Goal: Task Accomplishment & Management: Complete application form

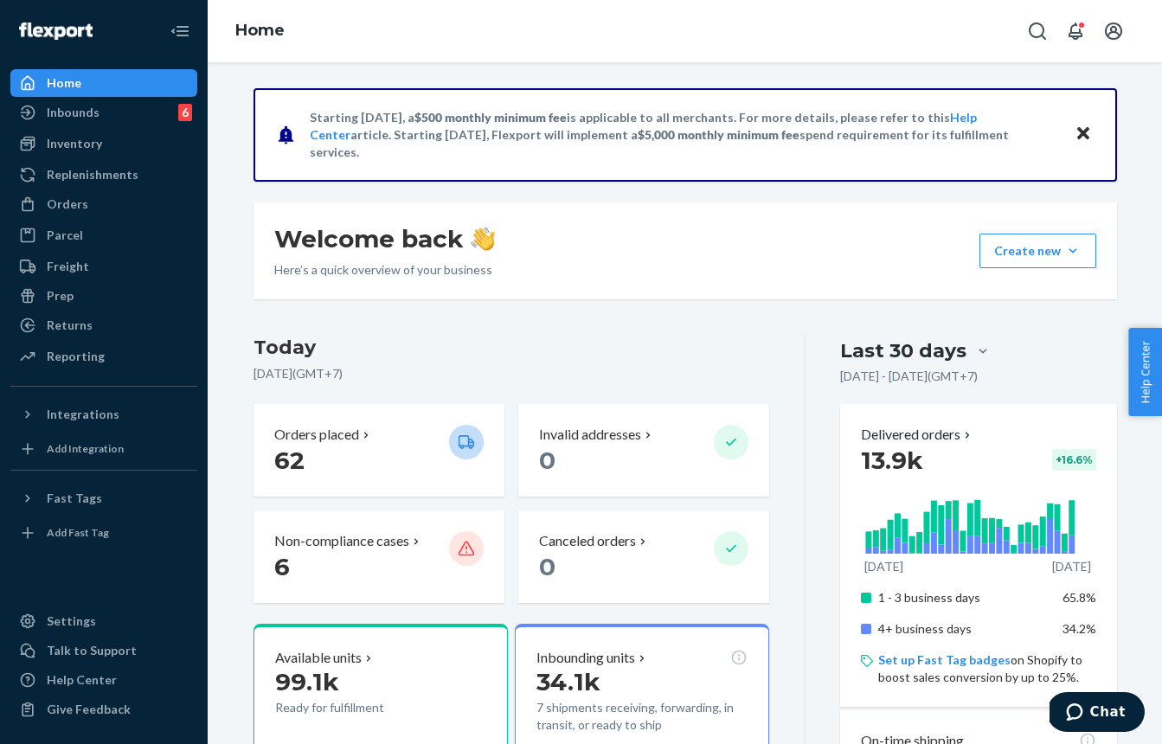
click at [95, 219] on div "Orders Ecommerce Orders Wholesale Orders" at bounding box center [103, 204] width 187 height 29
click at [87, 210] on div "Orders" at bounding box center [103, 204] width 183 height 24
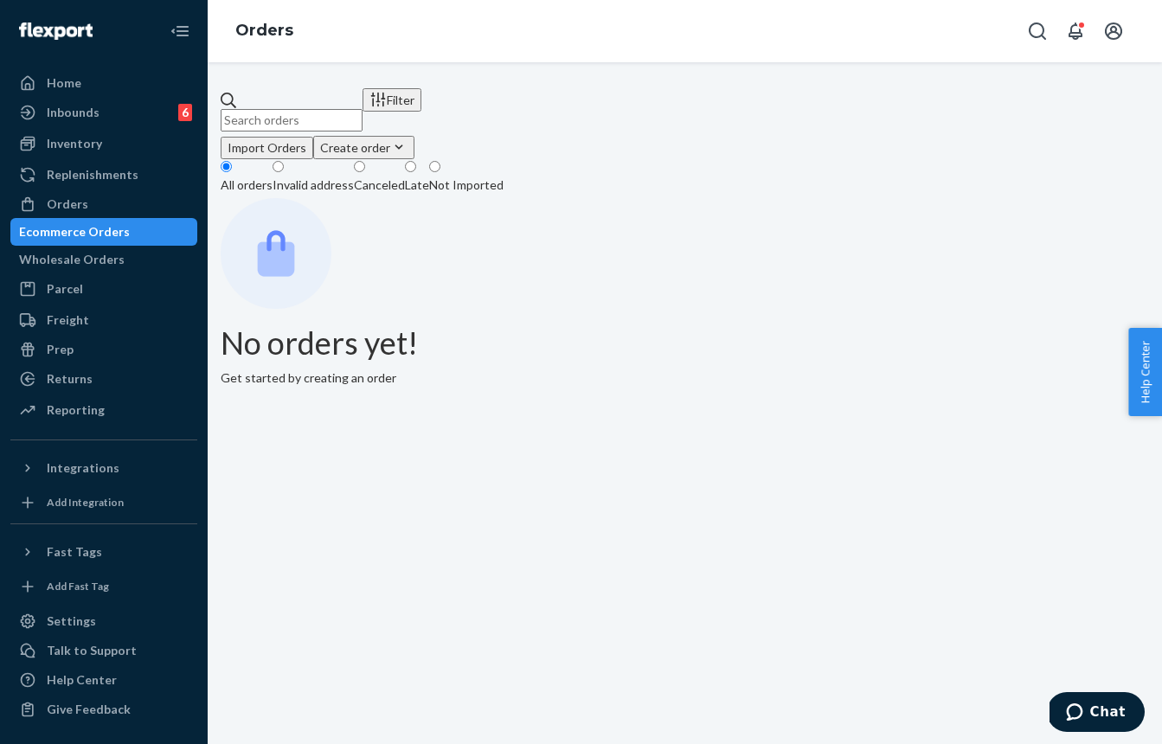
click at [362, 114] on input "text" at bounding box center [292, 120] width 142 height 22
paste input "US-8881149"
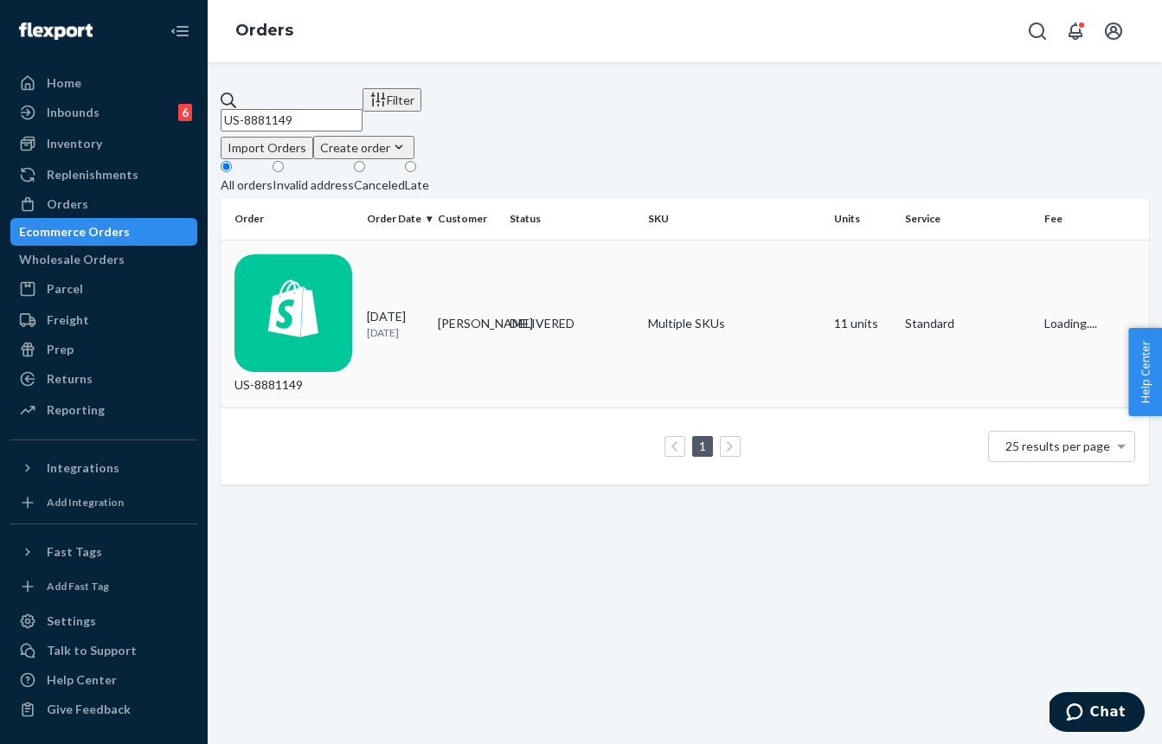
type input "US-8881149"
click at [452, 259] on td "[PERSON_NAME]" at bounding box center [466, 324] width 71 height 169
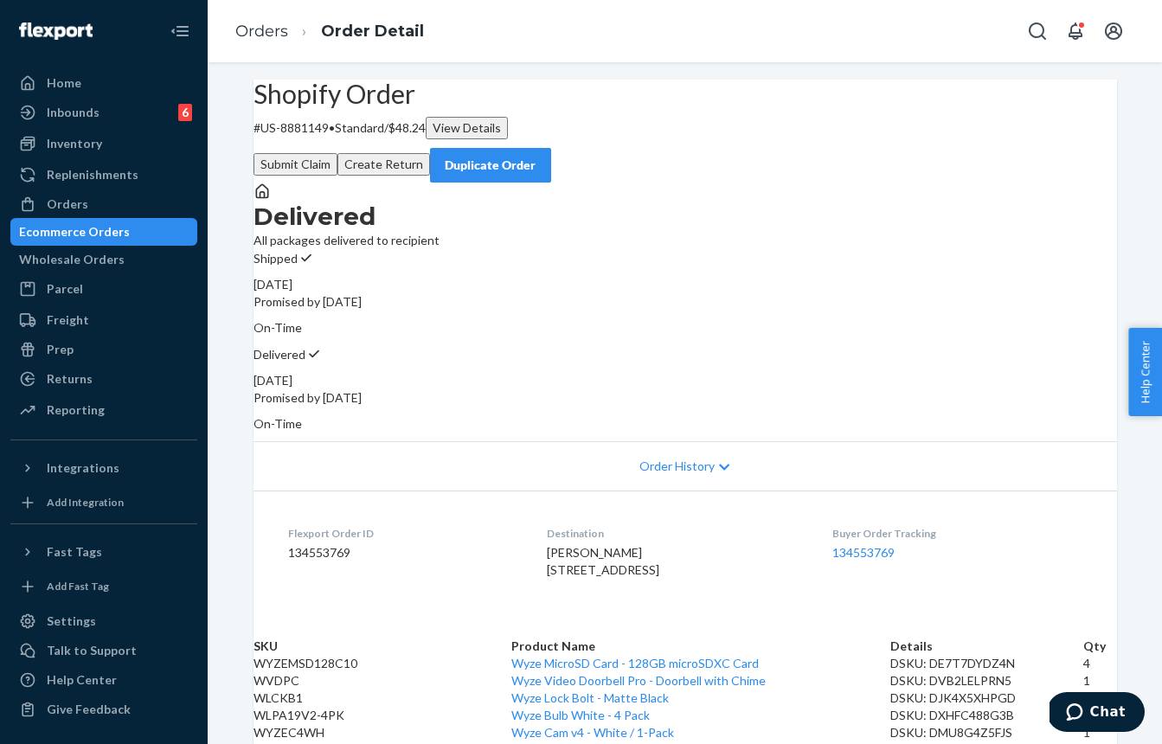
click at [337, 155] on button "Submit Claim" at bounding box center [295, 164] width 84 height 22
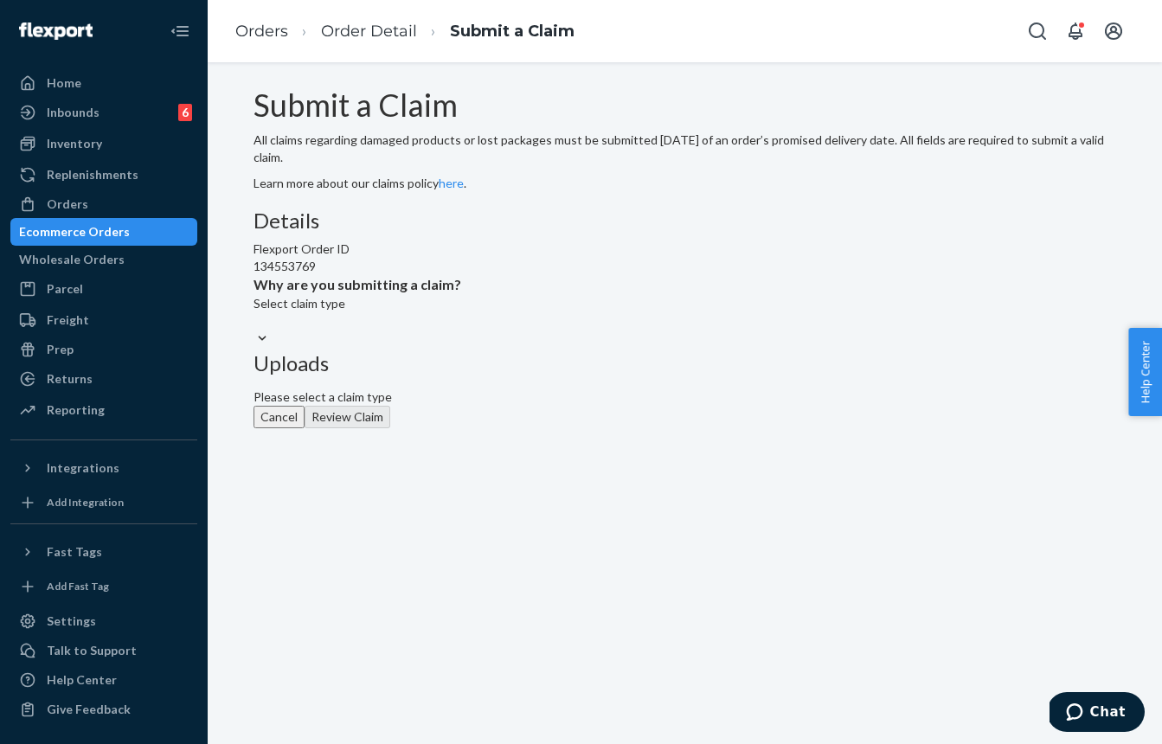
click at [461, 312] on div "Select claim type" at bounding box center [357, 303] width 208 height 17
click at [255, 330] on input "Why are you submitting a claim? Select claim type" at bounding box center [254, 320] width 2 height 17
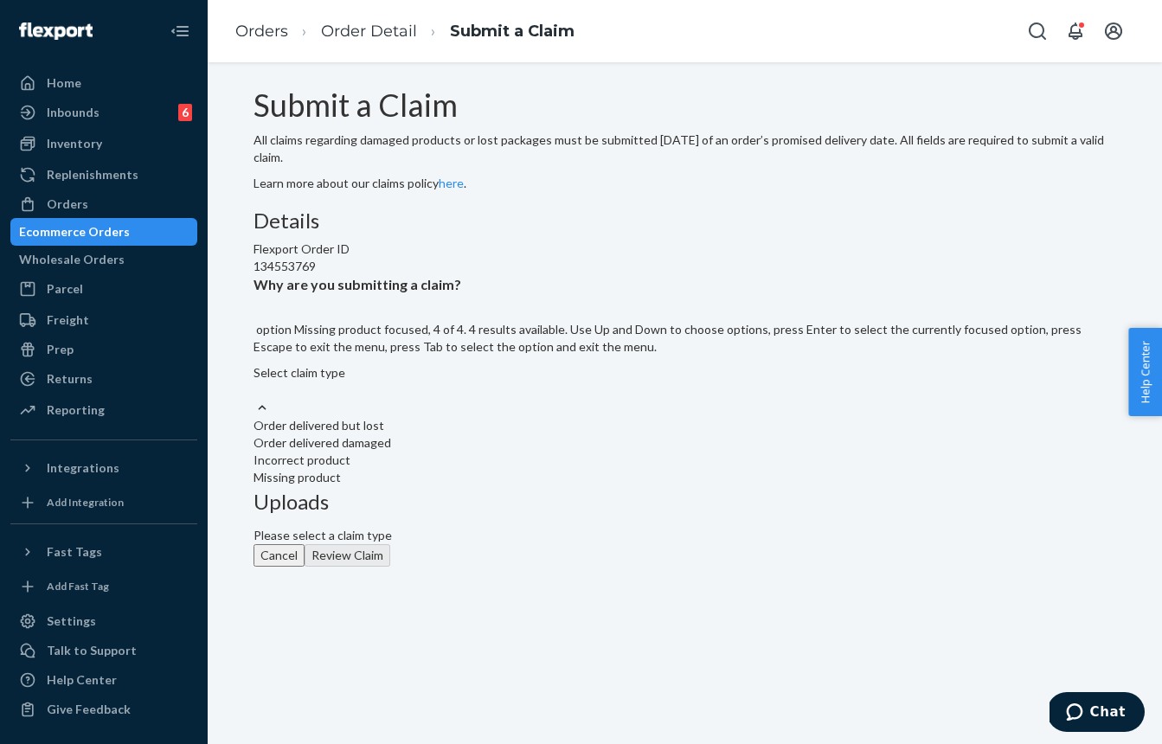
click at [460, 486] on div "Missing product" at bounding box center [684, 477] width 863 height 17
click at [255, 399] on input "Why are you submitting a claim? option Missing product focused, 4 of 4. 4 resul…" at bounding box center [254, 389] width 2 height 17
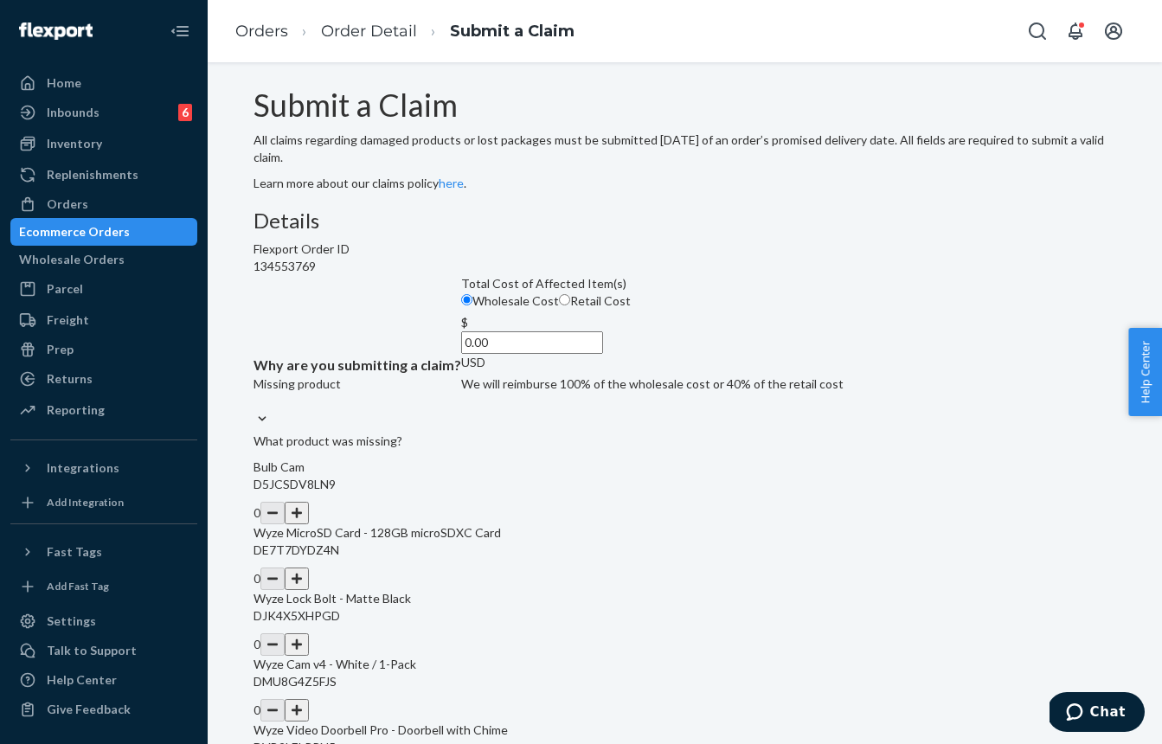
drag, startPoint x: 446, startPoint y: 510, endPoint x: 561, endPoint y: 408, distance: 153.2
click at [559, 305] on input "Retail Cost" at bounding box center [564, 299] width 11 height 11
radio input "true"
radio input "false"
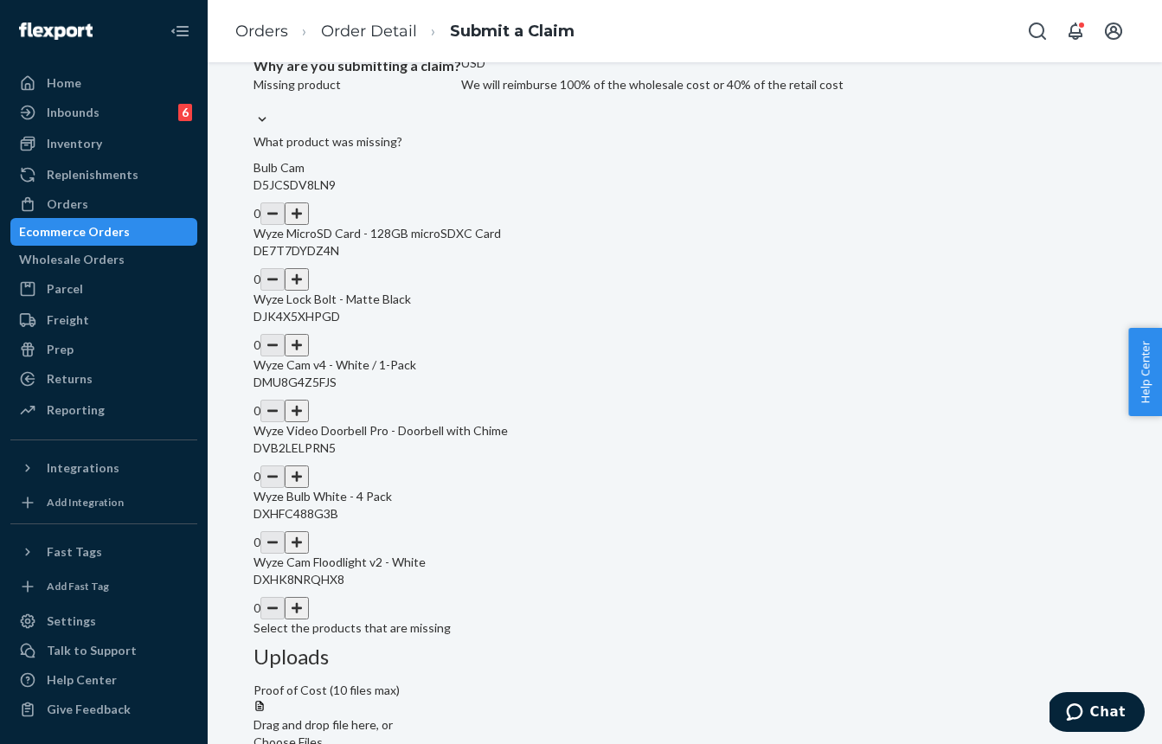
scroll to position [303, 0]
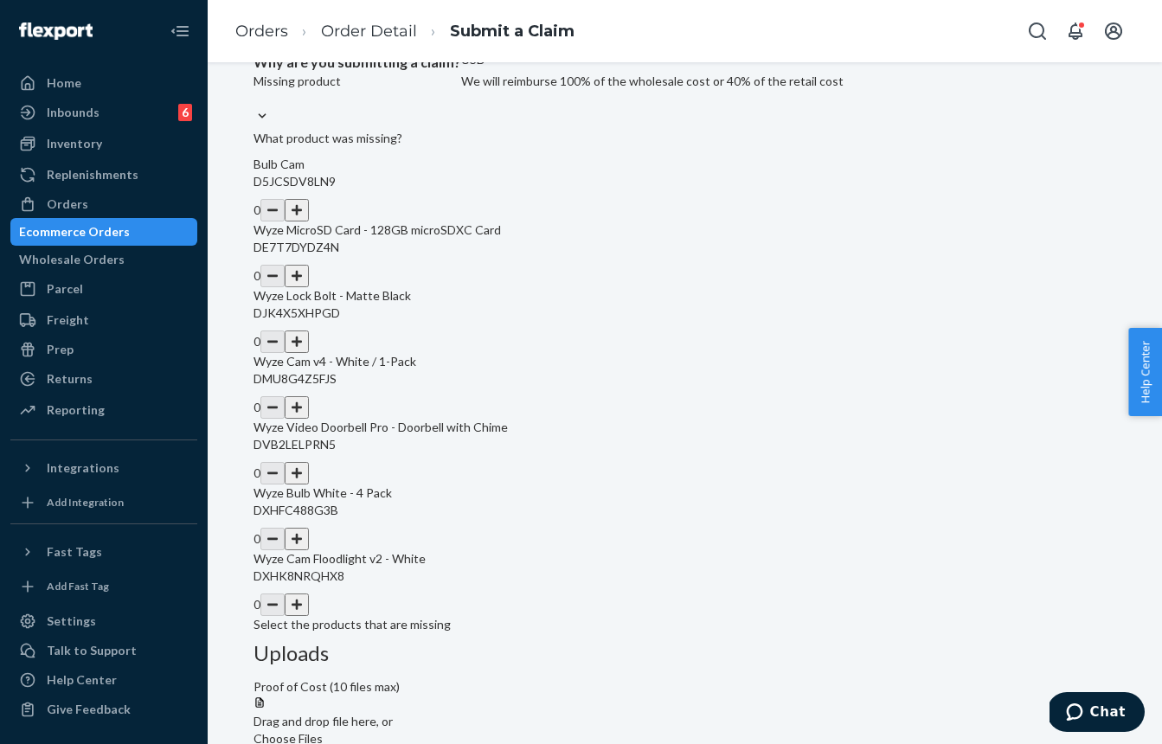
click at [309, 287] on button "button" at bounding box center [297, 276] width 24 height 22
drag, startPoint x: 608, startPoint y: 410, endPoint x: 629, endPoint y: 409, distance: 20.8
click at [309, 287] on button "button" at bounding box center [297, 276] width 24 height 22
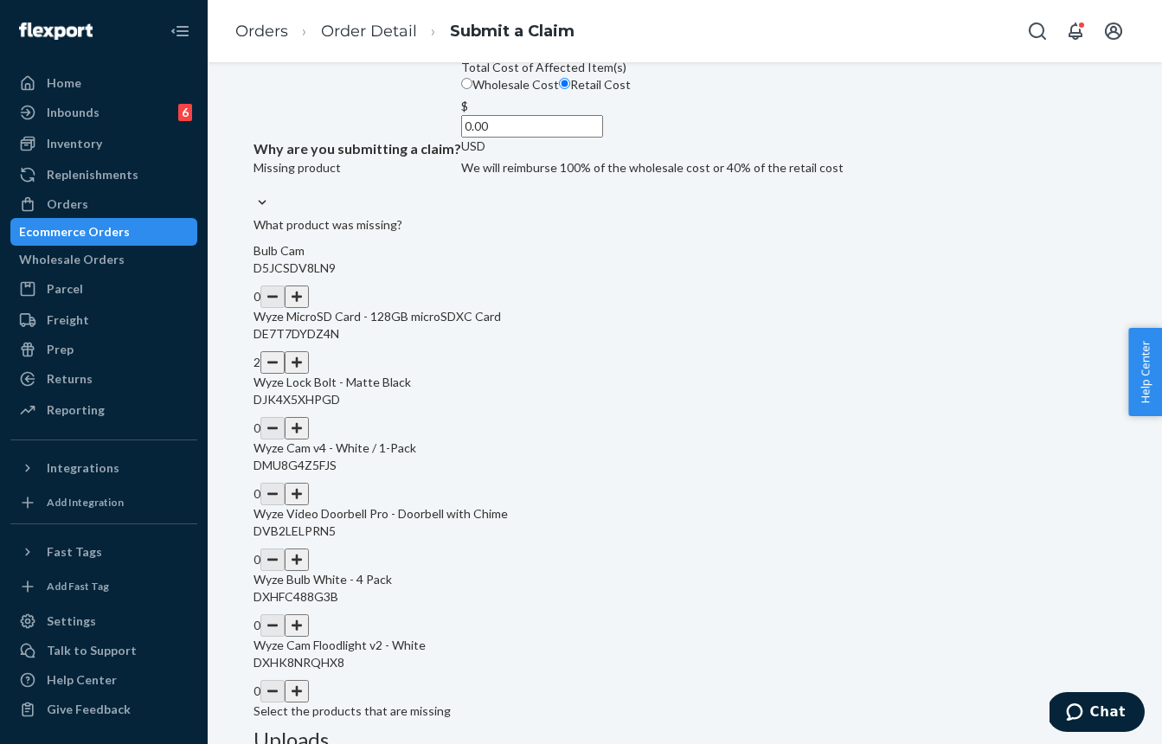
scroll to position [209, 0]
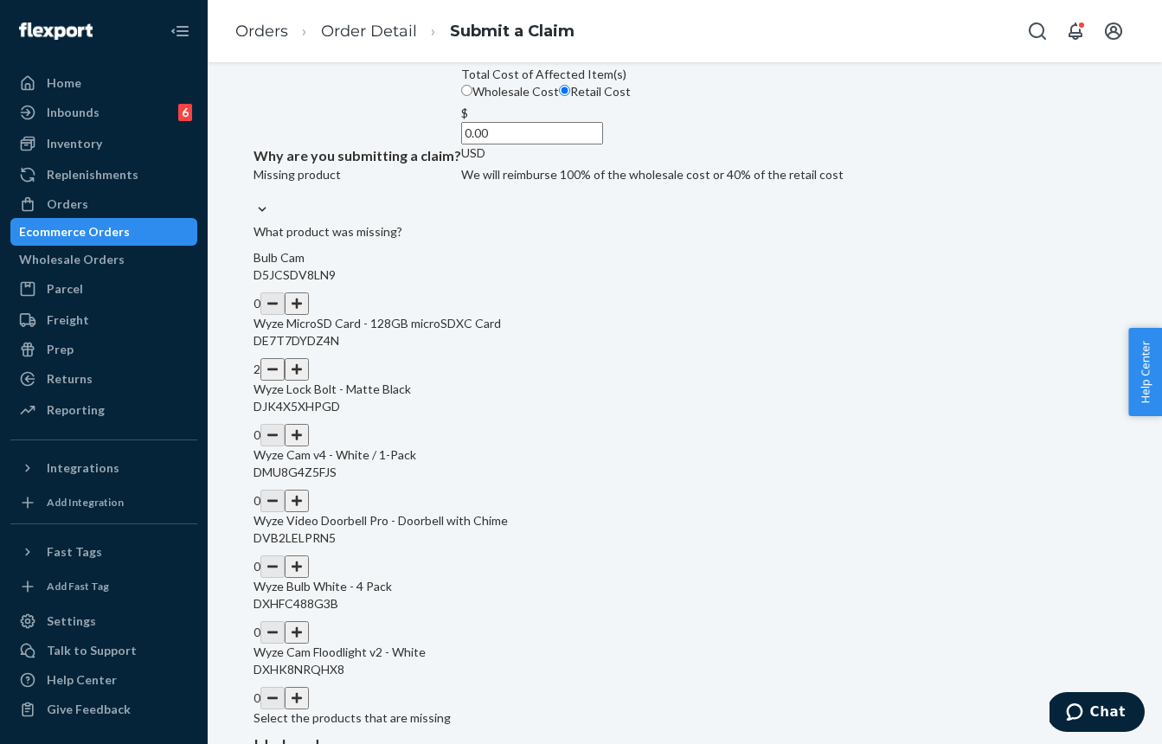
click at [529, 144] on input "0.00" at bounding box center [532, 133] width 142 height 22
paste input "33.98"
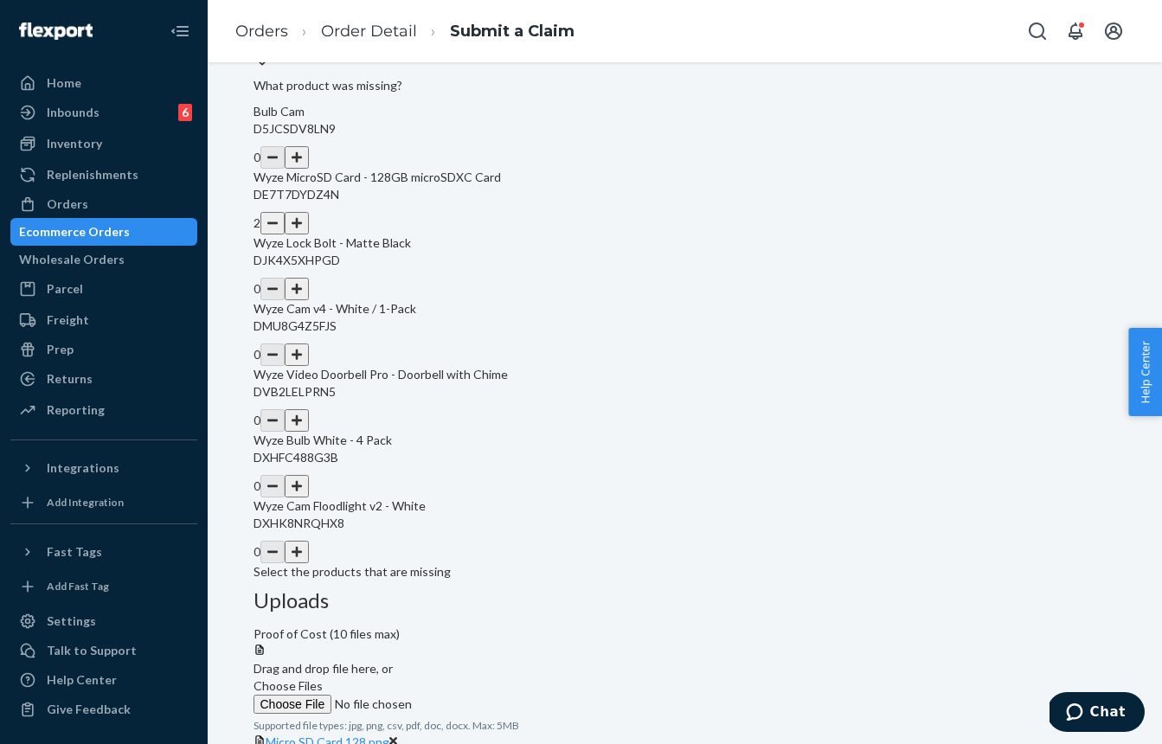
scroll to position [371, 0]
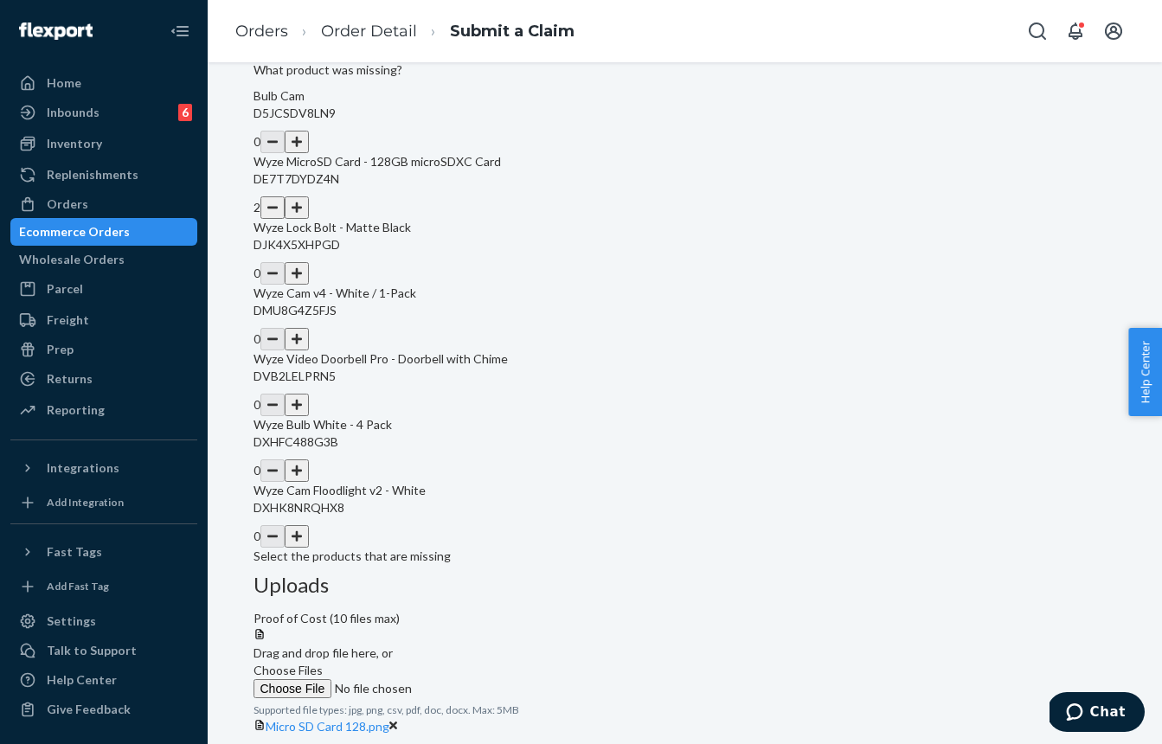
type input "33.98"
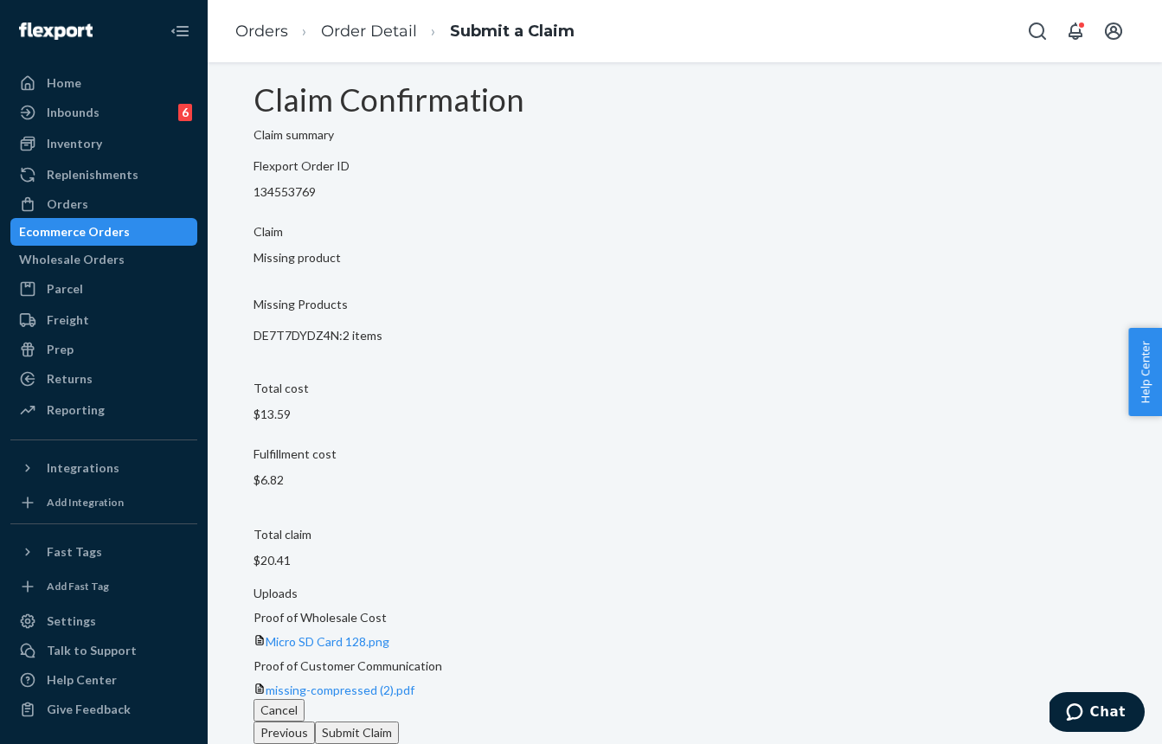
scroll to position [0, 0]
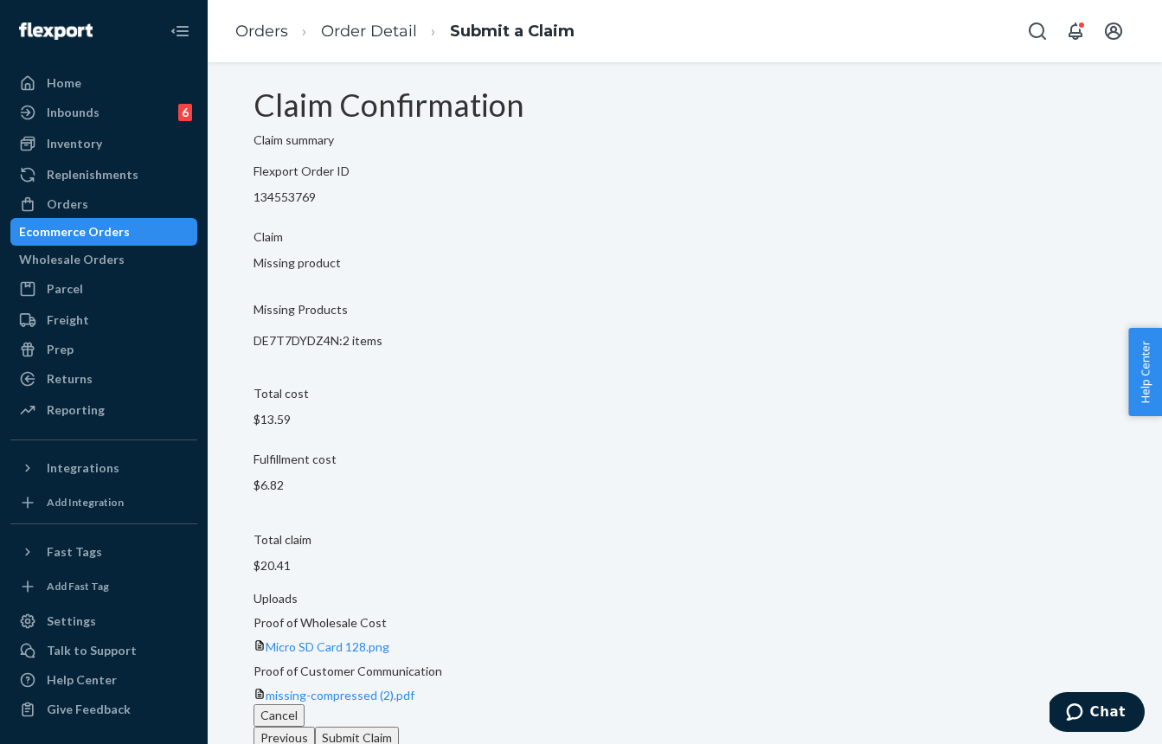
click at [399, 727] on button "Submit Claim" at bounding box center [357, 738] width 84 height 22
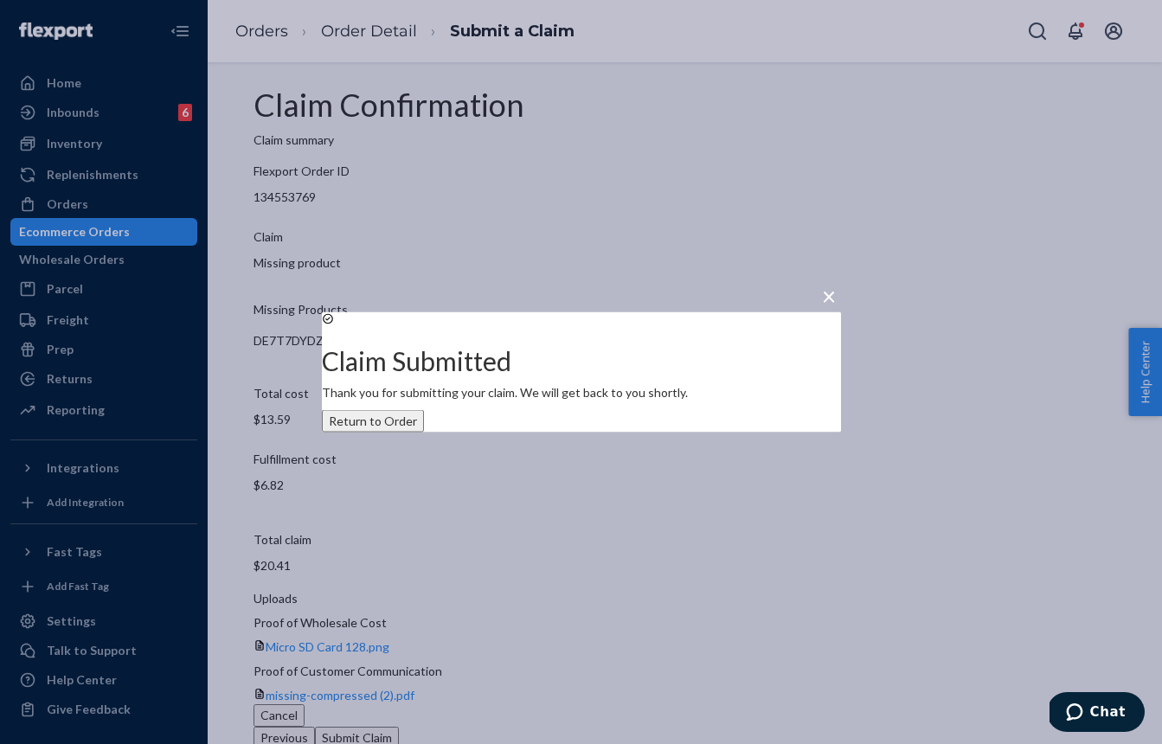
click at [153, 221] on div "× Claim Submitted Thank you for submitting your claim. We will get back to you …" at bounding box center [581, 372] width 1162 height 744
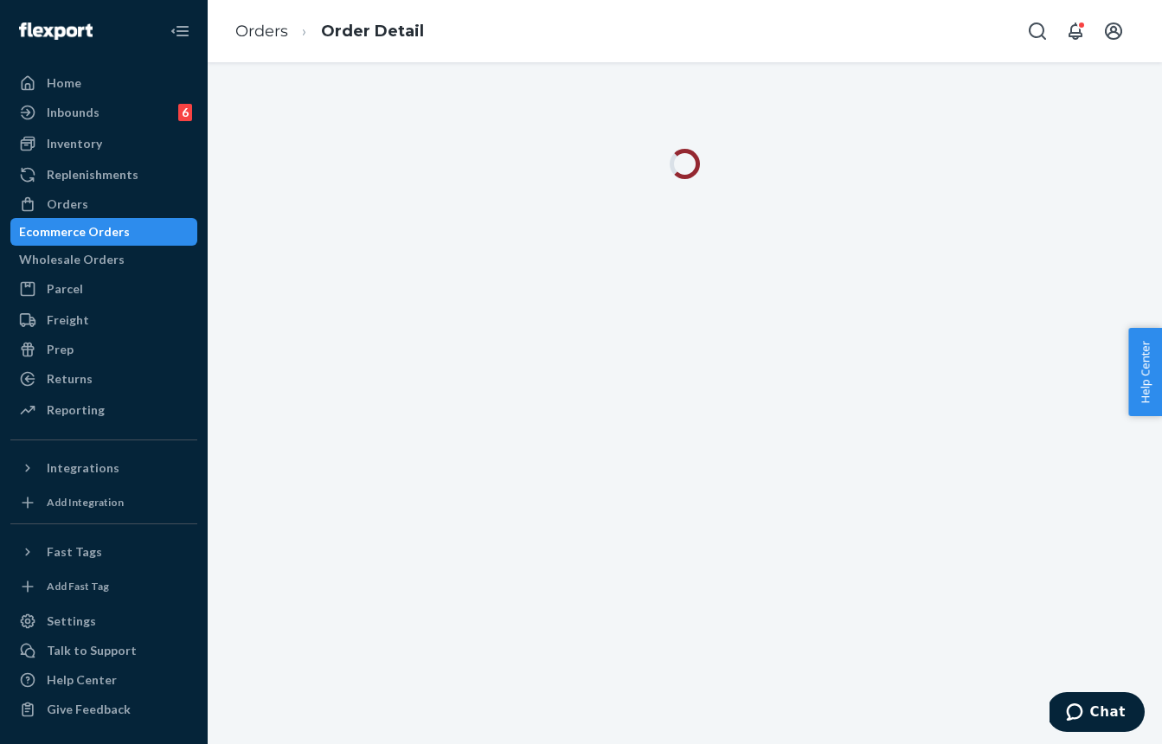
click at [153, 221] on div "Ecommerce Orders" at bounding box center [103, 232] width 183 height 24
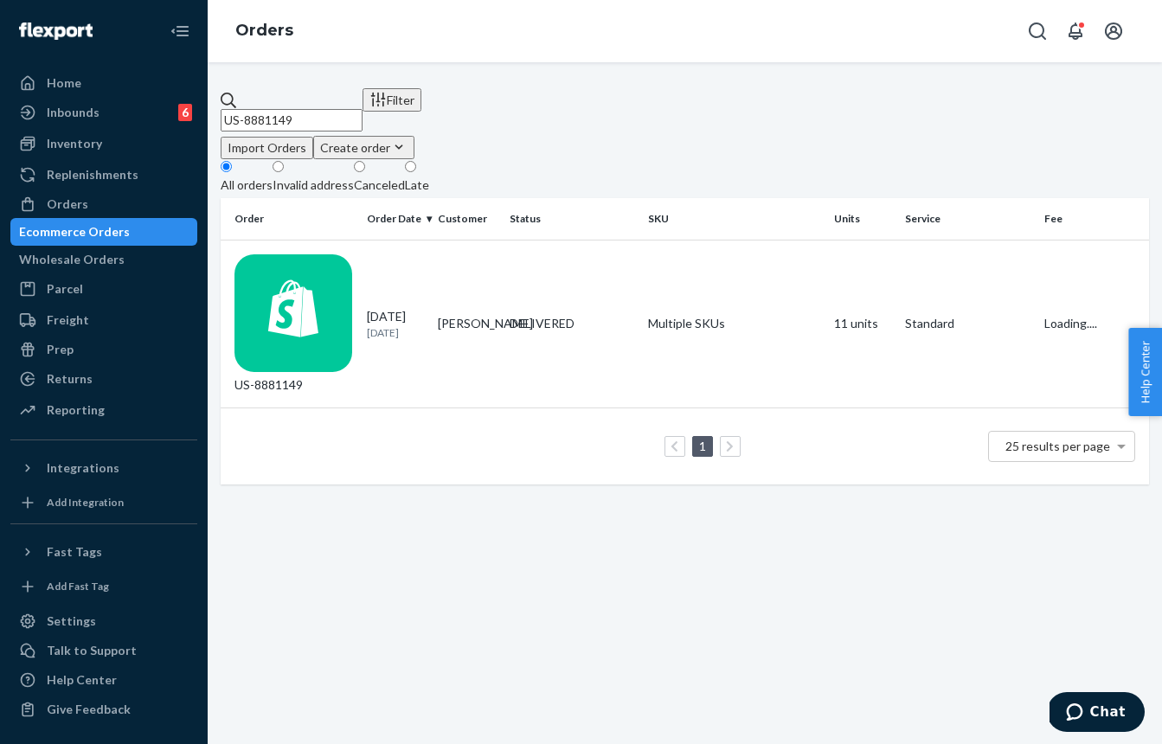
click at [362, 109] on input "US-8881149" at bounding box center [292, 120] width 142 height 22
paste input "US-8881084"
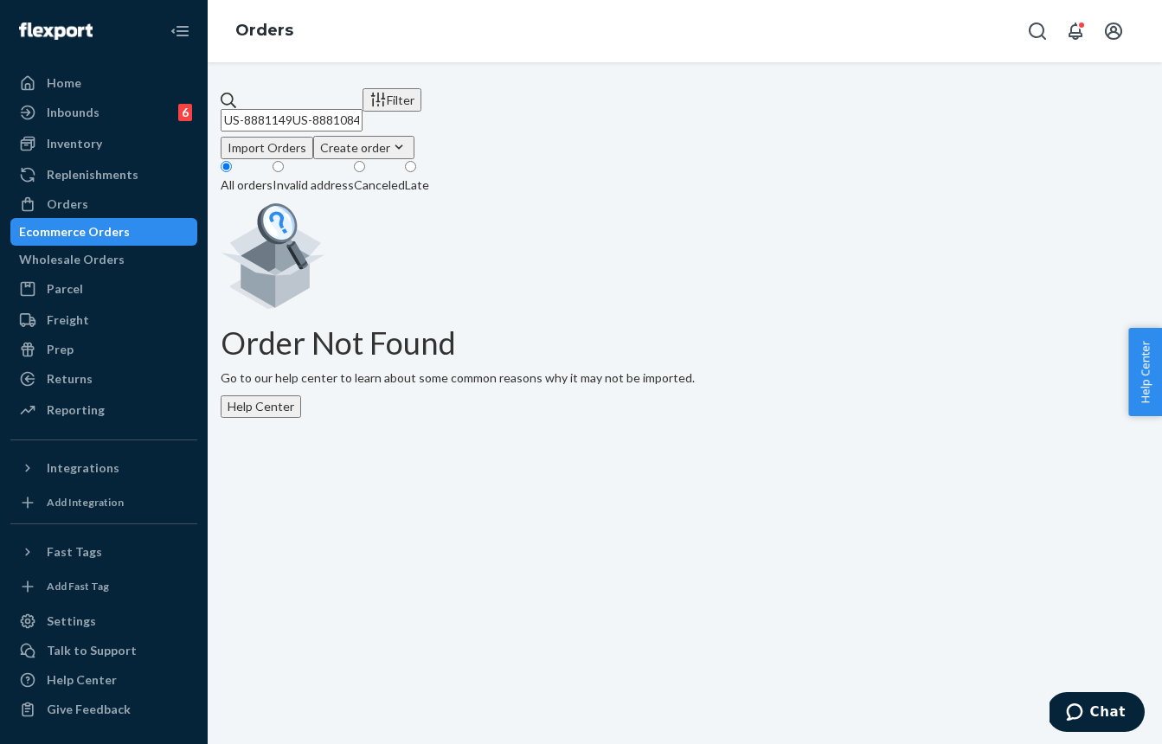
paste input "text"
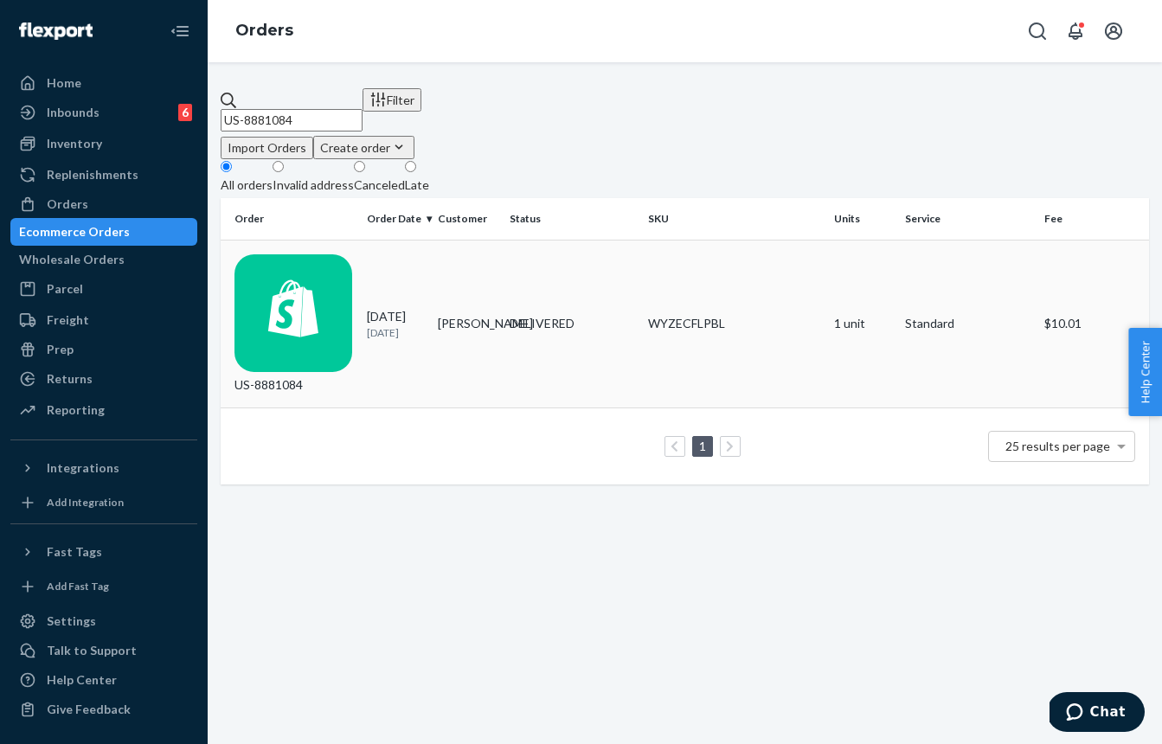
type input "US-8881084"
click at [482, 275] on td "[PERSON_NAME]" at bounding box center [466, 324] width 71 height 169
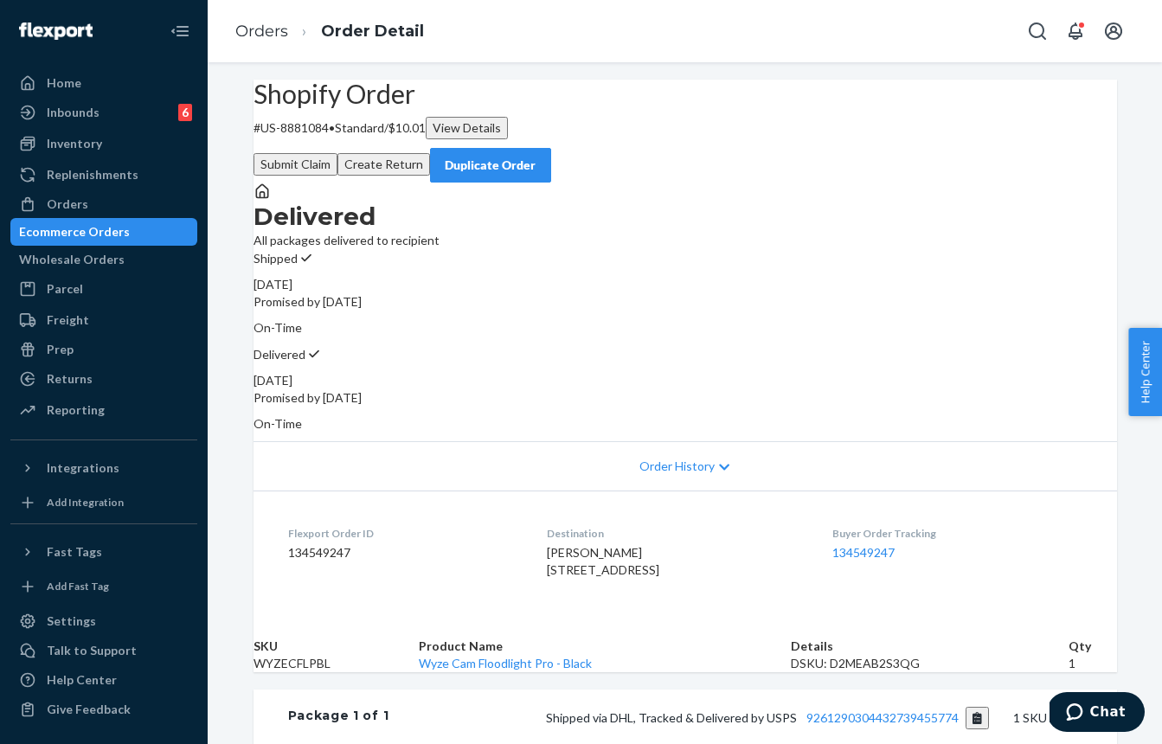
click at [337, 154] on button "Submit Claim" at bounding box center [295, 164] width 84 height 22
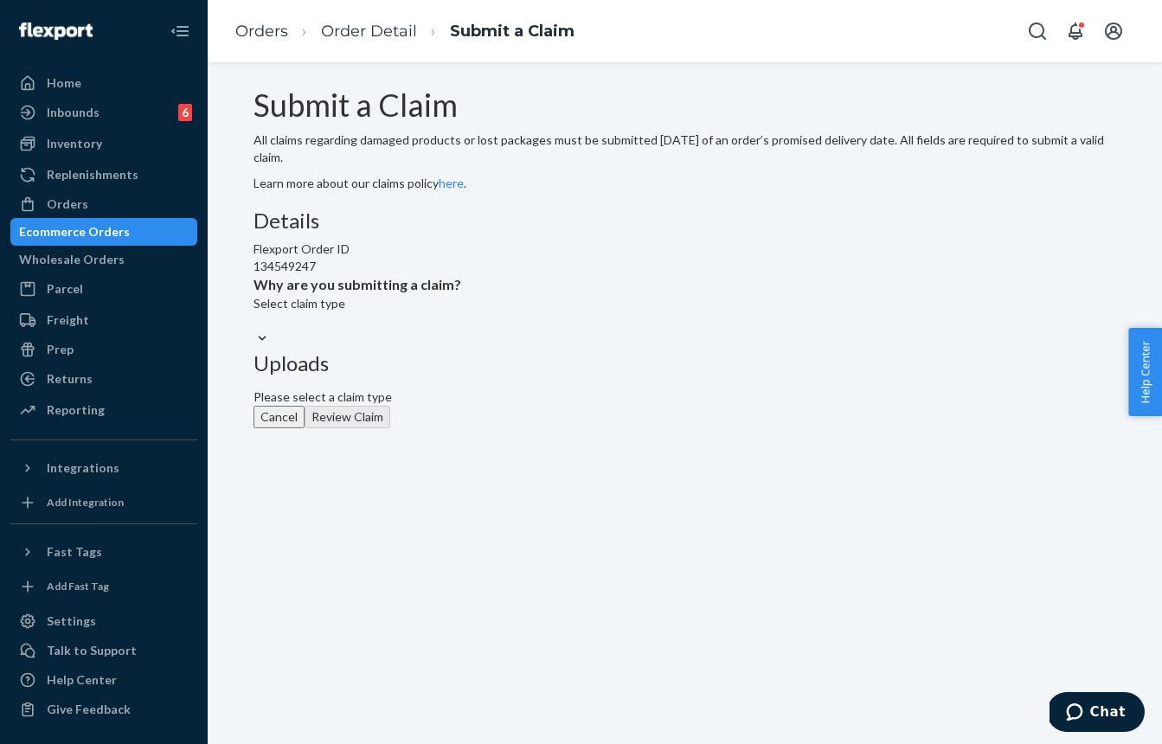
click at [461, 348] on div "Select claim type" at bounding box center [357, 321] width 208 height 53
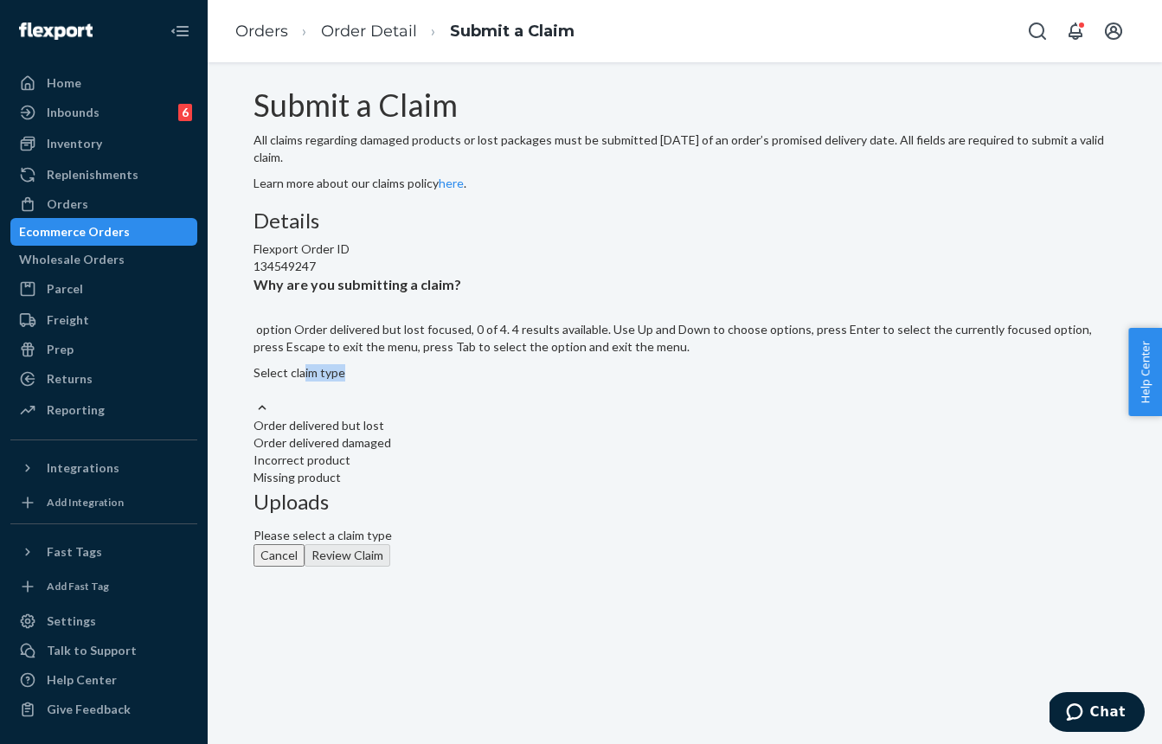
click at [483, 381] on div "Select claim type" at bounding box center [684, 372] width 863 height 17
click at [255, 399] on input "Why are you submitting a claim? option Order delivered but lost focused, 0 of 4…" at bounding box center [254, 389] width 2 height 17
drag, startPoint x: 495, startPoint y: 472, endPoint x: 484, endPoint y: 473, distance: 10.4
click at [494, 434] on div "Order delivered but lost" at bounding box center [684, 425] width 863 height 17
click at [255, 399] on input "Why are you submitting a claim? option Order delivered but lost focused, 0 of 4…" at bounding box center [254, 389] width 2 height 17
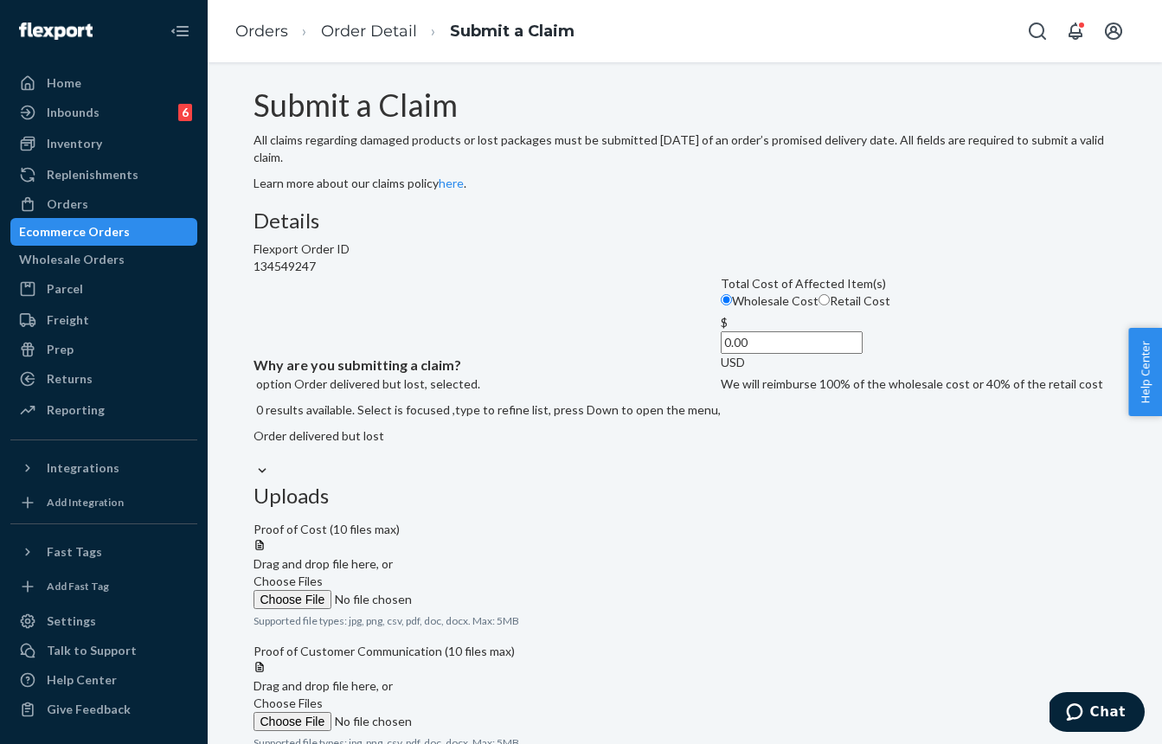
click at [446, 442] on div "Order delivered but lost" at bounding box center [486, 435] width 467 height 17
click at [255, 445] on input "Why are you submitting a claim? option Order delivered but lost, selected. 0 re…" at bounding box center [254, 453] width 2 height 17
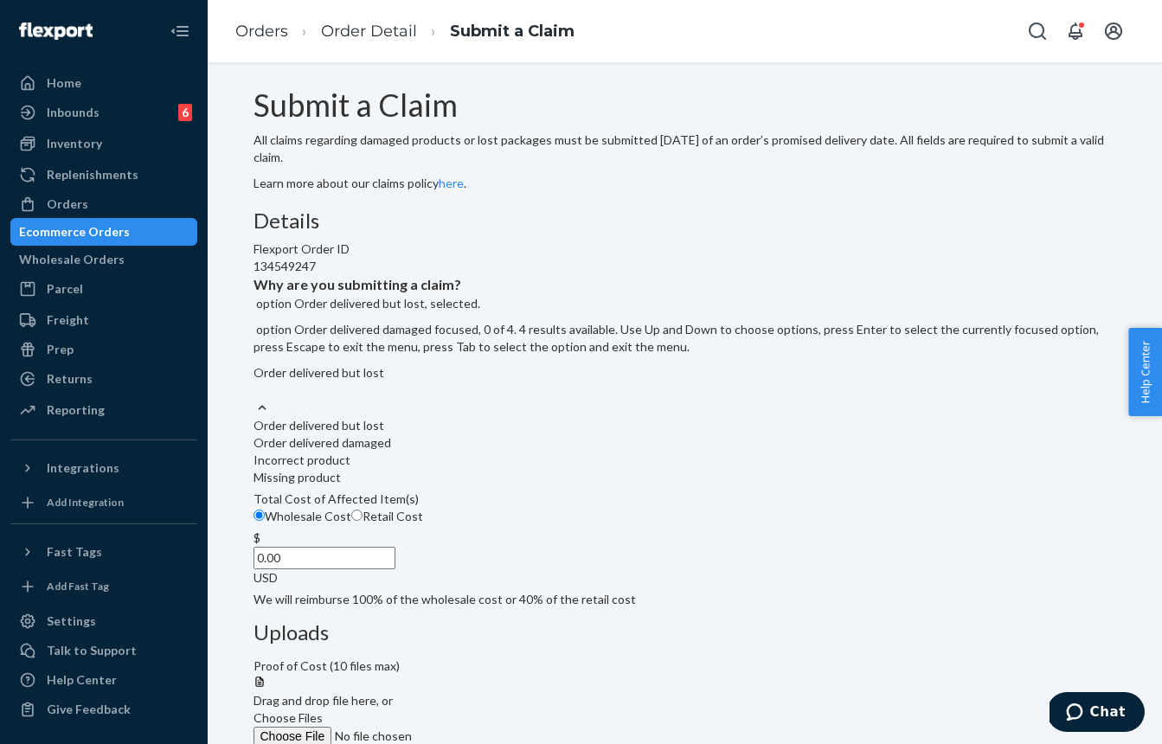
drag, startPoint x: 442, startPoint y: 526, endPoint x: 425, endPoint y: 520, distance: 18.3
click at [442, 452] on div "Order delivered damaged" at bounding box center [684, 442] width 863 height 17
click at [255, 399] on input "Why are you submitting a claim? option Order delivered but lost, selected. opti…" at bounding box center [254, 389] width 2 height 17
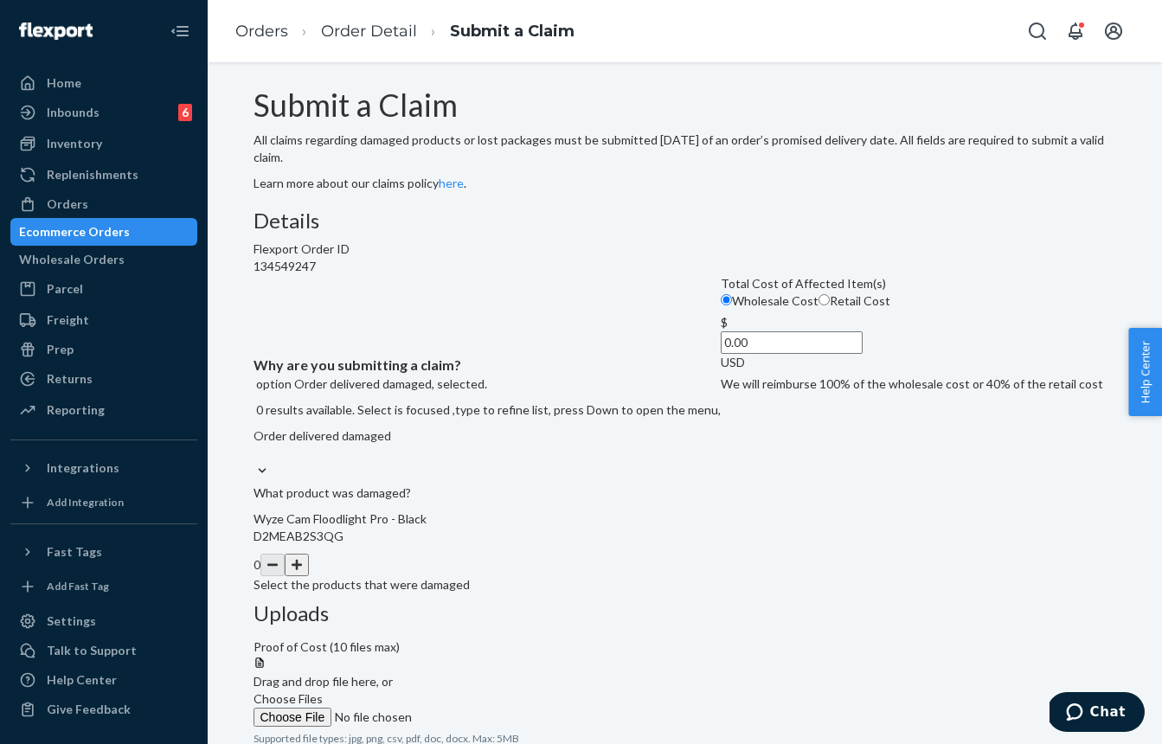
click at [818, 305] on input "Retail Cost" at bounding box center [823, 299] width 11 height 11
radio input "true"
radio input "false"
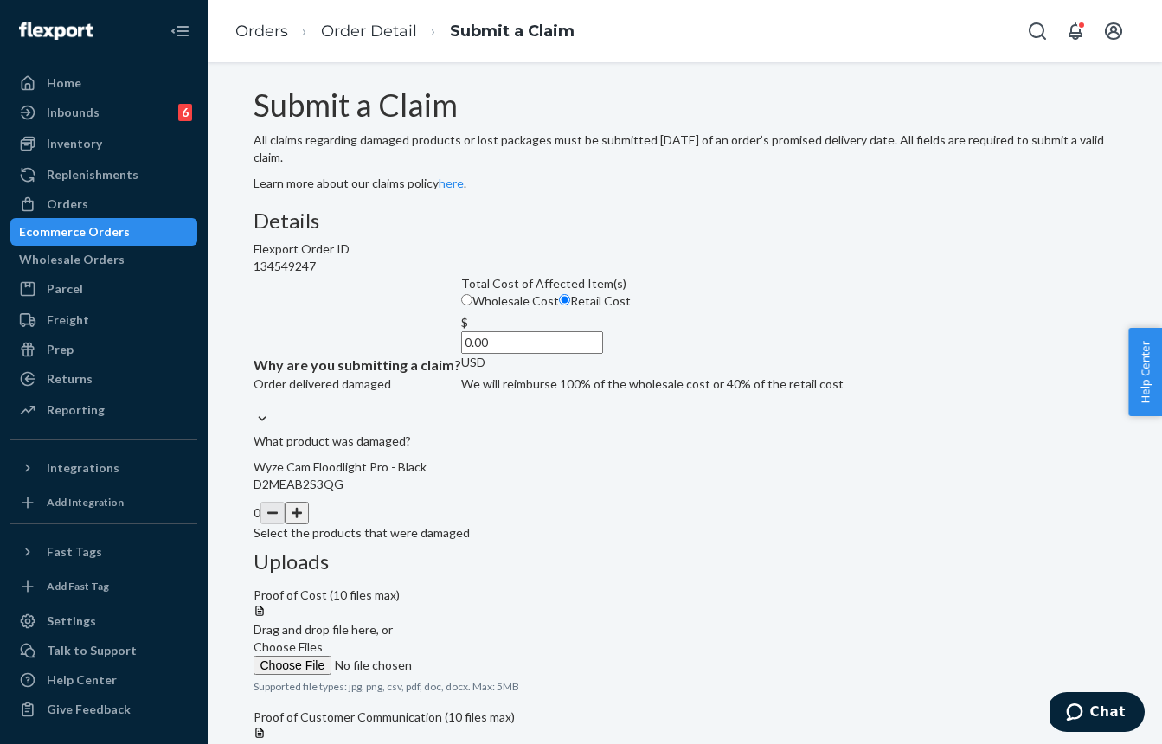
drag, startPoint x: 583, startPoint y: 663, endPoint x: 626, endPoint y: 650, distance: 45.4
click at [309, 524] on button "button" at bounding box center [297, 513] width 24 height 22
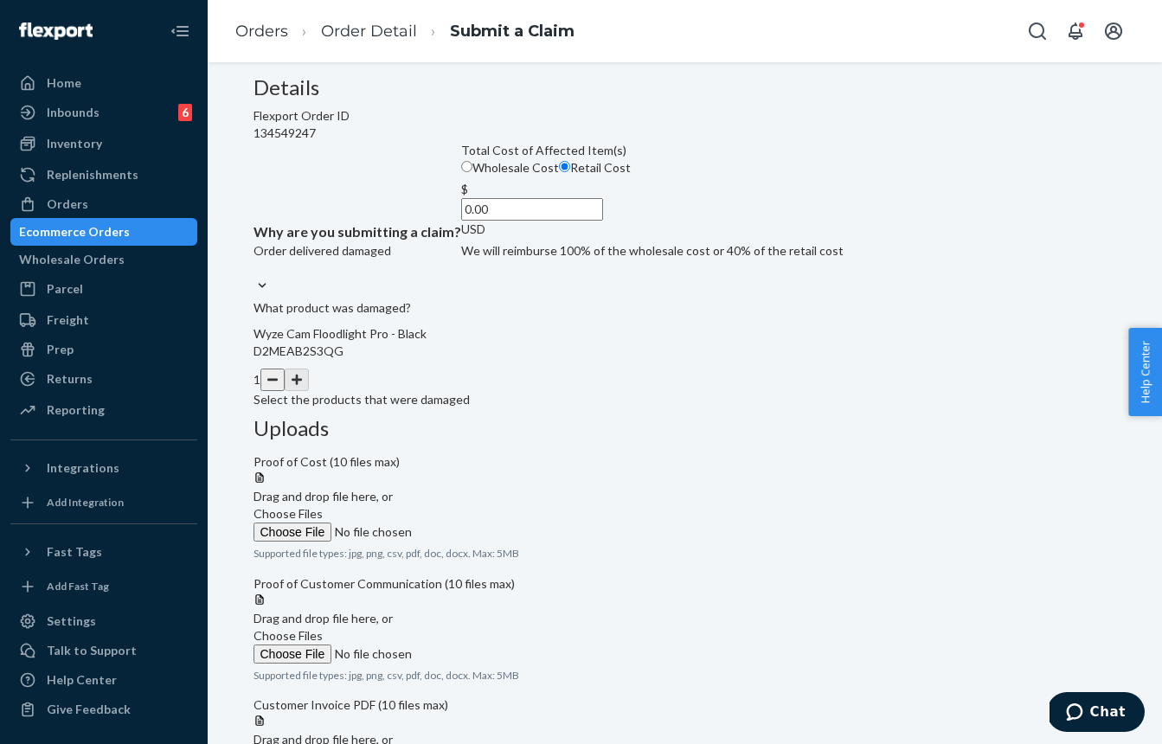
scroll to position [148, 0]
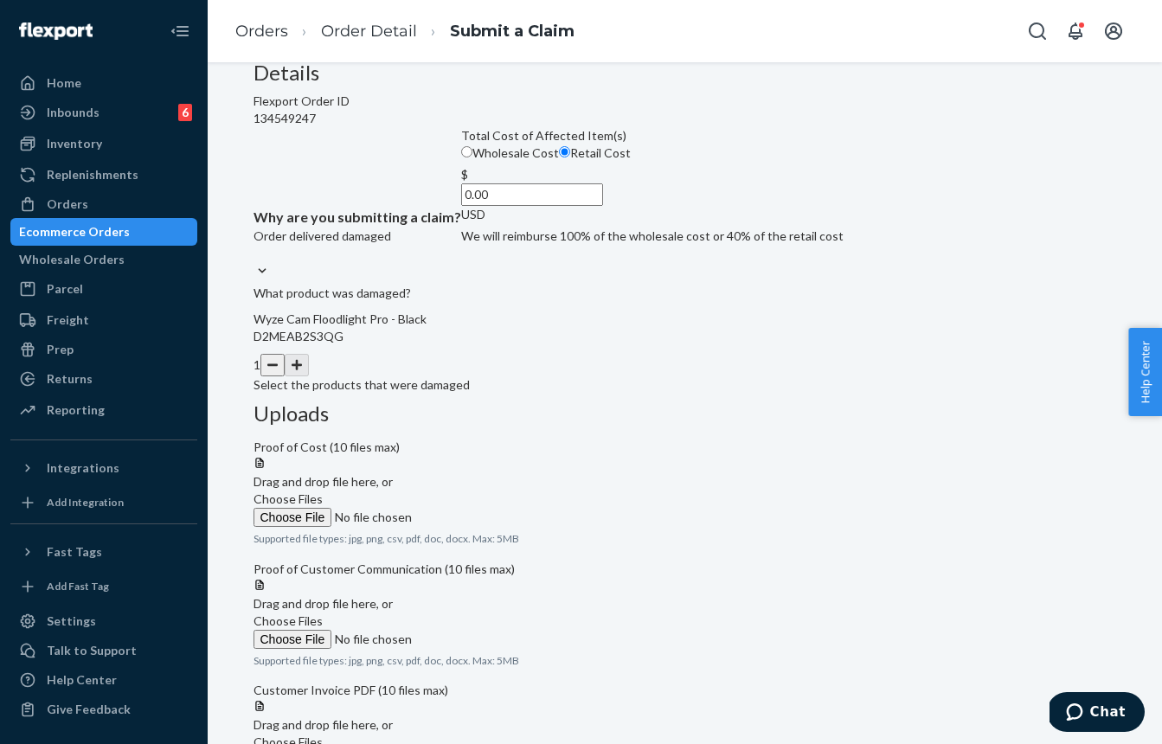
click at [323, 491] on span "Choose Files" at bounding box center [287, 498] width 69 height 15
click at [489, 508] on input "Choose Files" at bounding box center [370, 517] width 235 height 19
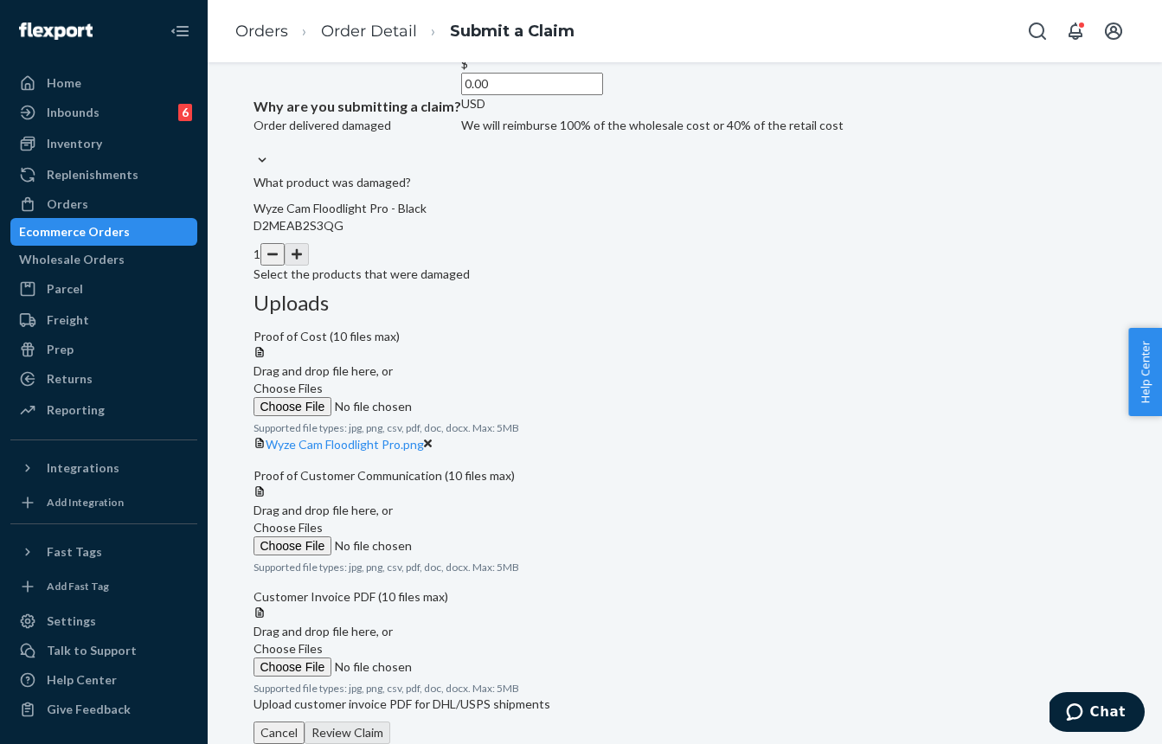
scroll to position [332, 0]
click at [489, 519] on label "Choose Files" at bounding box center [370, 537] width 235 height 36
click at [489, 536] on input "Choose Files" at bounding box center [370, 545] width 235 height 19
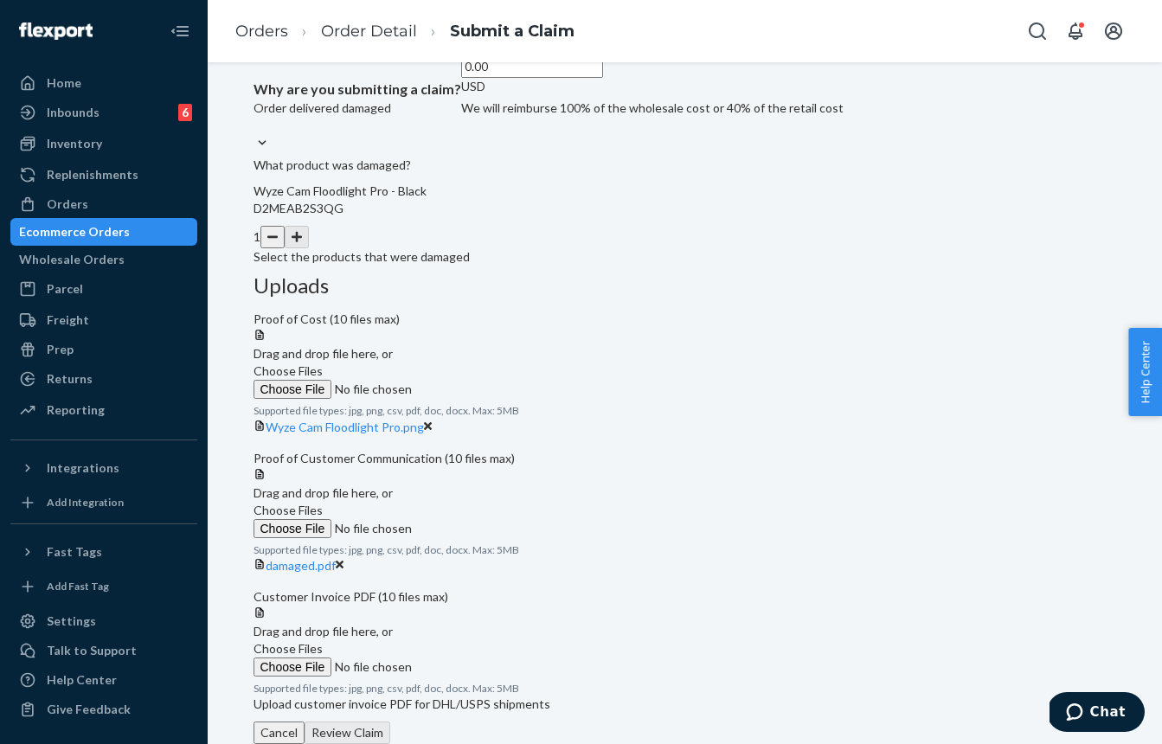
click at [323, 503] on span "Choose Files" at bounding box center [287, 510] width 69 height 15
click at [489, 519] on input "Choose Files" at bounding box center [370, 528] width 235 height 19
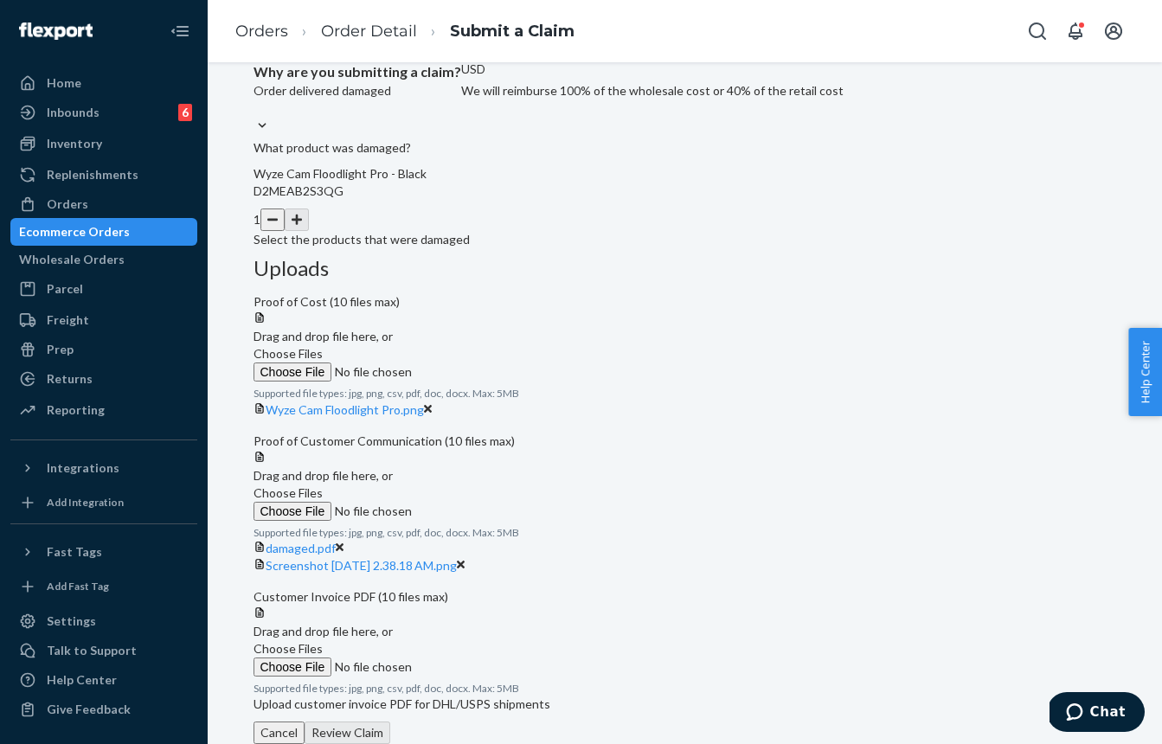
click at [323, 485] on span "Choose Files" at bounding box center [287, 492] width 69 height 15
click at [489, 502] on input "Choose Files" at bounding box center [370, 511] width 235 height 19
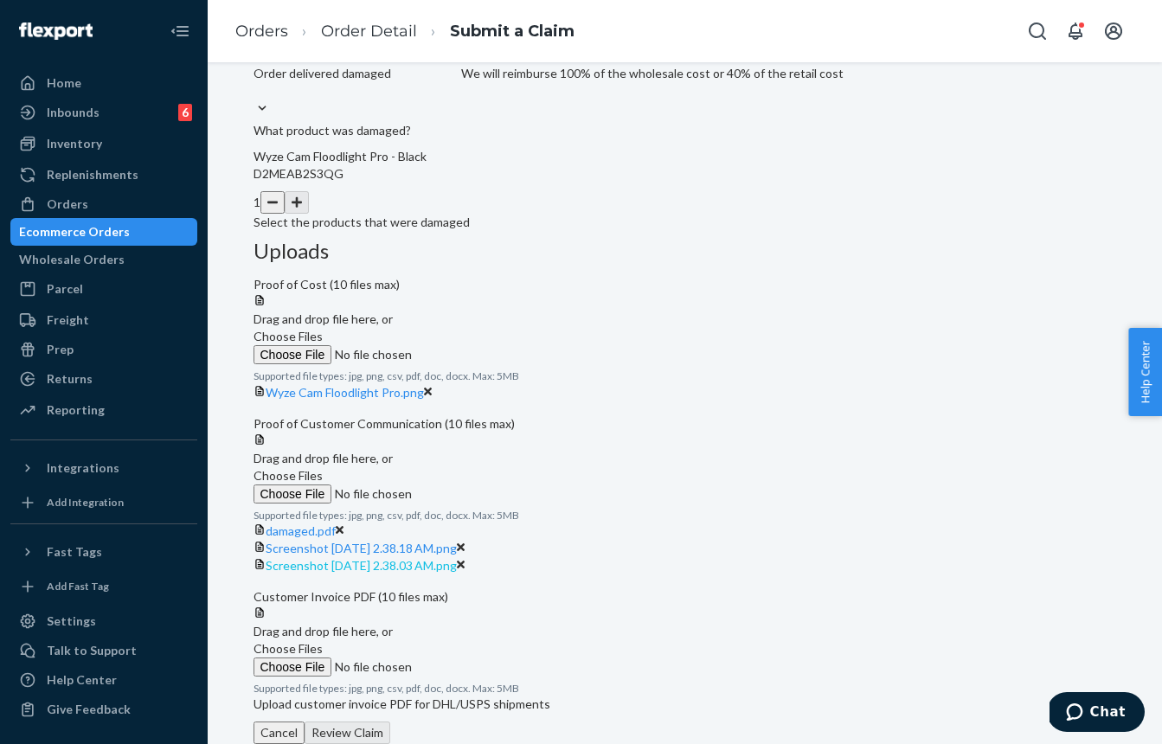
scroll to position [593, 0]
click at [489, 640] on label "Choose Files" at bounding box center [370, 658] width 235 height 36
click at [489, 657] on input "Choose Files" at bounding box center [370, 666] width 235 height 19
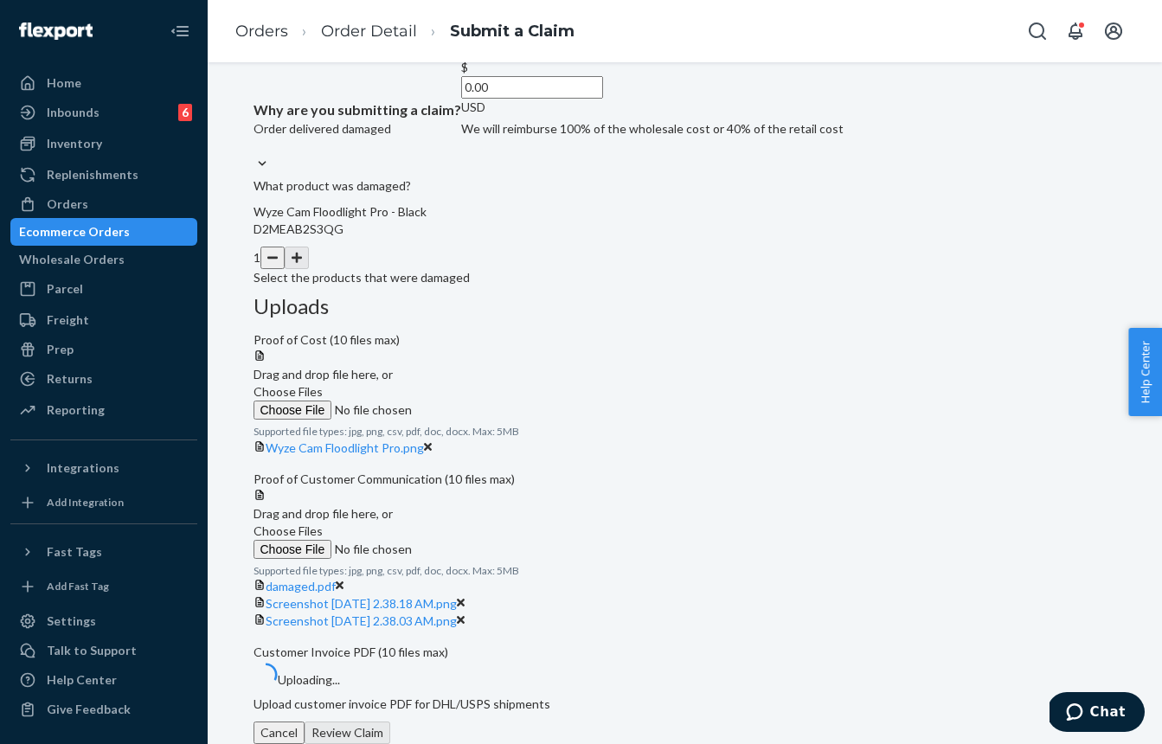
scroll to position [397, 0]
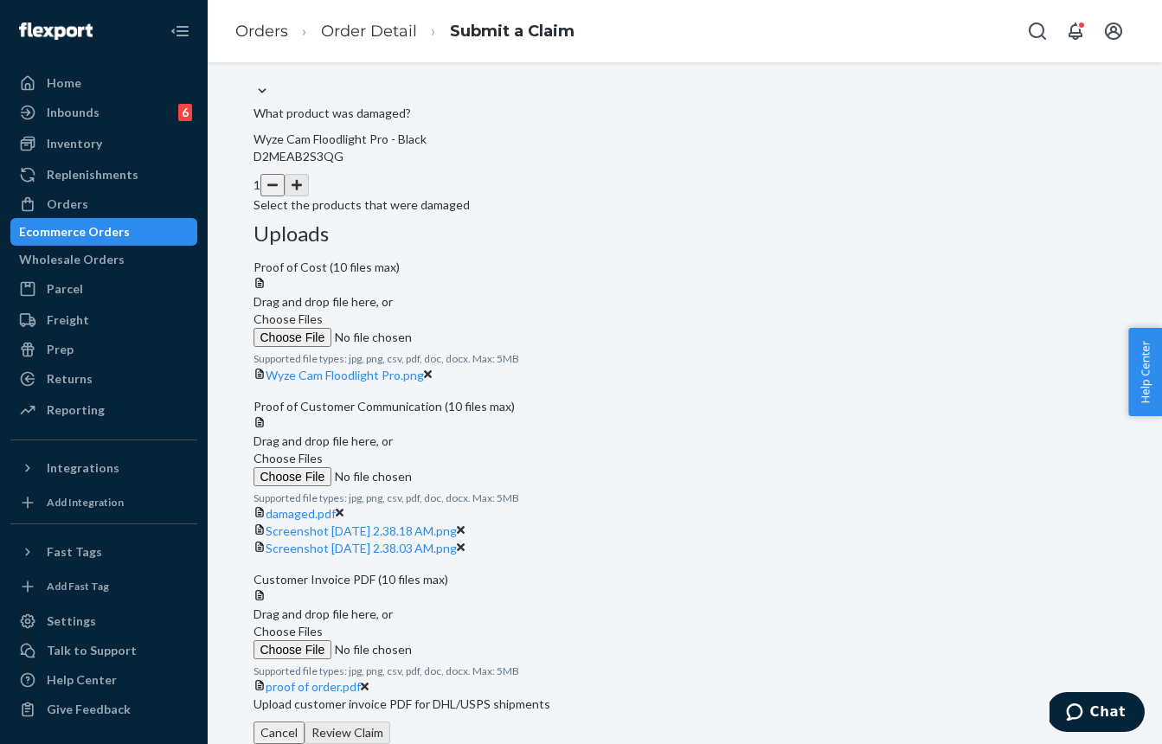
click at [528, 26] on input "0.00" at bounding box center [532, 14] width 142 height 22
type input "149.99"
click at [644, 214] on div "Details Flexport Order ID 134549247 Why are you submitting a claim? Order deliv…" at bounding box center [684, 47] width 863 height 332
click at [390, 721] on button "Review Claim" at bounding box center [348, 732] width 86 height 22
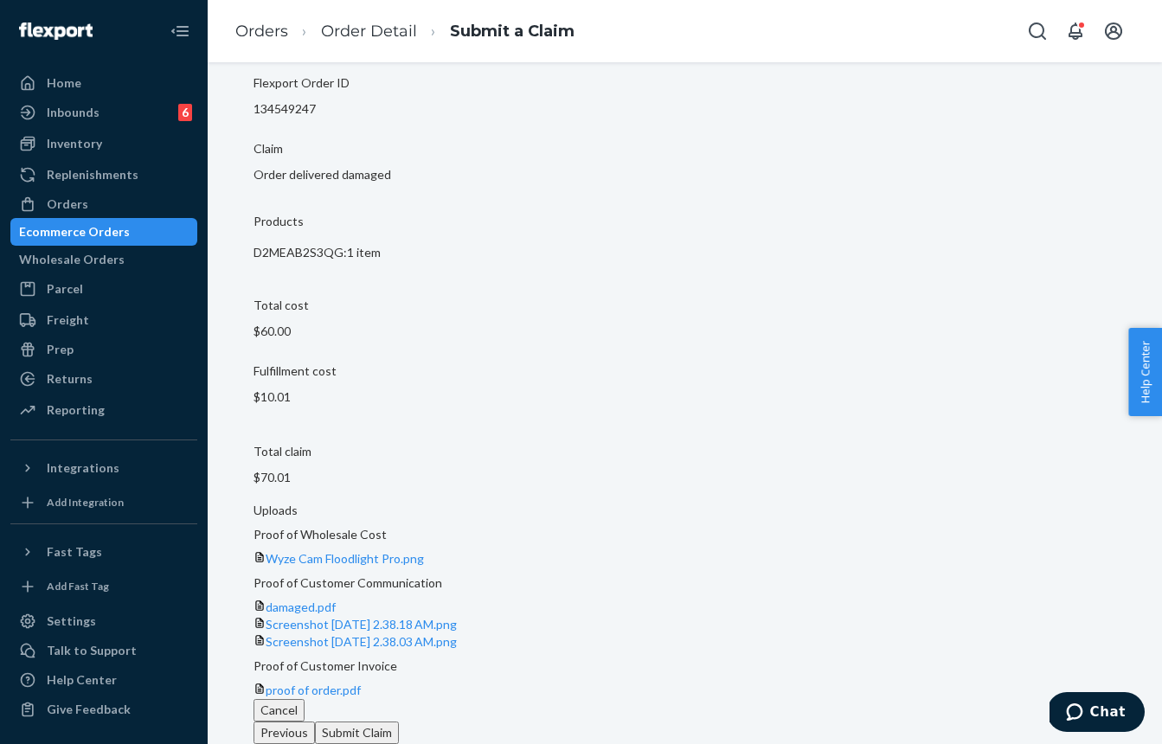
scroll to position [174, 0]
click at [399, 721] on button "Submit Claim" at bounding box center [357, 732] width 84 height 22
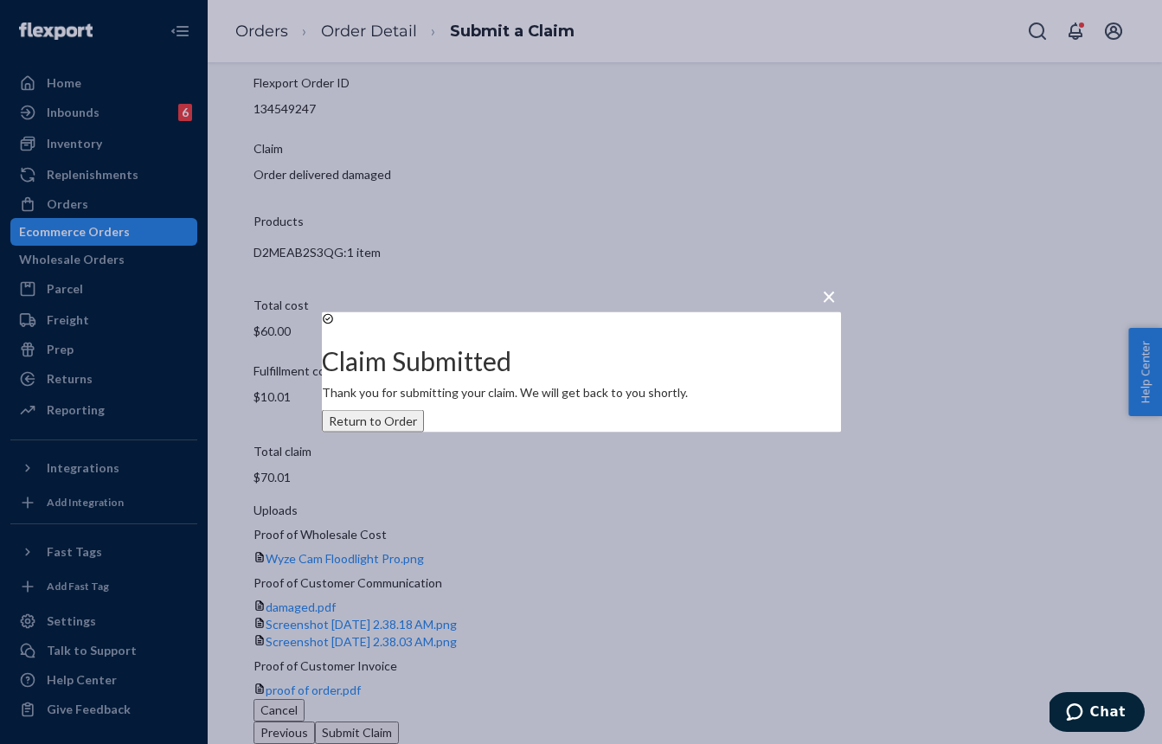
click at [118, 239] on div "× Claim Submitted Thank you for submitting your claim. We will get back to you …" at bounding box center [581, 372] width 1162 height 744
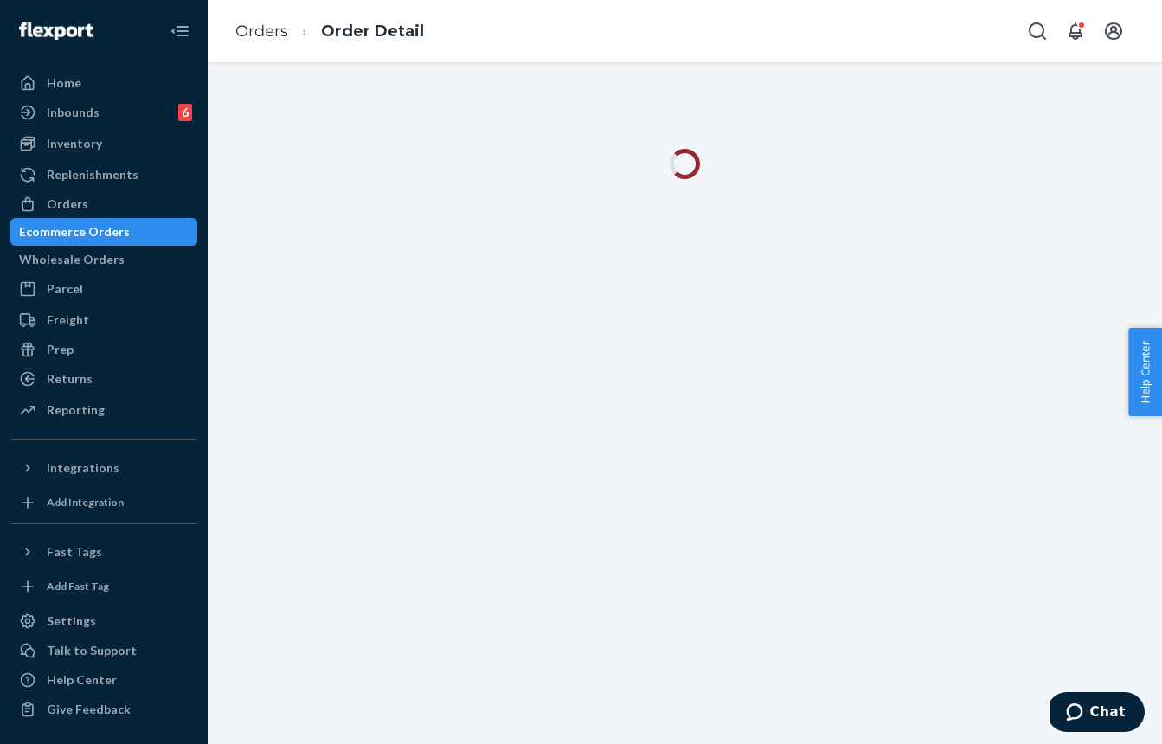
drag, startPoint x: 122, startPoint y: 237, endPoint x: 148, endPoint y: 233, distance: 26.3
click at [130, 233] on div "Ecommerce Orders" at bounding box center [74, 231] width 111 height 17
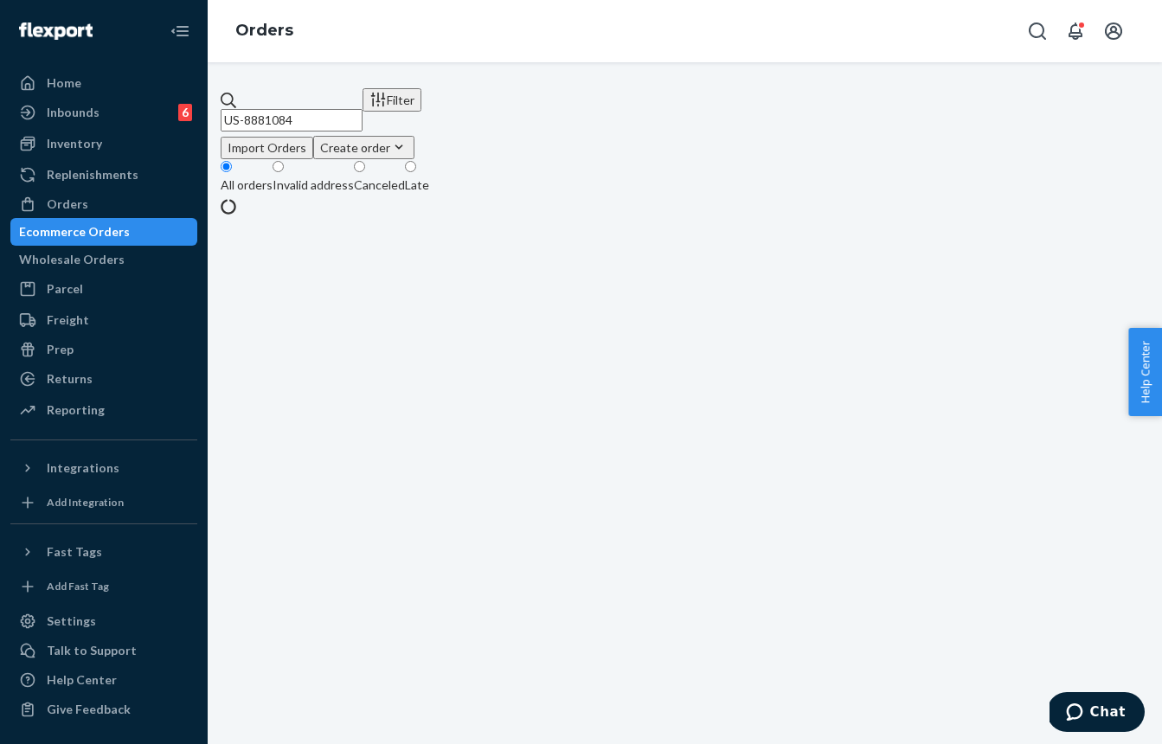
click at [360, 117] on input "US-8881084" at bounding box center [292, 120] width 142 height 22
paste input "928798"
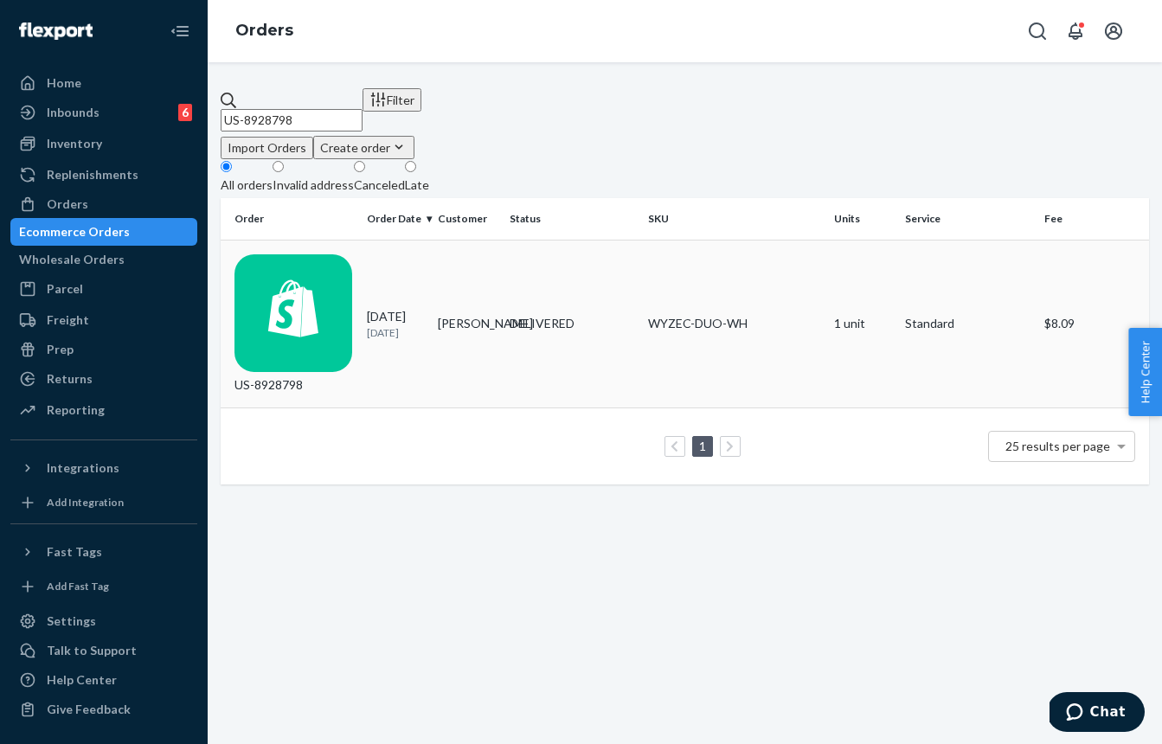
type input "US-8928798"
drag, startPoint x: 513, startPoint y: 274, endPoint x: 397, endPoint y: 67, distance: 237.0
click at [513, 315] on div "DELIVERED" at bounding box center [572, 323] width 125 height 17
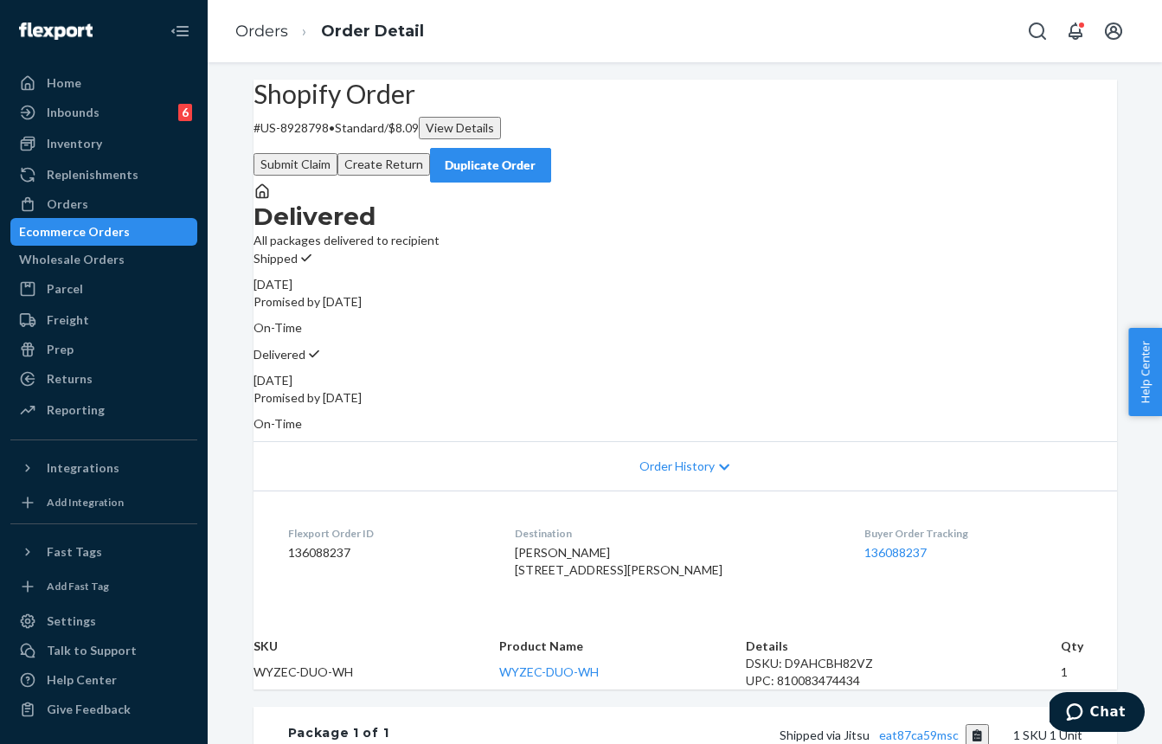
drag, startPoint x: 716, startPoint y: 458, endPoint x: 723, endPoint y: 446, distance: 13.9
click at [717, 457] on div "Order History" at bounding box center [684, 465] width 863 height 49
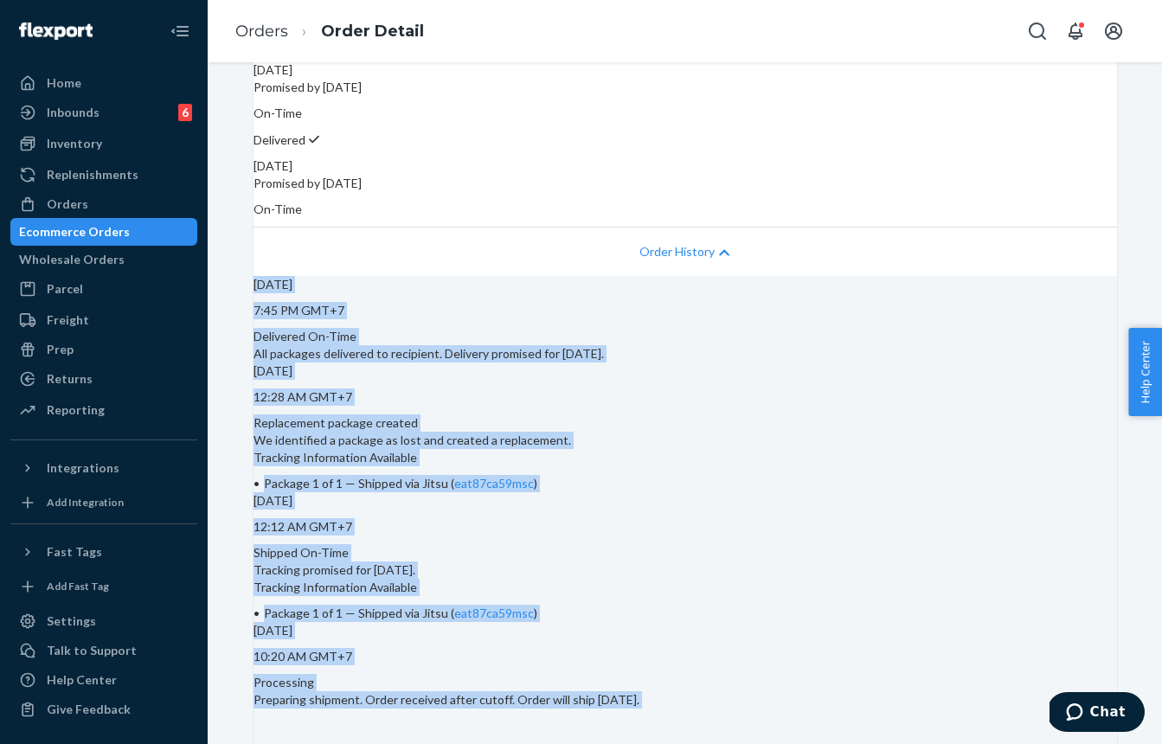
scroll to position [221, 0]
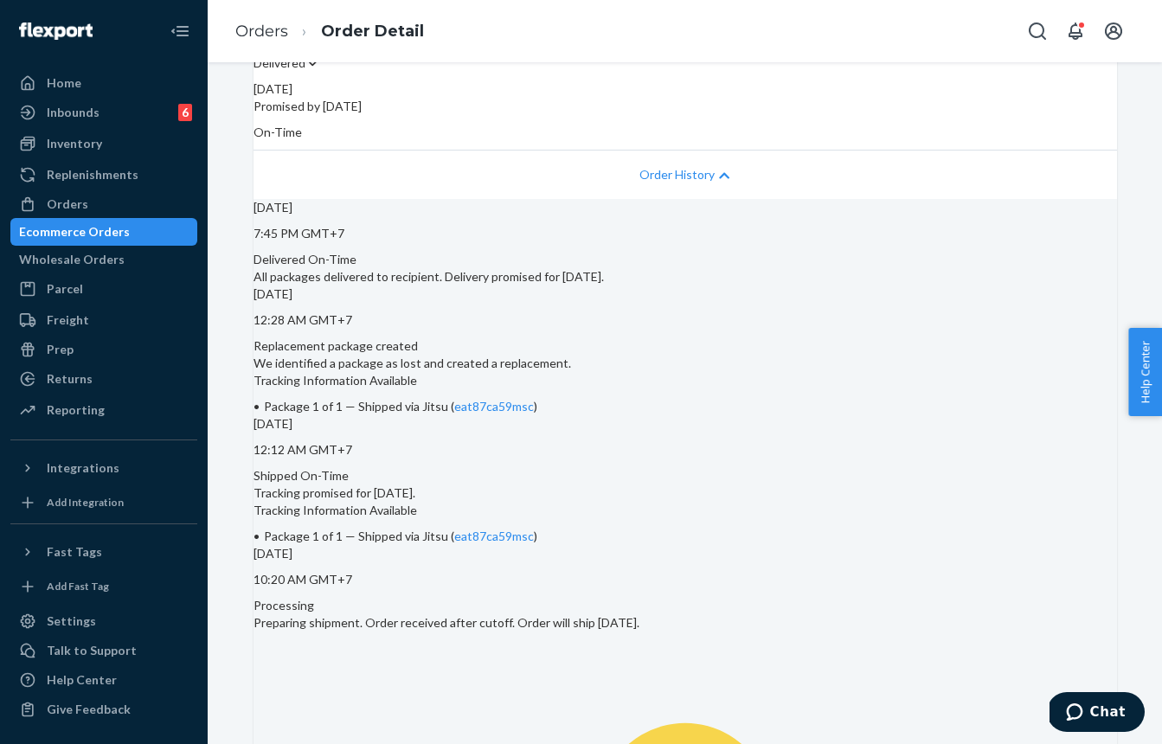
drag, startPoint x: 892, startPoint y: 328, endPoint x: 878, endPoint y: 328, distance: 13.8
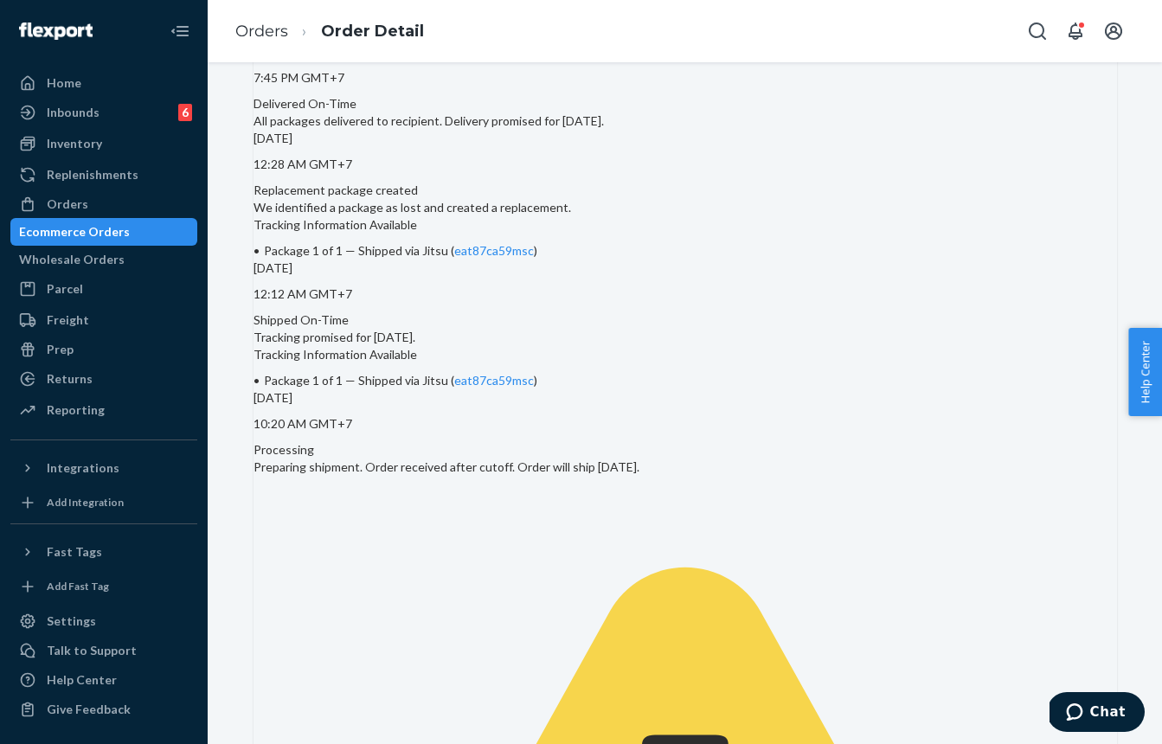
scroll to position [450, 0]
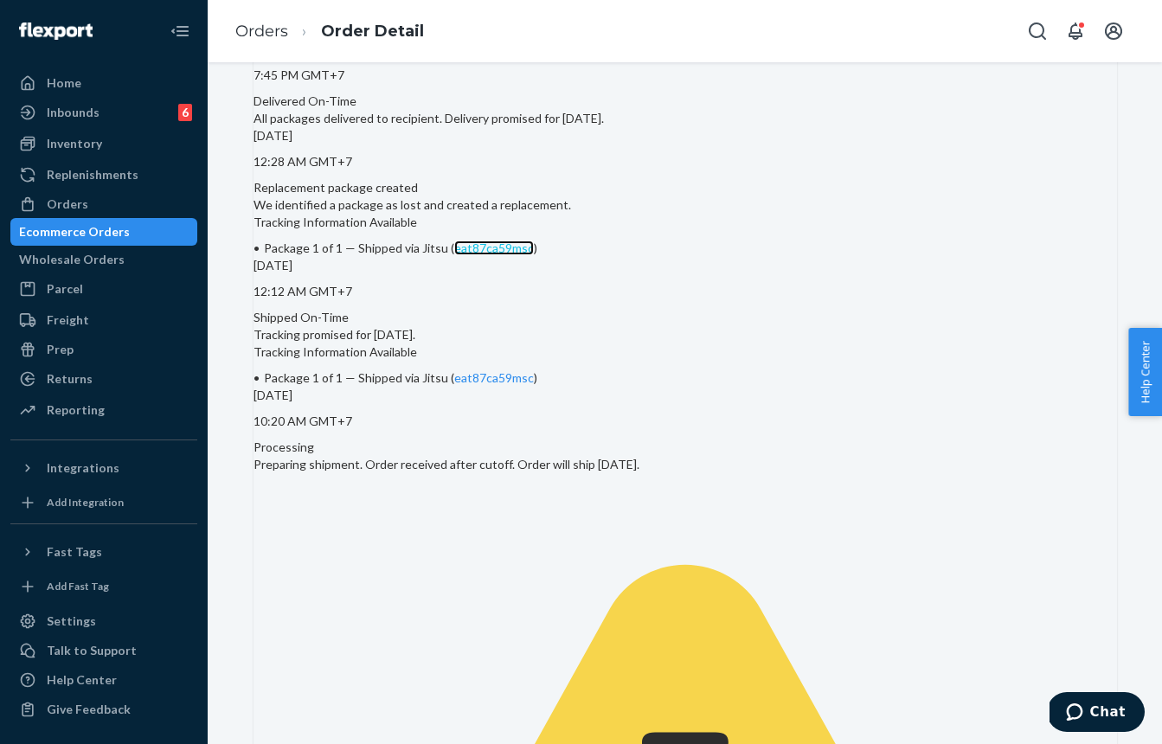
click at [534, 255] on link "eat87ca59msc" at bounding box center [494, 247] width 80 height 15
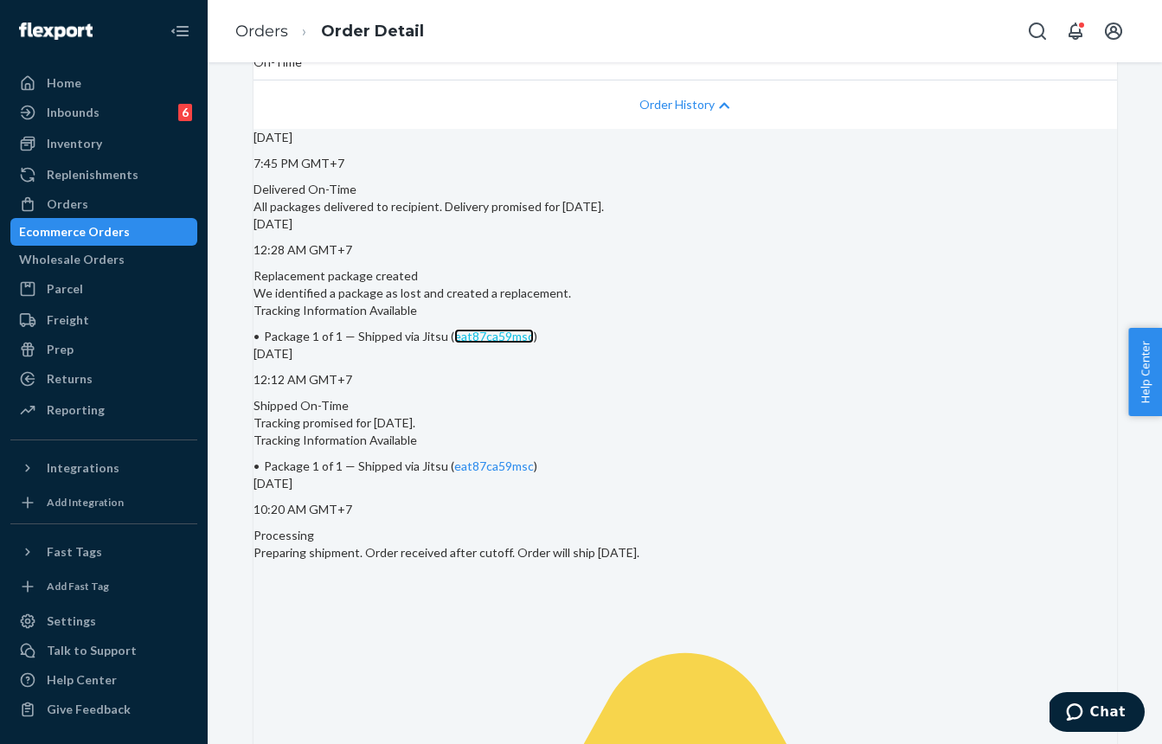
scroll to position [0, 0]
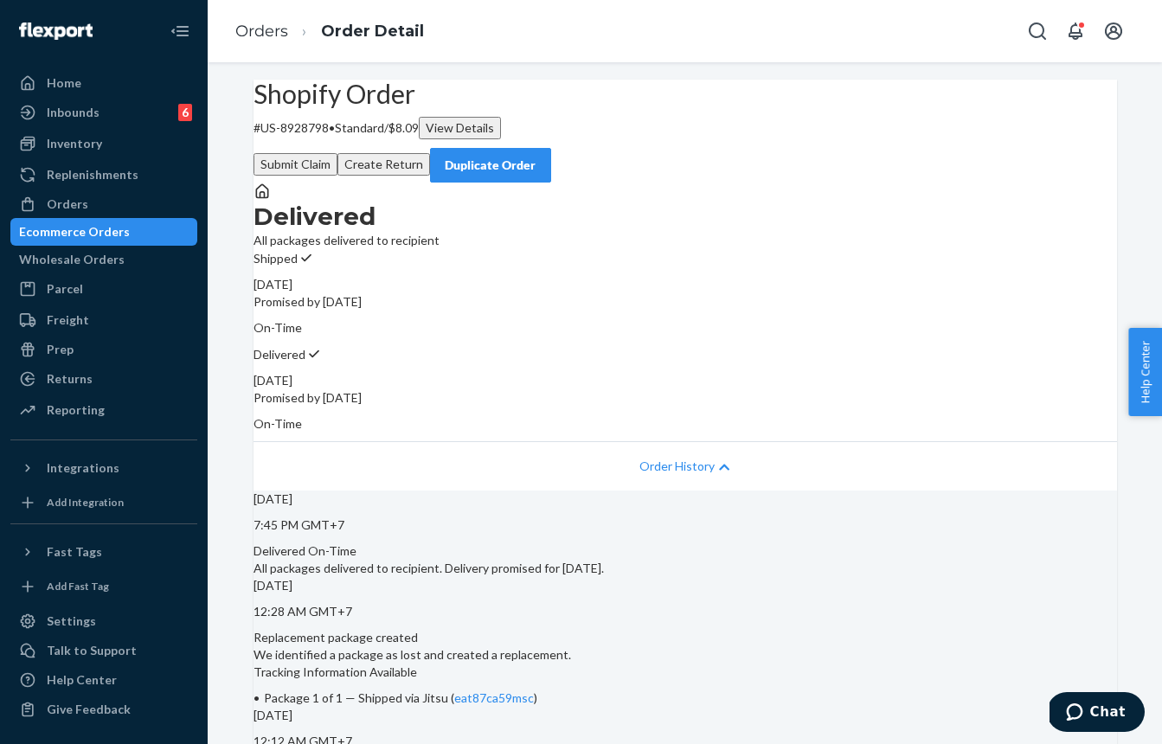
drag, startPoint x: 789, startPoint y: 151, endPoint x: 783, endPoint y: 164, distance: 14.3
click at [337, 153] on button "Submit Claim" at bounding box center [295, 164] width 84 height 22
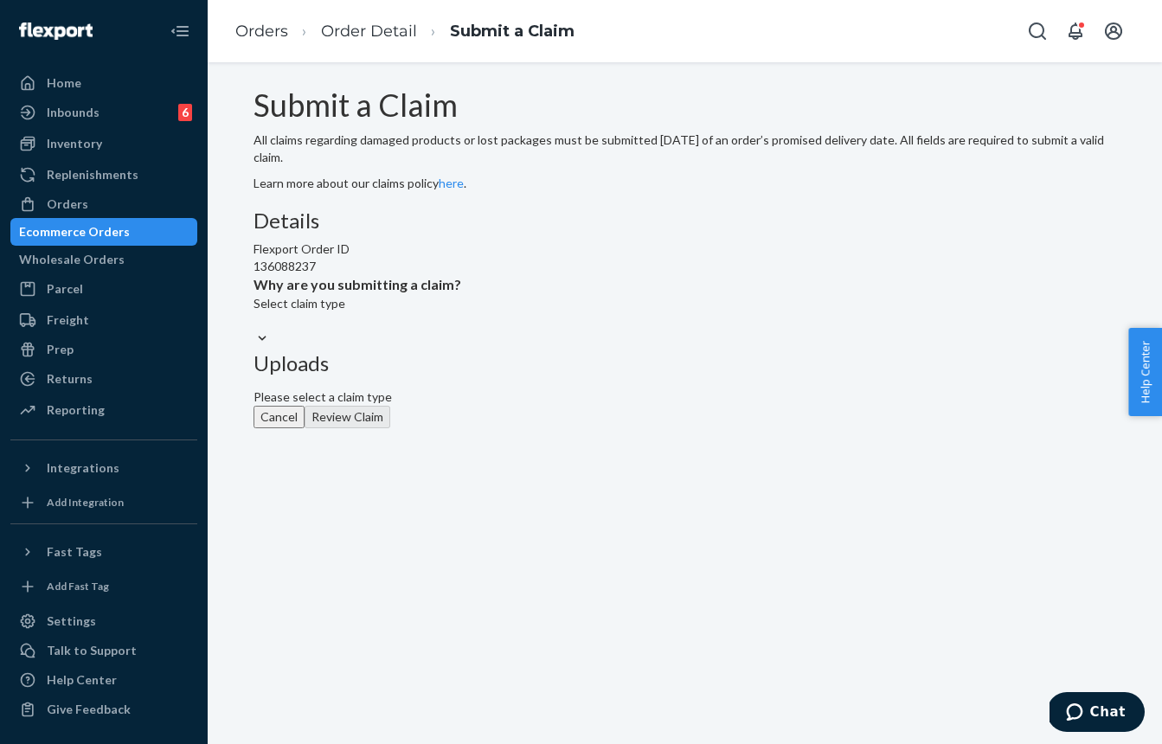
click at [461, 348] on div "Select claim type" at bounding box center [357, 321] width 208 height 53
click at [255, 330] on input "Why are you submitting a claim? Select claim type" at bounding box center [254, 320] width 2 height 17
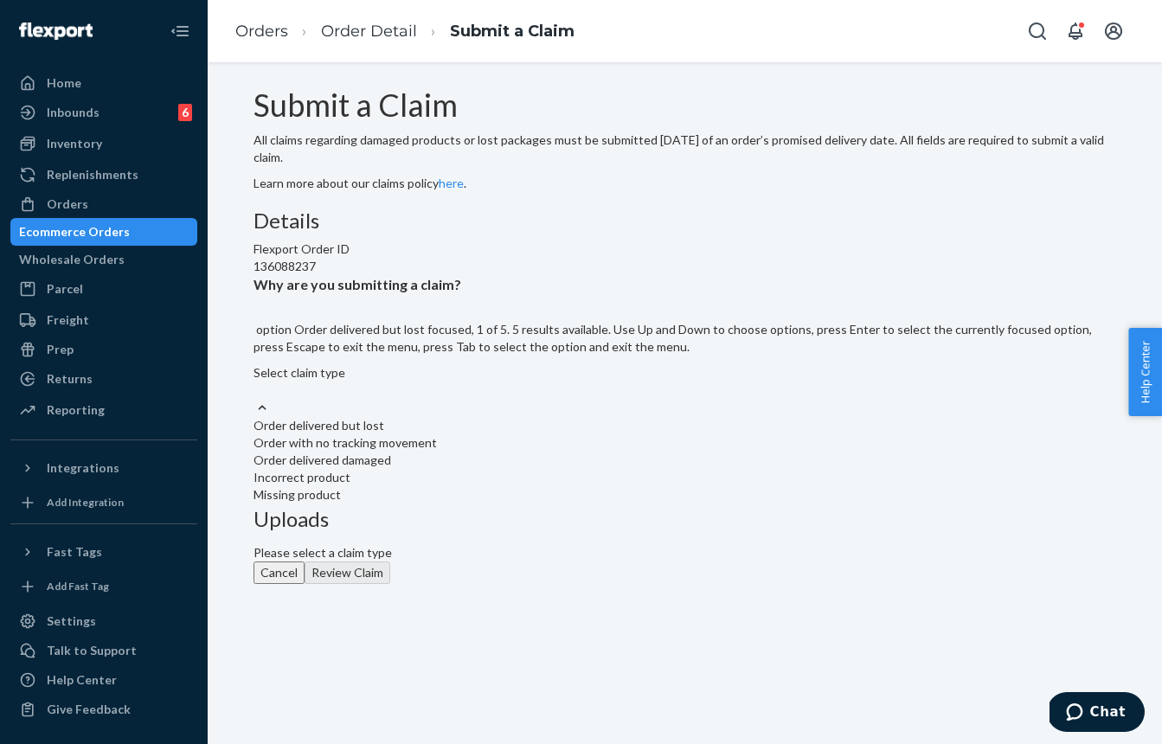
click at [524, 434] on div "Order delivered but lost" at bounding box center [684, 425] width 863 height 17
click at [255, 399] on input "Why are you submitting a claim? option Order delivered but lost focused, 1 of 5…" at bounding box center [254, 389] width 2 height 17
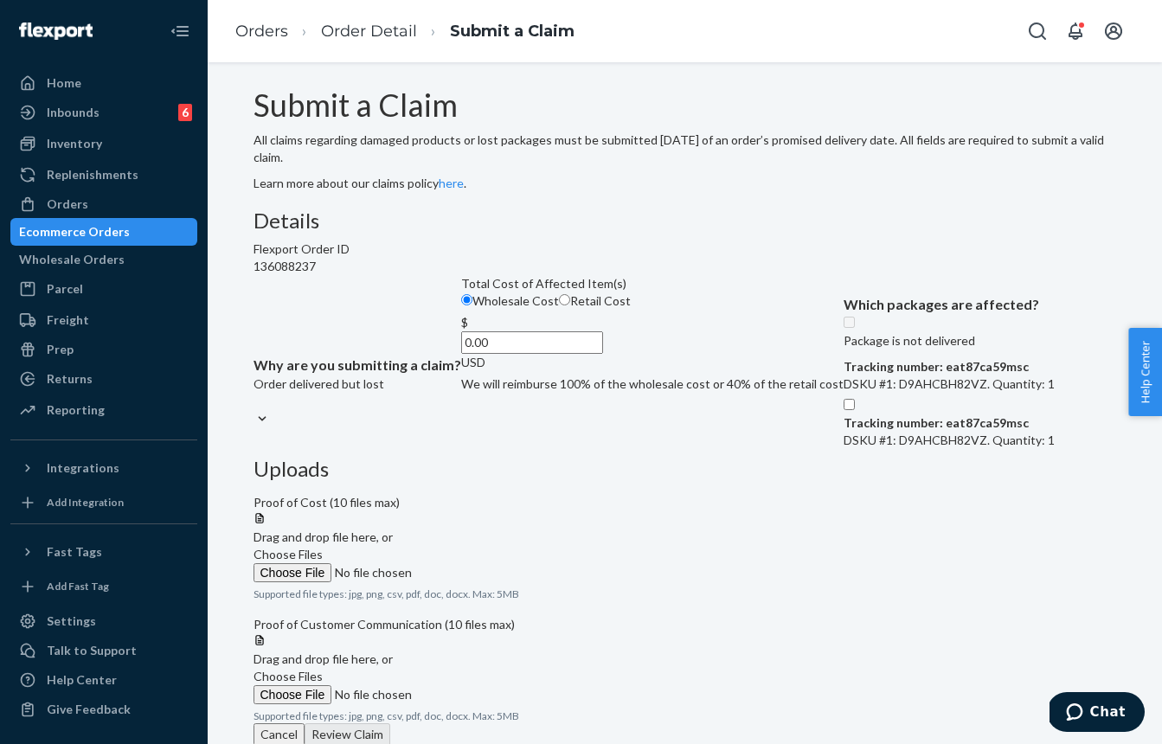
drag, startPoint x: 451, startPoint y: 504, endPoint x: 456, endPoint y: 521, distance: 17.2
click at [559, 305] on input "Retail Cost" at bounding box center [564, 299] width 11 height 11
radio input "true"
radio input "false"
click at [461, 354] on input "0.00" at bounding box center [532, 342] width 142 height 22
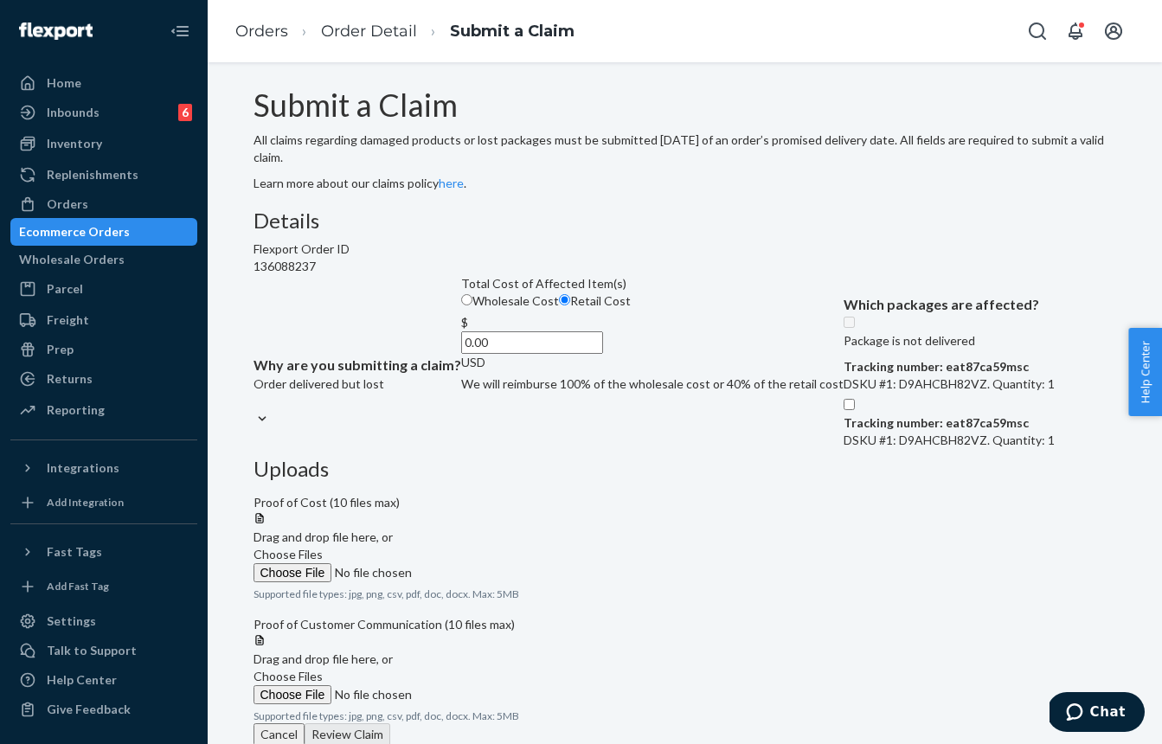
paste input "69.98"
type input "69.98"
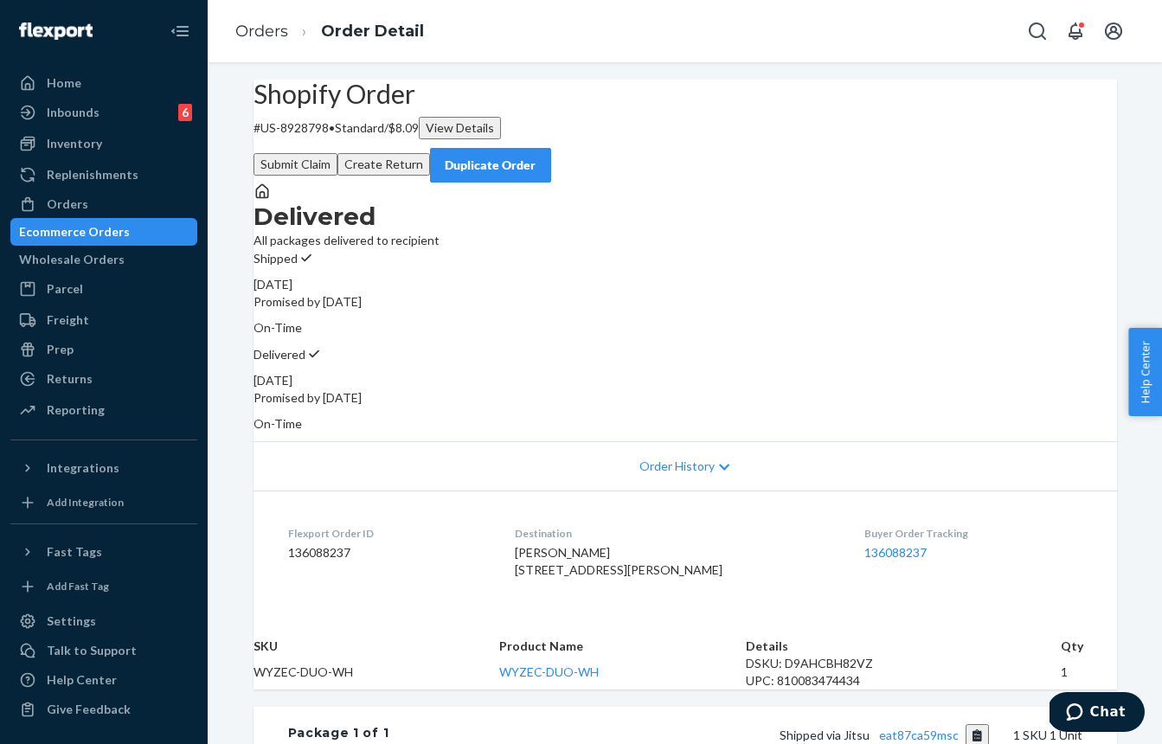
click at [337, 153] on button "Submit Claim" at bounding box center [295, 164] width 84 height 22
click at [337, 154] on button "Submit Claim" at bounding box center [295, 164] width 84 height 22
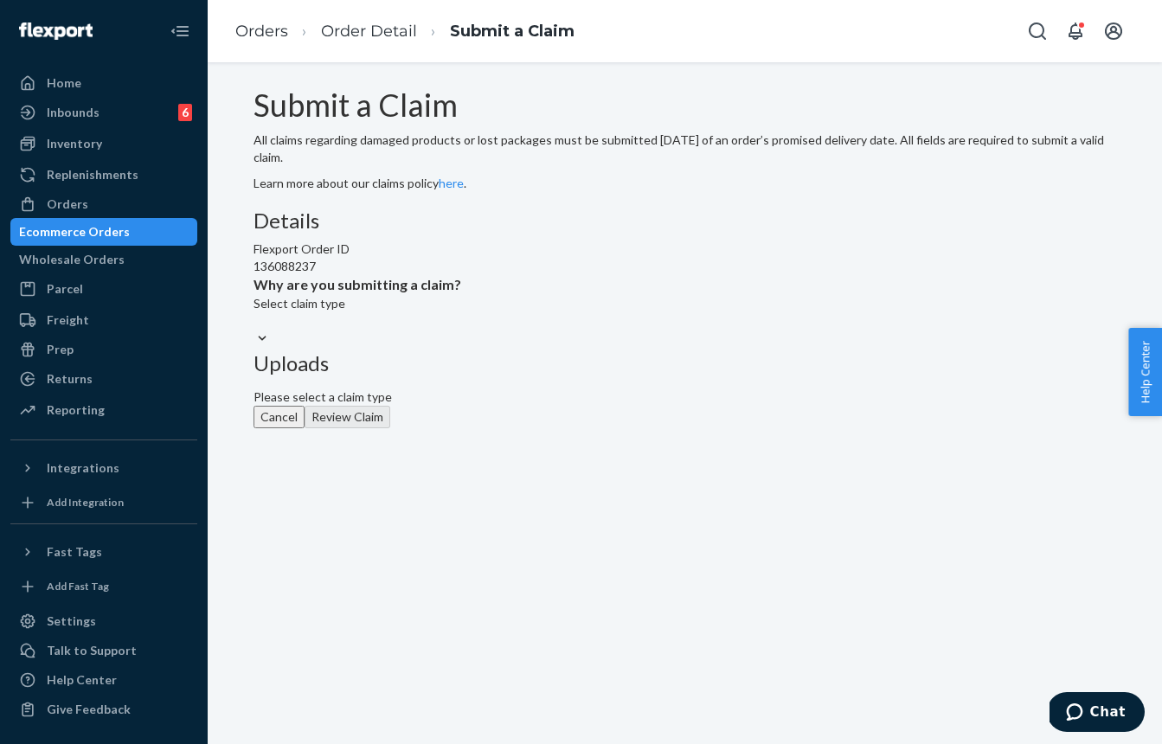
click at [461, 330] on div "Select claim type" at bounding box center [357, 312] width 208 height 35
click at [255, 330] on input "Why are you submitting a claim? Select claim type" at bounding box center [254, 320] width 2 height 17
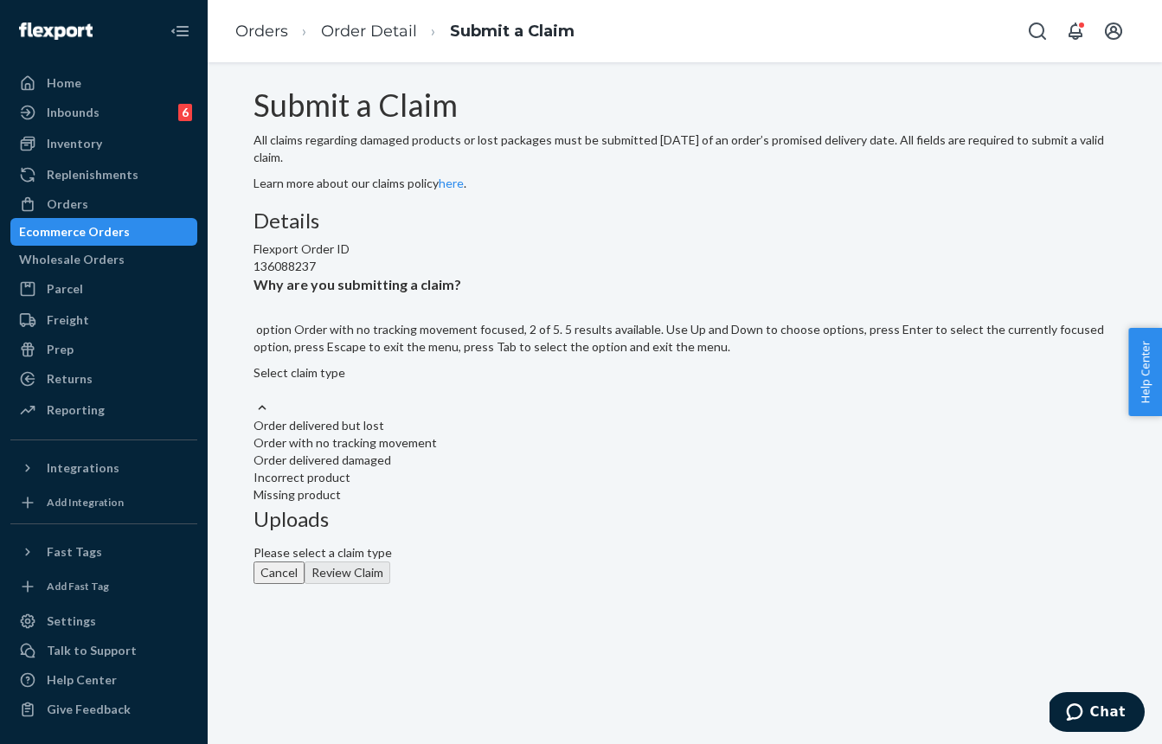
click at [515, 452] on div "Order with no tracking movement" at bounding box center [684, 442] width 863 height 17
click at [255, 399] on input "Why are you submitting a claim? option Order with no tracking movement focused,…" at bounding box center [254, 389] width 2 height 17
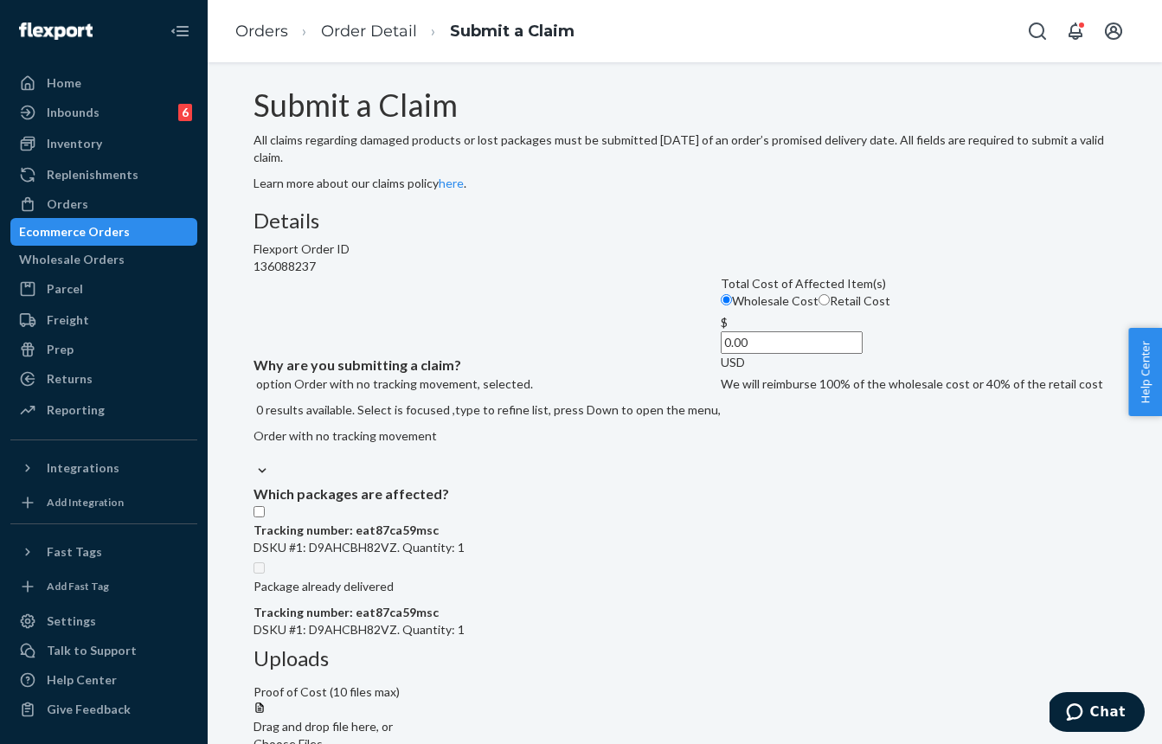
click at [818, 305] on input "Retail Cost" at bounding box center [823, 299] width 11 height 11
radio input "true"
radio input "false"
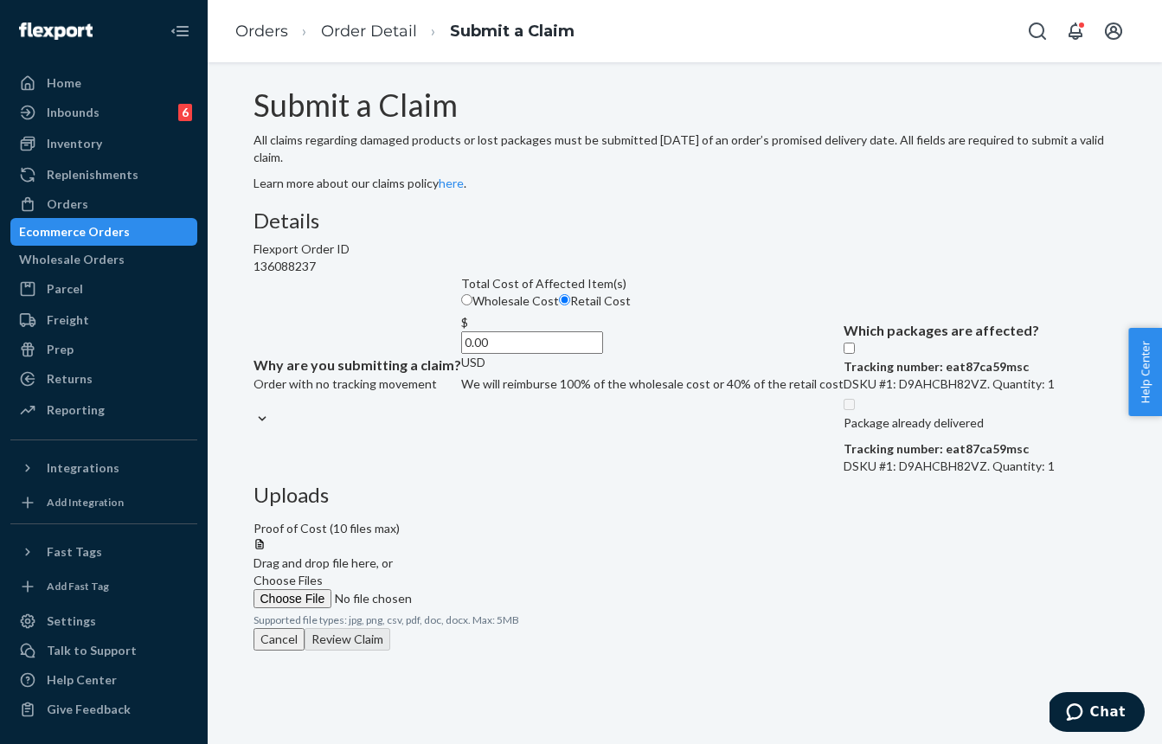
scroll to position [185, 0]
drag, startPoint x: 344, startPoint y: 493, endPoint x: 369, endPoint y: 495, distance: 24.3
click at [843, 354] on input "Tracking number: eat87ca59msc DSKU #1: D9AHCBH82VZ. Quantity: 1" at bounding box center [848, 348] width 11 height 11
checkbox input "true"
click at [323, 573] on span "Choose Files" at bounding box center [287, 580] width 69 height 15
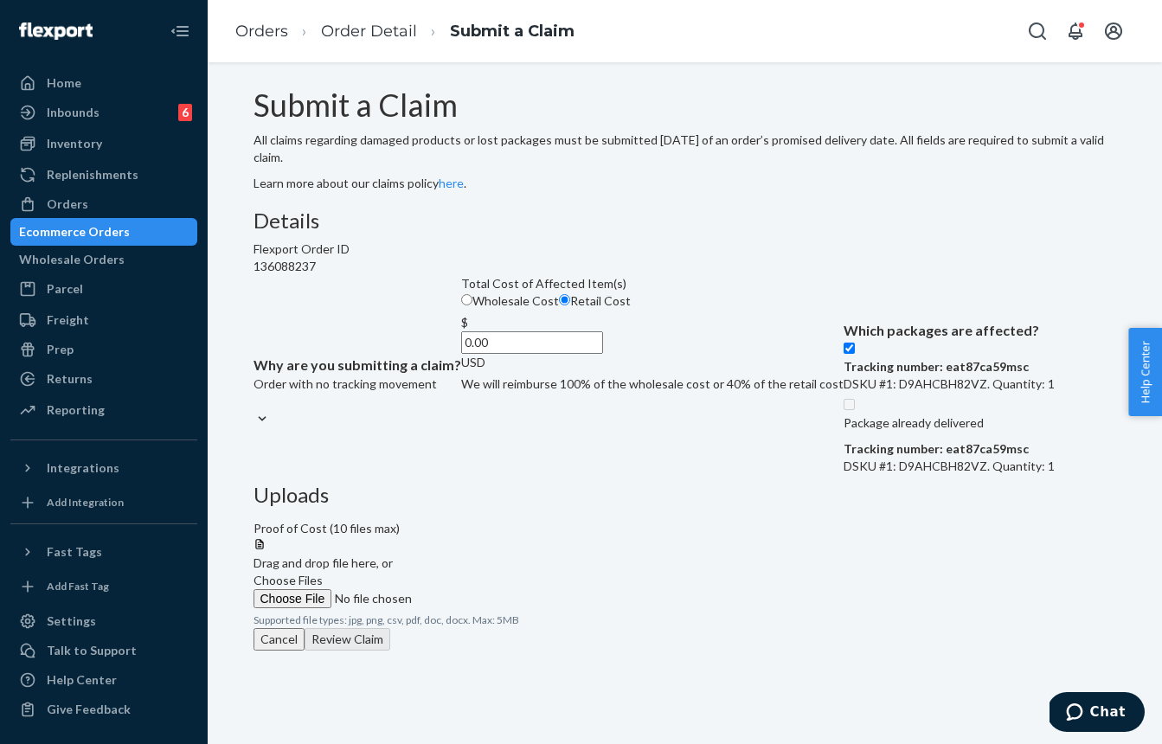
click at [489, 589] on input "Choose Files" at bounding box center [370, 598] width 235 height 19
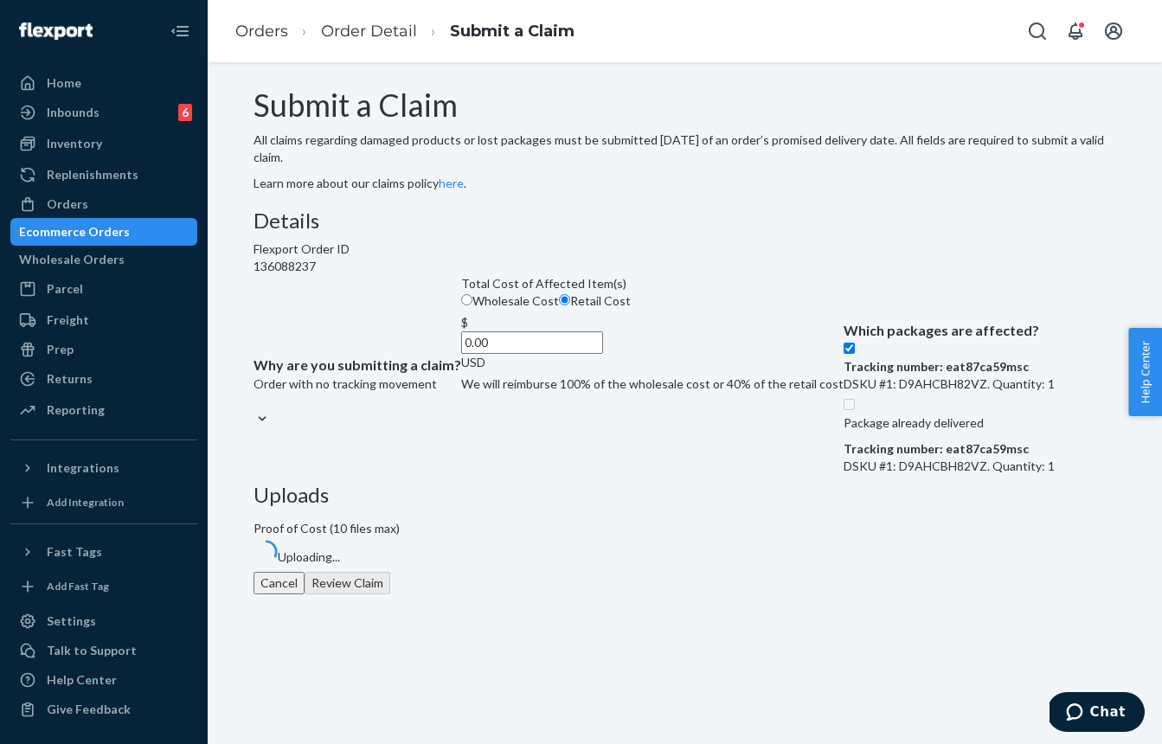
click at [521, 354] on input "0.00" at bounding box center [532, 342] width 142 height 22
paste input "69.98"
type input "69.98"
click at [773, 477] on div "Uploads Proof of Cost (10 files max) Uploading..." at bounding box center [684, 528] width 863 height 102
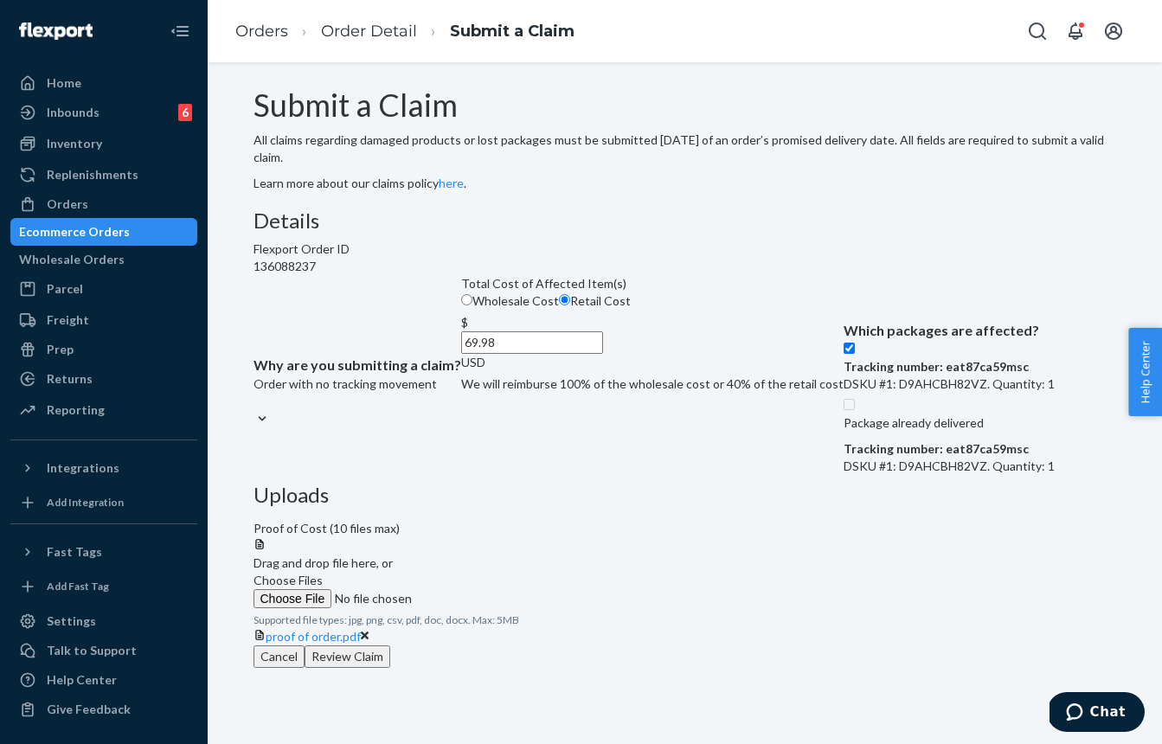
click at [390, 668] on button "Review Claim" at bounding box center [348, 656] width 86 height 22
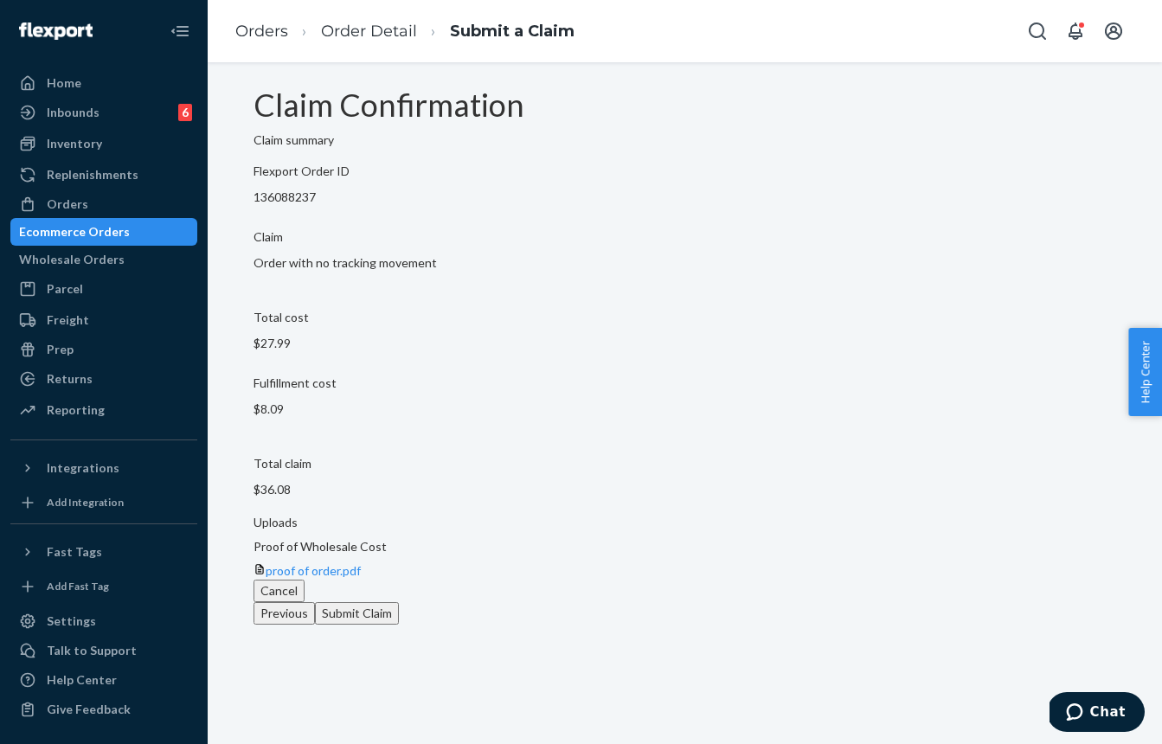
drag, startPoint x: 1050, startPoint y: 634, endPoint x: 854, endPoint y: 484, distance: 246.9
click at [399, 625] on button "Submit Claim" at bounding box center [357, 613] width 84 height 22
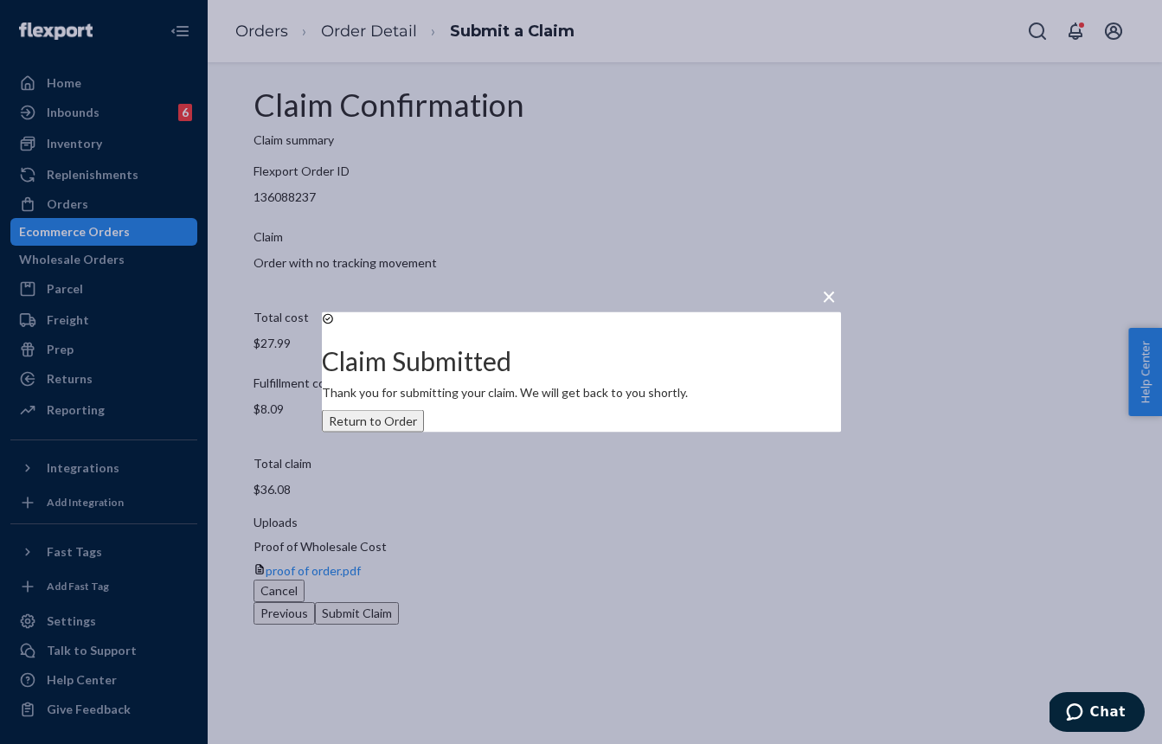
click at [139, 227] on div "× Claim Submitted Thank you for submitting your claim. We will get back to you …" at bounding box center [581, 372] width 1162 height 744
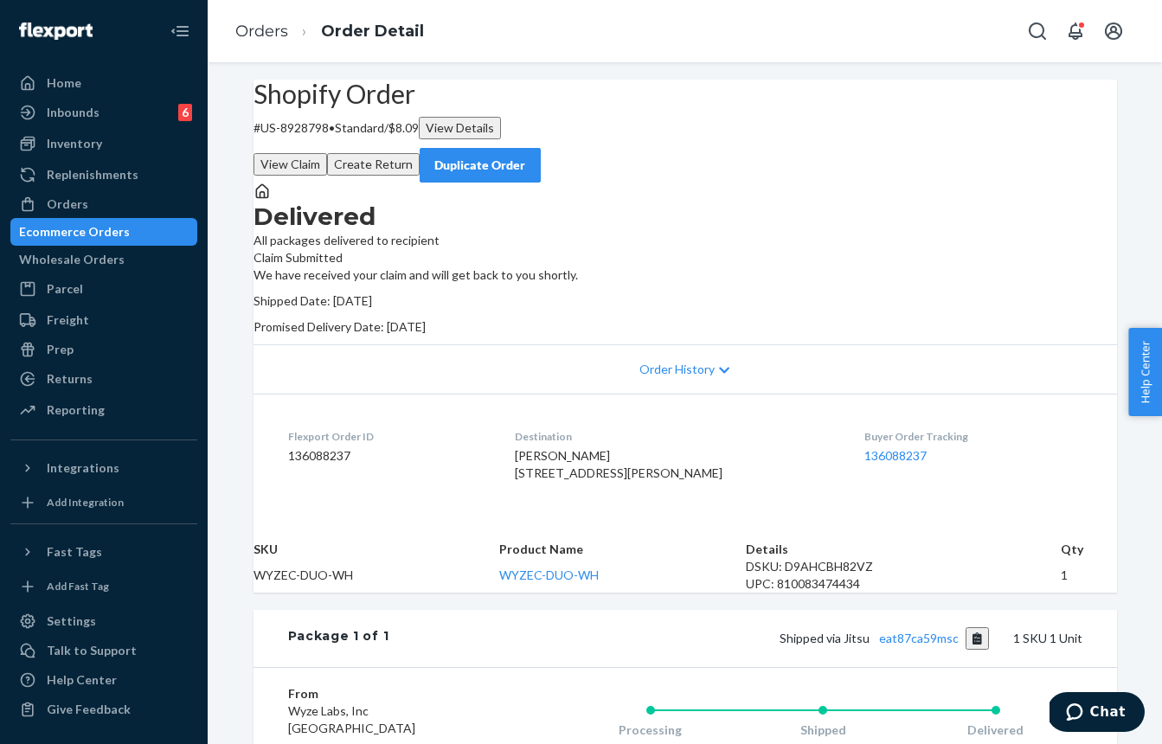
click at [91, 234] on div "Ecommerce Orders" at bounding box center [74, 231] width 111 height 17
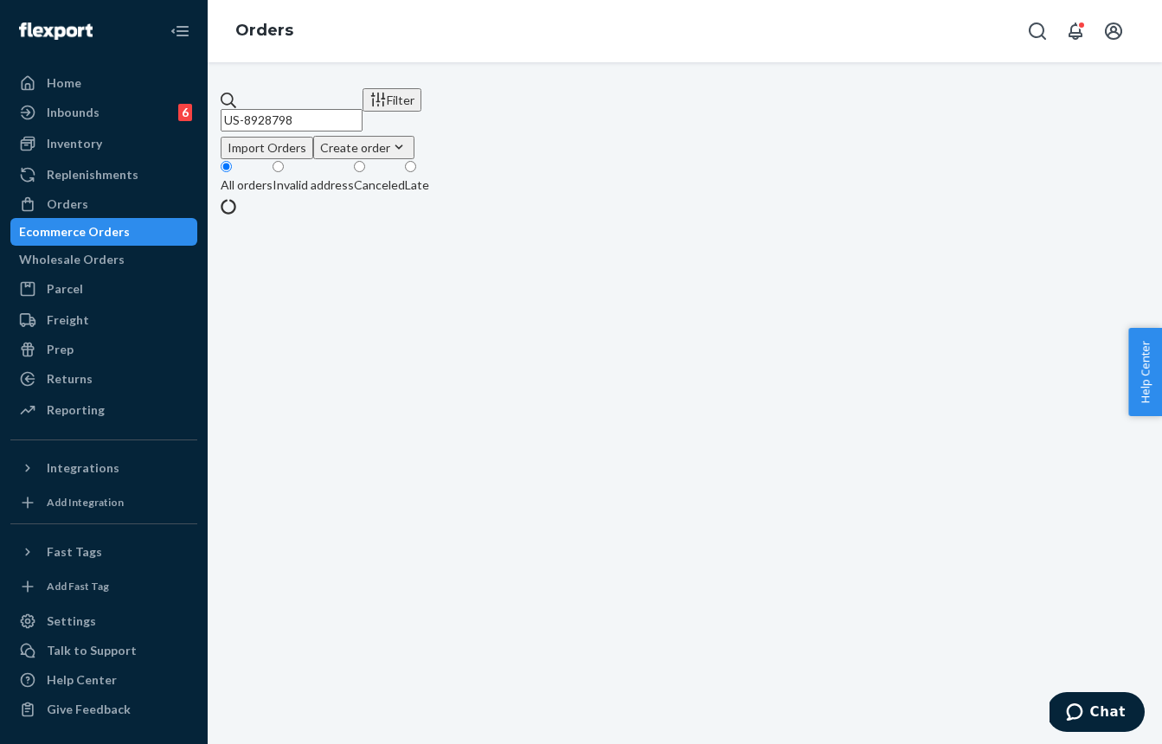
click at [362, 115] on input "US-8928798" at bounding box center [292, 120] width 142 height 22
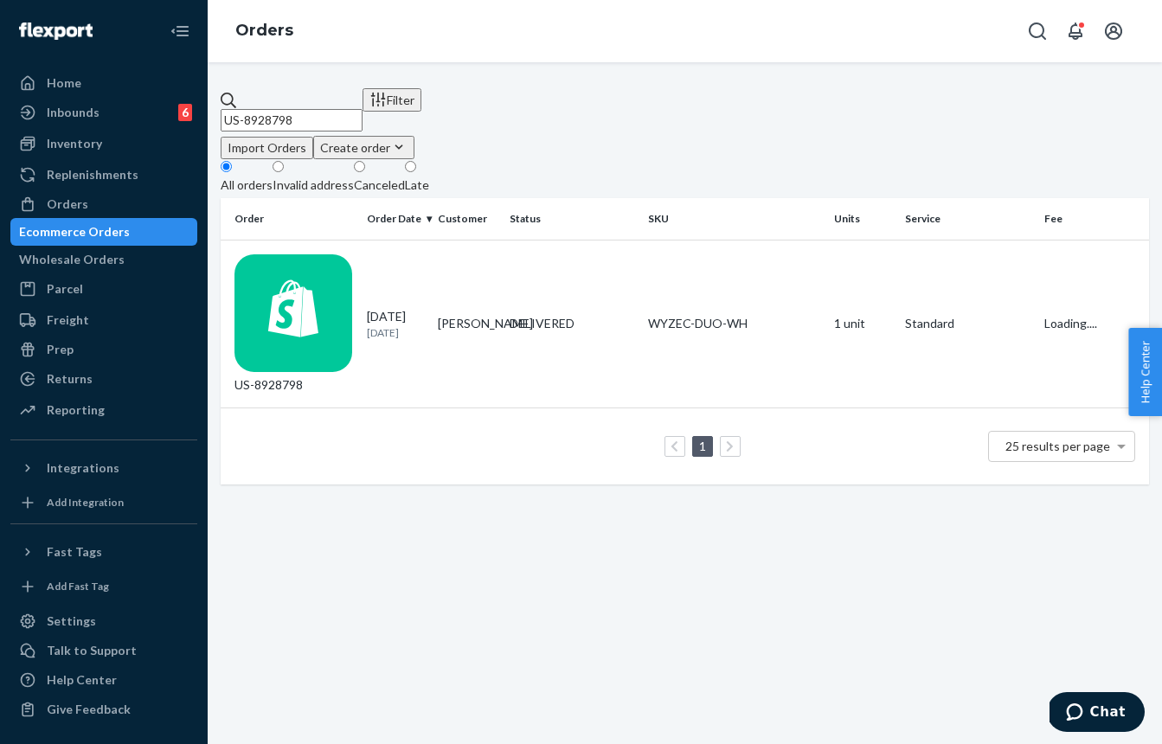
paste input "19485"
type input "US-8919485"
click at [516, 306] on div "IN TRANSIT" at bounding box center [572, 314] width 125 height 17
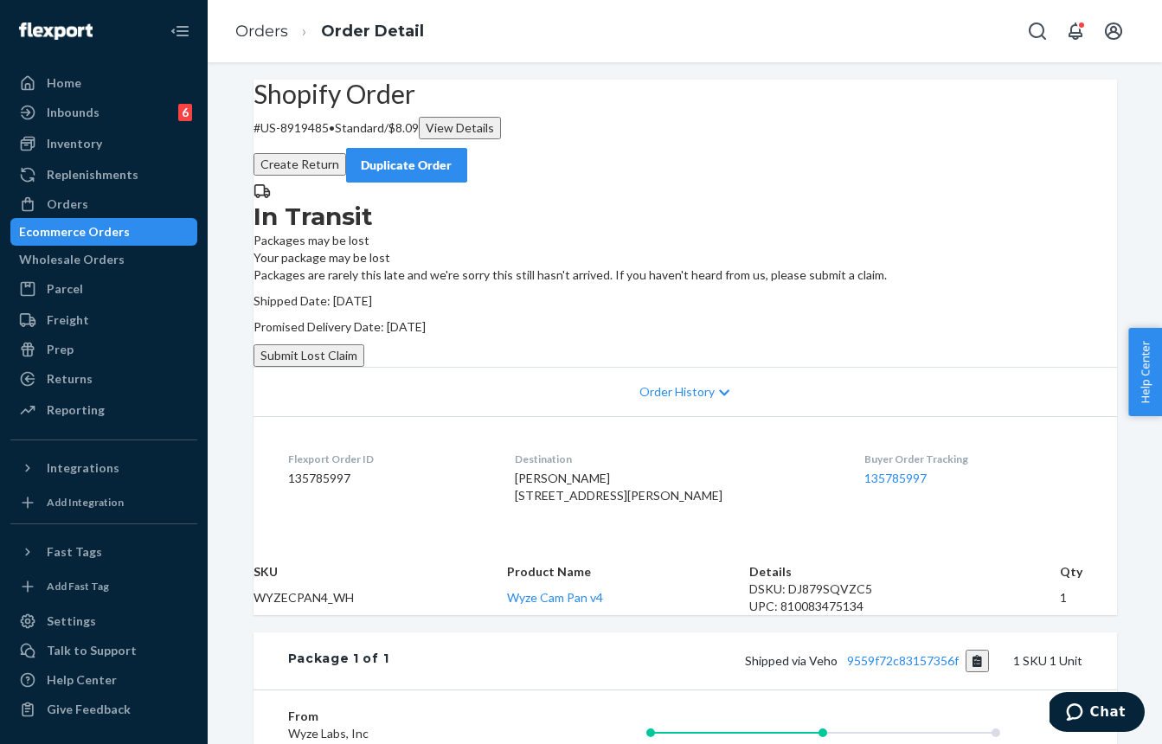
click at [364, 367] on button "Submit Lost Claim" at bounding box center [308, 355] width 111 height 22
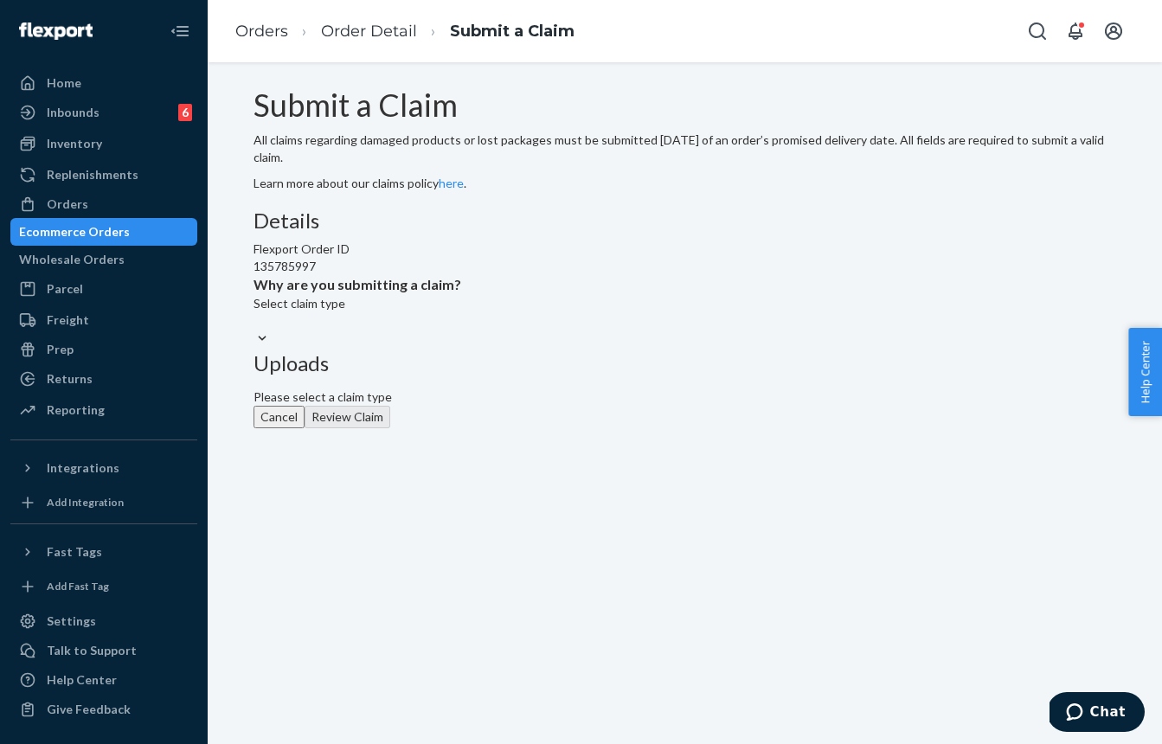
click at [461, 330] on div "Select claim type" at bounding box center [357, 312] width 208 height 35
click at [255, 330] on input "Why are you submitting a claim? Select claim type" at bounding box center [254, 320] width 2 height 17
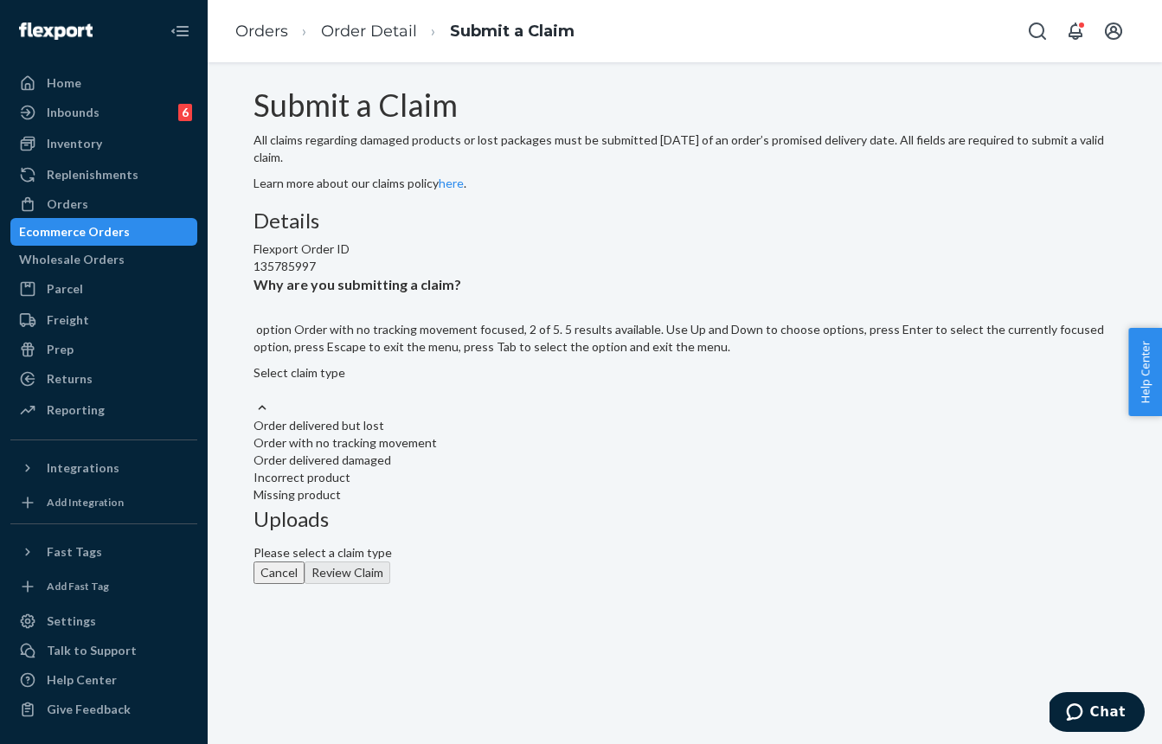
click at [470, 452] on div "Order with no tracking movement" at bounding box center [684, 442] width 863 height 17
click at [255, 399] on input "Why are you submitting a claim? option Order with no tracking movement focused,…" at bounding box center [254, 389] width 2 height 17
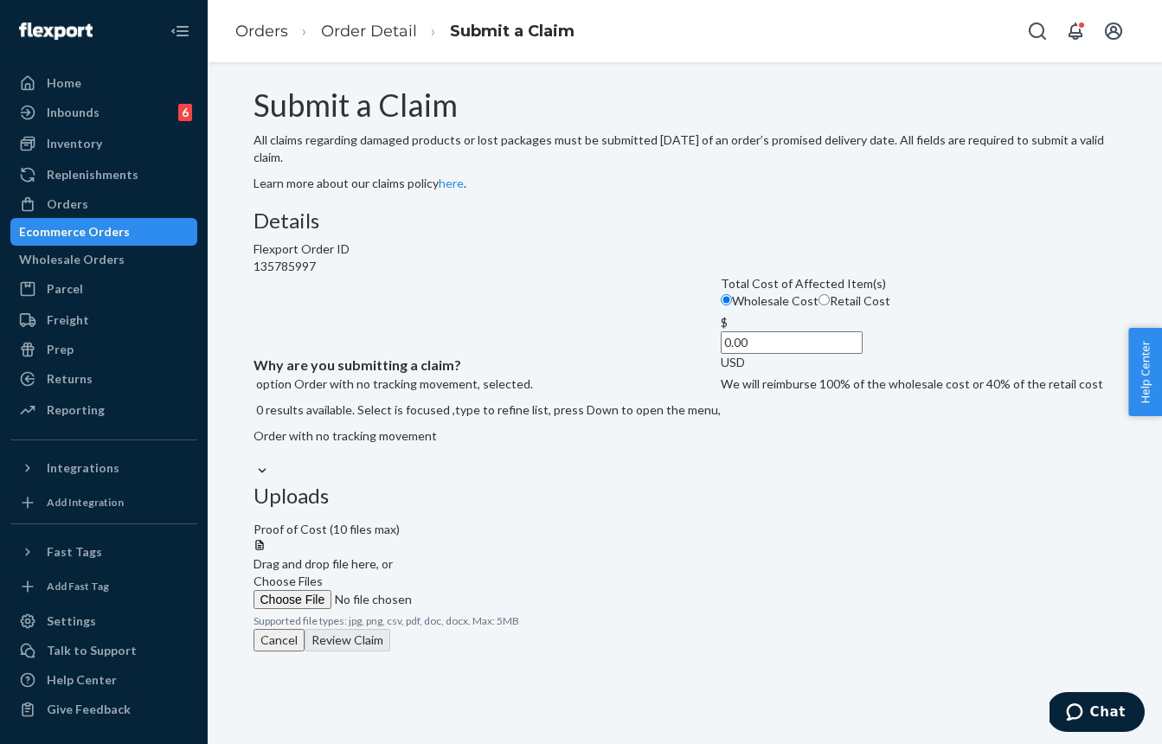
drag, startPoint x: 452, startPoint y: 505, endPoint x: 587, endPoint y: 496, distance: 136.1
click at [818, 310] on label "Retail Cost" at bounding box center [854, 300] width 72 height 17
click at [818, 305] on input "Retail Cost" at bounding box center [823, 299] width 11 height 11
radio input "true"
radio input "false"
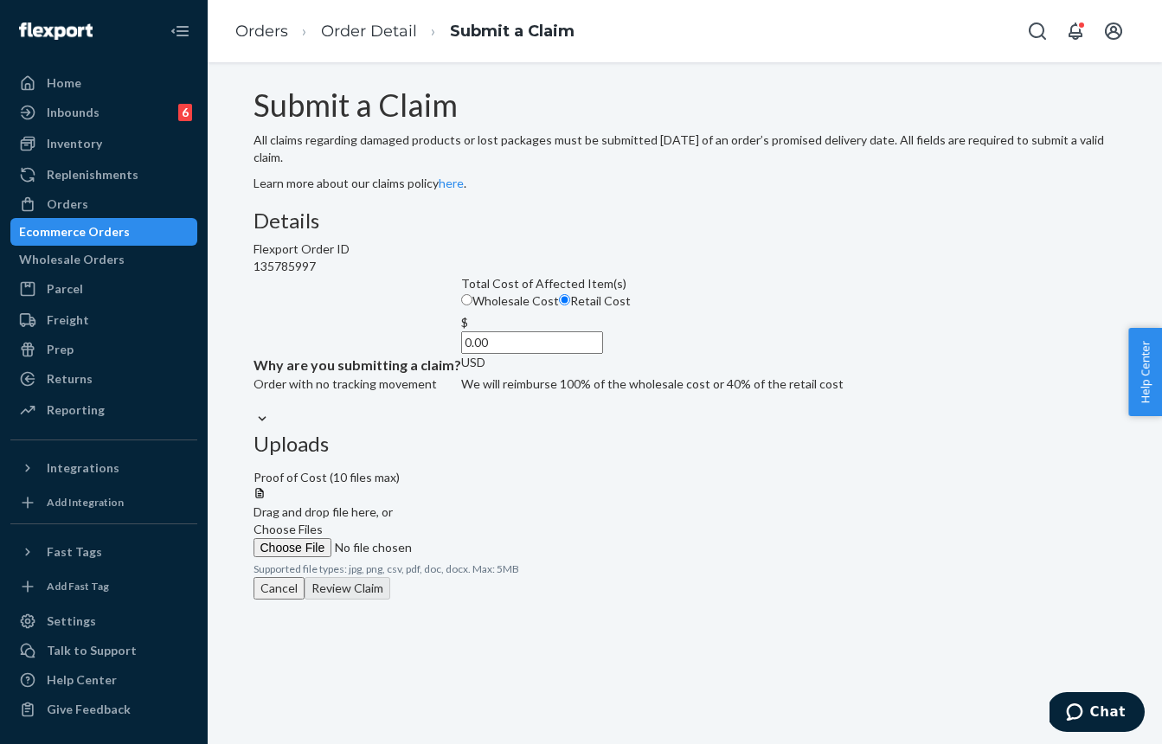
click at [323, 522] on span "Choose Files" at bounding box center [287, 529] width 69 height 15
click at [489, 538] on input "Choose Files" at bounding box center [370, 547] width 235 height 19
click at [516, 354] on input "0.00" at bounding box center [532, 342] width 142 height 22
type input "59.98"
drag, startPoint x: 673, startPoint y: 290, endPoint x: 666, endPoint y: 273, distance: 17.8
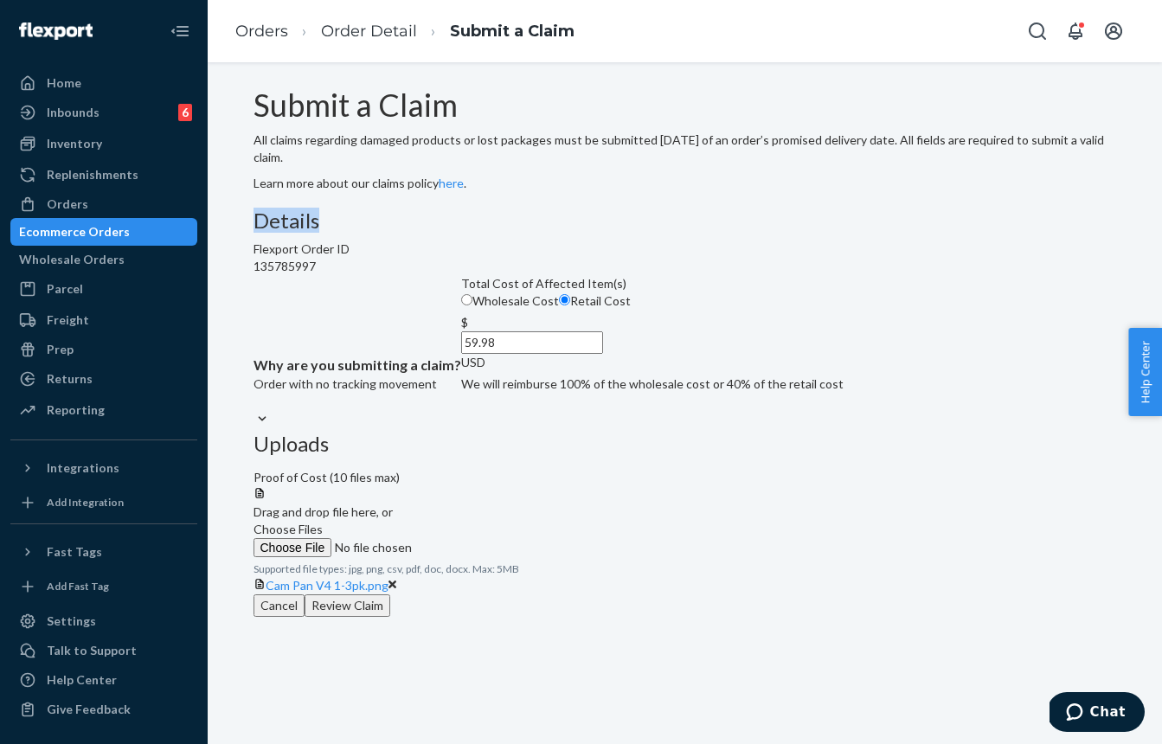
click at [666, 275] on div "Submit a Claim All claims regarding damaged products or lost packages must be s…" at bounding box center [684, 344] width 863 height 513
click at [390, 617] on button "Review Claim" at bounding box center [348, 605] width 86 height 22
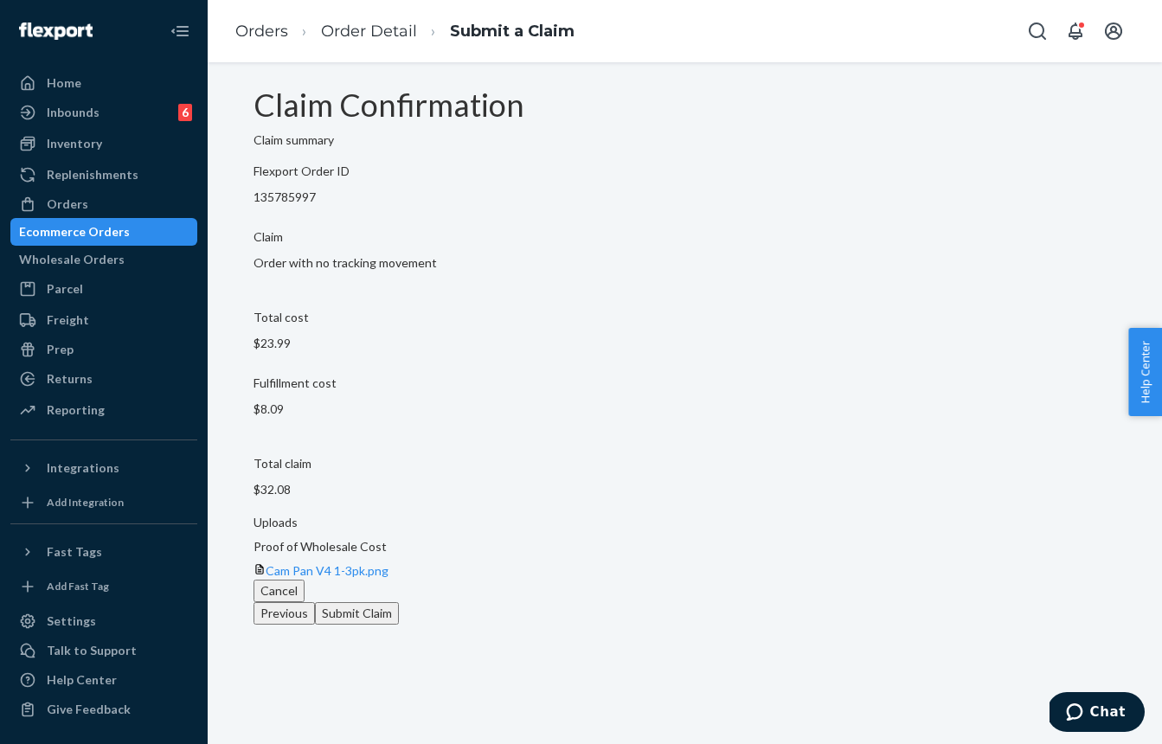
click at [399, 625] on button "Submit Claim" at bounding box center [357, 613] width 84 height 22
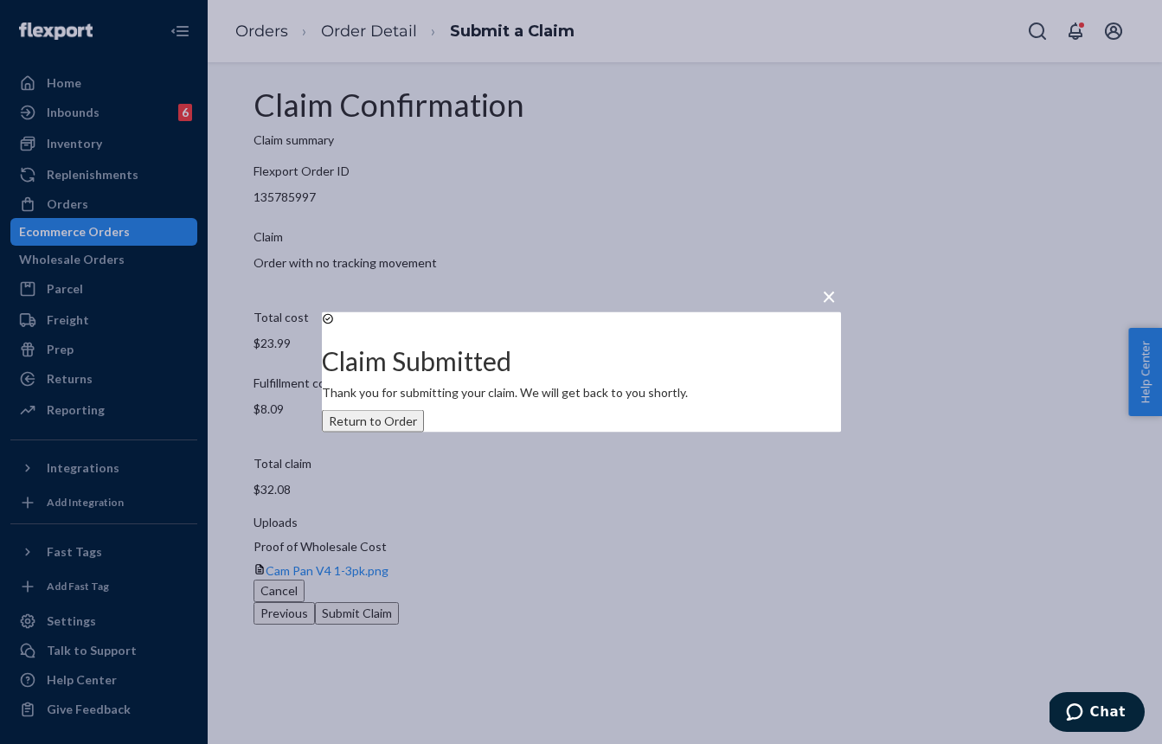
click at [131, 226] on div "× Claim Submitted Thank you for submitting your claim. We will get back to you …" at bounding box center [581, 372] width 1162 height 744
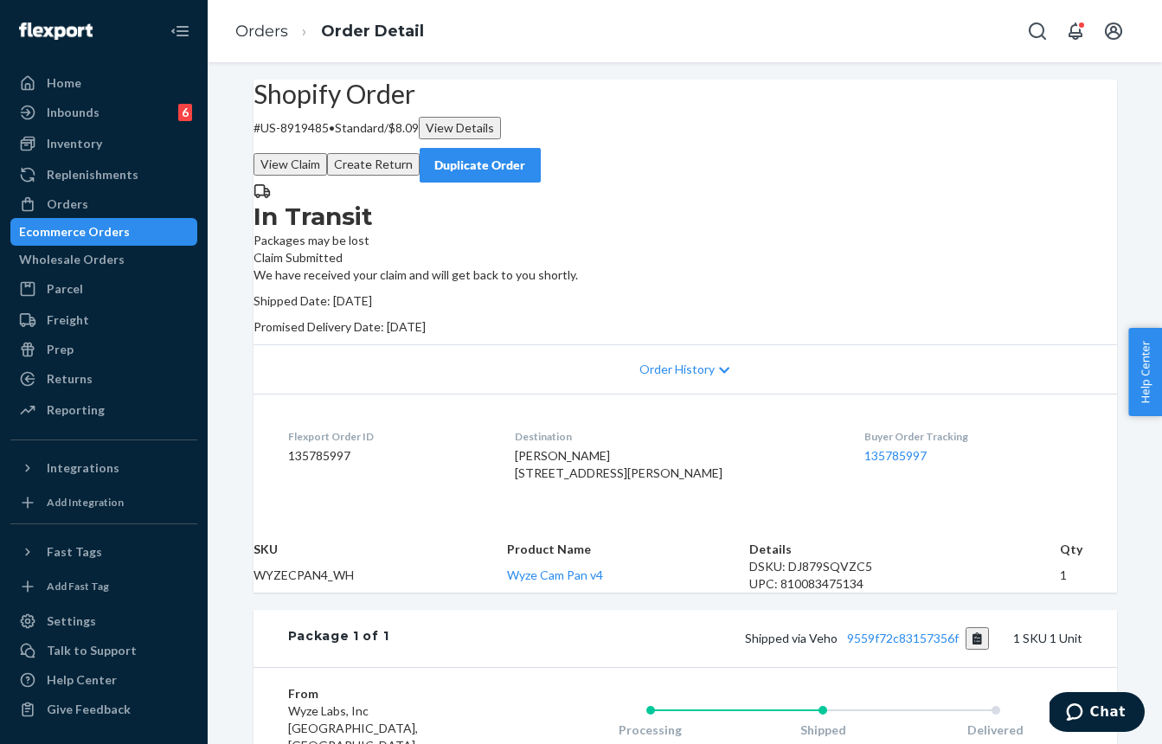
click at [71, 235] on div "Ecommerce Orders" at bounding box center [74, 231] width 111 height 17
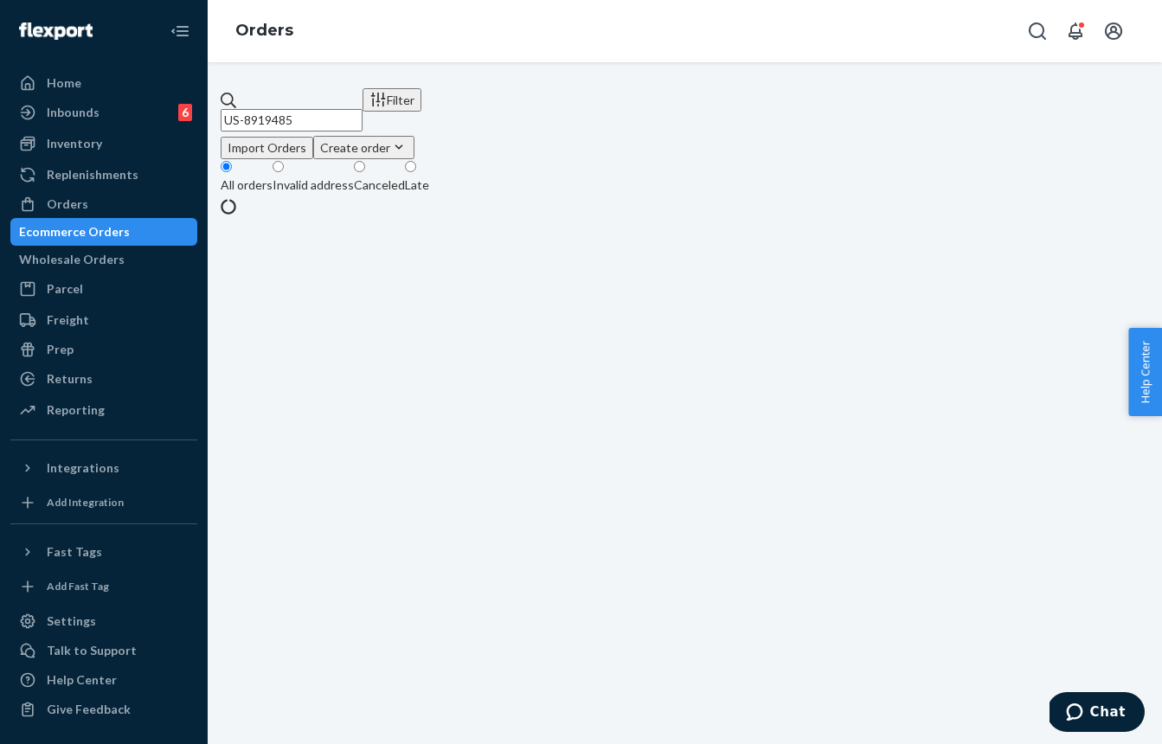
click at [71, 235] on div "Ecommerce Orders" at bounding box center [74, 231] width 111 height 17
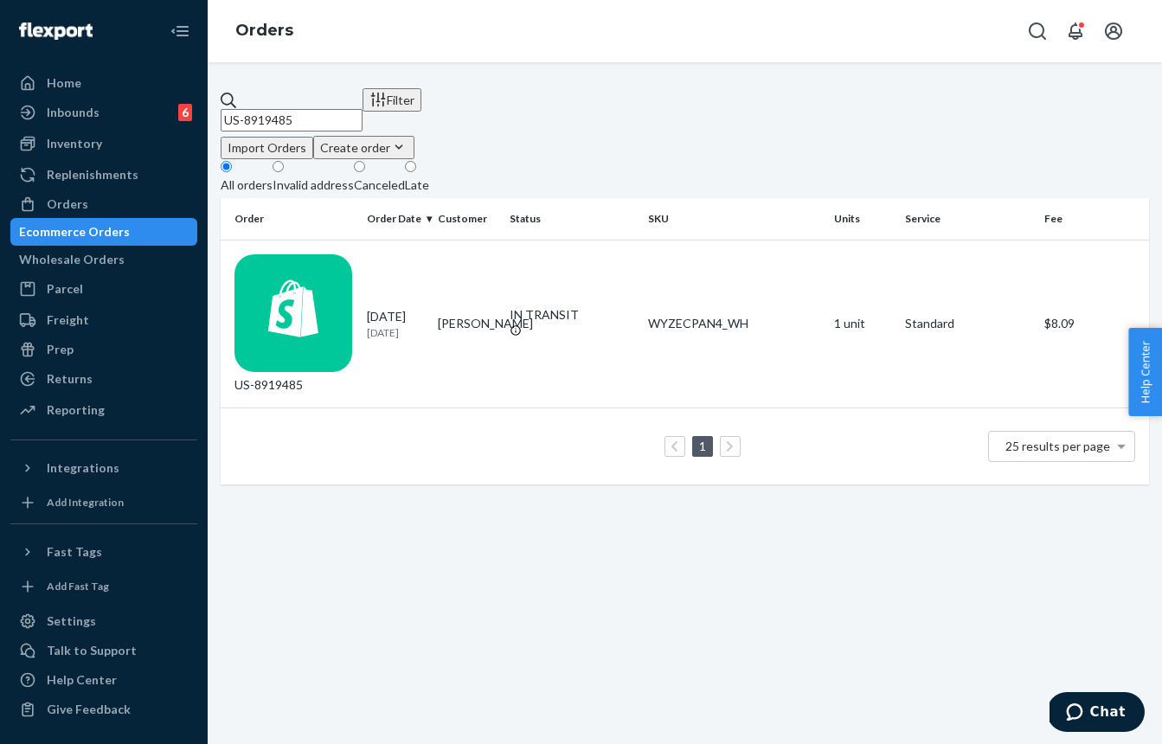
click at [362, 110] on input "US-8919485" at bounding box center [292, 120] width 142 height 22
paste input "577091585652985963"
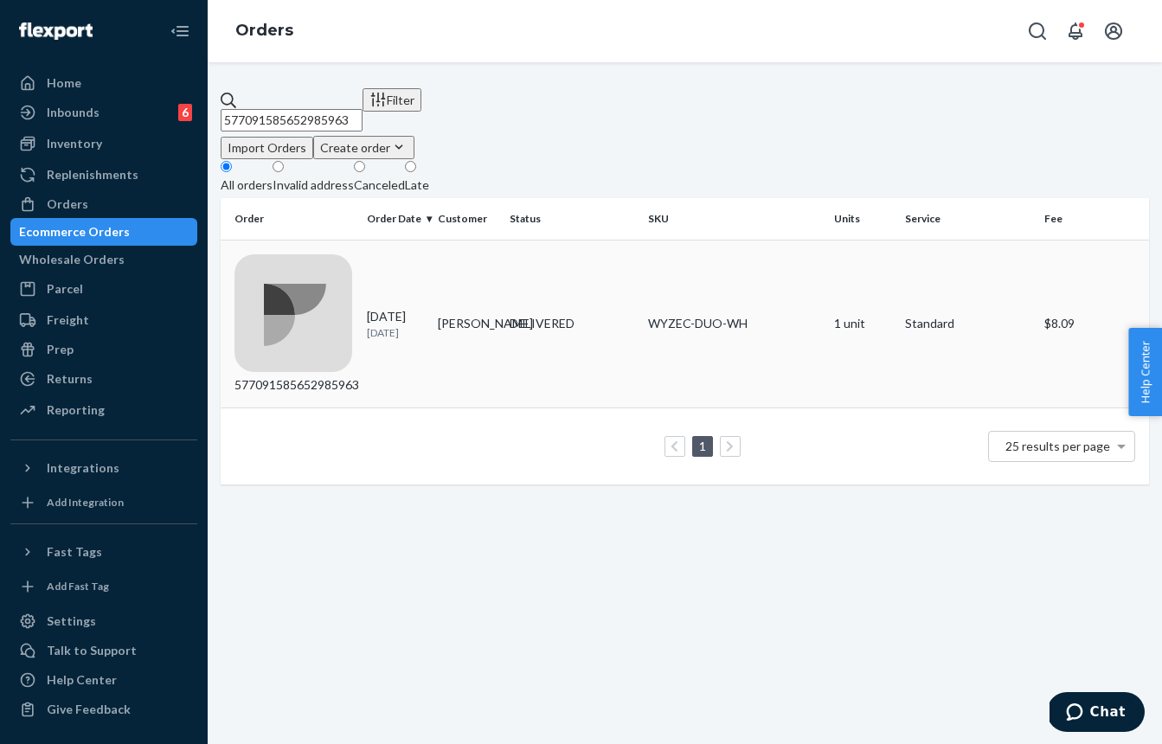
type input "577091585652985963"
drag, startPoint x: 440, startPoint y: 270, endPoint x: 313, endPoint y: 35, distance: 267.5
click at [440, 266] on tr "577091585652985963 [DATE] [DATE] [PERSON_NAME] DELIVERED WYZEC-DUO-WH 1 unit St…" at bounding box center [685, 324] width 928 height 169
click at [381, 325] on p "[DATE]" at bounding box center [395, 332] width 57 height 15
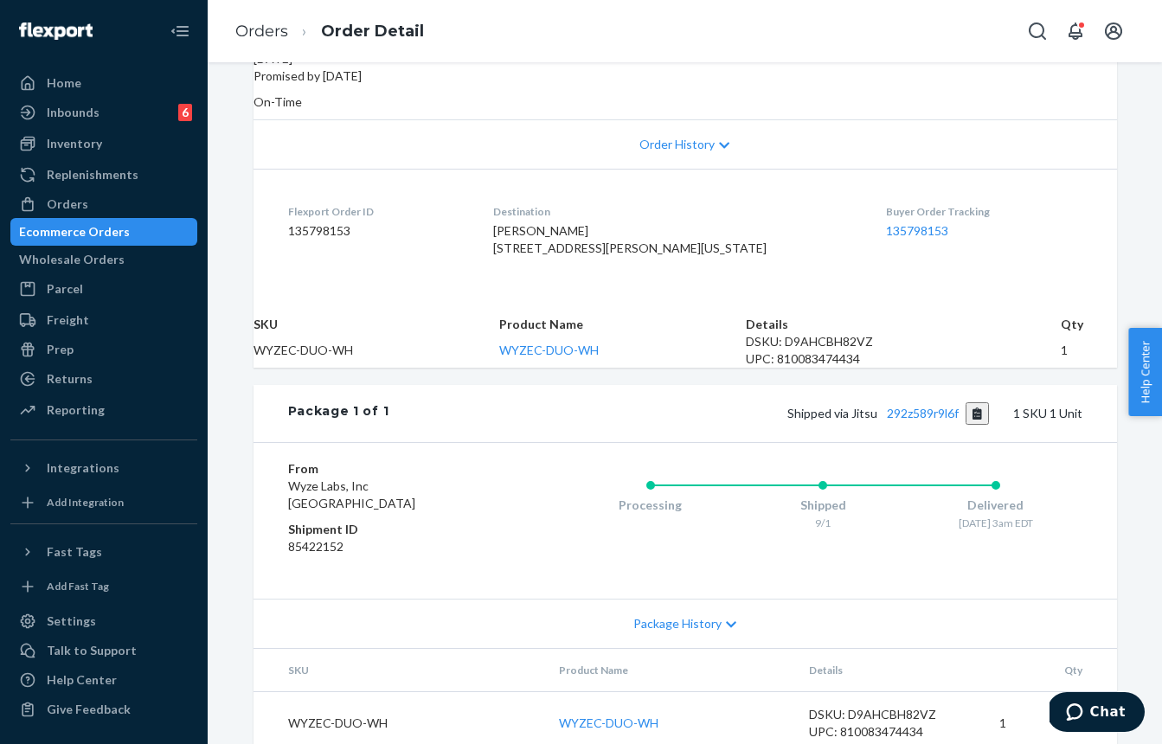
scroll to position [293, 0]
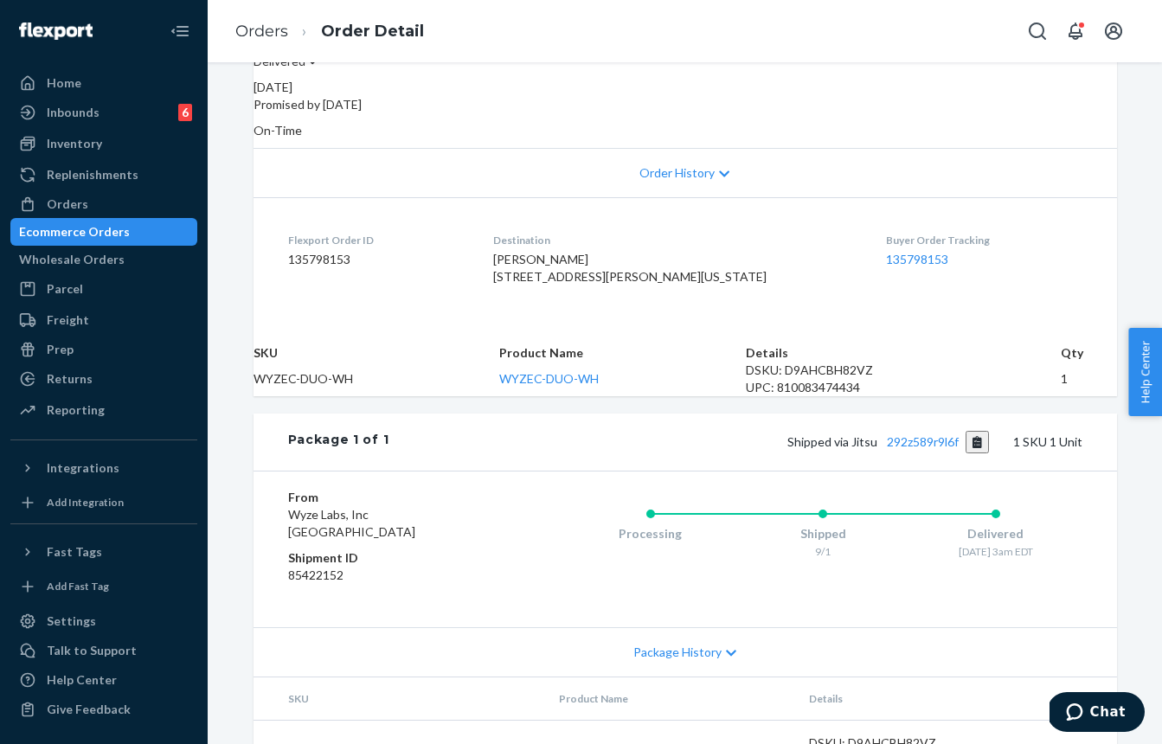
click at [724, 168] on icon at bounding box center [724, 174] width 10 height 12
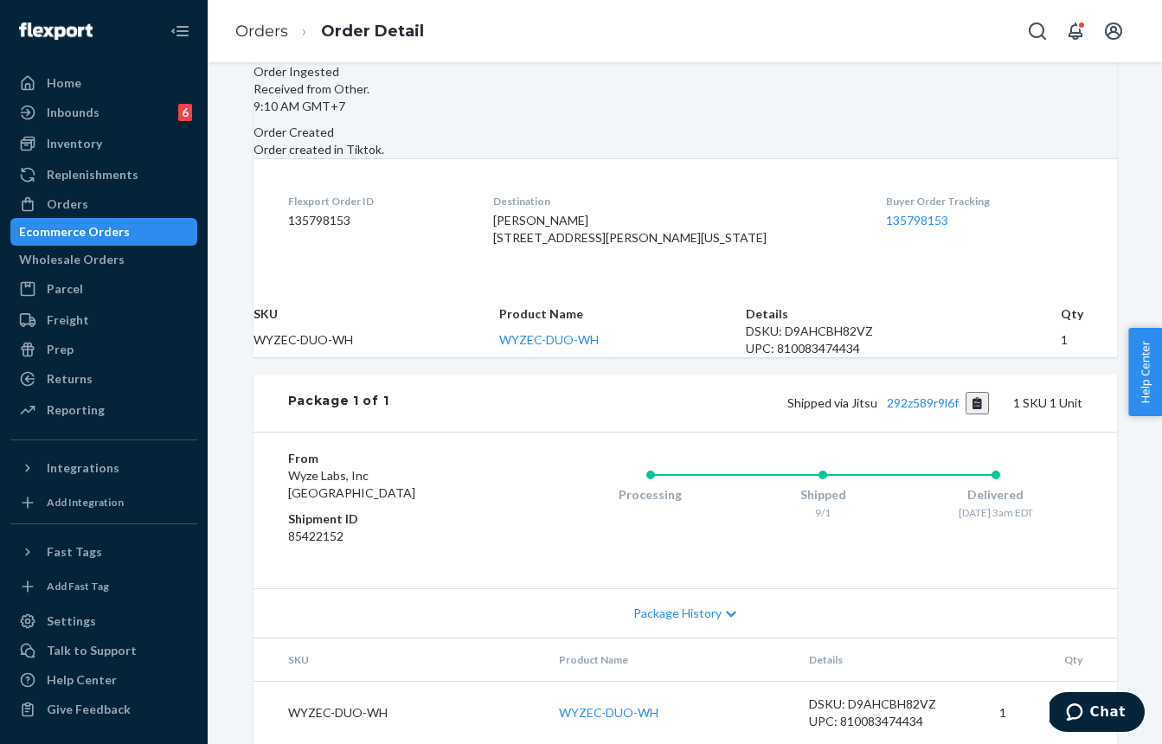
scroll to position [0, 0]
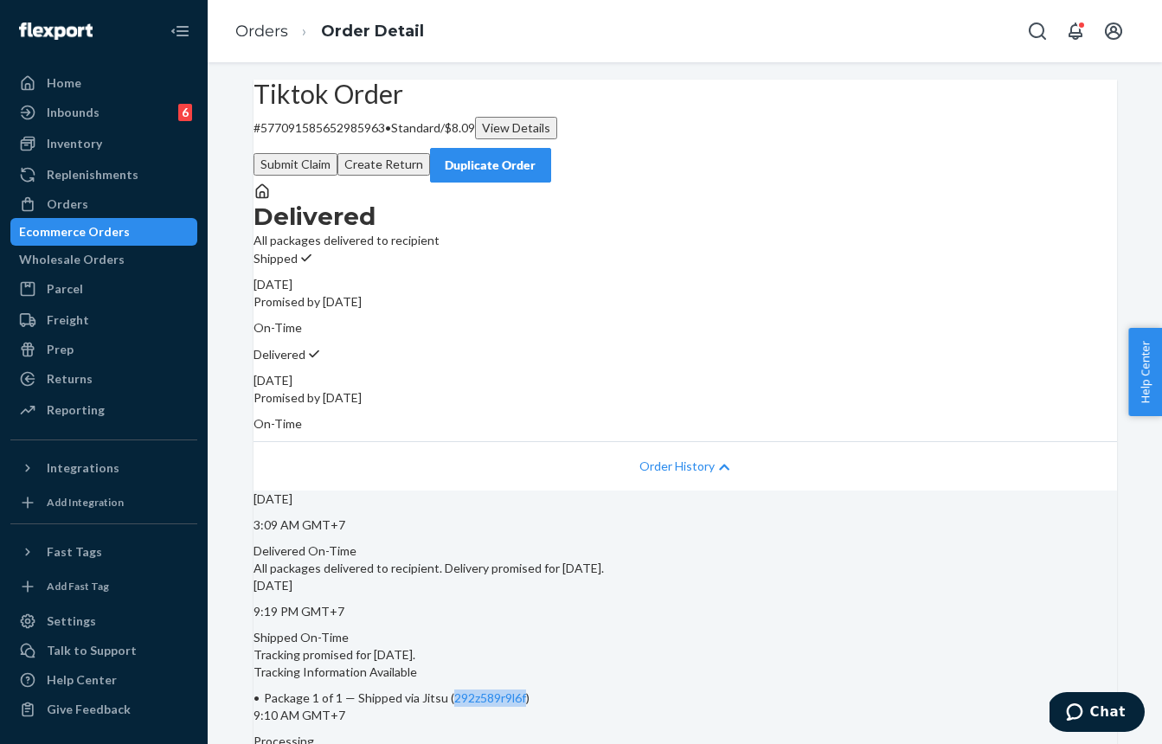
drag, startPoint x: 786, startPoint y: 149, endPoint x: 779, endPoint y: 154, distance: 9.4
click at [337, 153] on button "Submit Claim" at bounding box center [295, 164] width 84 height 22
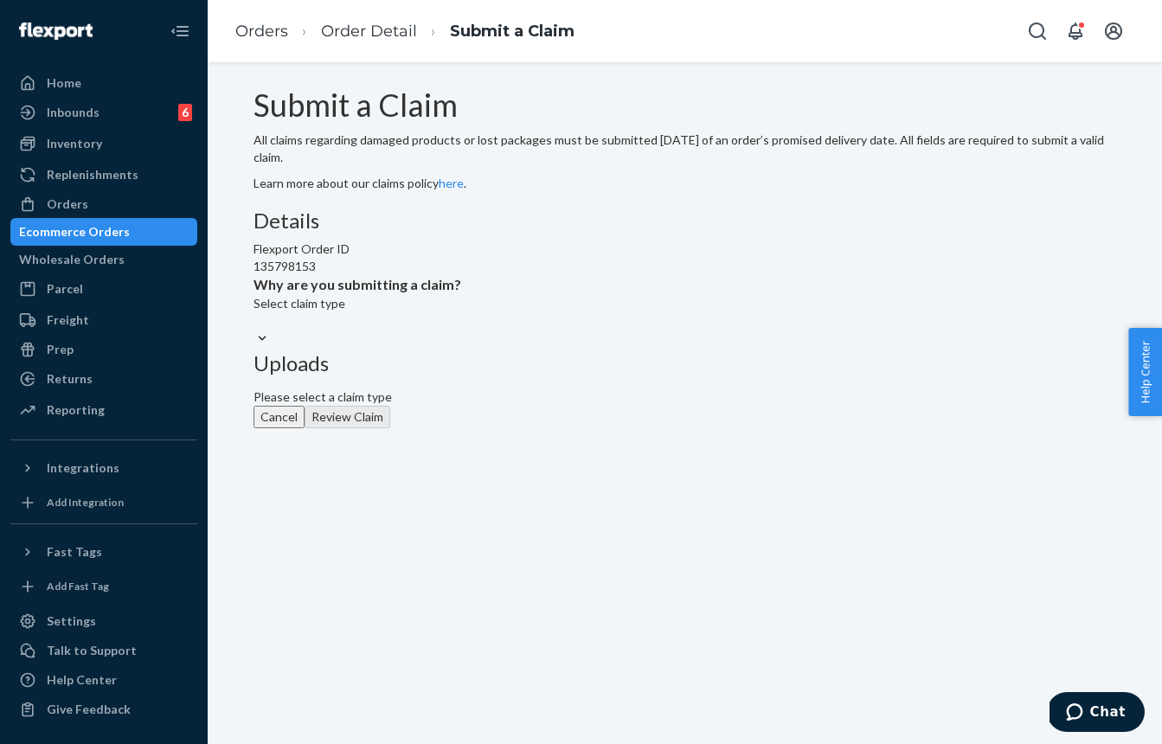
click at [461, 295] on span "Why are you submitting a claim?" at bounding box center [357, 285] width 208 height 20
click at [255, 330] on input "Why are you submitting a claim? Select claim type" at bounding box center [254, 320] width 2 height 17
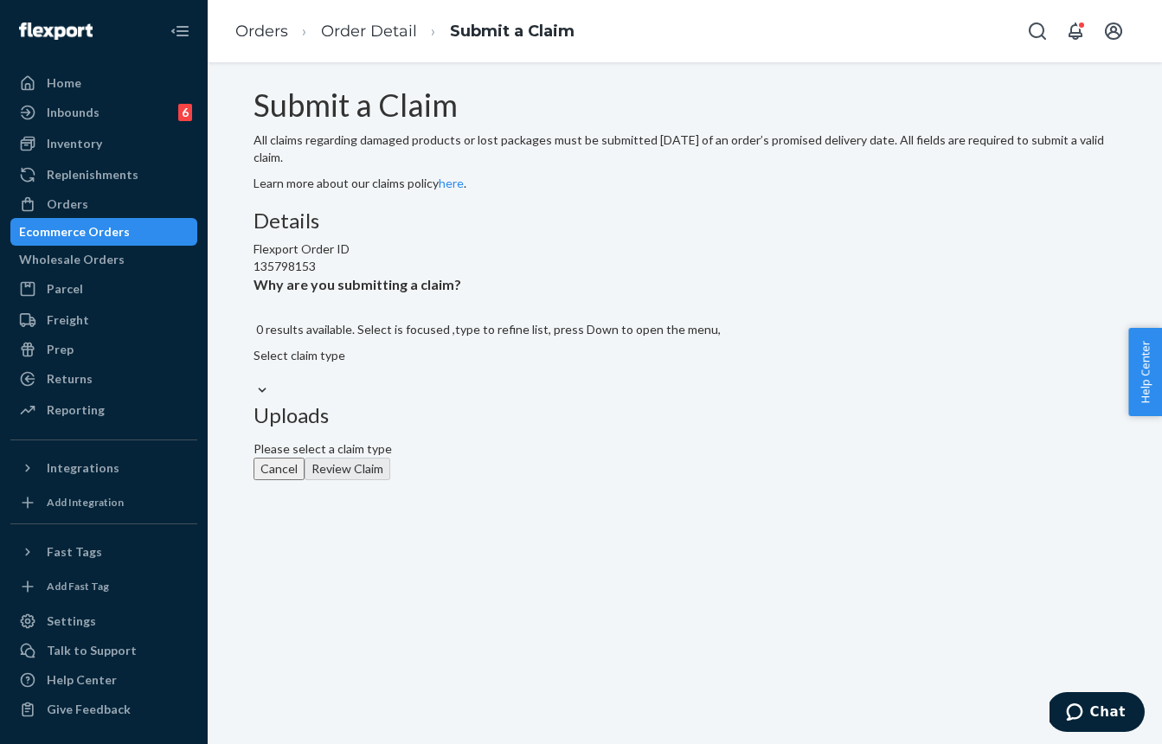
click at [529, 381] on div "Select claim type" at bounding box center [486, 364] width 467 height 35
click at [255, 381] on input "Why are you submitting a claim? 0 results available. Select is focused ,type to…" at bounding box center [254, 372] width 2 height 17
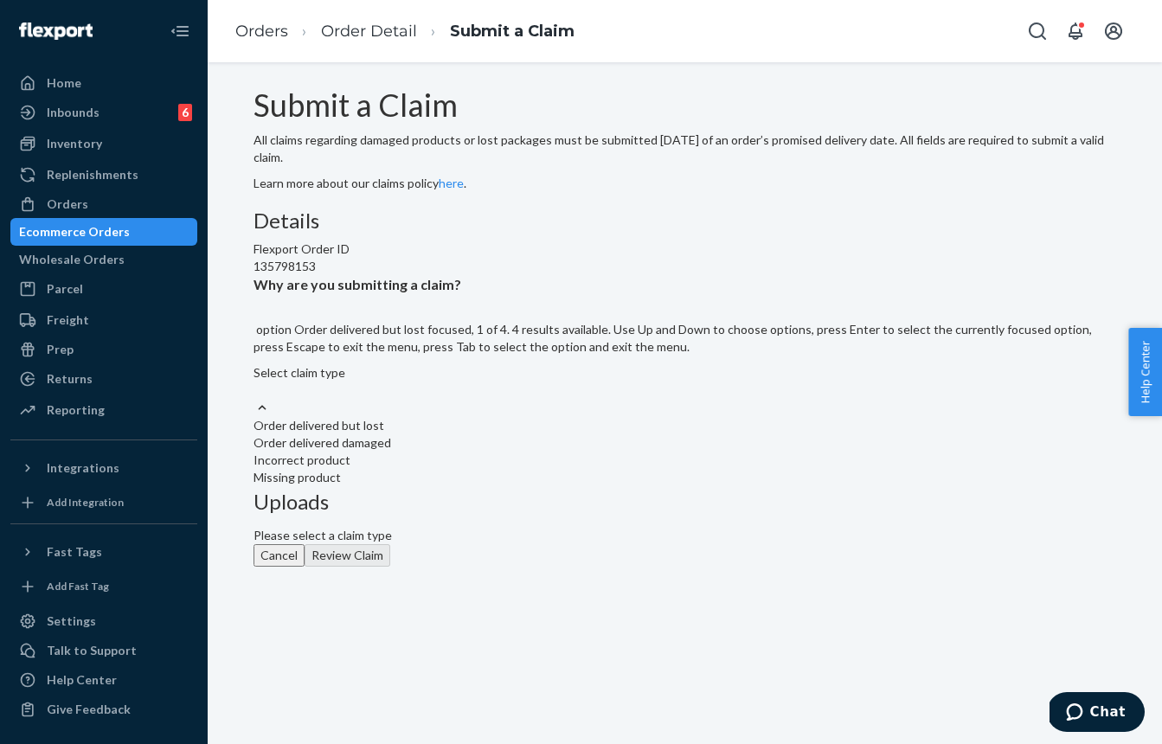
drag, startPoint x: 516, startPoint y: 466, endPoint x: 521, endPoint y: 474, distance: 8.9
click at [520, 434] on div "Order delivered but lost" at bounding box center [684, 425] width 863 height 17
click at [255, 399] on input "Why are you submitting a claim? option Order delivered but lost focused, 1 of 4…" at bounding box center [254, 389] width 2 height 17
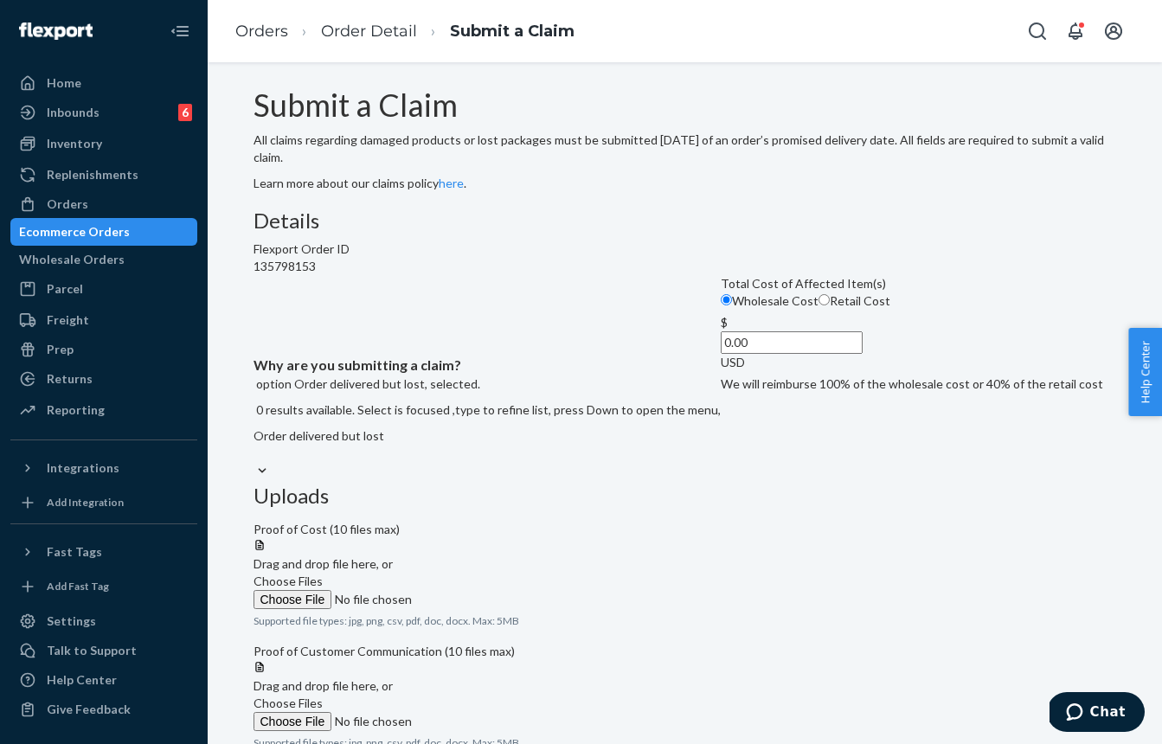
click at [818, 305] on input "Retail Cost" at bounding box center [823, 299] width 11 height 11
radio input "true"
radio input "false"
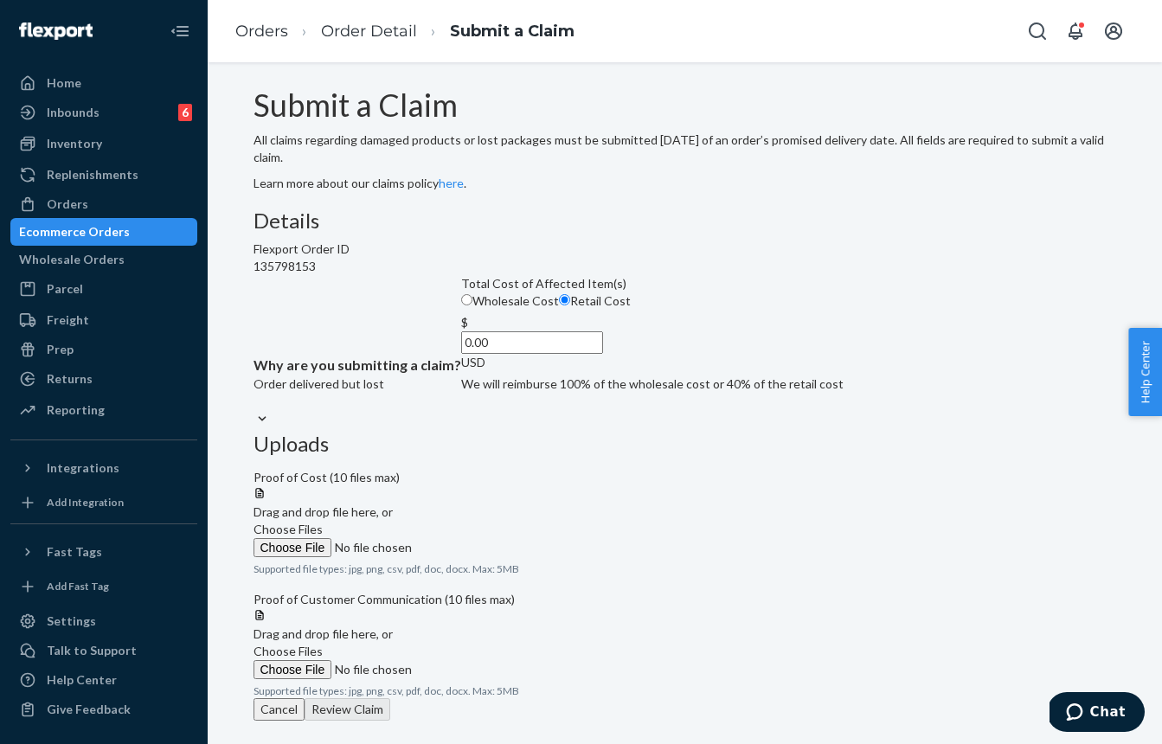
drag, startPoint x: 487, startPoint y: 539, endPoint x: 586, endPoint y: 539, distance: 98.6
click at [497, 354] on input "0.00" at bounding box center [532, 342] width 142 height 22
paste input "53.52"
type input "53.52"
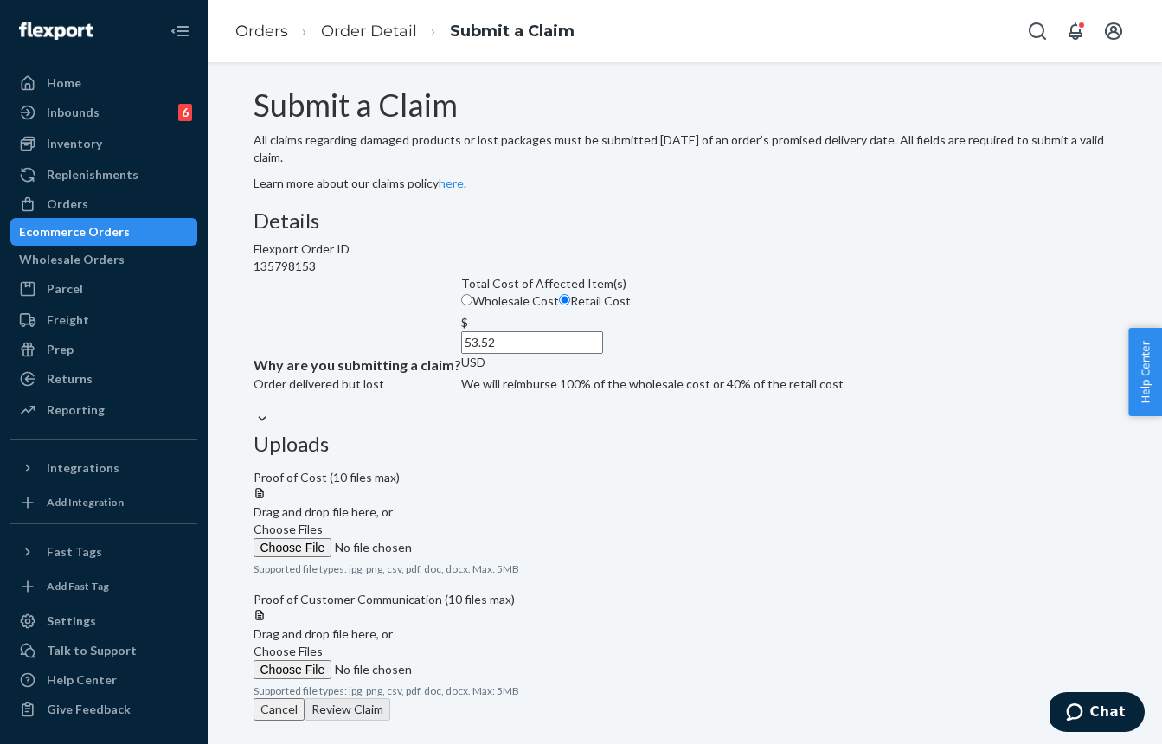
click at [323, 522] on span "Choose Files" at bounding box center [287, 529] width 69 height 15
click at [489, 538] on input "Choose Files" at bounding box center [370, 547] width 235 height 19
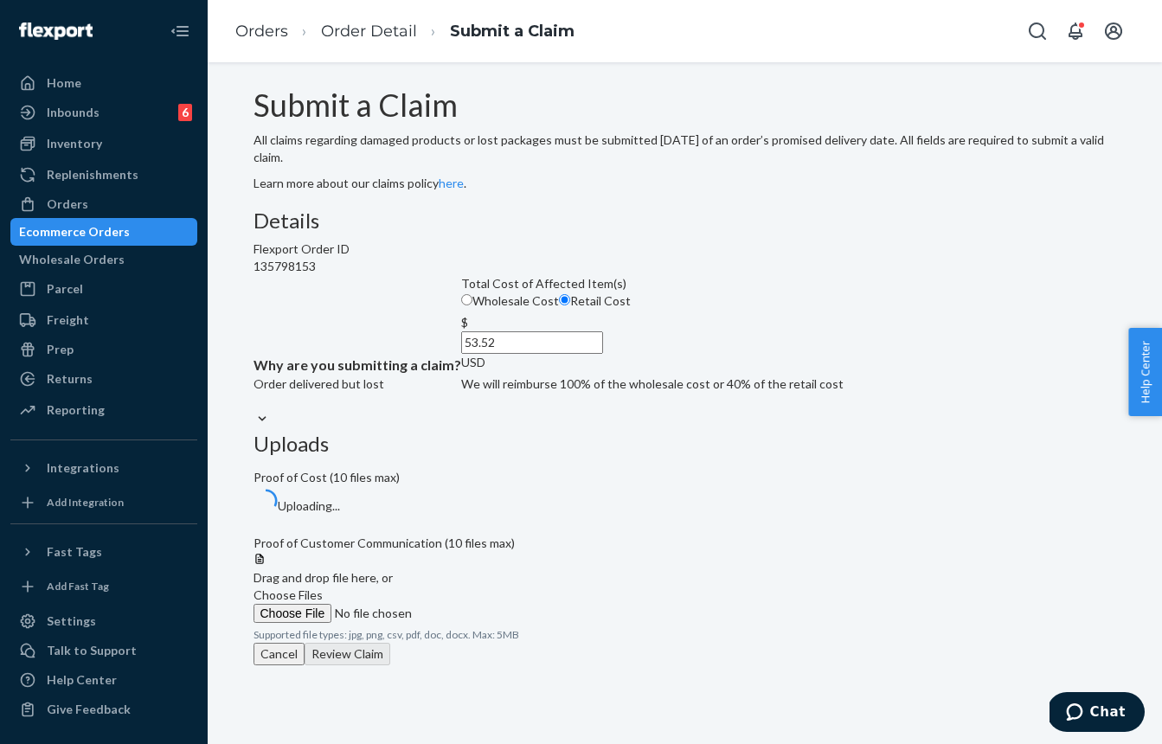
scroll to position [90, 0]
click at [489, 587] on label "Choose Files" at bounding box center [370, 605] width 235 height 36
click at [489, 604] on input "Choose Files" at bounding box center [370, 613] width 235 height 19
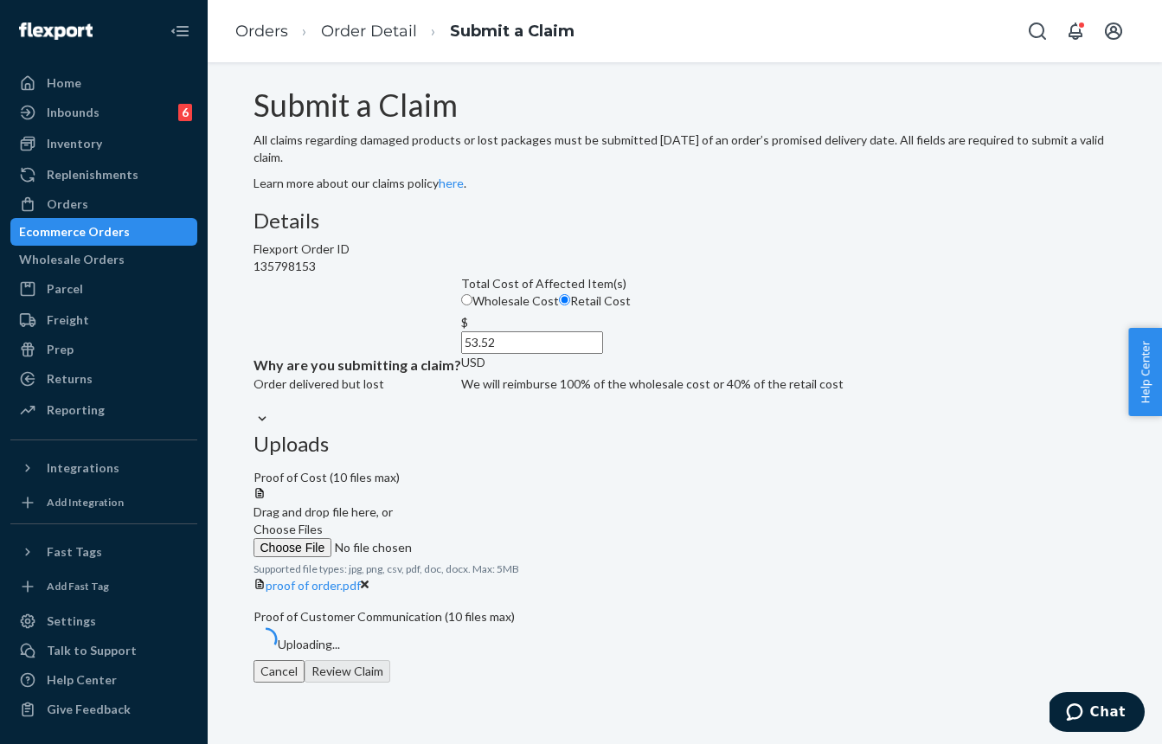
scroll to position [157, 0]
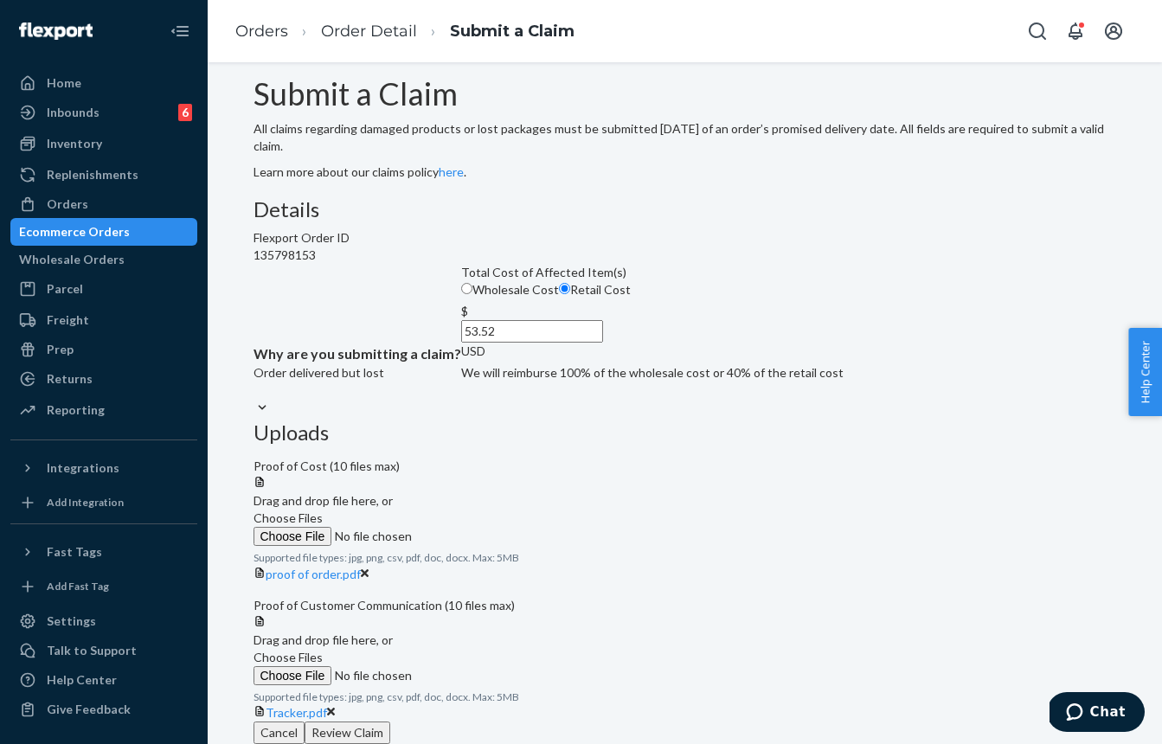
click at [323, 650] on span "Choose Files" at bounding box center [287, 657] width 69 height 15
click at [489, 666] on input "Choose Files" at bounding box center [370, 675] width 235 height 19
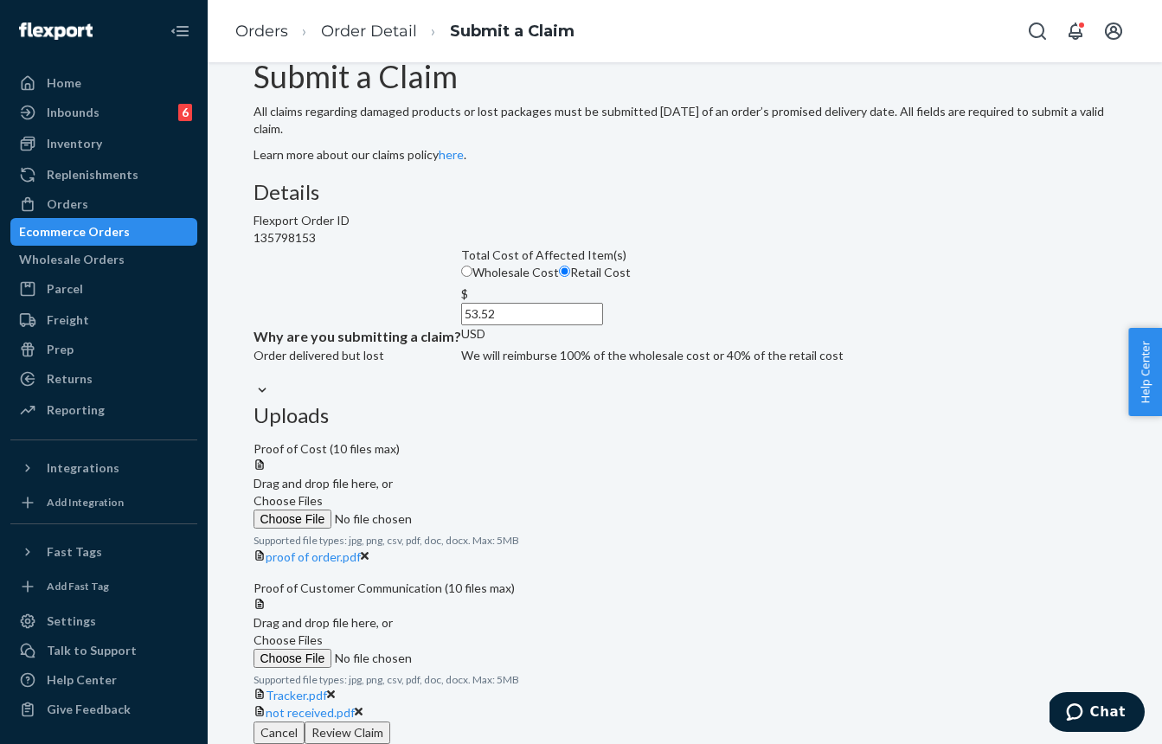
scroll to position [292, 0]
click at [390, 721] on button "Review Claim" at bounding box center [348, 732] width 86 height 22
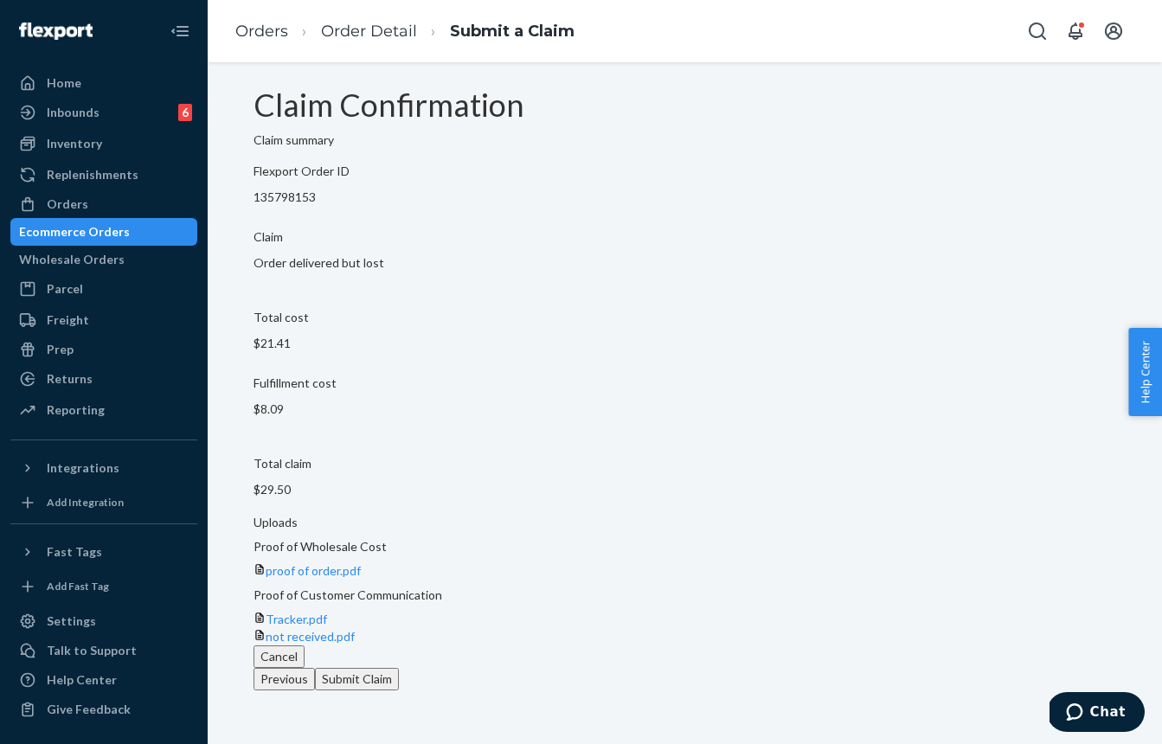
click at [399, 688] on button "Submit Claim" at bounding box center [357, 679] width 84 height 22
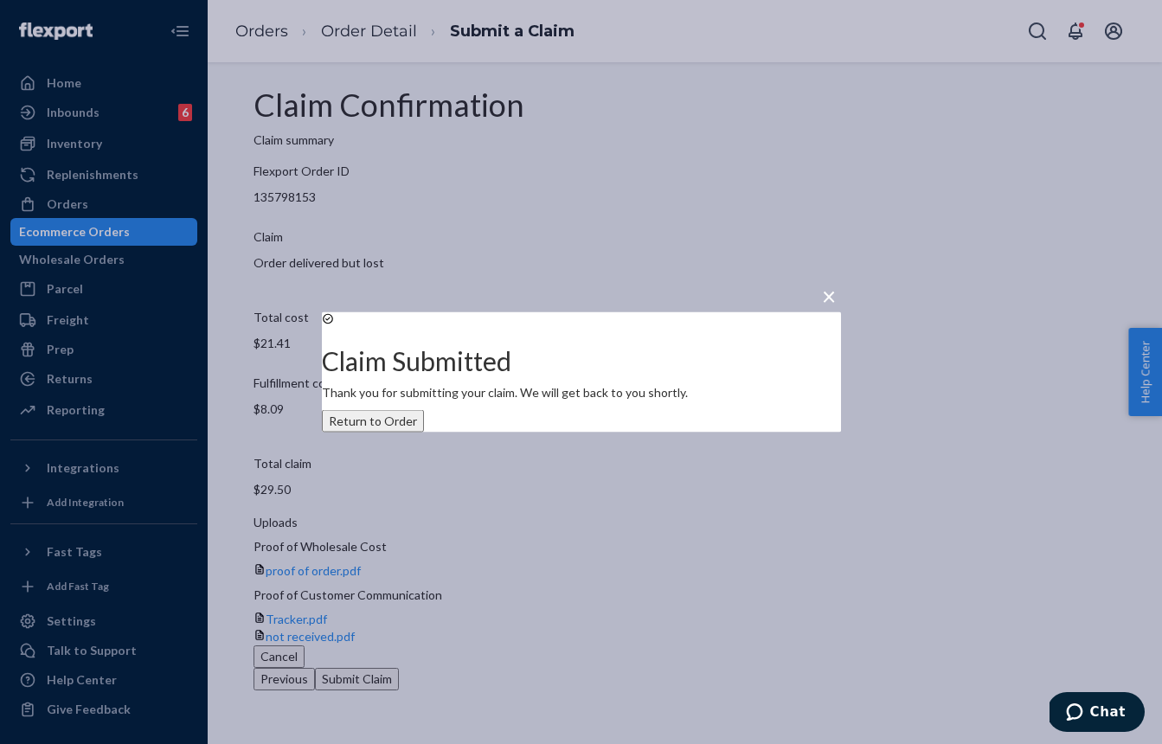
click at [135, 240] on div "× Claim Submitted Thank you for submitting your claim. We will get back to you …" at bounding box center [581, 372] width 1162 height 744
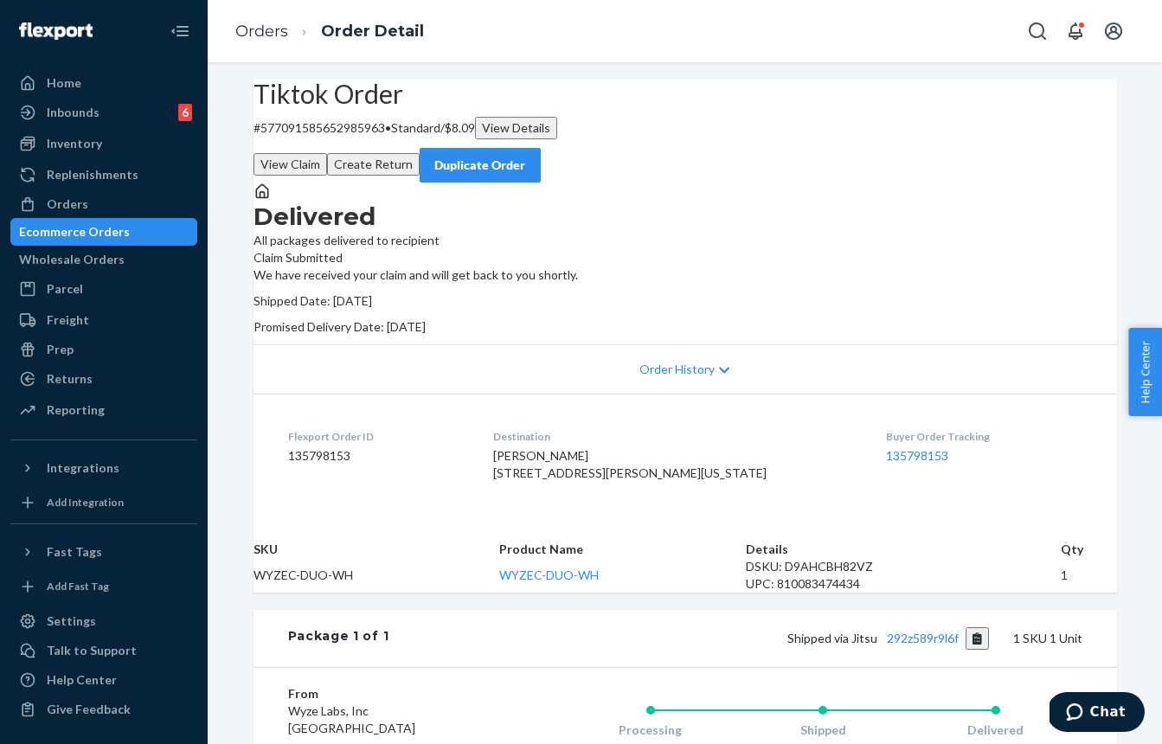
click at [120, 221] on div "Ecommerce Orders" at bounding box center [103, 232] width 183 height 24
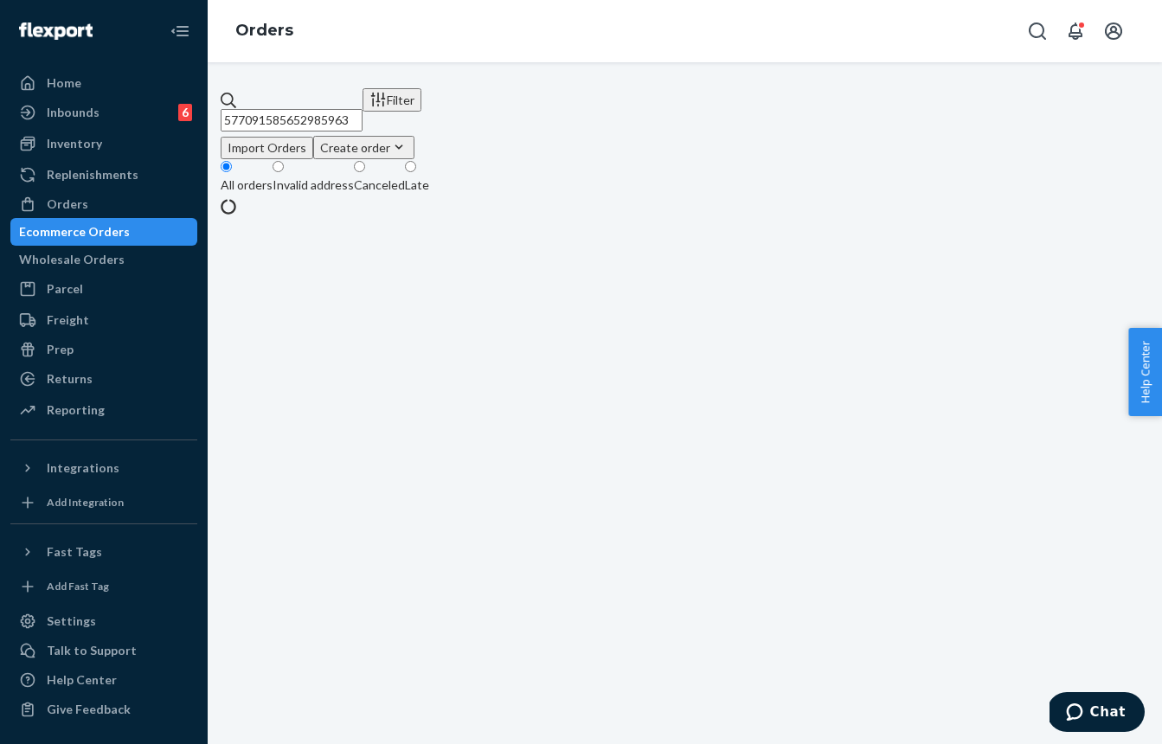
click at [362, 109] on input "577091585652985963" at bounding box center [292, 120] width 142 height 22
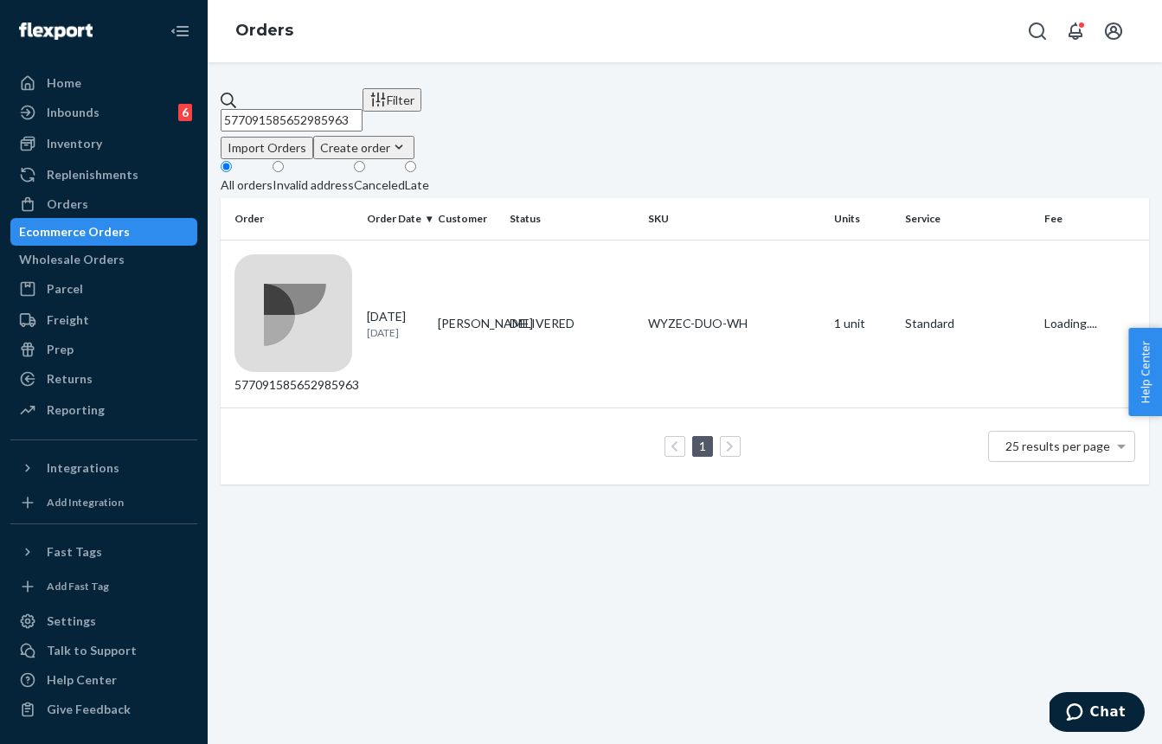
paste input "US-8928542"
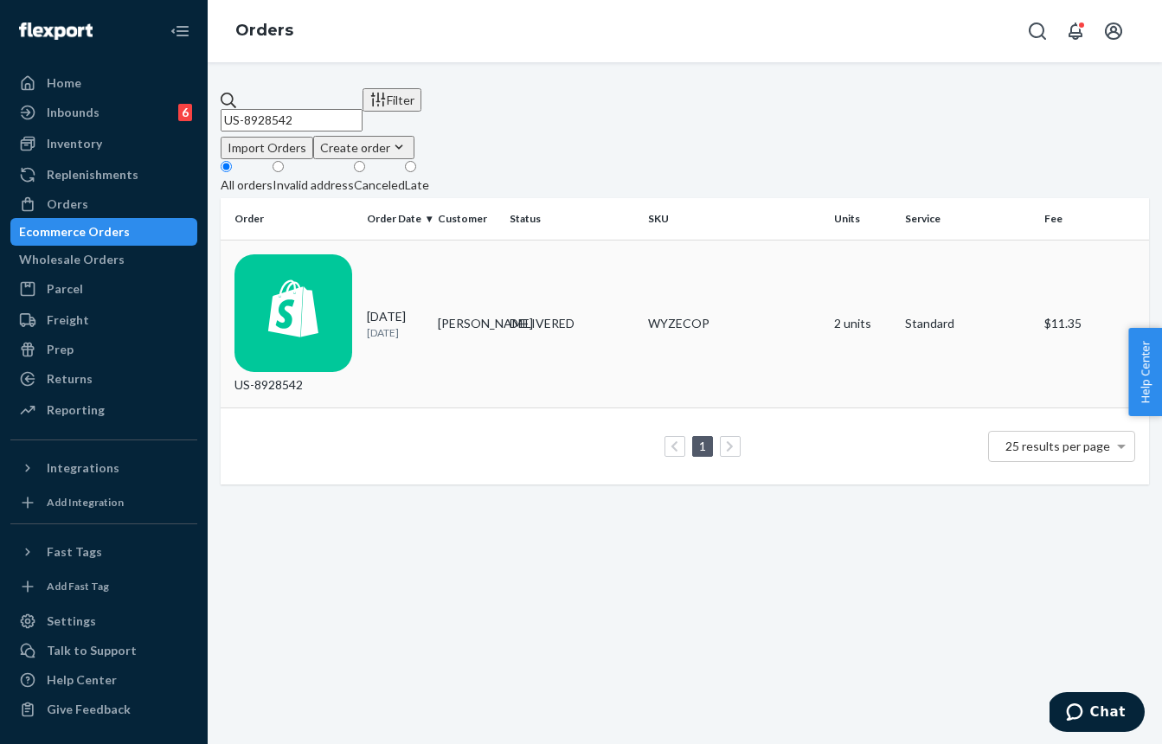
type input "US-8928542"
click at [470, 285] on td "[PERSON_NAME]" at bounding box center [466, 324] width 71 height 169
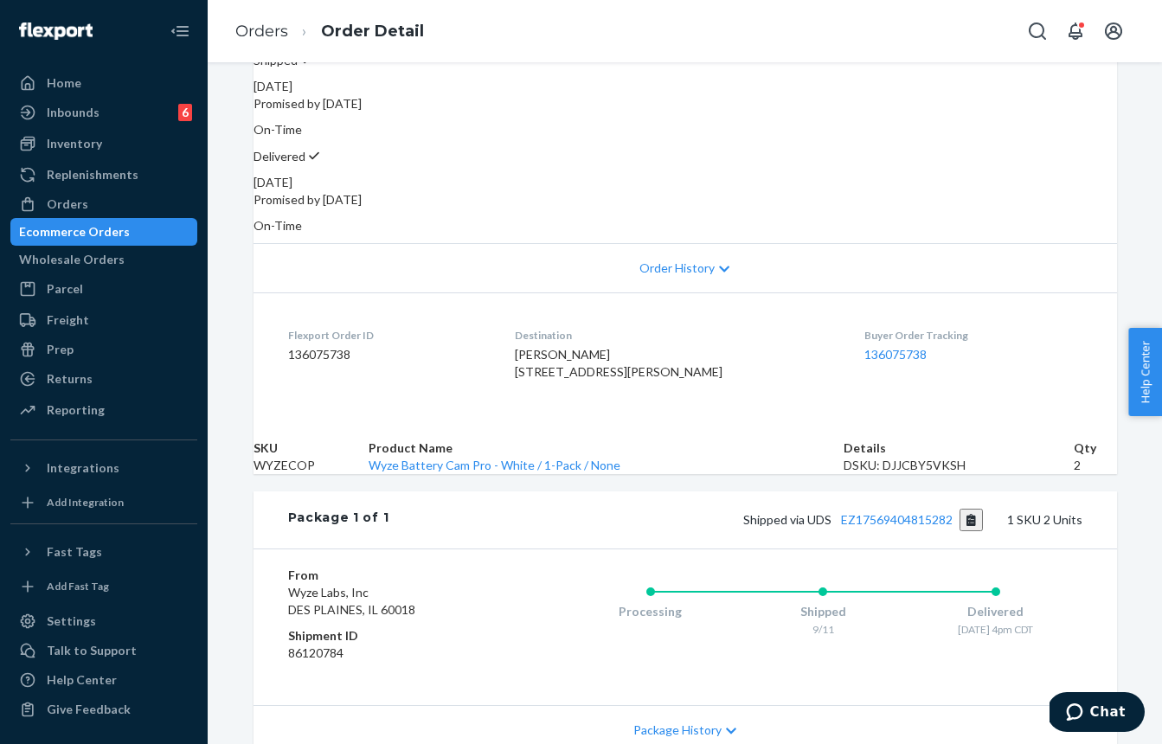
scroll to position [168, 0]
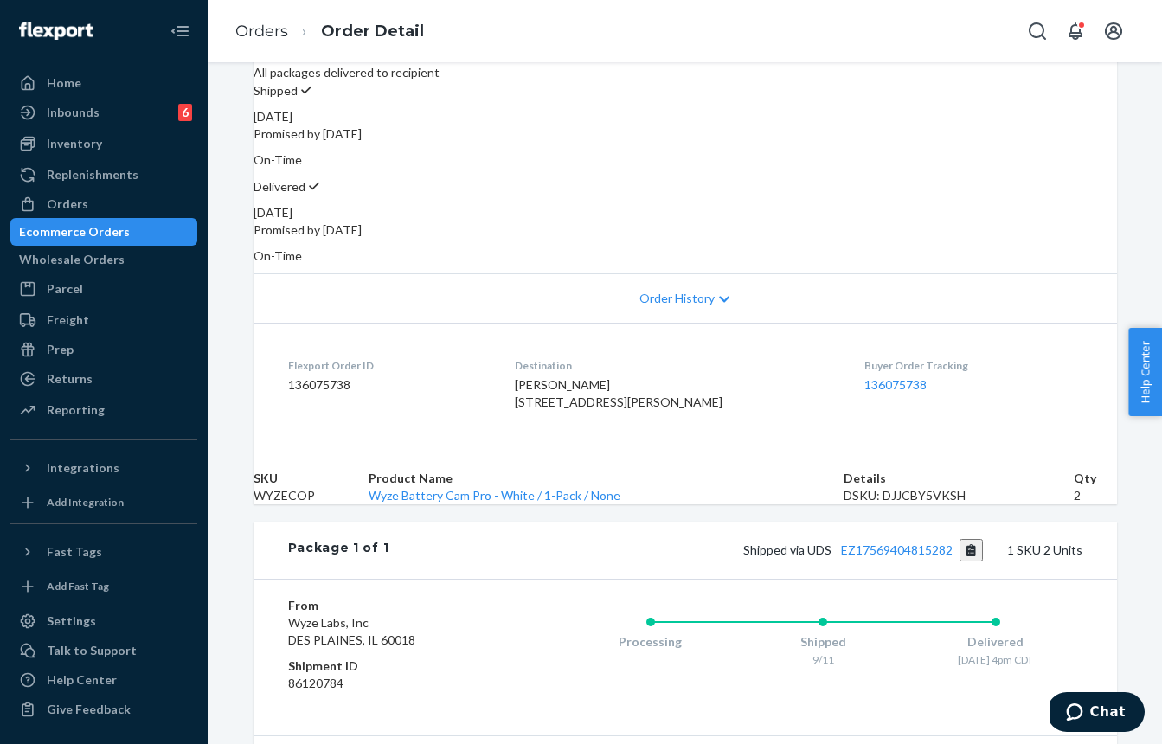
drag, startPoint x: 720, startPoint y: 287, endPoint x: 693, endPoint y: 271, distance: 31.5
click at [720, 293] on icon at bounding box center [724, 299] width 10 height 12
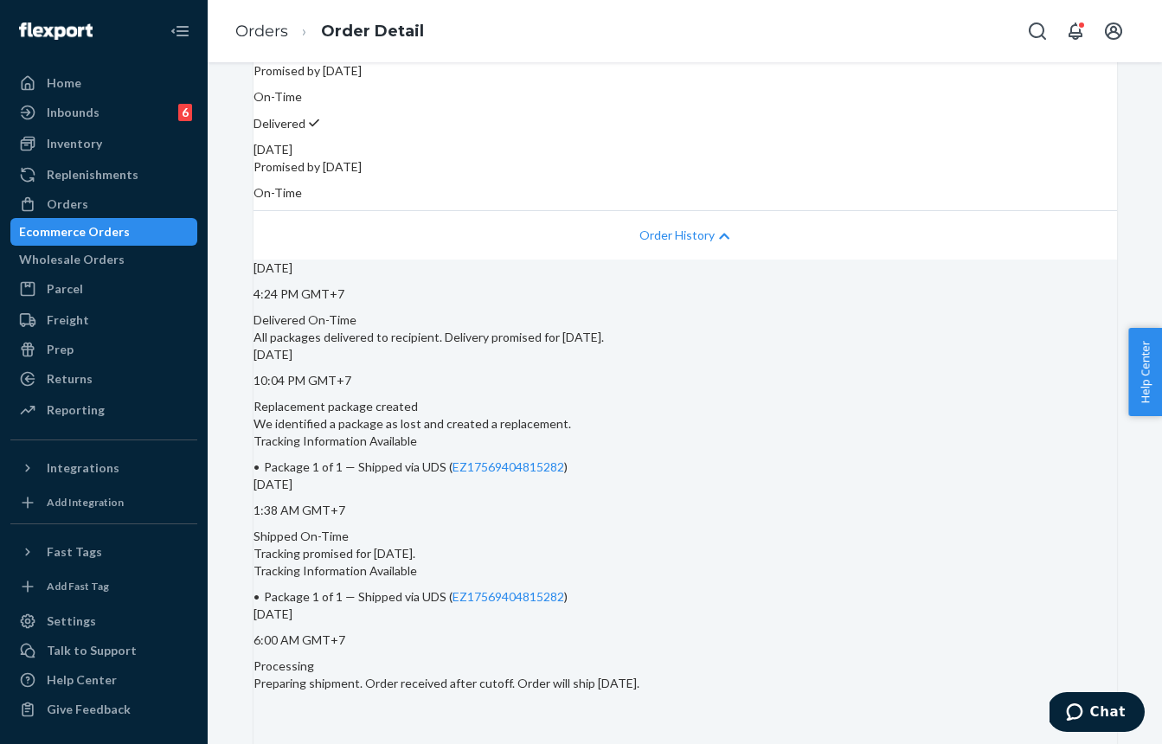
scroll to position [292, 0]
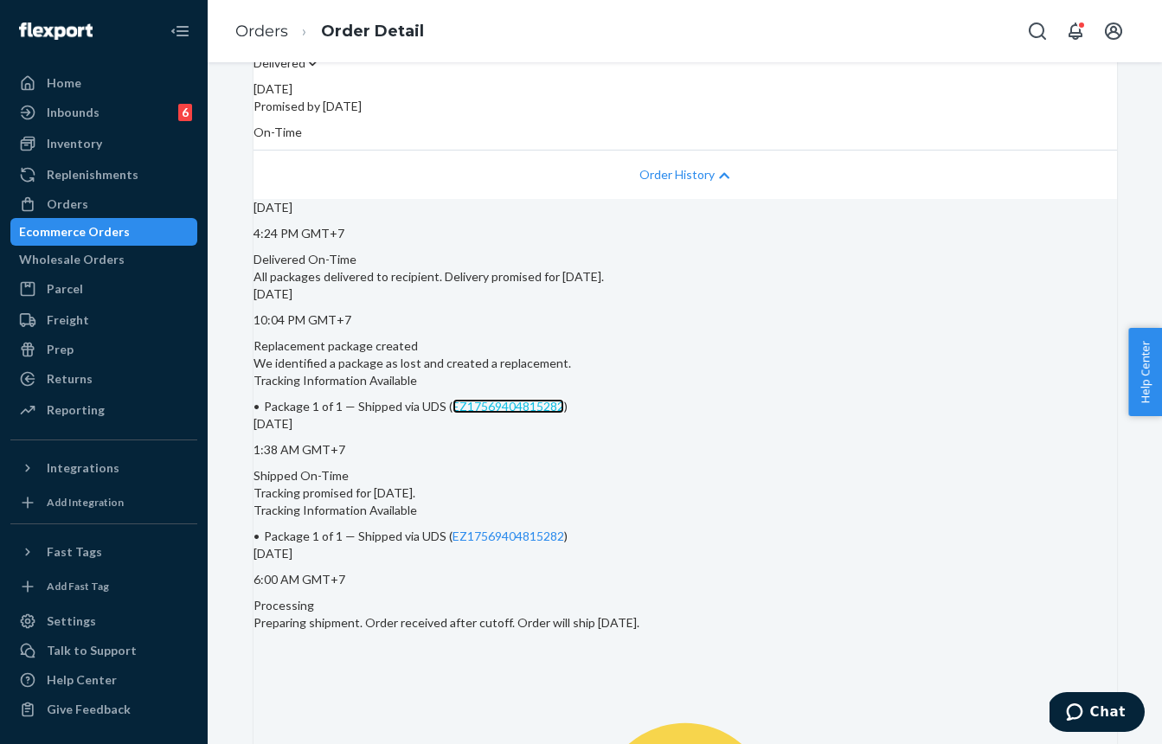
click at [564, 413] on link "EZ17569404815282" at bounding box center [508, 406] width 112 height 15
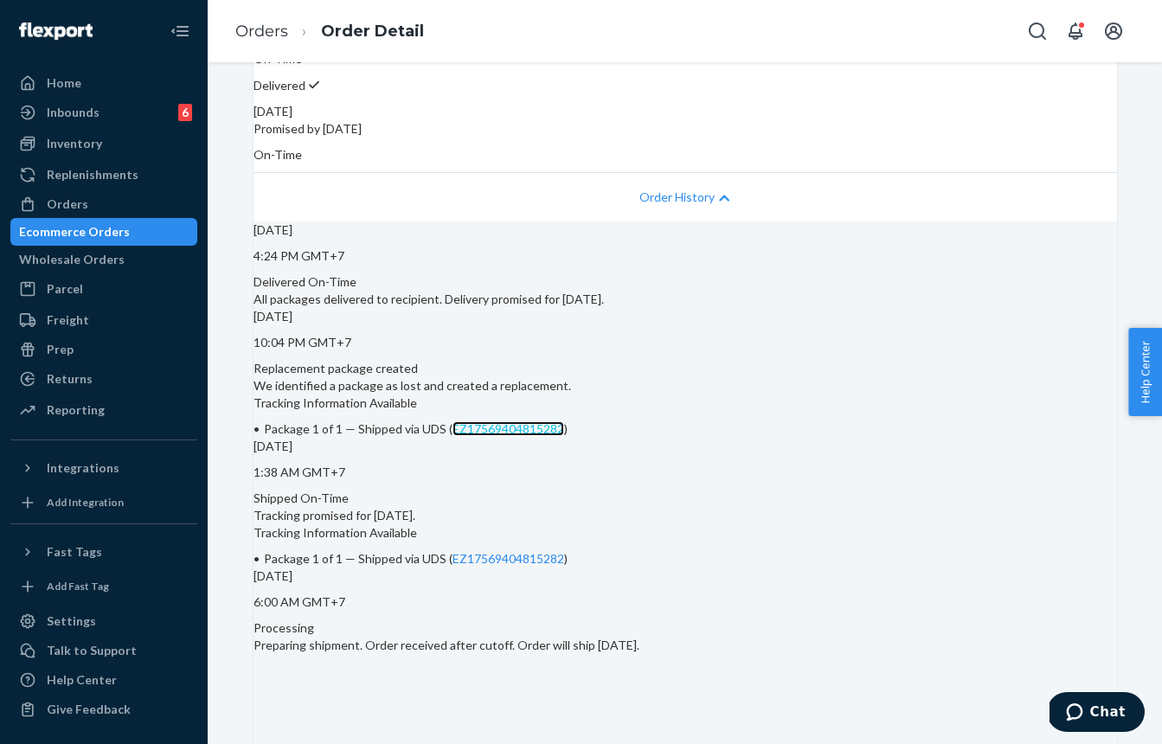
scroll to position [0, 0]
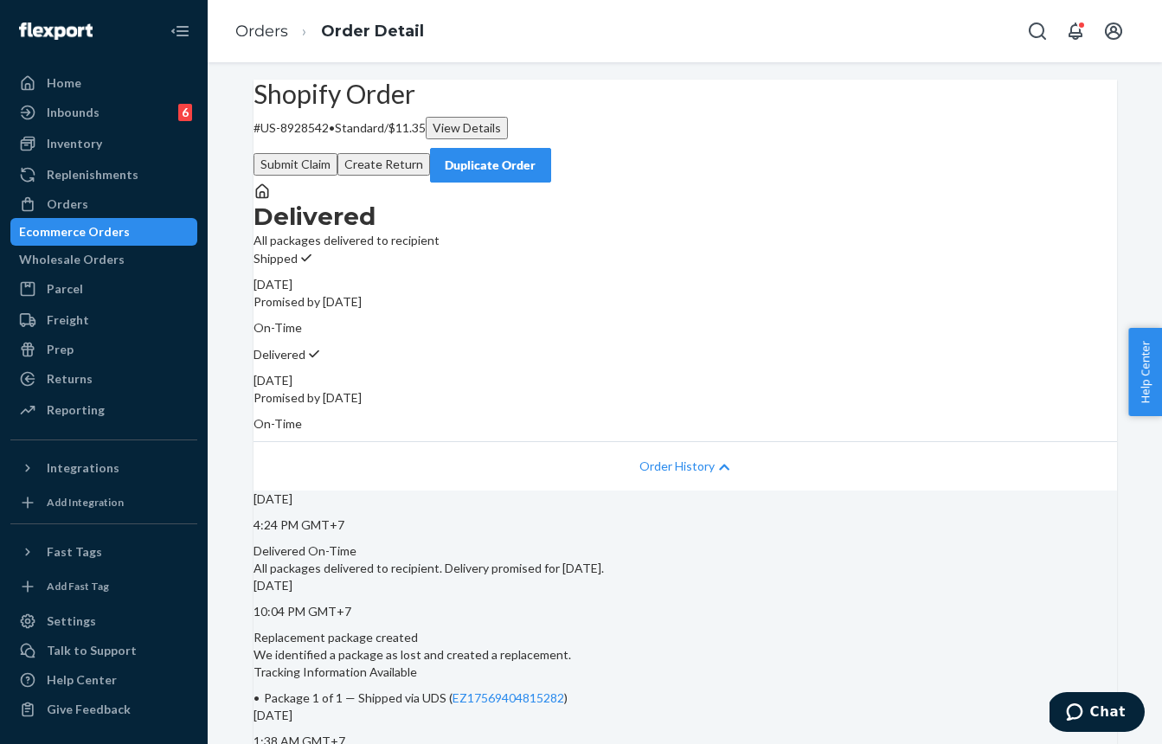
click at [337, 153] on button "Submit Claim" at bounding box center [295, 164] width 84 height 22
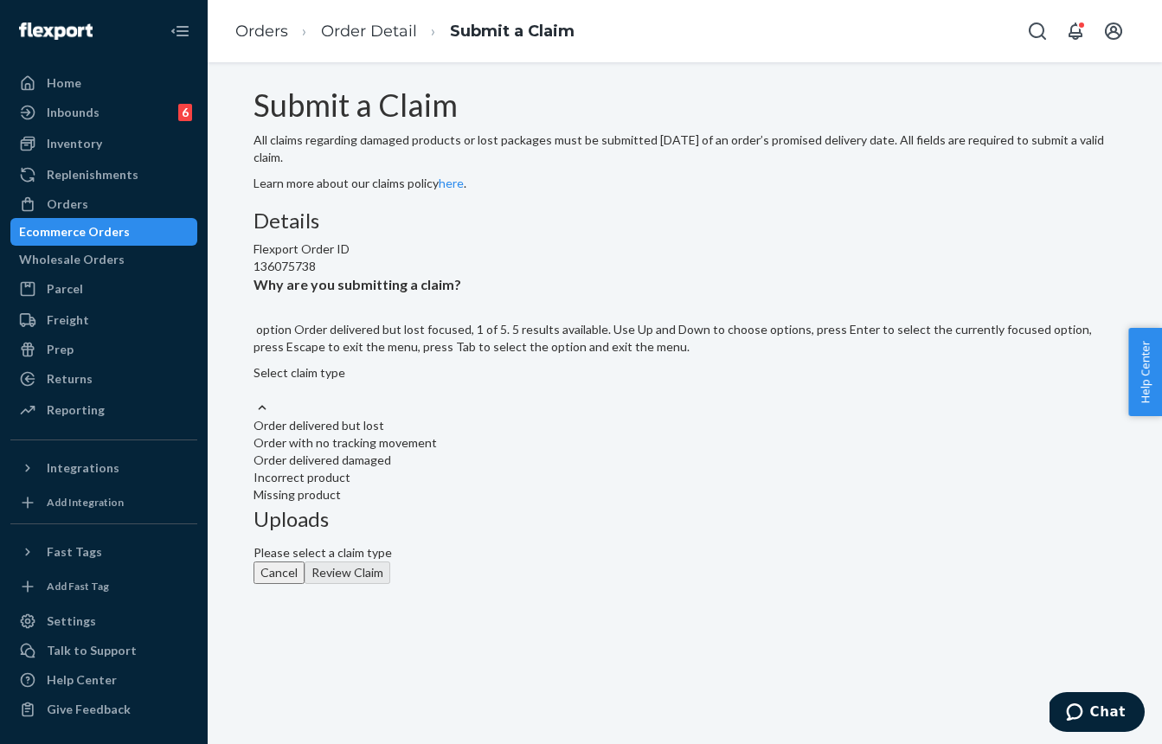
click at [548, 399] on div "Select claim type" at bounding box center [684, 381] width 863 height 35
click at [255, 399] on input "Why are you submitting a claim? option Order delivered but lost focused, 1 of 5…" at bounding box center [254, 389] width 2 height 17
click at [514, 452] on div "Order with no tracking movement" at bounding box center [684, 442] width 863 height 17
click at [255, 399] on input "Why are you submitting a claim? option Order with no tracking movement focused,…" at bounding box center [254, 389] width 2 height 17
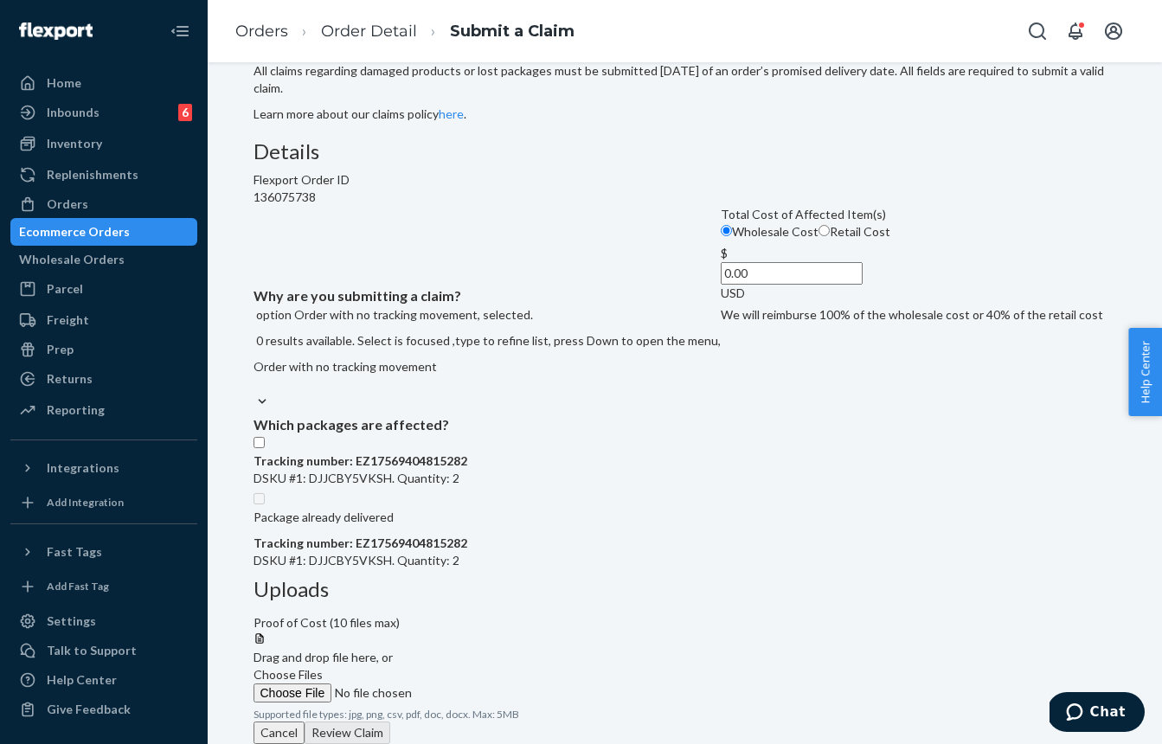
scroll to position [185, 0]
click at [265, 448] on input "Tracking number: EZ17569404815282 DSKU #1: DJJCBY5VKSH. Quantity: 2" at bounding box center [258, 442] width 11 height 11
checkbox input "true"
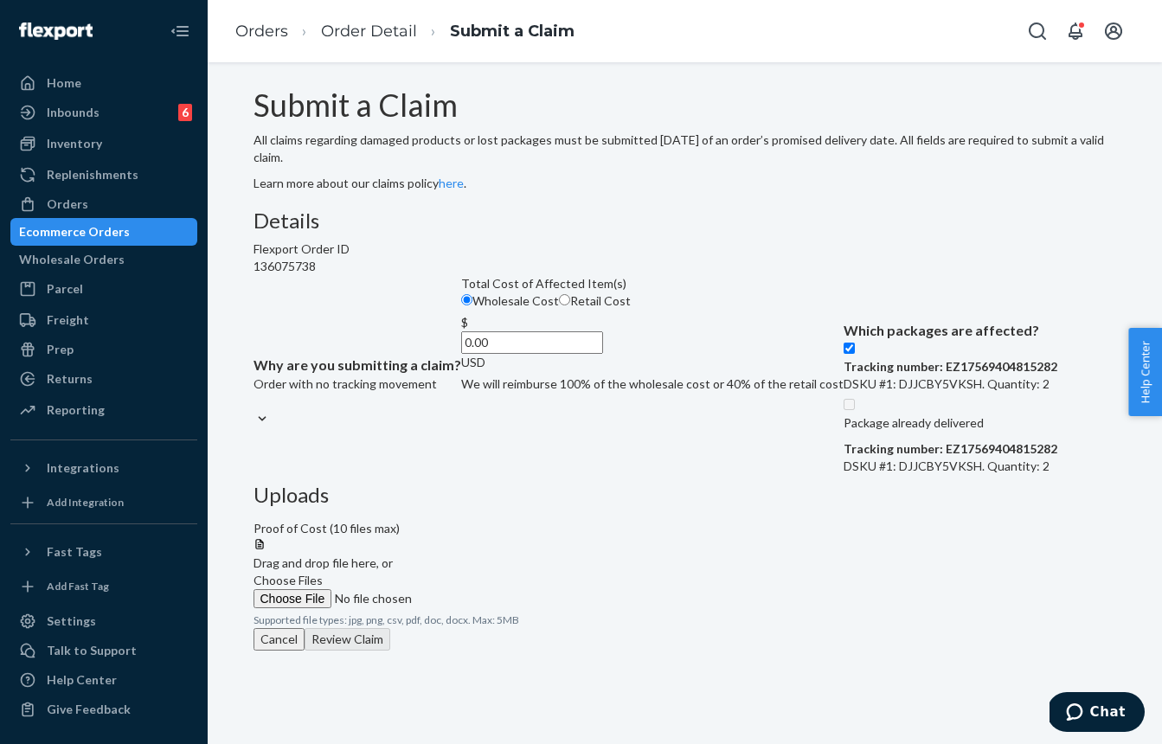
drag, startPoint x: 506, startPoint y: 343, endPoint x: 518, endPoint y: 349, distance: 13.2
click at [510, 346] on input "0.00" at bounding box center [532, 342] width 142 height 22
drag, startPoint x: 526, startPoint y: 353, endPoint x: 494, endPoint y: 342, distance: 33.9
click at [529, 351] on input "0.00" at bounding box center [532, 342] width 142 height 22
drag, startPoint x: 449, startPoint y: 323, endPoint x: 503, endPoint y: 348, distance: 60.0
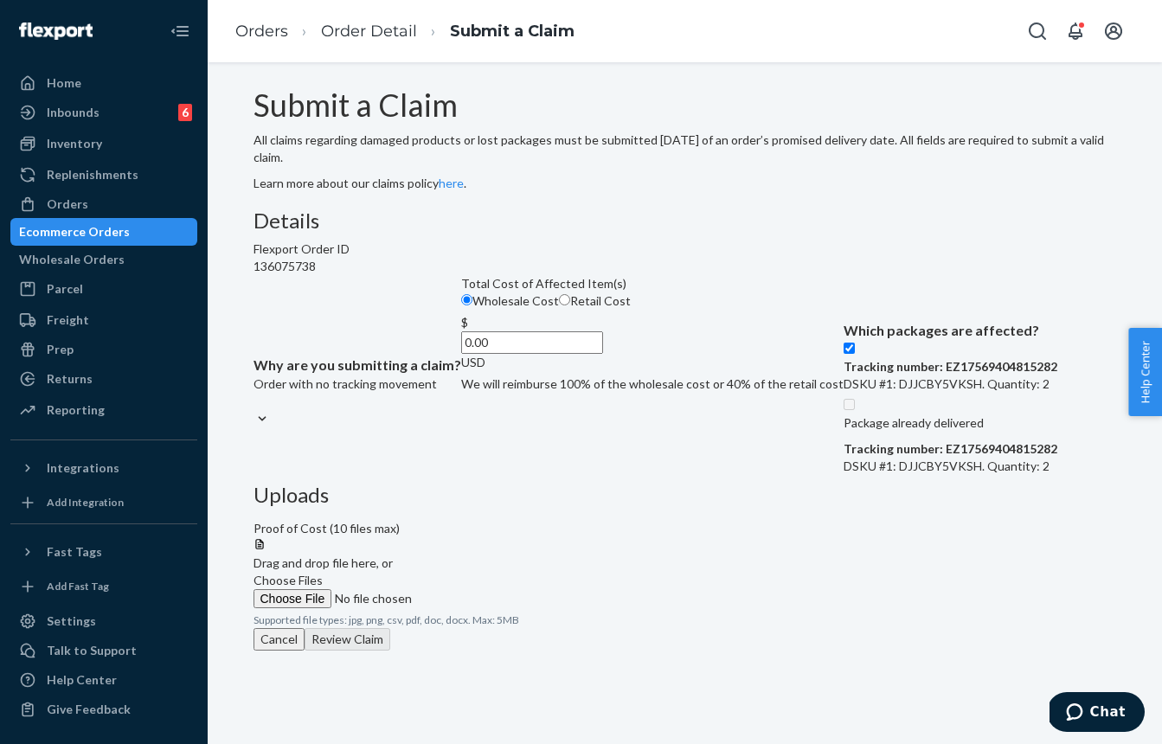
click at [559, 310] on label "Retail Cost" at bounding box center [595, 300] width 72 height 17
drag, startPoint x: 508, startPoint y: 354, endPoint x: 526, endPoint y: 355, distance: 18.2
click at [521, 354] on input "0.00" at bounding box center [532, 342] width 142 height 22
click at [559, 305] on input "Retail Cost" at bounding box center [564, 299] width 11 height 11
radio input "true"
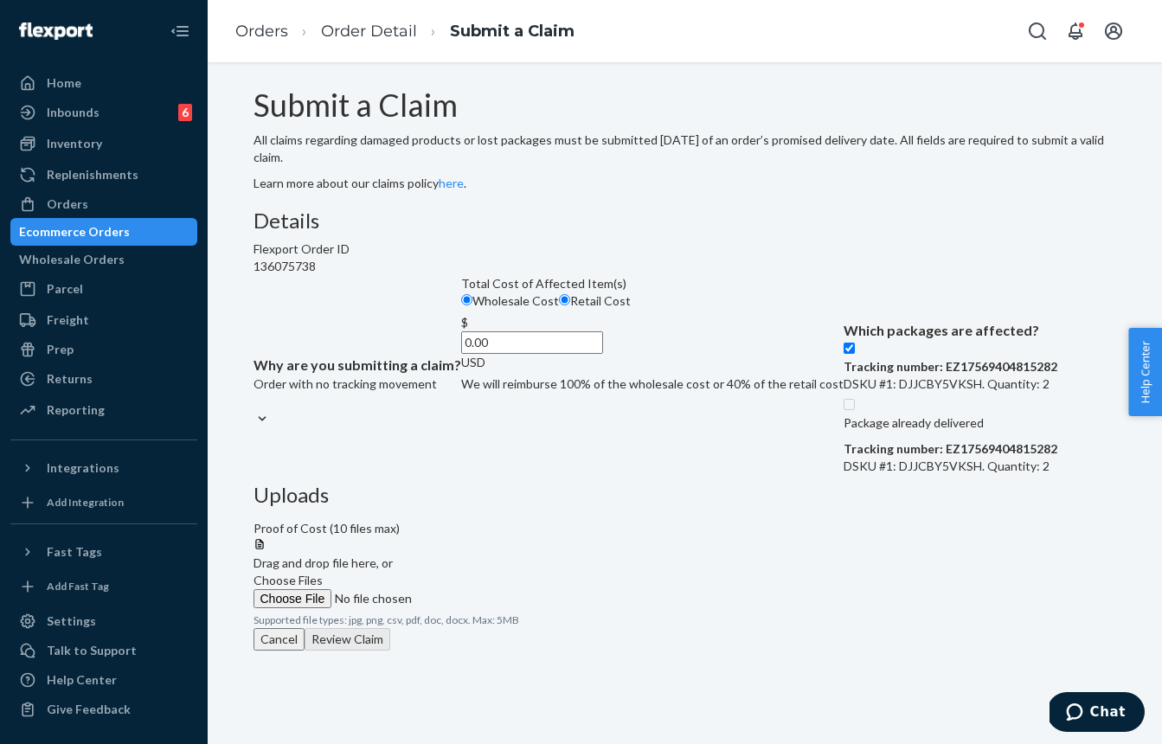
radio input "false"
drag, startPoint x: 528, startPoint y: 359, endPoint x: 539, endPoint y: 358, distance: 11.3
click at [530, 354] on input "0.00" at bounding box center [532, 342] width 142 height 22
paste input "99.98"
type input "99.98"
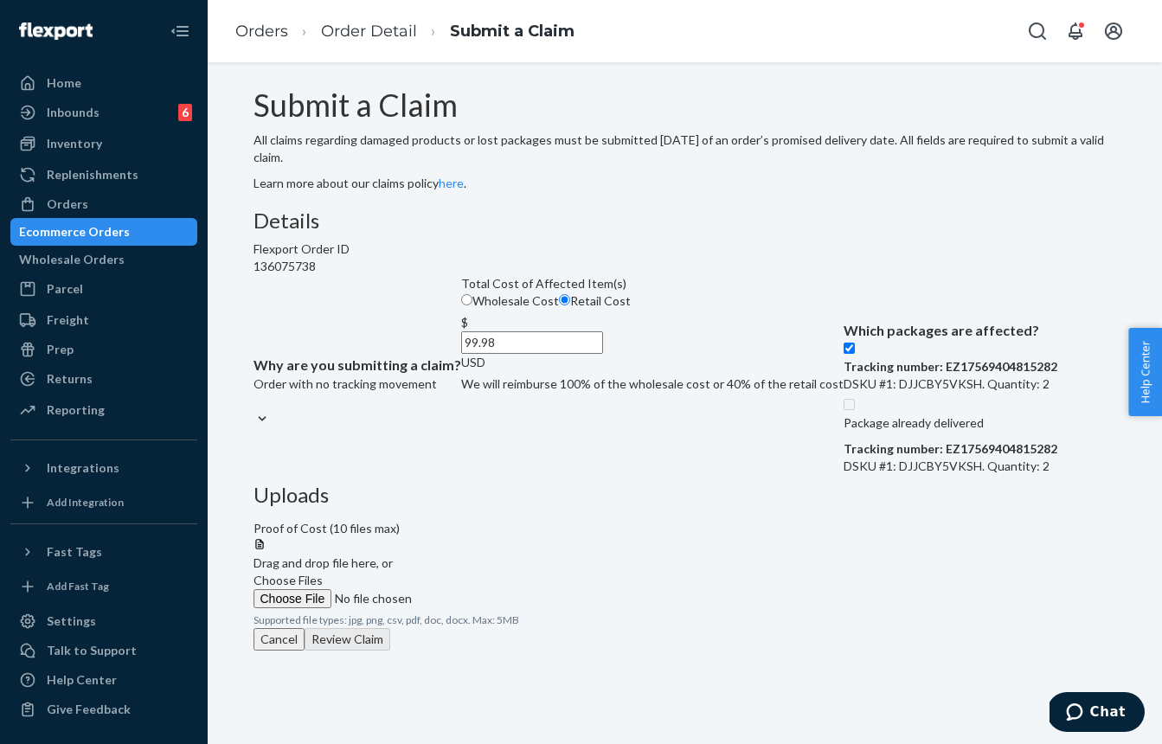
click at [489, 572] on label "Choose Files" at bounding box center [370, 590] width 235 height 36
click at [489, 589] on input "Choose Files" at bounding box center [370, 598] width 235 height 19
click at [390, 668] on button "Review Claim" at bounding box center [348, 656] width 86 height 22
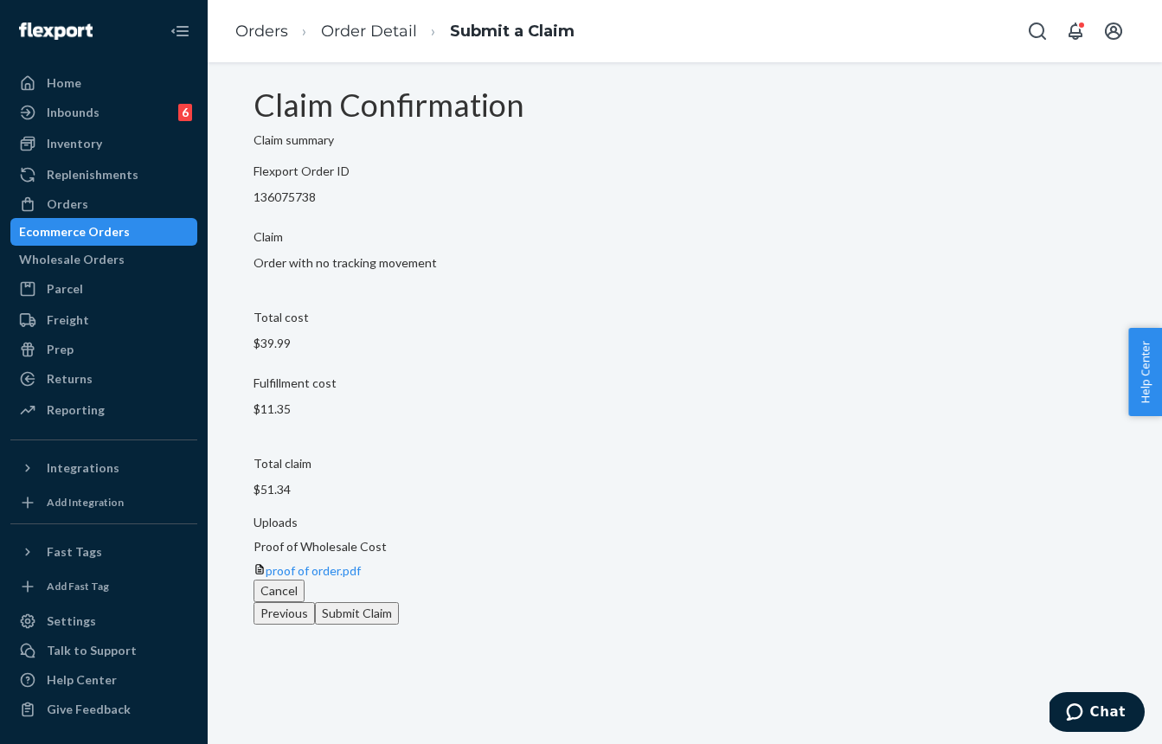
click at [399, 625] on button "Submit Claim" at bounding box center [357, 613] width 84 height 22
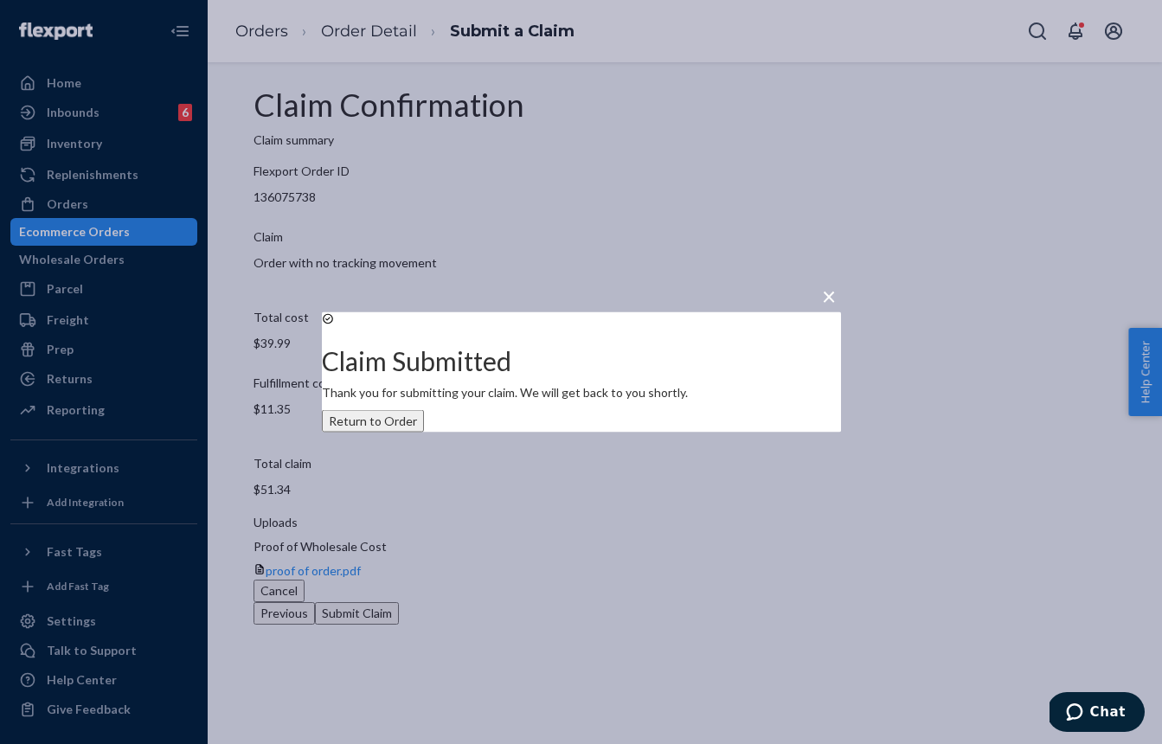
click at [120, 226] on div "× Claim Submitted Thank you for submitting your claim. We will get back to you …" at bounding box center [581, 372] width 1162 height 744
click at [120, 226] on div "Ecommerce Orders" at bounding box center [74, 231] width 111 height 17
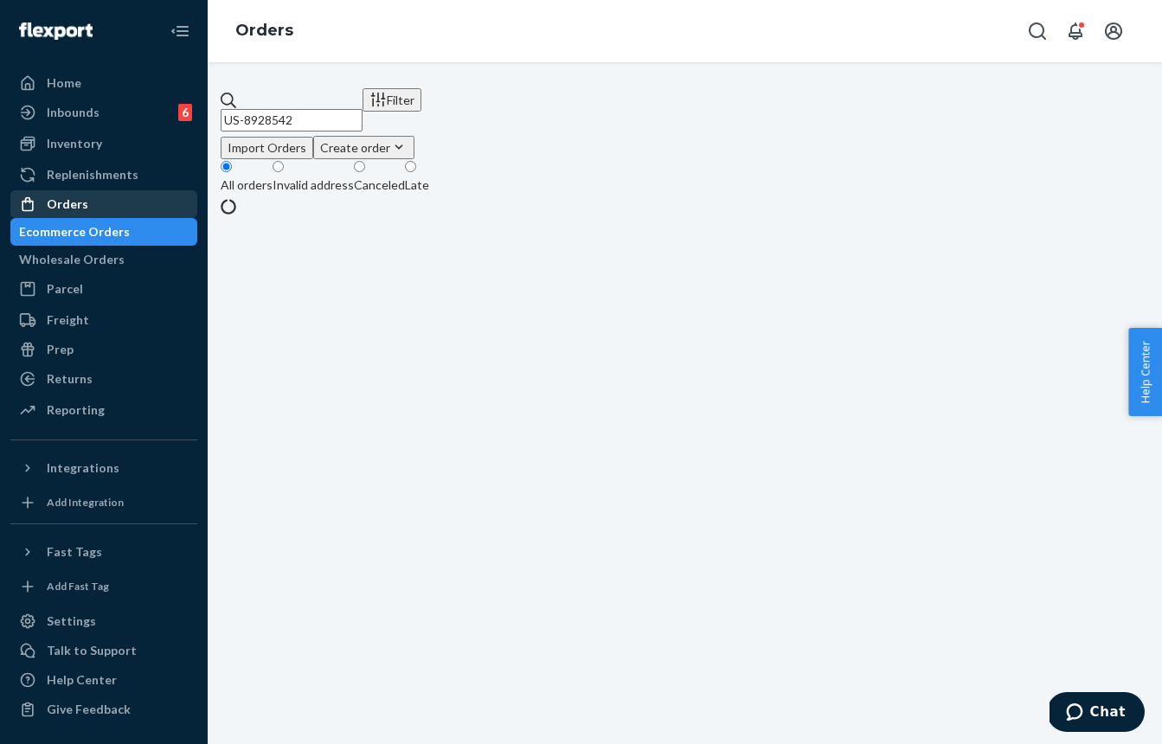
drag, startPoint x: 120, startPoint y: 226, endPoint x: 189, endPoint y: 215, distance: 69.3
click at [123, 226] on div "Ecommerce Orders" at bounding box center [74, 231] width 111 height 17
click at [356, 109] on input "US-8928542" at bounding box center [292, 120] width 142 height 22
paste input "2849"
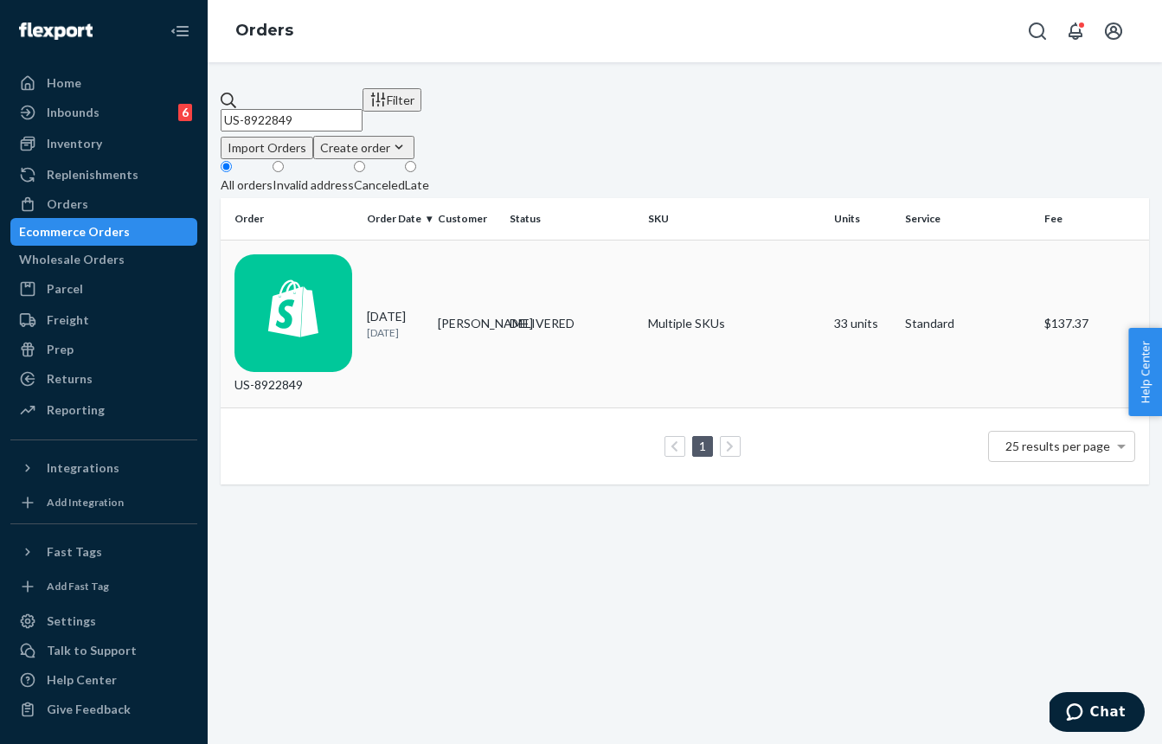
type input "US-8922849"
drag, startPoint x: 471, startPoint y: 264, endPoint x: 365, endPoint y: 75, distance: 216.1
click at [471, 264] on td "[PERSON_NAME]" at bounding box center [466, 324] width 71 height 169
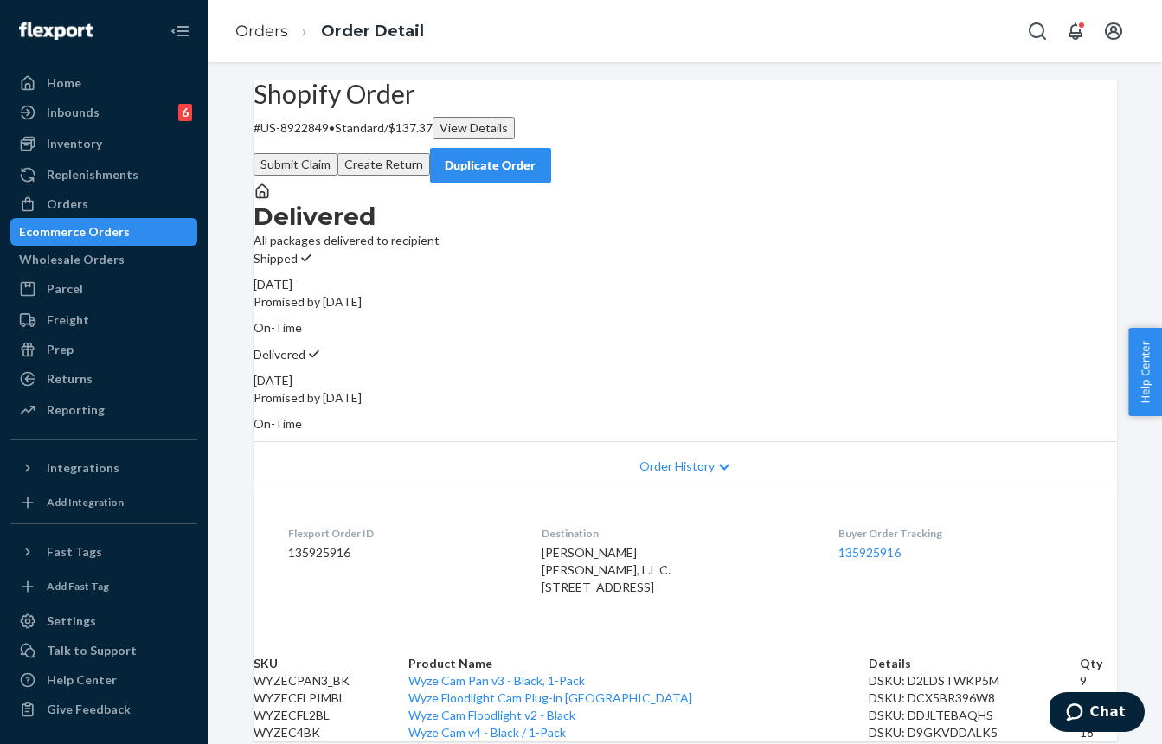
click at [337, 153] on button "Submit Claim" at bounding box center [295, 164] width 84 height 22
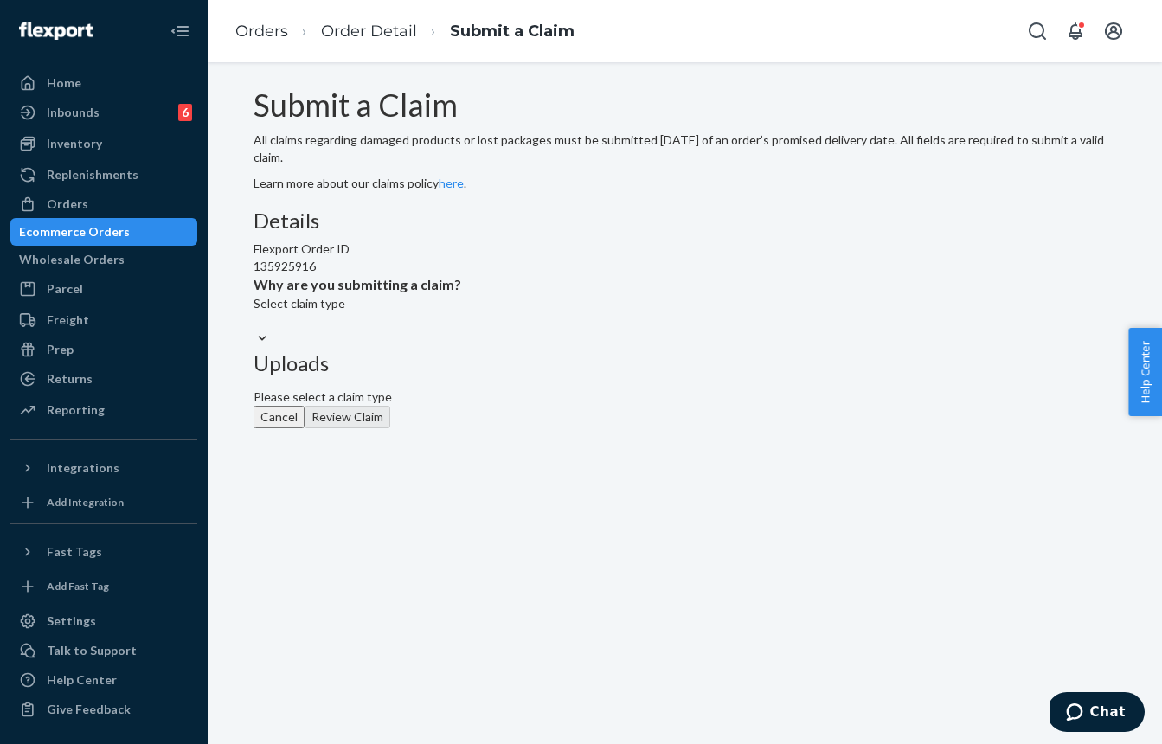
drag, startPoint x: 500, startPoint y: 430, endPoint x: 484, endPoint y: 429, distance: 15.6
click at [461, 312] on div "Select claim type" at bounding box center [357, 303] width 208 height 17
click at [255, 330] on input "Why are you submitting a claim? Select claim type" at bounding box center [254, 320] width 2 height 17
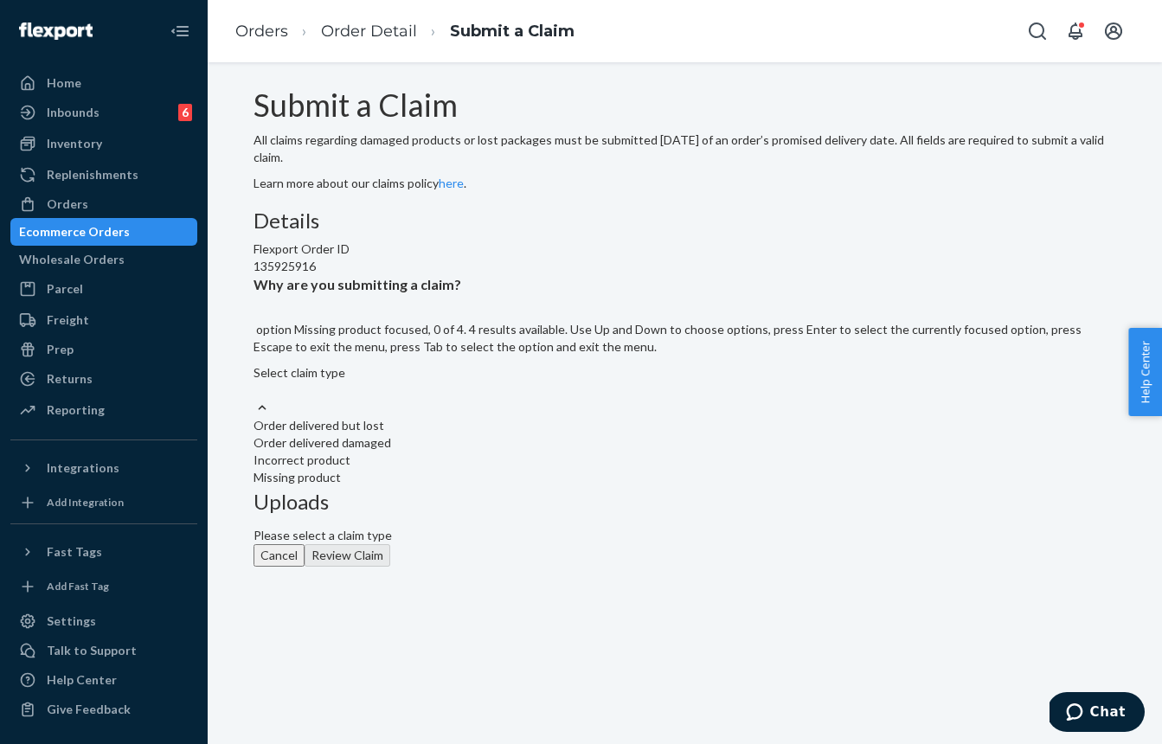
click at [484, 486] on div "Missing product" at bounding box center [684, 477] width 863 height 17
click at [255, 399] on input "Why are you submitting a claim? option Missing product focused, 0 of 4. 4 resul…" at bounding box center [254, 389] width 2 height 17
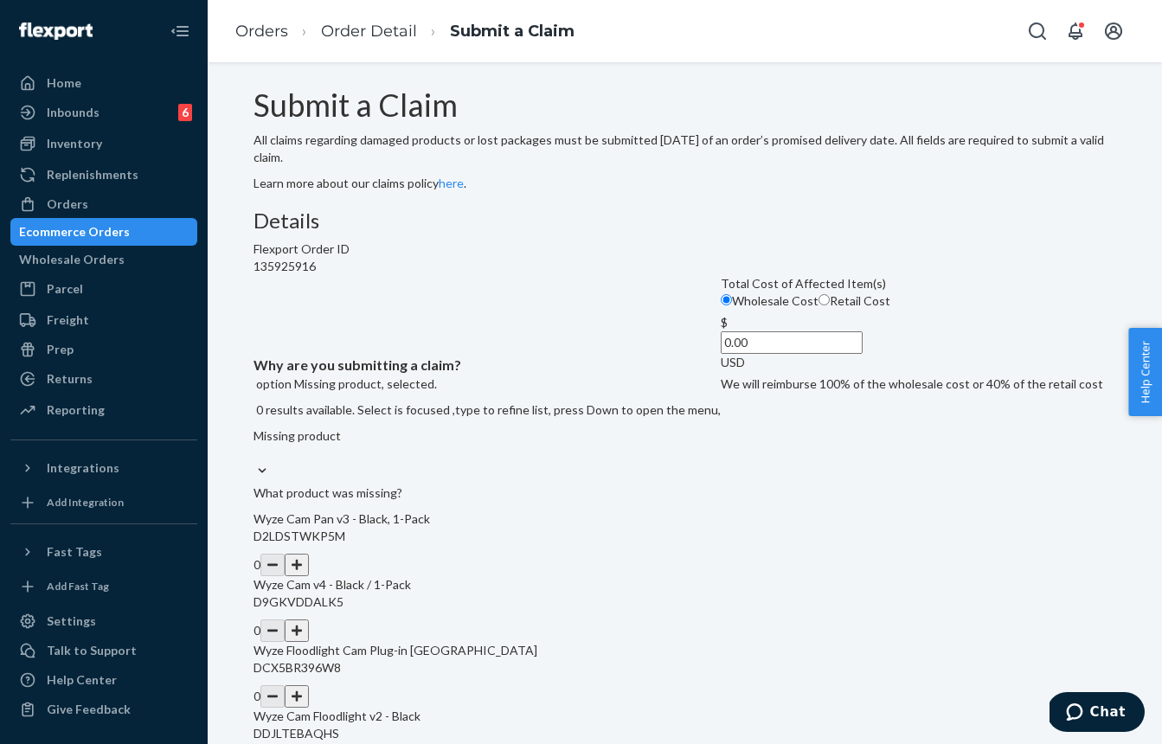
click at [721, 314] on div "Wholesale Cost Retail Cost" at bounding box center [912, 303] width 382 height 22
click at [721, 305] on input "Wholesale Cost" at bounding box center [726, 299] width 11 height 11
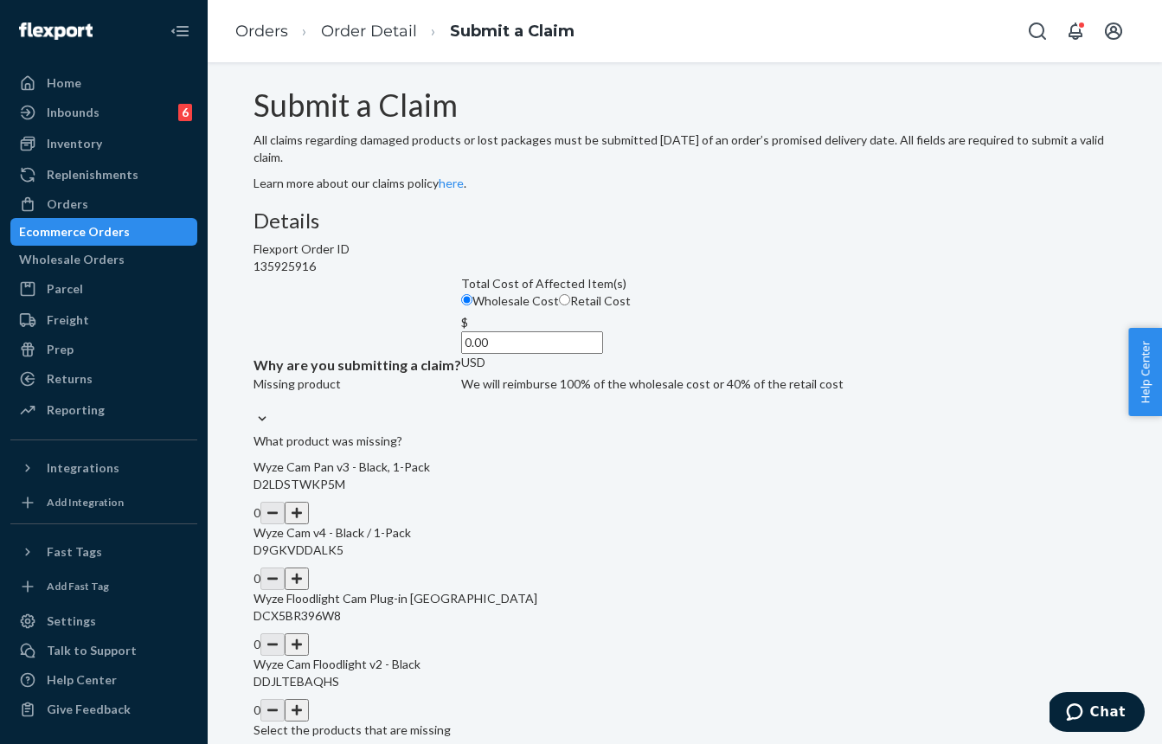
click at [559, 305] on input "Retail Cost" at bounding box center [564, 299] width 11 height 11
radio input "true"
radio input "false"
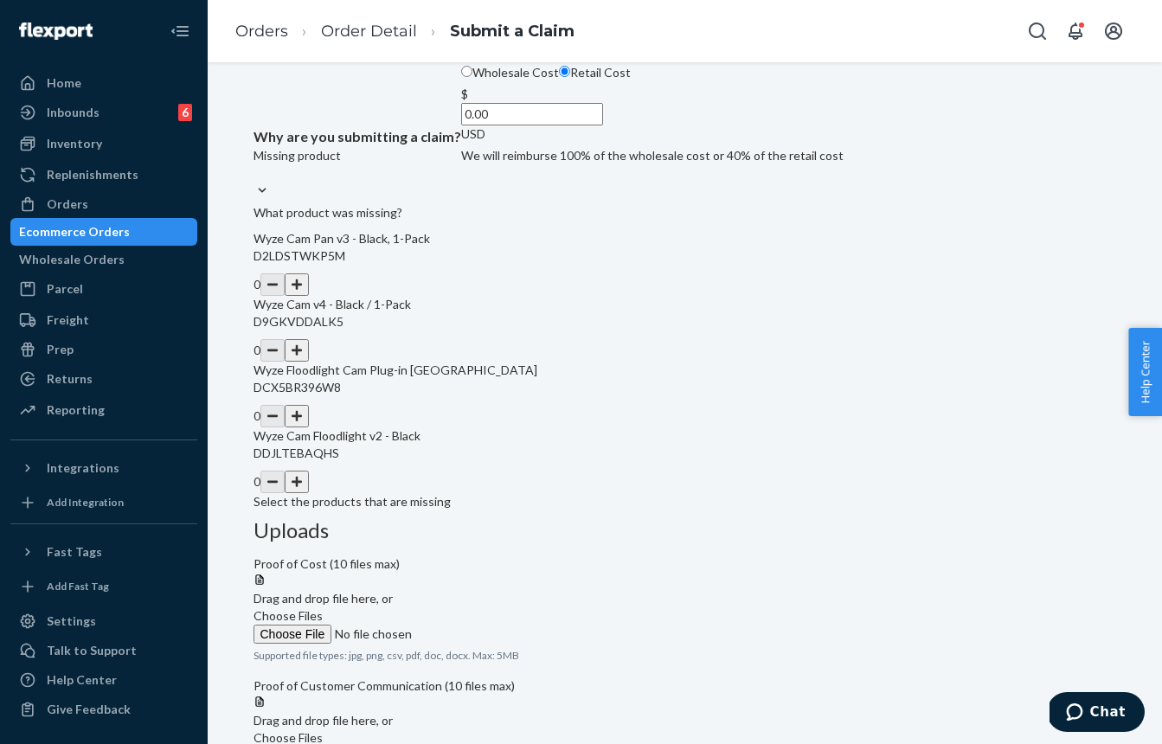
scroll to position [237, 0]
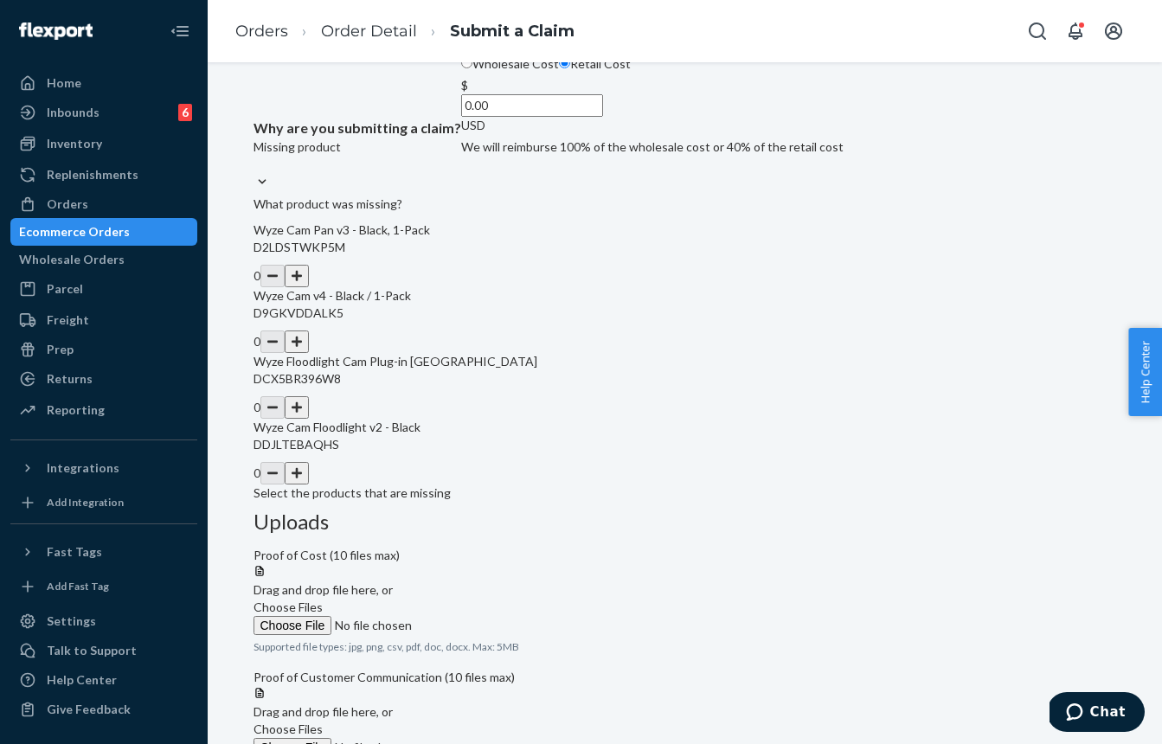
click at [309, 353] on button "button" at bounding box center [297, 341] width 24 height 22
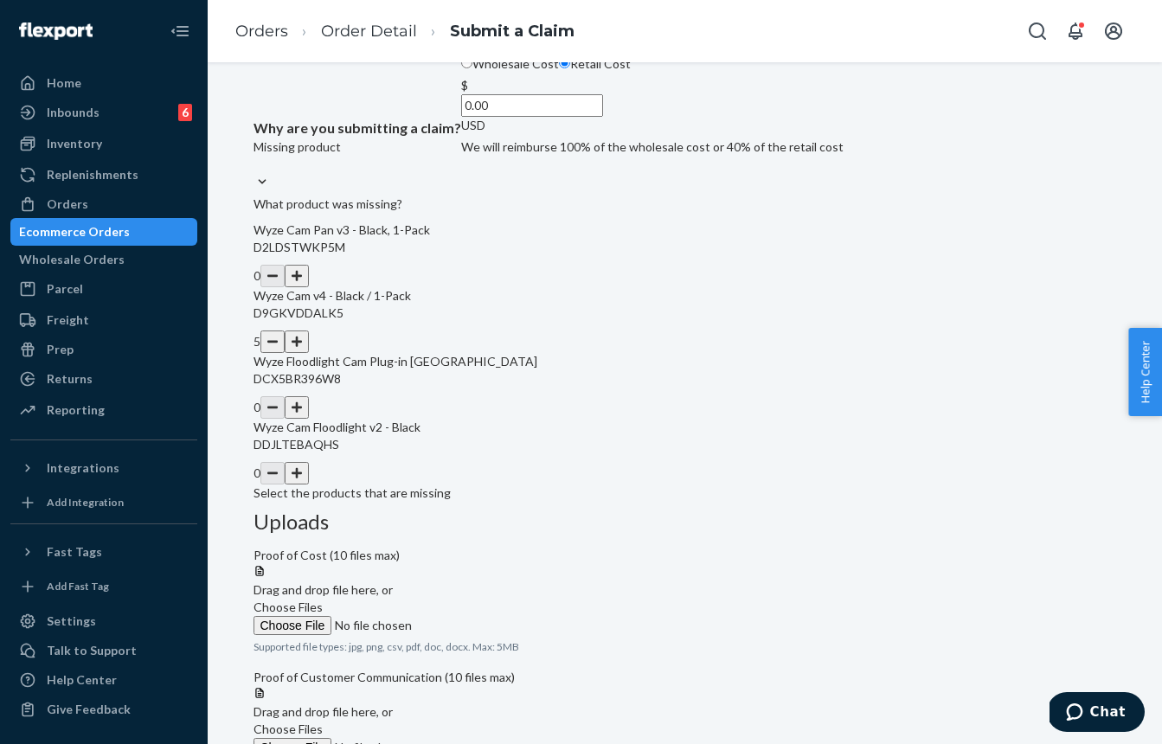
click at [309, 353] on button "button" at bounding box center [297, 341] width 24 height 22
click at [309, 419] on button "button" at bounding box center [297, 407] width 24 height 22
click at [309, 287] on button "button" at bounding box center [297, 276] width 24 height 22
click at [516, 117] on input "0.00" at bounding box center [532, 105] width 142 height 22
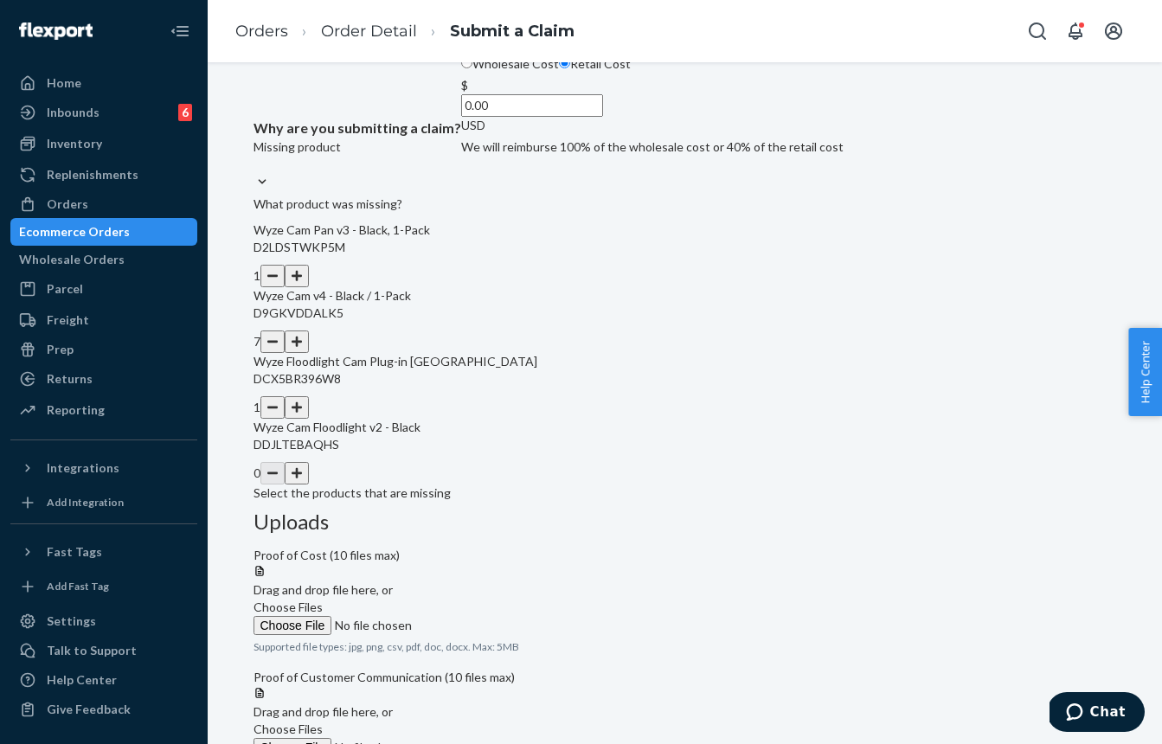
paste input "311.82"
type input "311.82"
click at [323, 599] on span "Choose Files" at bounding box center [287, 606] width 69 height 15
click at [489, 616] on input "Choose Files" at bounding box center [370, 625] width 235 height 19
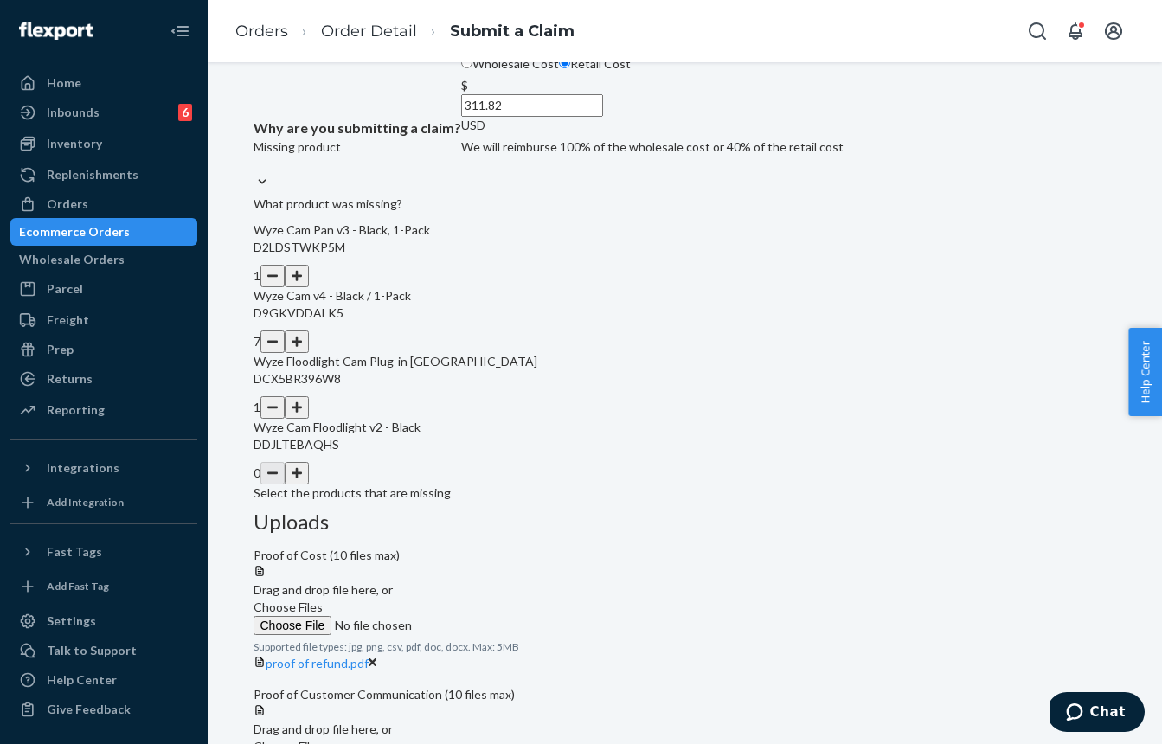
drag, startPoint x: 1029, startPoint y: 317, endPoint x: 1018, endPoint y: 311, distance: 12.4
click at [377, 657] on icon at bounding box center [373, 663] width 9 height 12
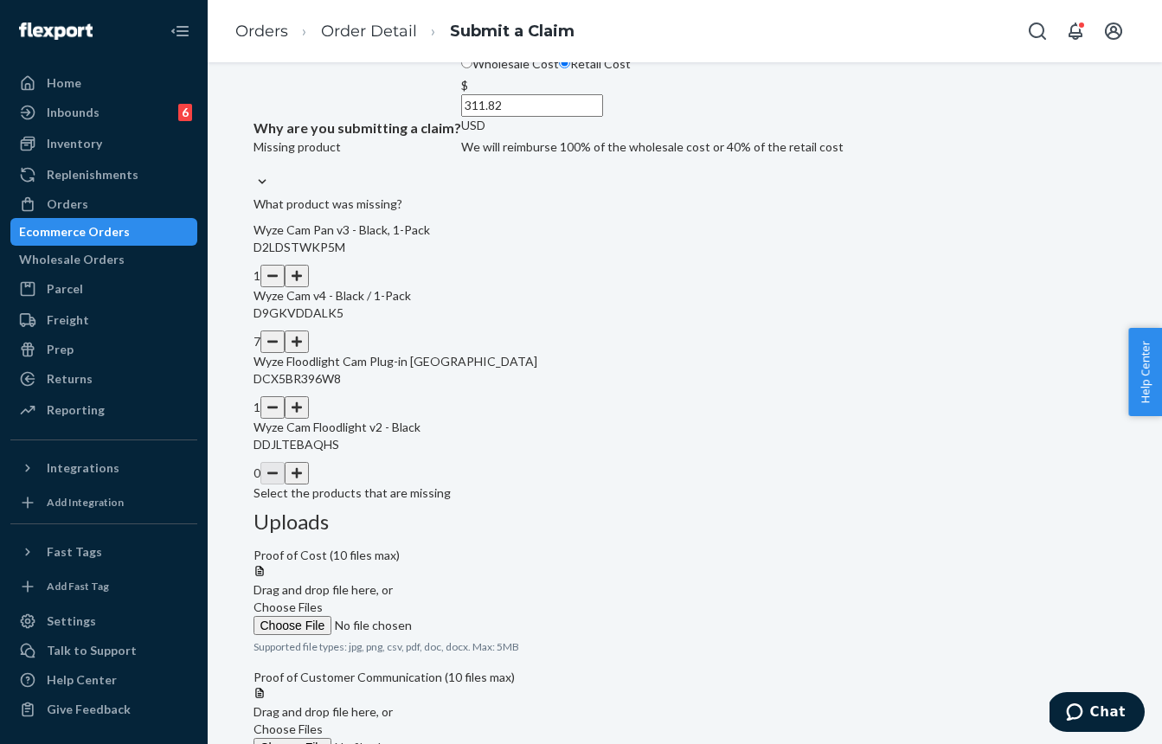
click at [900, 564] on div at bounding box center [684, 564] width 863 height 0
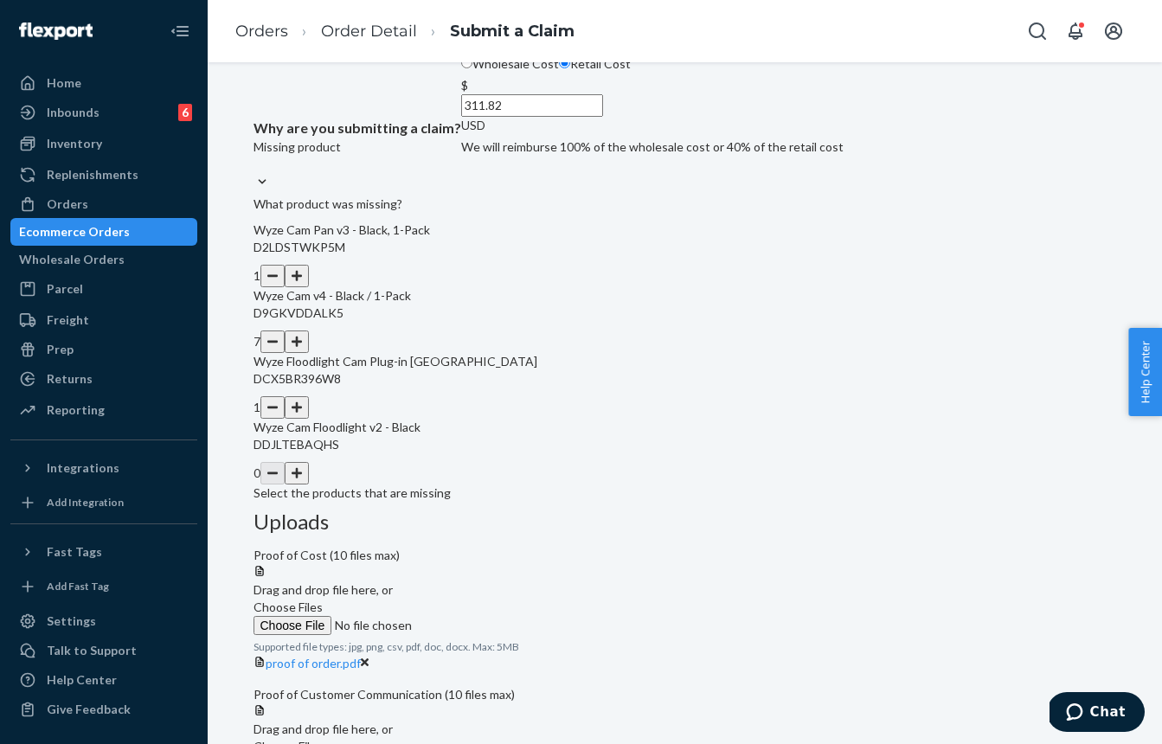
click at [323, 599] on span "Choose Files" at bounding box center [287, 606] width 69 height 15
click at [489, 616] on input "Choose Files" at bounding box center [370, 625] width 235 height 19
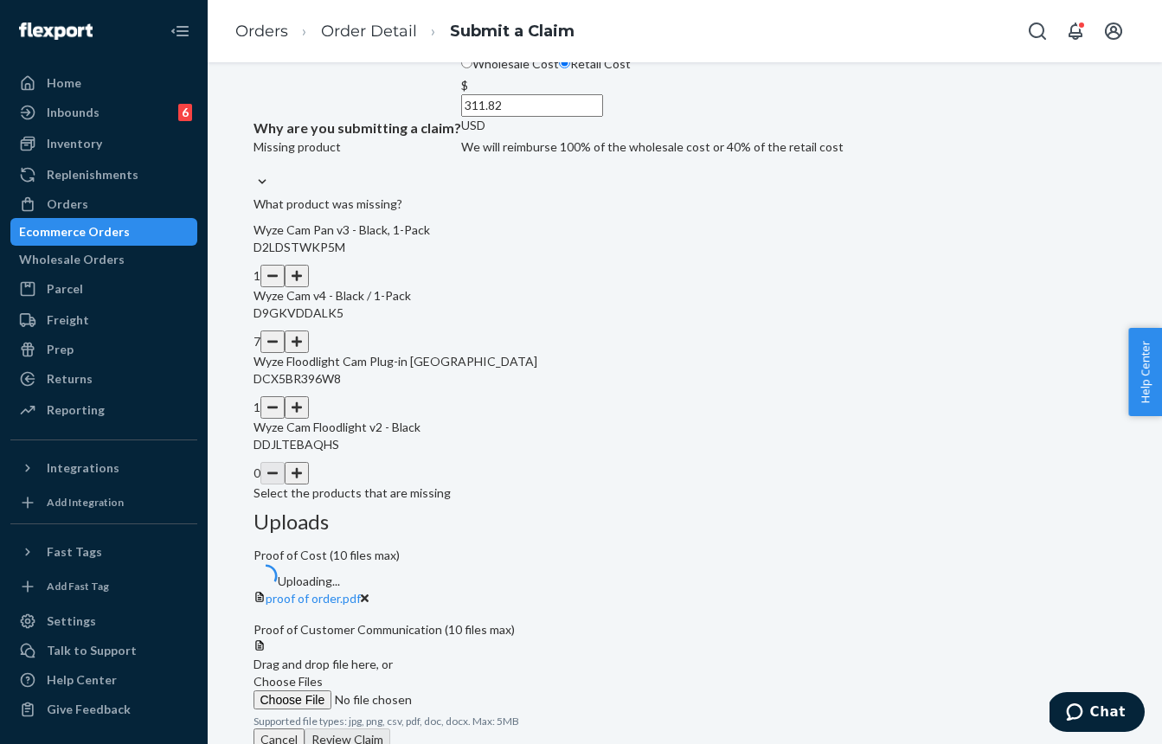
click at [323, 674] on span "Choose Files" at bounding box center [287, 681] width 69 height 15
click at [489, 690] on input "Choose Files" at bounding box center [370, 699] width 235 height 19
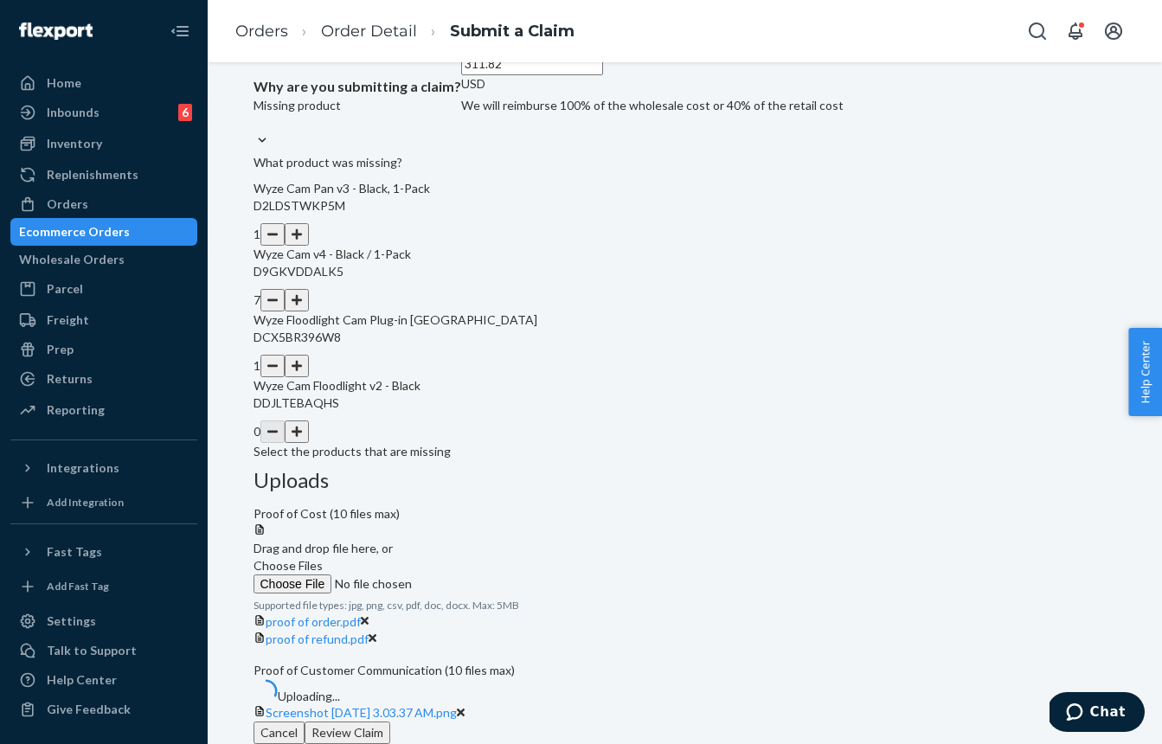
scroll to position [292, 0]
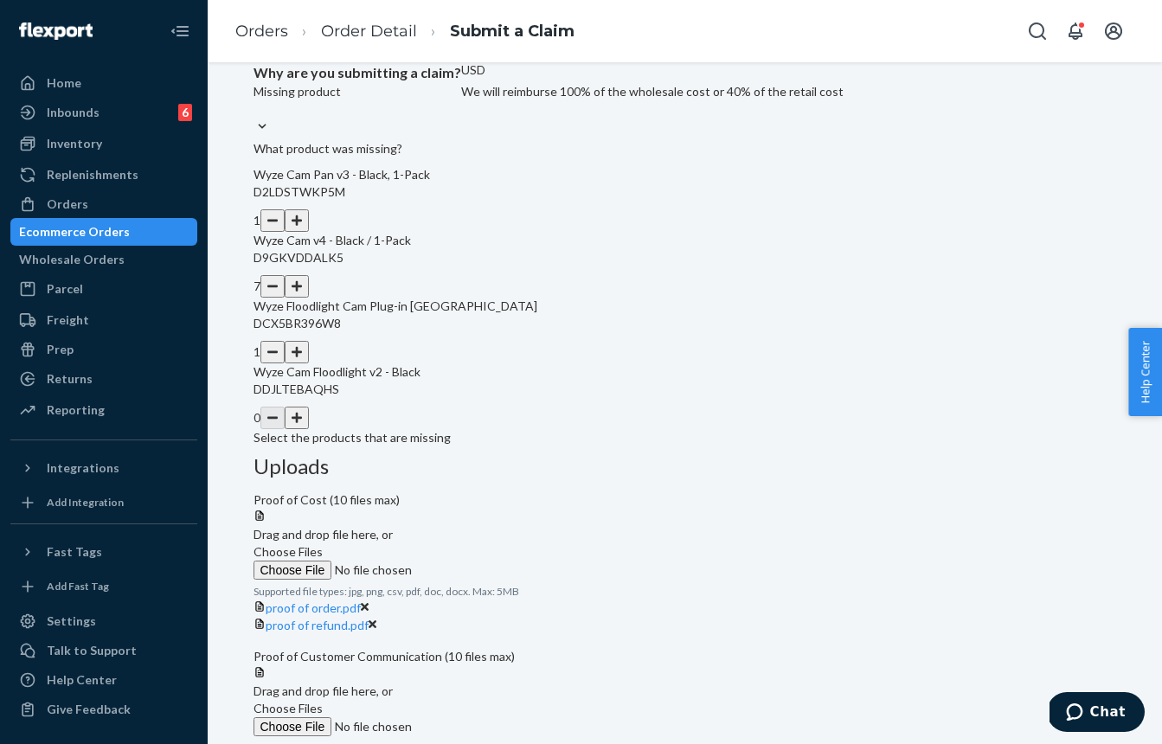
click at [489, 700] on label "Choose Files" at bounding box center [370, 718] width 235 height 36
click at [489, 717] on input "Choose Files" at bounding box center [370, 726] width 235 height 19
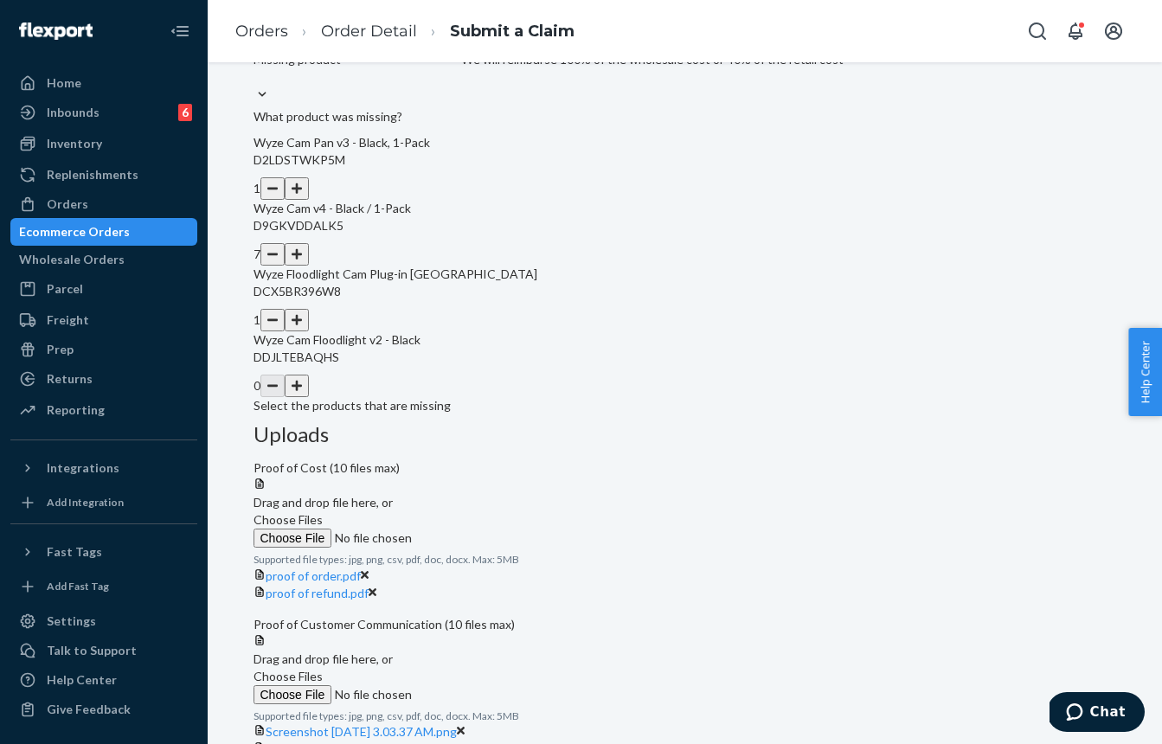
scroll to position [427, 0]
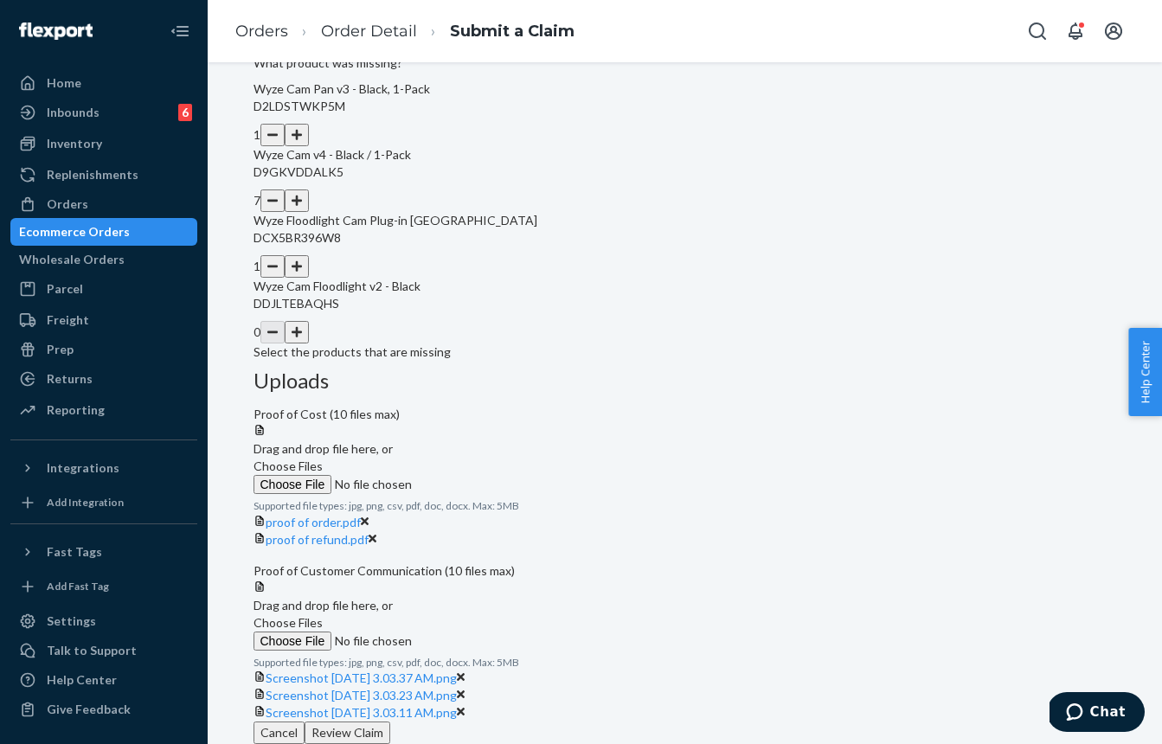
click at [489, 614] on label "Choose Files" at bounding box center [370, 632] width 235 height 36
click at [489, 631] on input "Choose Files" at bounding box center [370, 640] width 235 height 19
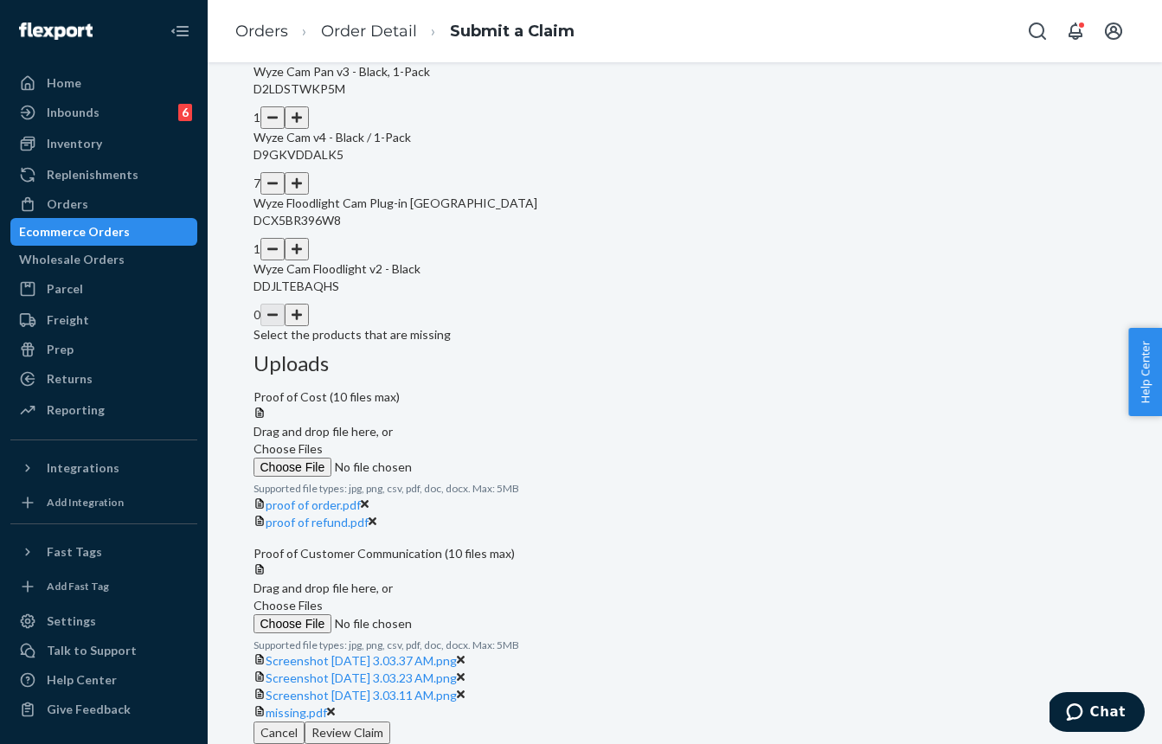
scroll to position [495, 0]
click at [390, 721] on button "Review Claim" at bounding box center [348, 732] width 86 height 22
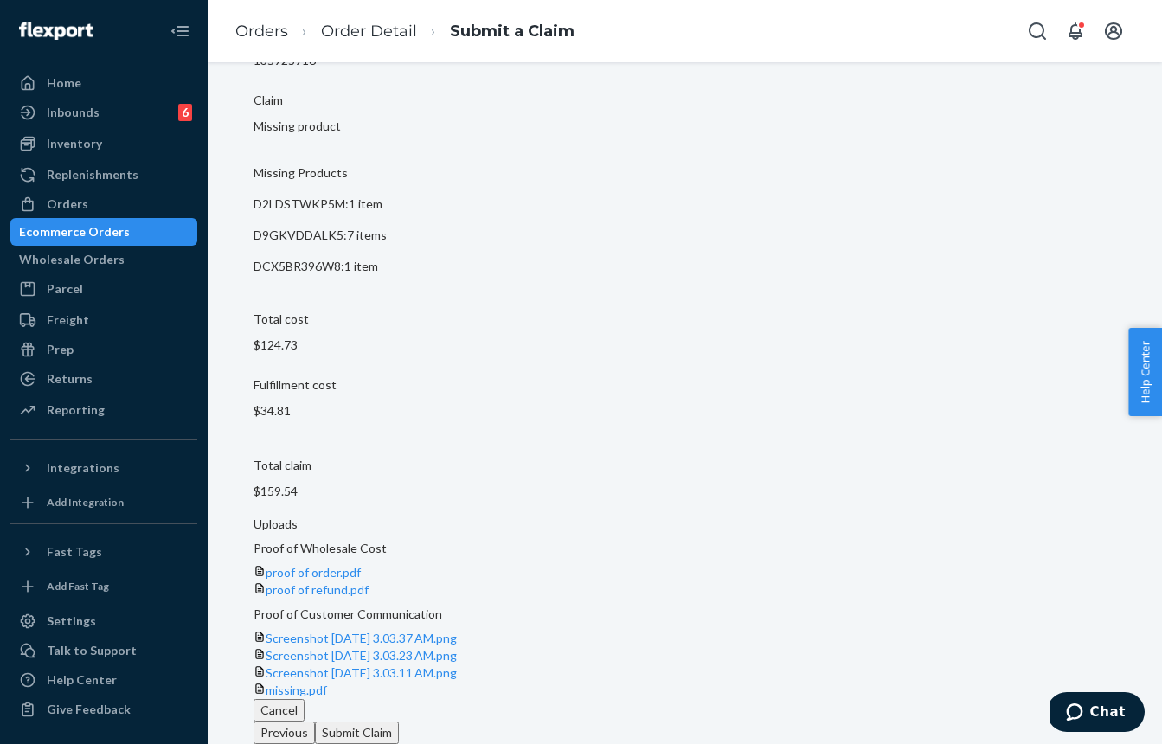
drag, startPoint x: 1024, startPoint y: 713, endPoint x: 971, endPoint y: 647, distance: 84.8
click at [399, 721] on button "Submit Claim" at bounding box center [357, 732] width 84 height 22
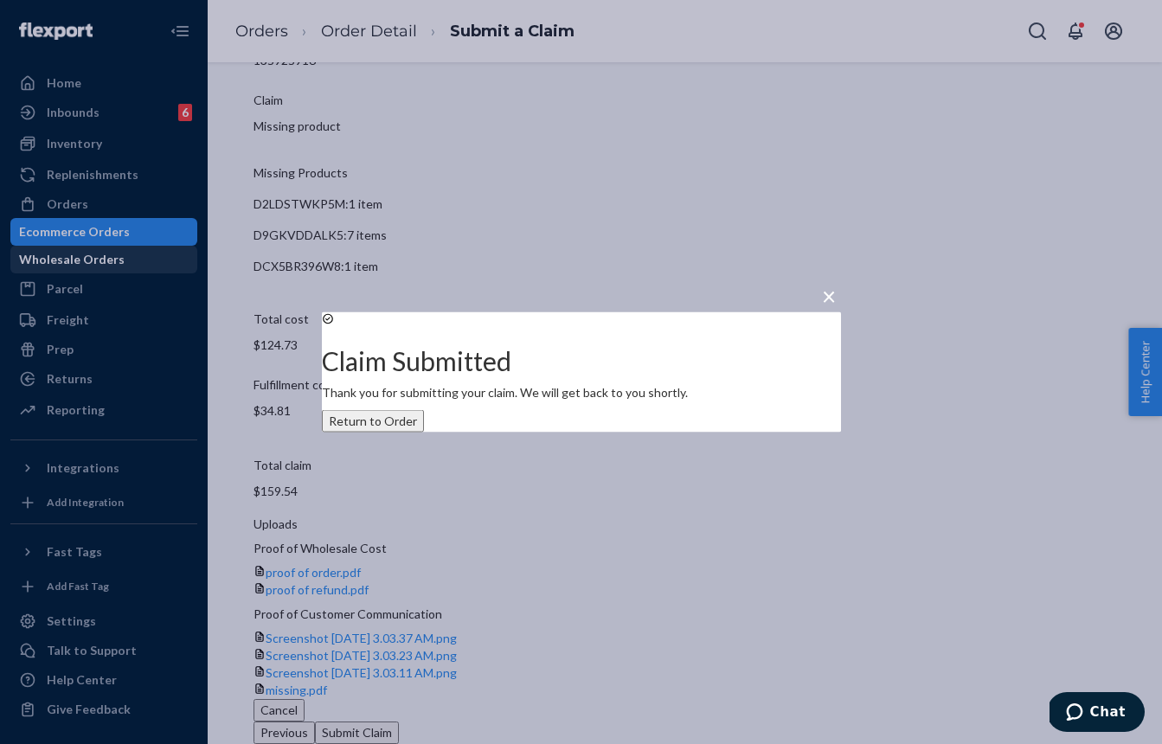
click at [106, 250] on div "× Claim Submitted Thank you for submitting your claim. We will get back to you …" at bounding box center [581, 372] width 1162 height 744
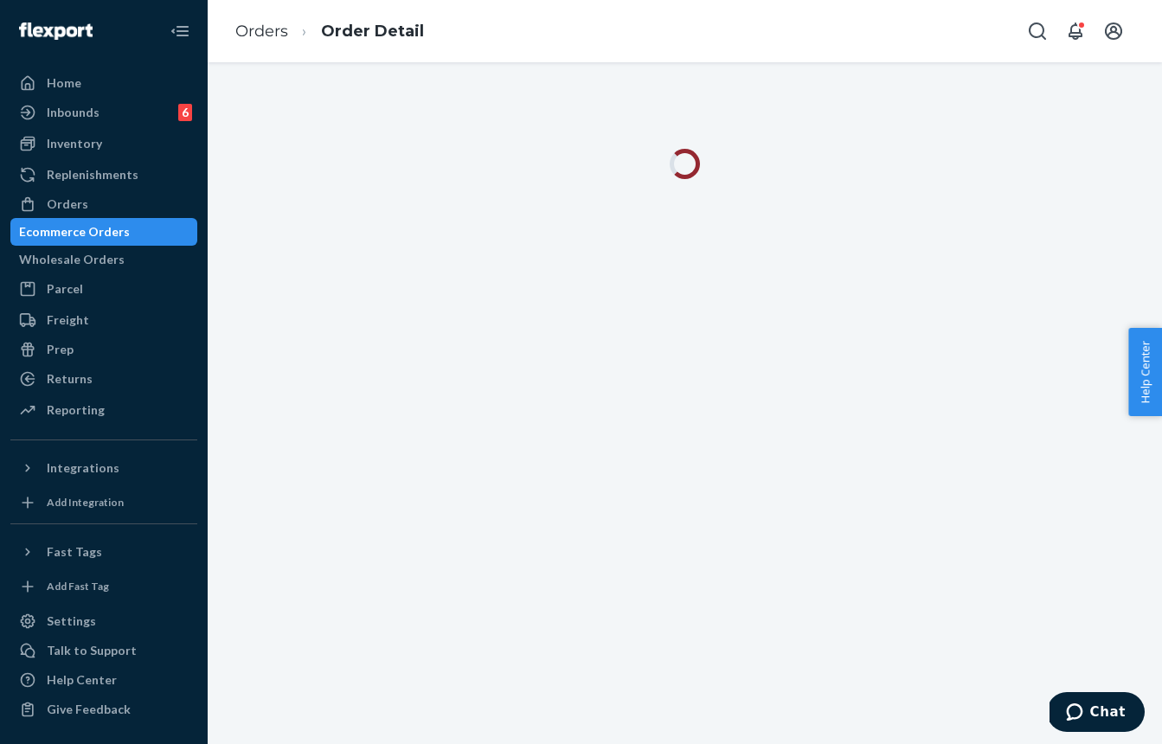
click at [125, 238] on div "Ecommerce Orders" at bounding box center [74, 231] width 111 height 17
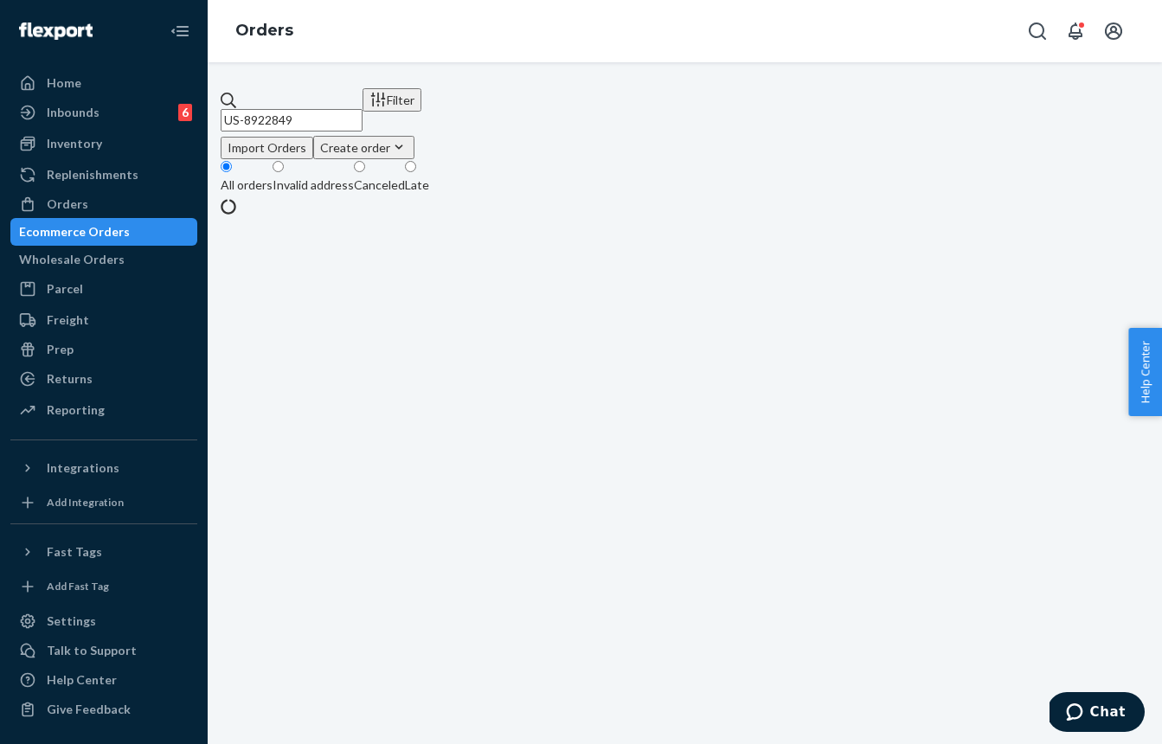
click at [352, 116] on input "US-8922849" at bounding box center [292, 120] width 142 height 22
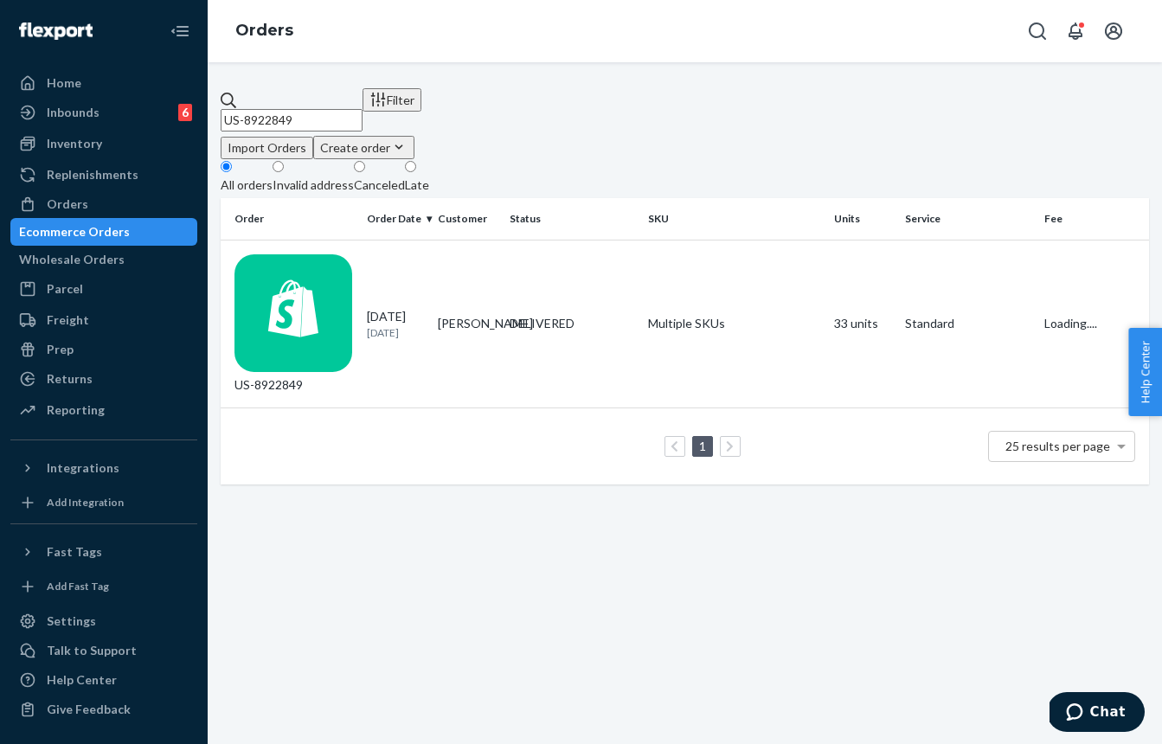
paste input "898918"
type input "US-8898918"
click at [443, 267] on td "[PERSON_NAME]" at bounding box center [466, 324] width 71 height 169
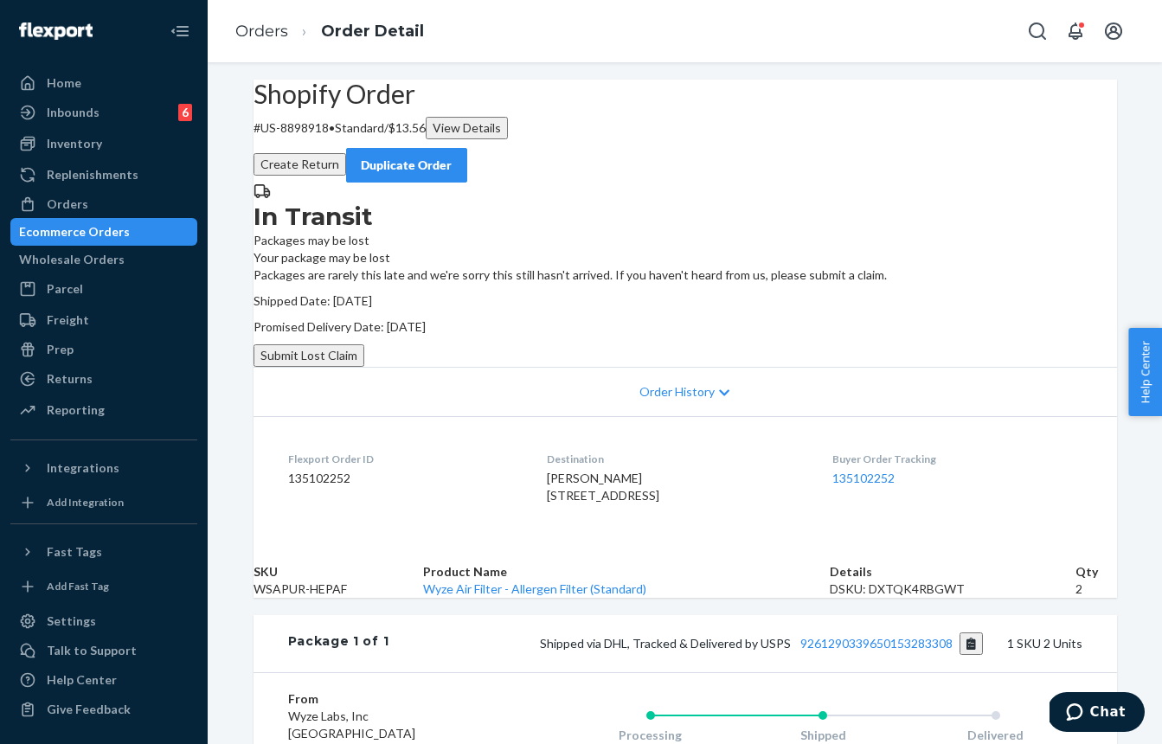
click at [364, 367] on button "Submit Lost Claim" at bounding box center [308, 355] width 111 height 22
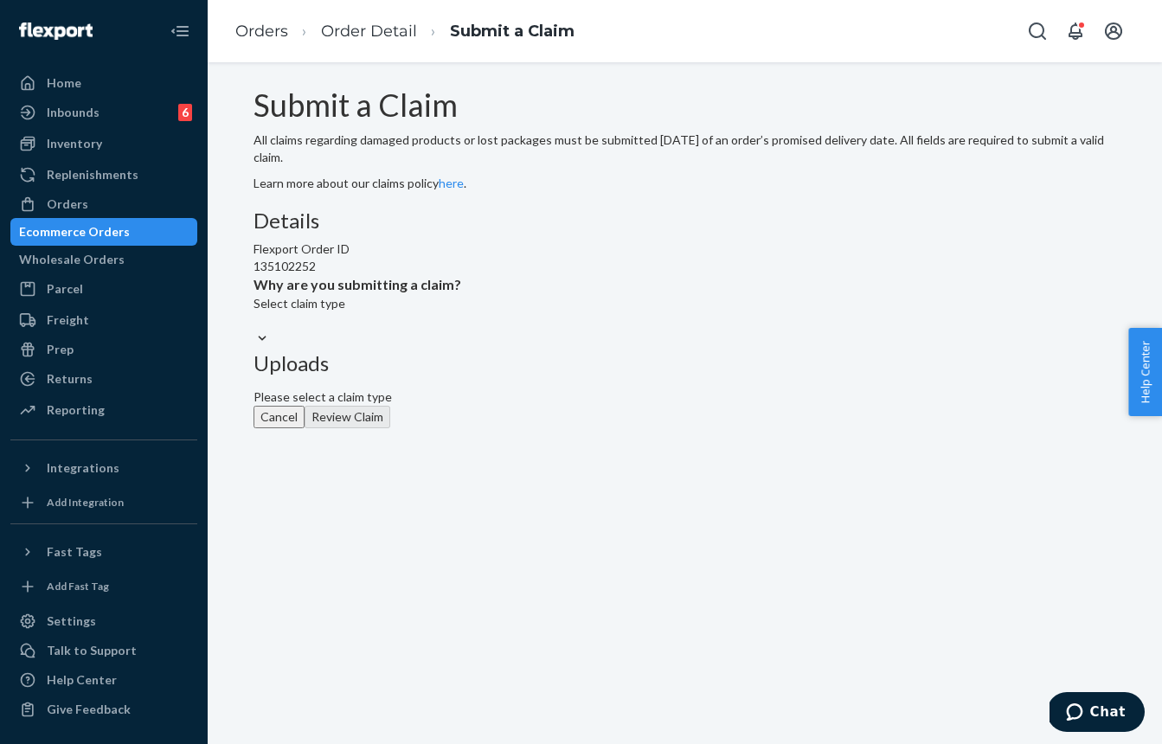
click at [461, 330] on div "Select claim type" at bounding box center [357, 312] width 208 height 35
click at [255, 330] on input "Why are you submitting a claim? Select claim type" at bounding box center [254, 320] width 2 height 17
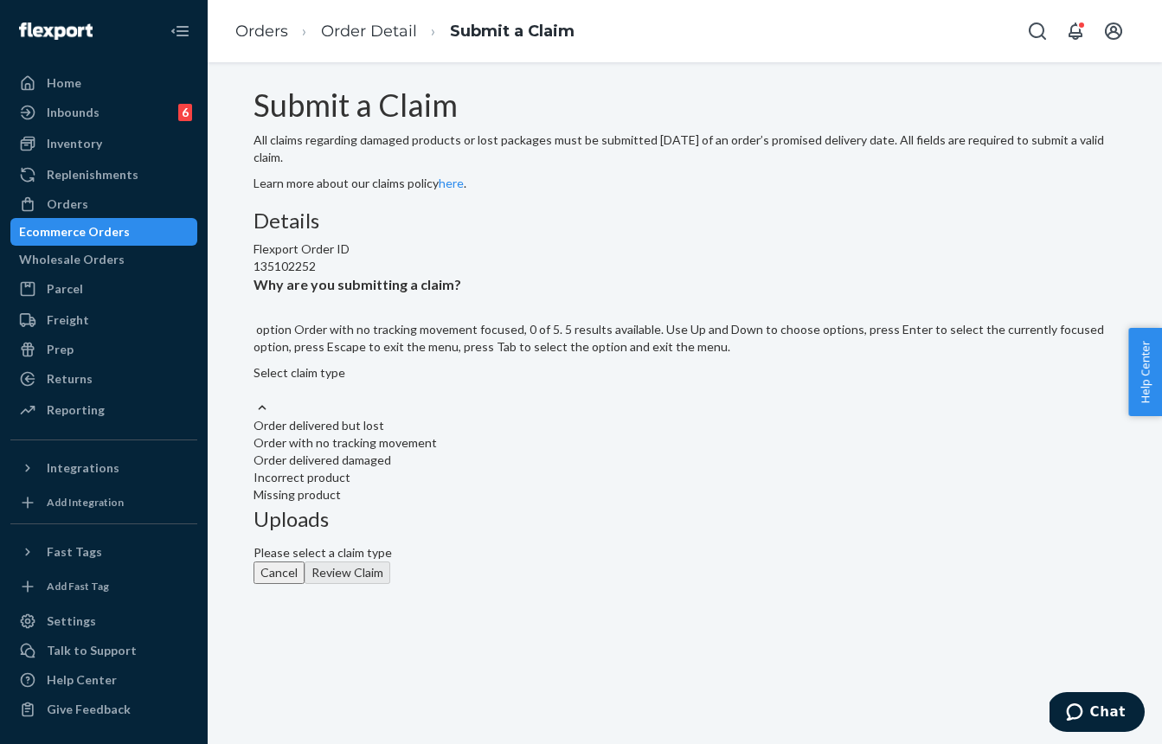
click at [501, 452] on div "Order with no tracking movement" at bounding box center [684, 442] width 863 height 17
click at [255, 399] on input "Why are you submitting a claim? option Order with no tracking movement focused,…" at bounding box center [254, 389] width 2 height 17
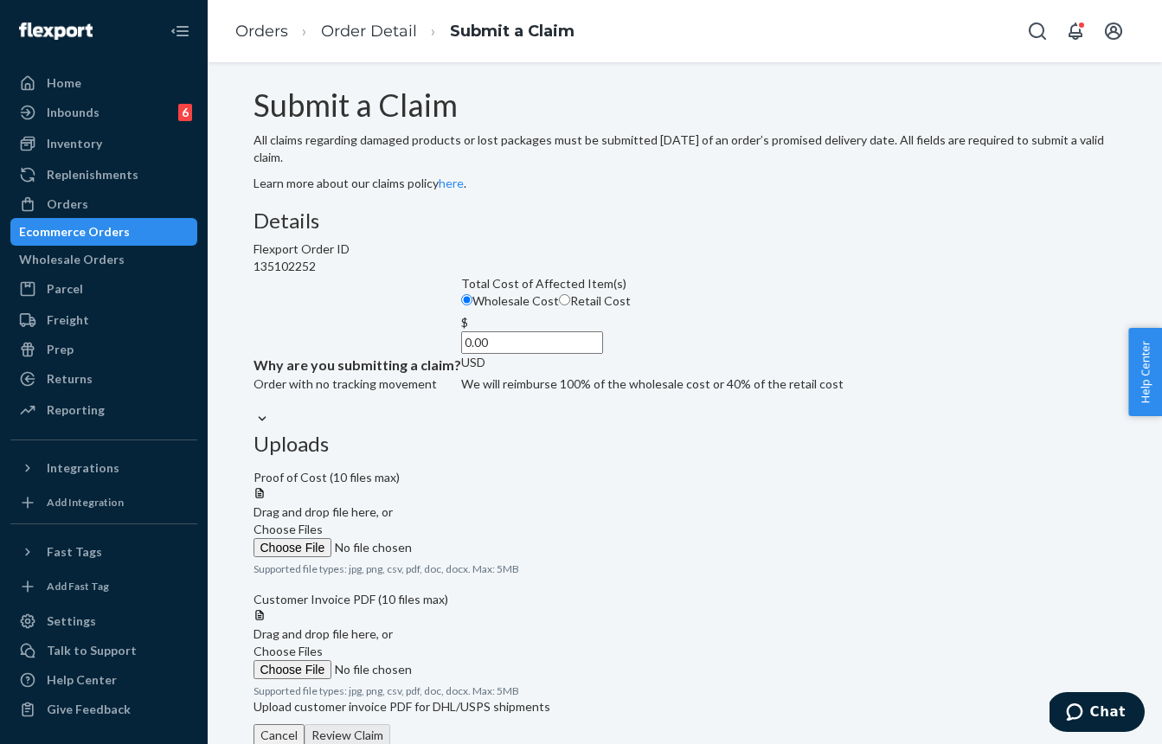
drag, startPoint x: 444, startPoint y: 506, endPoint x: 549, endPoint y: 498, distance: 105.8
click at [559, 305] on input "Retail Cost" at bounding box center [564, 299] width 11 height 11
radio input "true"
radio input "false"
click at [489, 521] on label "Choose Files" at bounding box center [370, 539] width 235 height 36
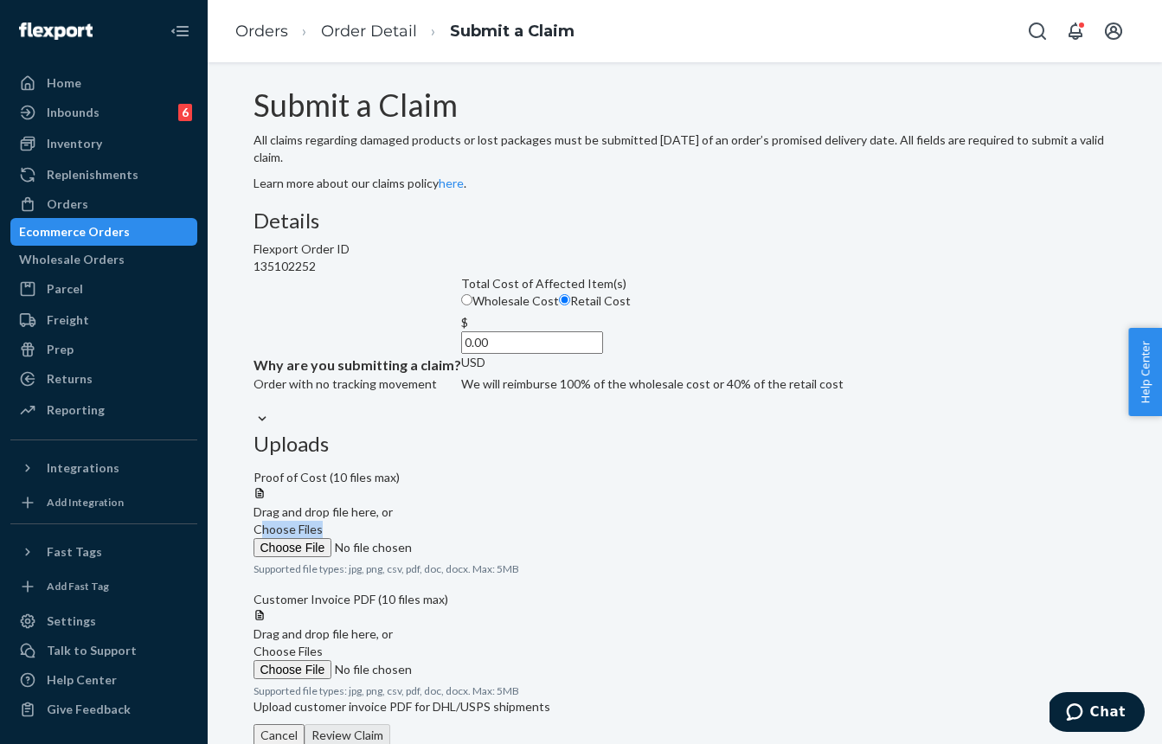
click at [489, 521] on label "Choose Files" at bounding box center [370, 539] width 235 height 36
click at [489, 538] on input "Choose Files" at bounding box center [370, 547] width 235 height 19
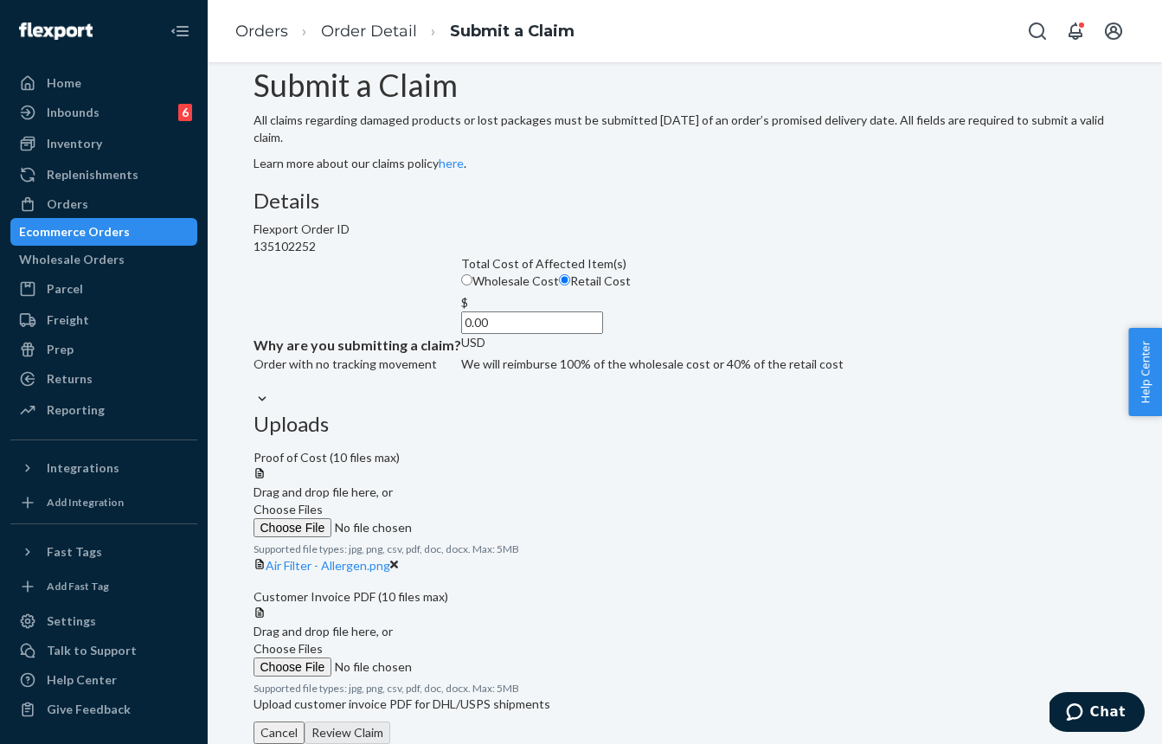
scroll to position [179, 0]
click at [323, 641] on span "Choose Files" at bounding box center [287, 648] width 69 height 15
click at [489, 657] on input "Choose Files" at bounding box center [370, 666] width 235 height 19
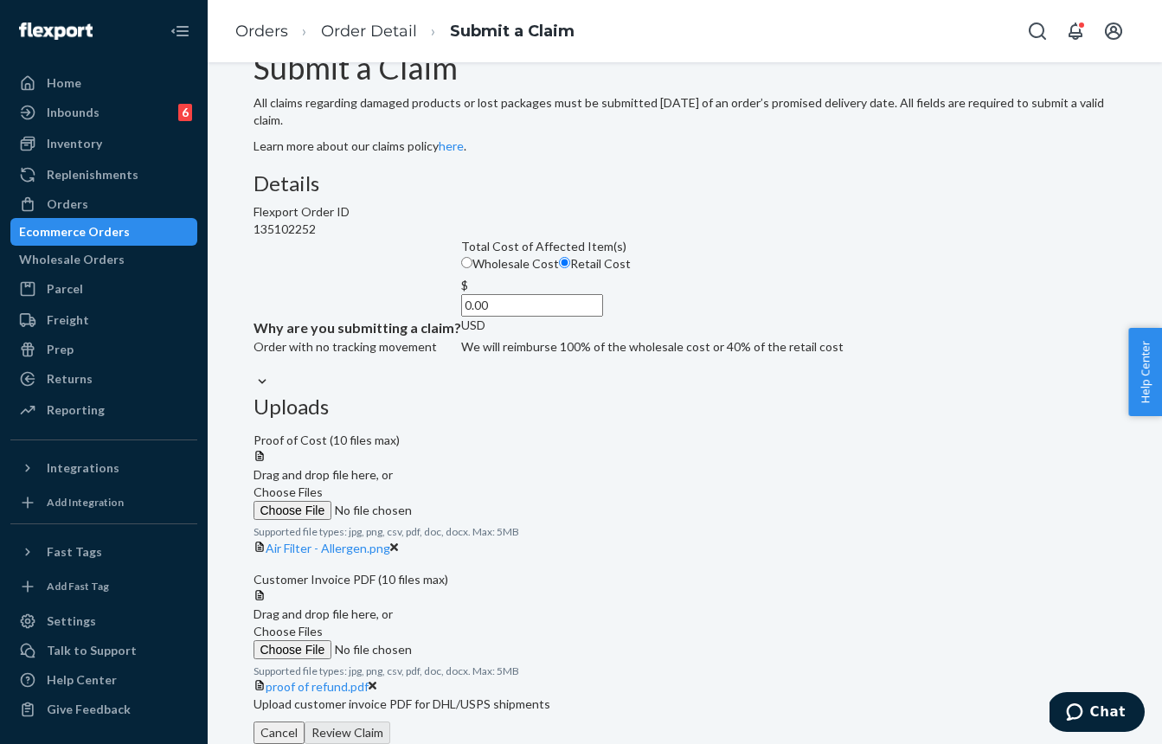
click at [1027, 678] on div "proof of refund.pdf" at bounding box center [684, 686] width 863 height 17
click at [377, 680] on icon at bounding box center [373, 686] width 9 height 12
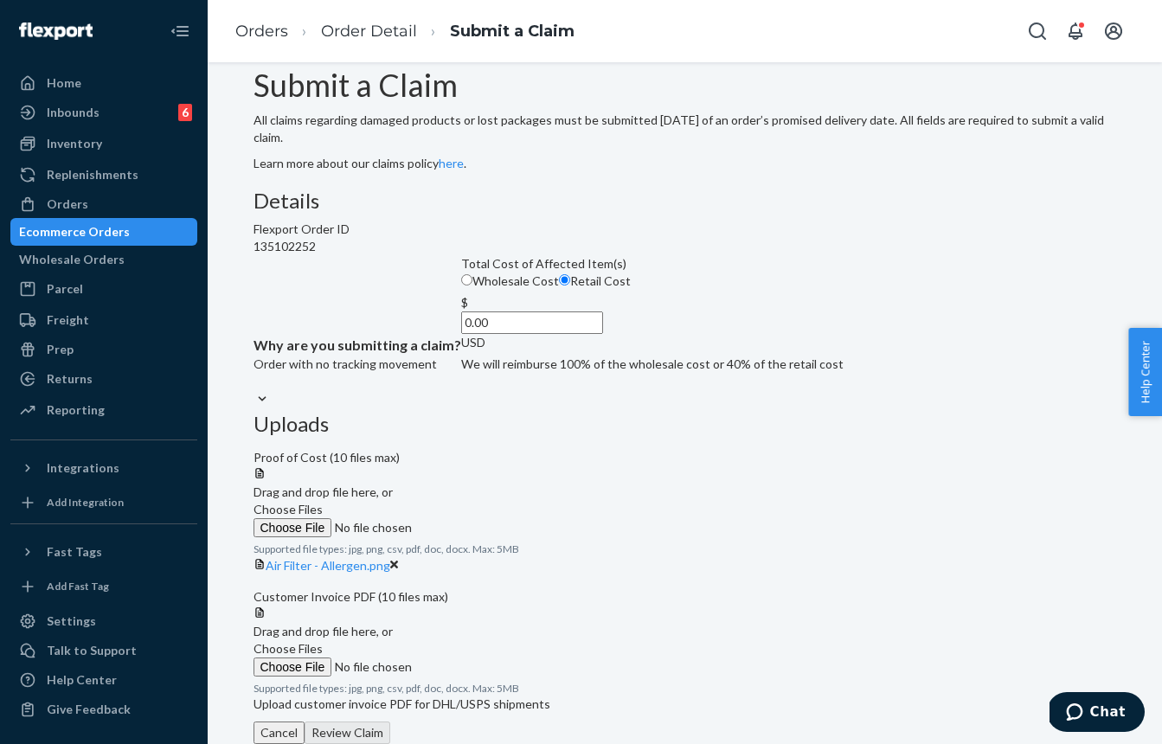
click at [323, 641] on span "Choose Files" at bounding box center [287, 648] width 69 height 15
click at [489, 657] on input "Choose Files" at bounding box center [370, 666] width 235 height 19
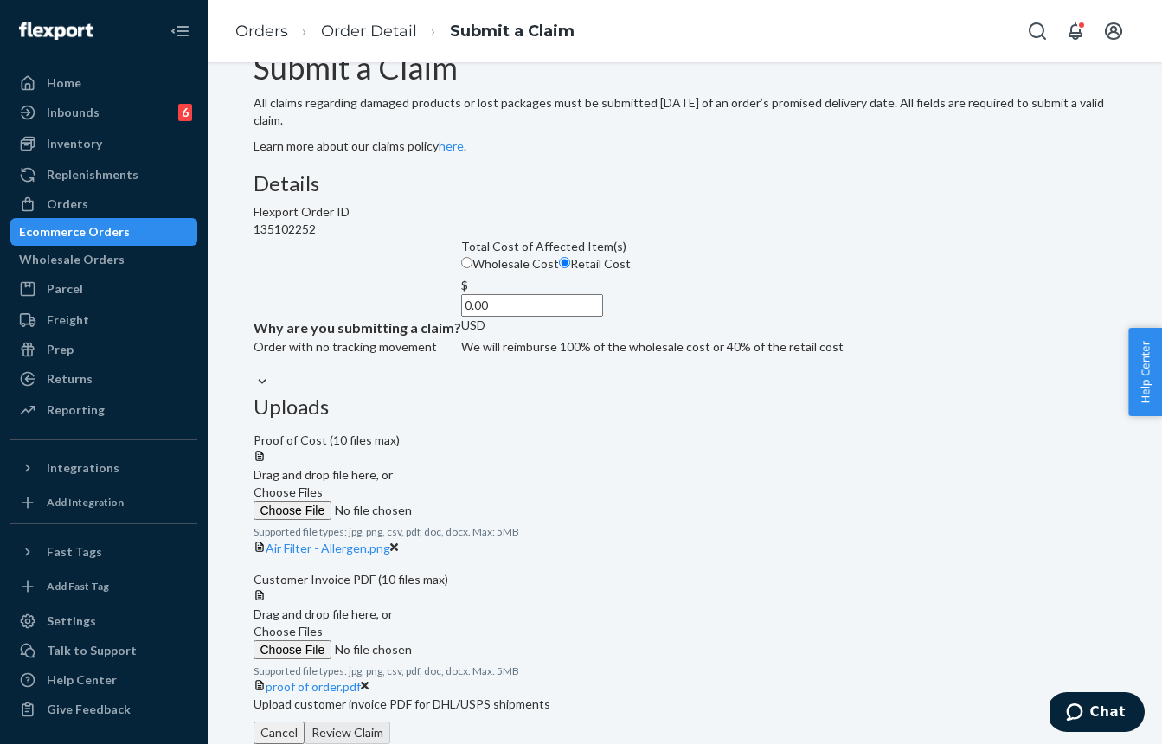
click at [526, 317] on input "0.00" at bounding box center [532, 305] width 142 height 22
paste input "75.98"
type input "75.98"
drag, startPoint x: 666, startPoint y: 414, endPoint x: 722, endPoint y: 397, distance: 58.8
click at [670, 413] on div "Details Flexport Order ID 135102252 Why are you submitting a claim? Order with …" at bounding box center [684, 450] width 863 height 556
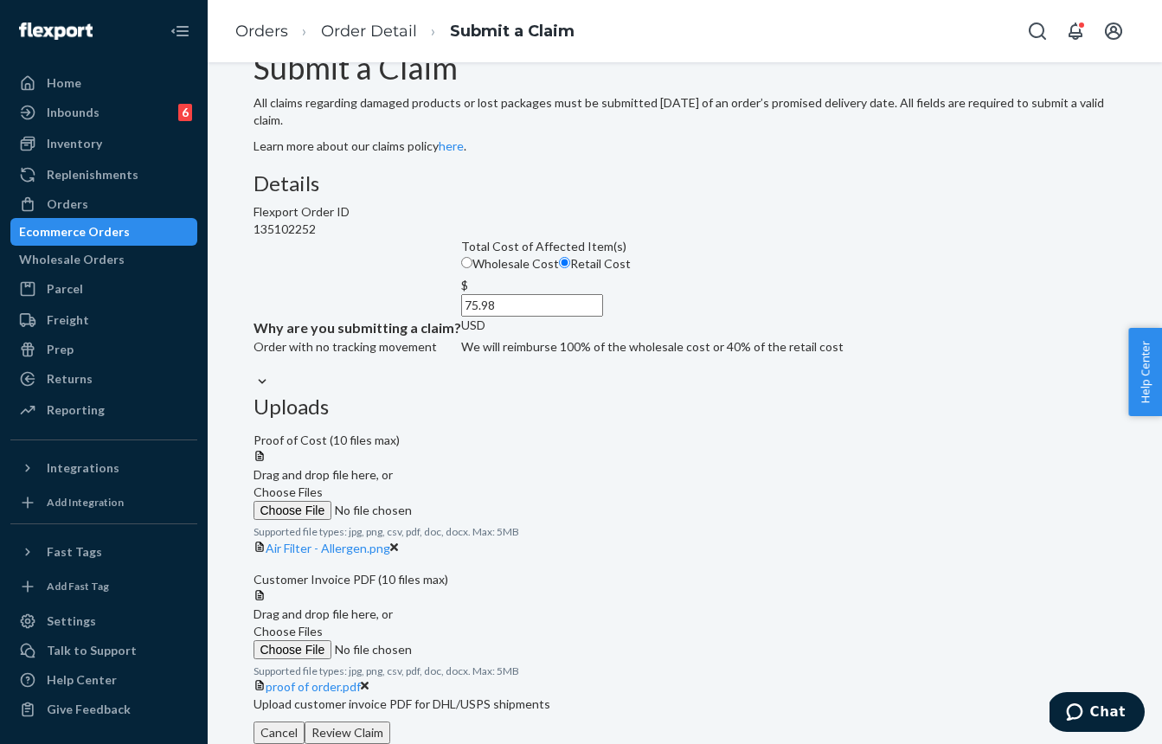
scroll to position [247, 0]
click at [390, 721] on button "Review Claim" at bounding box center [348, 732] width 86 height 22
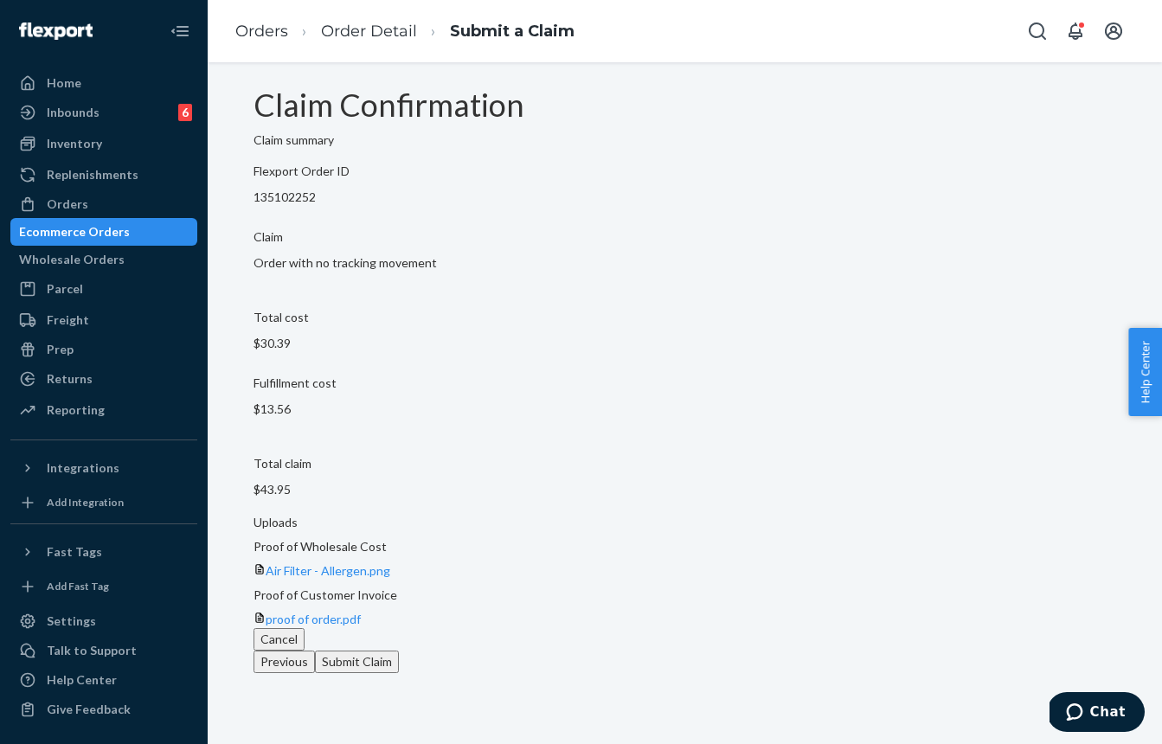
click at [399, 651] on button "Submit Claim" at bounding box center [357, 662] width 84 height 22
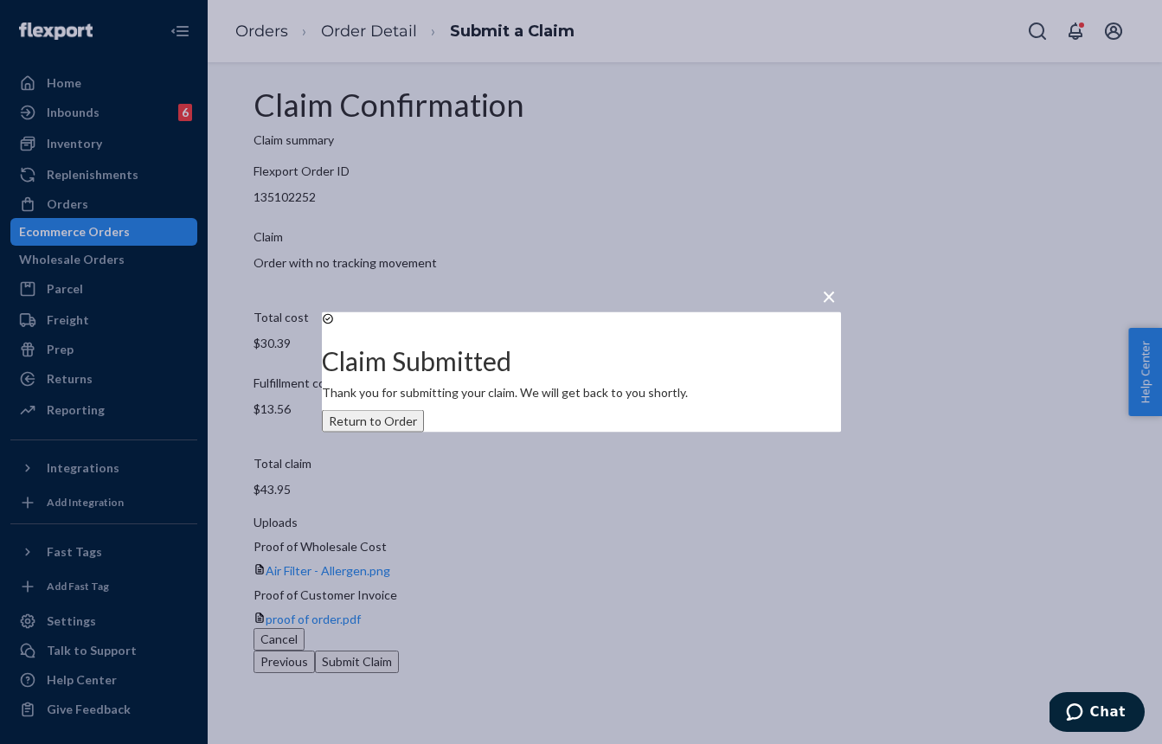
click at [157, 231] on div "× Claim Submitted Thank you for submitting your claim. We will get back to you …" at bounding box center [581, 372] width 1162 height 744
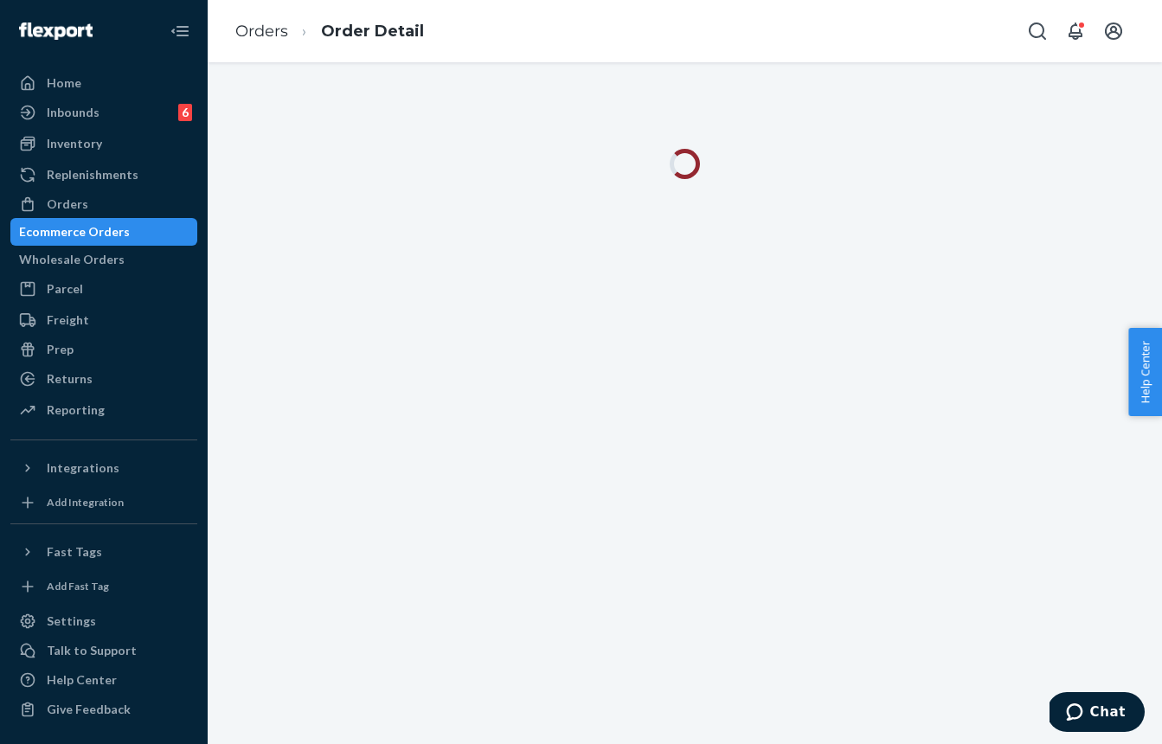
drag, startPoint x: 157, startPoint y: 231, endPoint x: 201, endPoint y: 215, distance: 46.8
click at [160, 230] on div "Ecommerce Orders" at bounding box center [103, 232] width 183 height 24
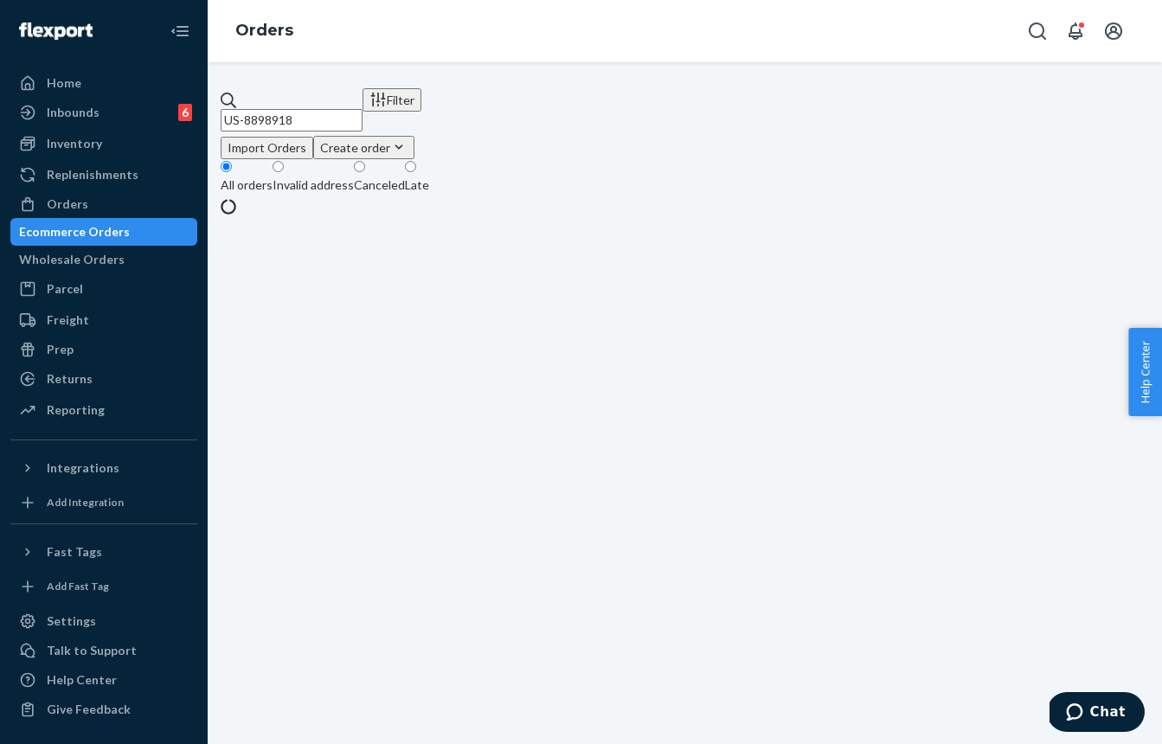
click at [353, 114] on input "US-8898918" at bounding box center [292, 120] width 142 height 22
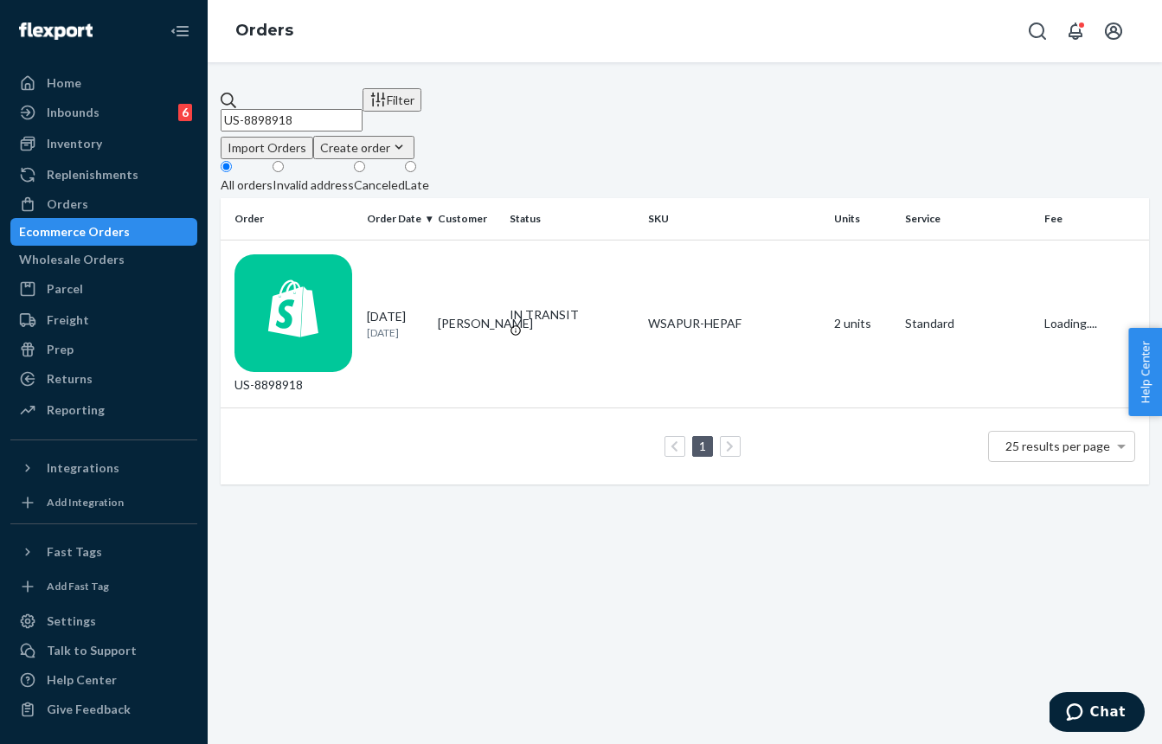
paste input "928424"
type input "US-8928424"
drag, startPoint x: 436, startPoint y: 259, endPoint x: 389, endPoint y: 200, distance: 75.1
click at [424, 308] on div "[DATE] [DATE]" at bounding box center [395, 324] width 57 height 32
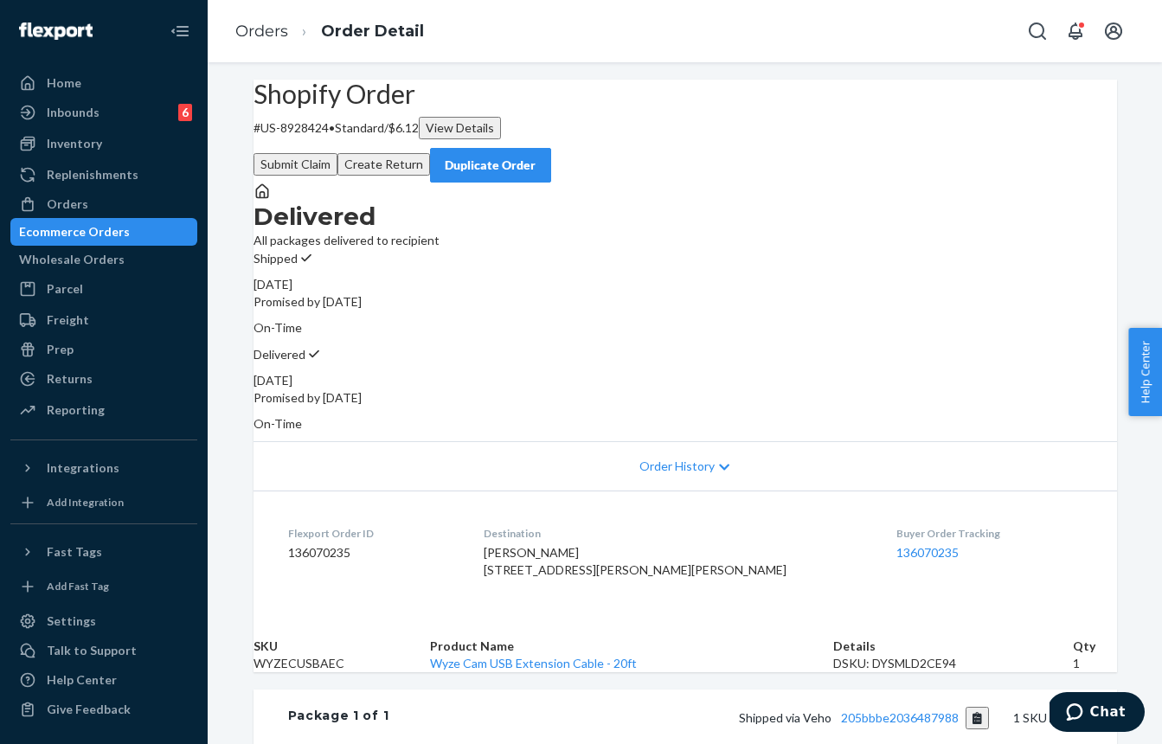
click at [705, 458] on span "Order History" at bounding box center [676, 466] width 75 height 17
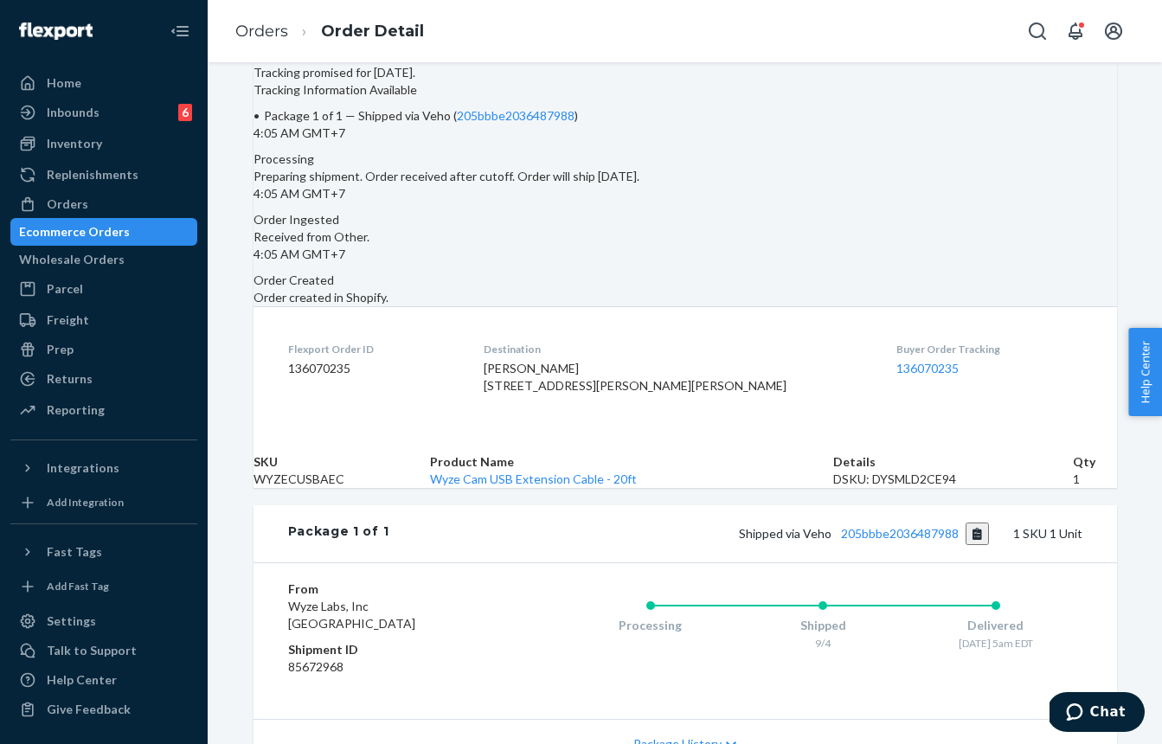
scroll to position [584, 0]
click at [574, 121] on link "205bbbe2036487988" at bounding box center [516, 113] width 118 height 15
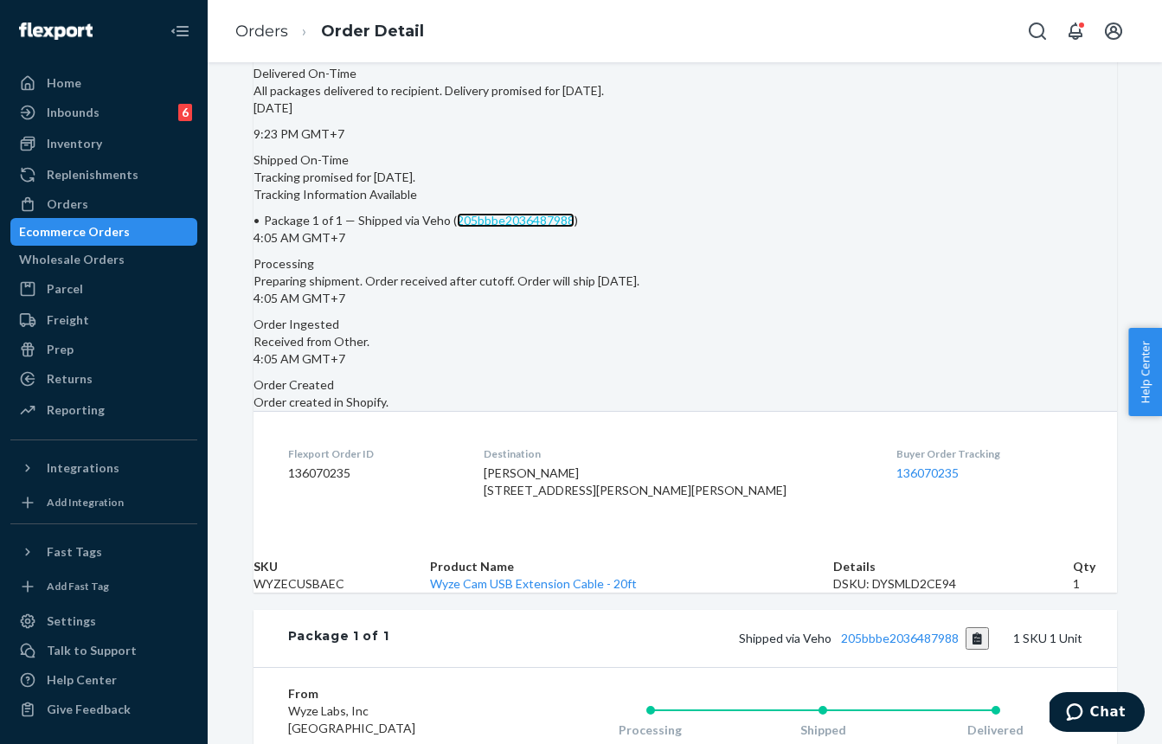
scroll to position [0, 0]
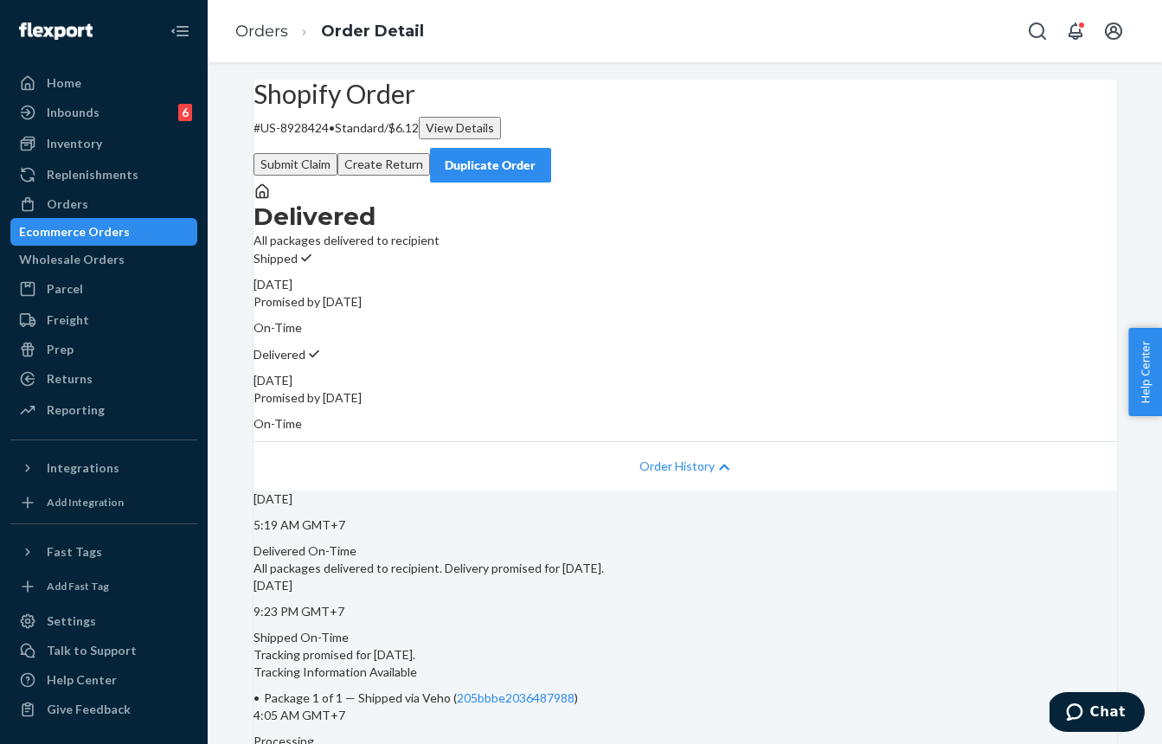
drag, startPoint x: 771, startPoint y: 141, endPoint x: 760, endPoint y: 149, distance: 13.7
click at [337, 153] on button "Submit Claim" at bounding box center [295, 164] width 84 height 22
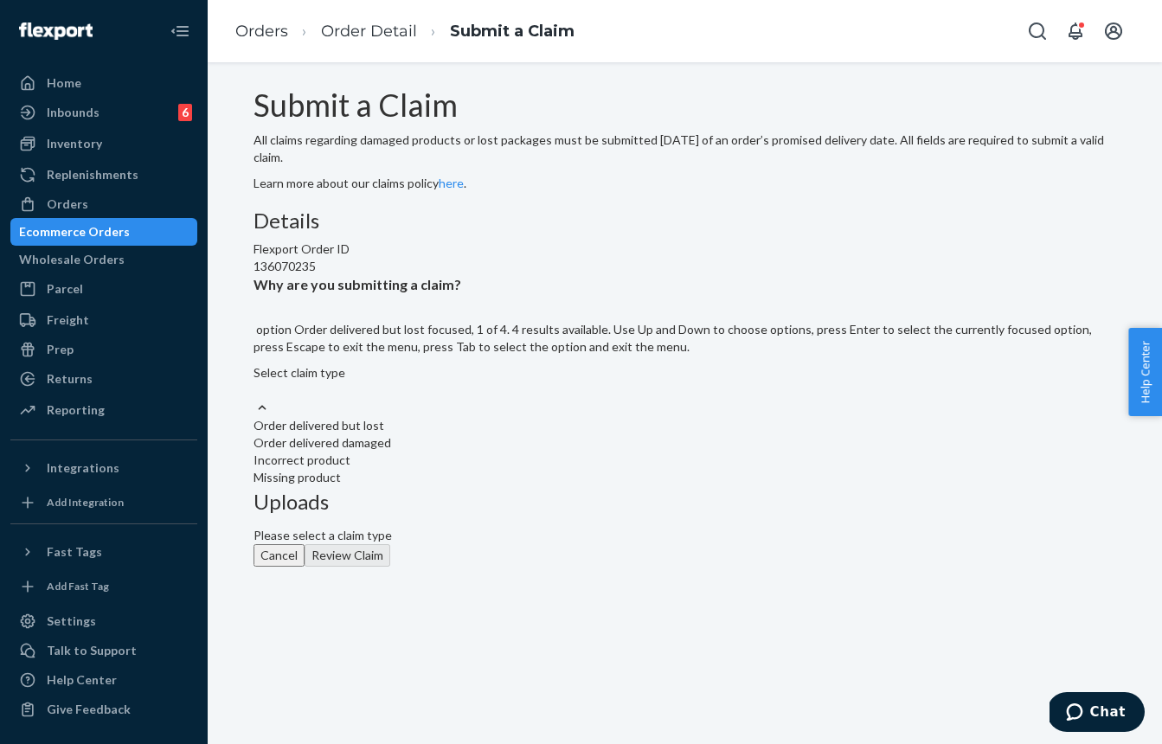
drag, startPoint x: 478, startPoint y: 441, endPoint x: 465, endPoint y: 434, distance: 14.7
click at [484, 381] on div "Select claim type" at bounding box center [684, 372] width 863 height 17
click at [255, 399] on input "Why are you submitting a claim? option Order delivered but lost focused, 1 of 4…" at bounding box center [254, 389] width 2 height 17
click at [477, 434] on div "Order delivered but lost" at bounding box center [684, 425] width 863 height 17
click at [255, 399] on input "Why are you submitting a claim? option Order delivered but lost focused, 0 of 4…" at bounding box center [254, 389] width 2 height 17
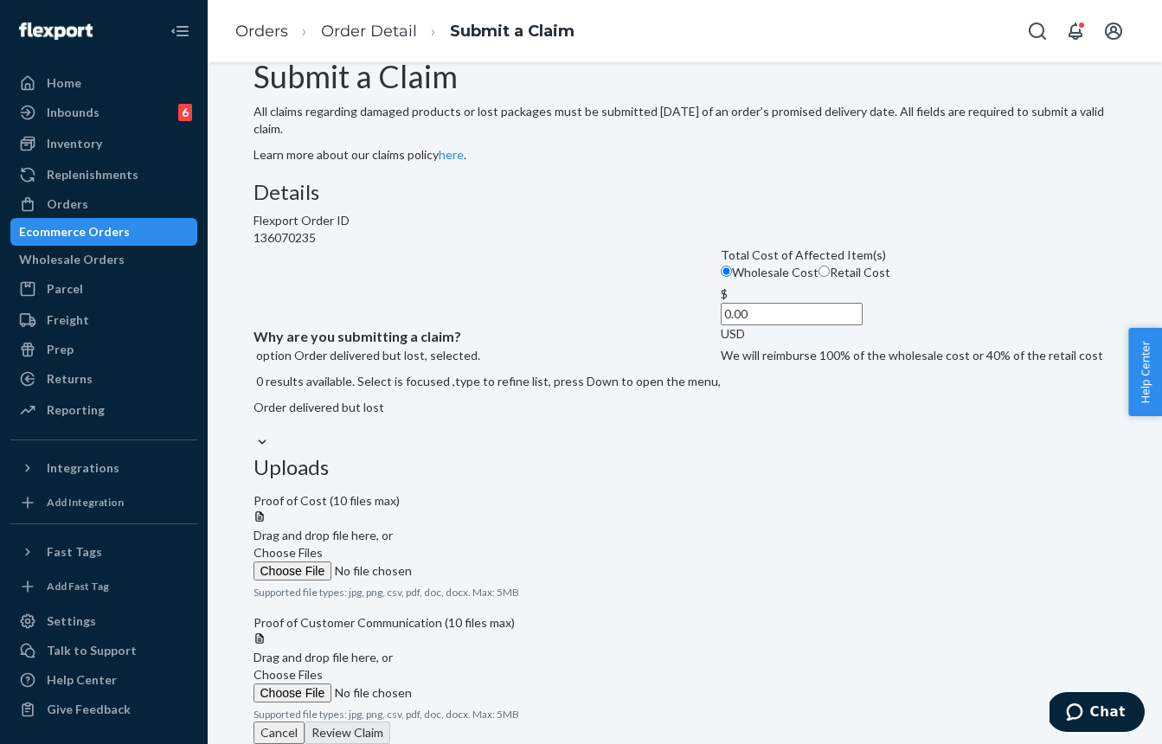
scroll to position [90, 0]
drag, startPoint x: 444, startPoint y: 413, endPoint x: 532, endPoint y: 402, distance: 88.8
click at [818, 281] on label "Retail Cost" at bounding box center [854, 272] width 72 height 17
click at [818, 277] on input "Retail Cost" at bounding box center [823, 271] width 11 height 11
radio input "true"
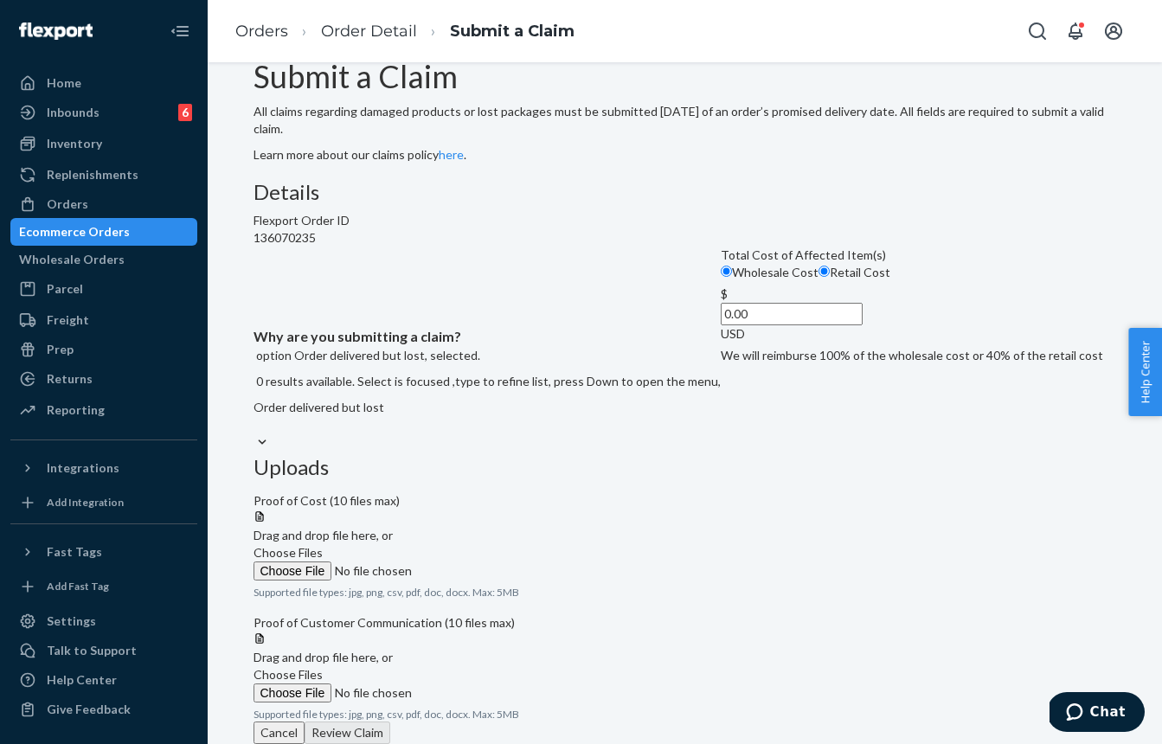
radio input "false"
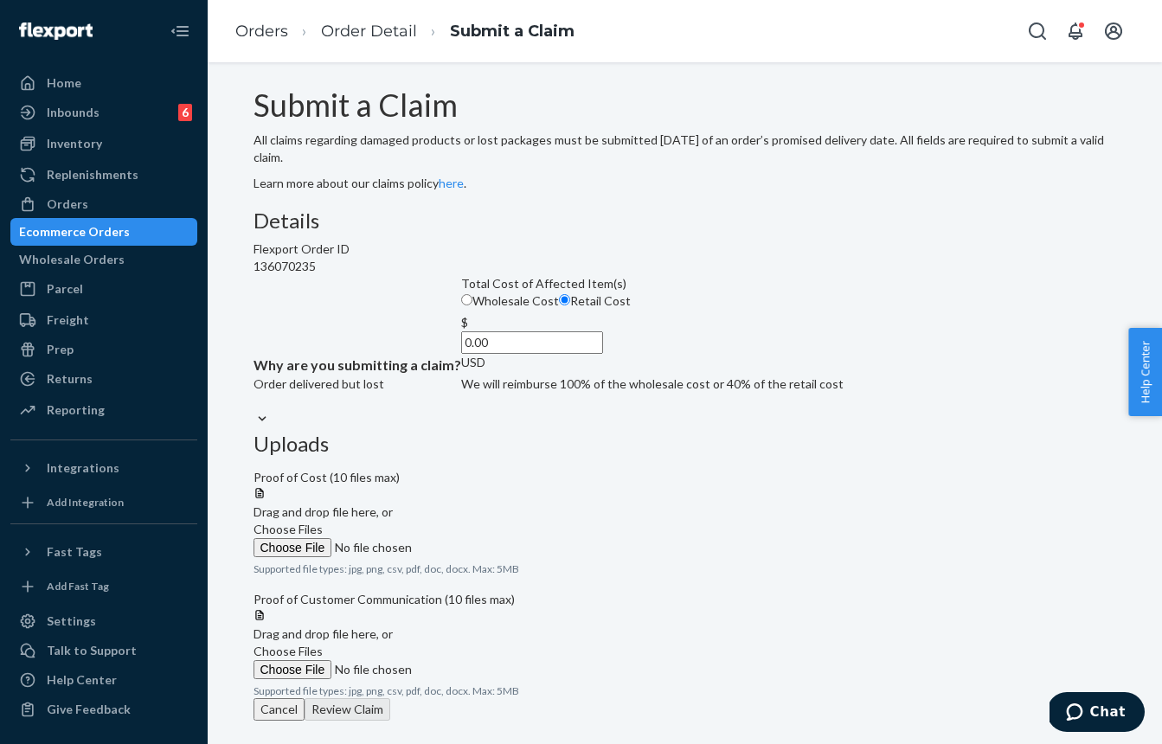
click at [323, 522] on span "Choose Files" at bounding box center [287, 529] width 69 height 15
click at [489, 538] on input "Choose Files" at bounding box center [370, 547] width 235 height 19
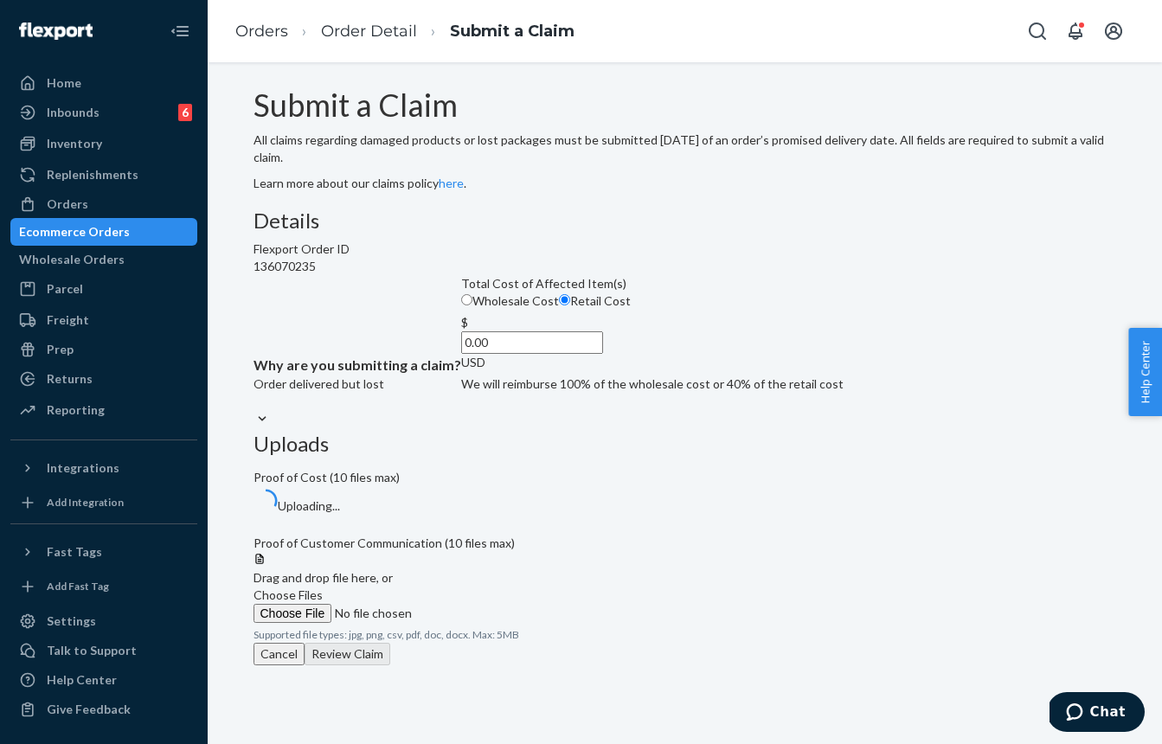
click at [489, 587] on label "Choose Files" at bounding box center [370, 605] width 235 height 36
click at [489, 604] on input "Choose Files" at bounding box center [370, 613] width 235 height 19
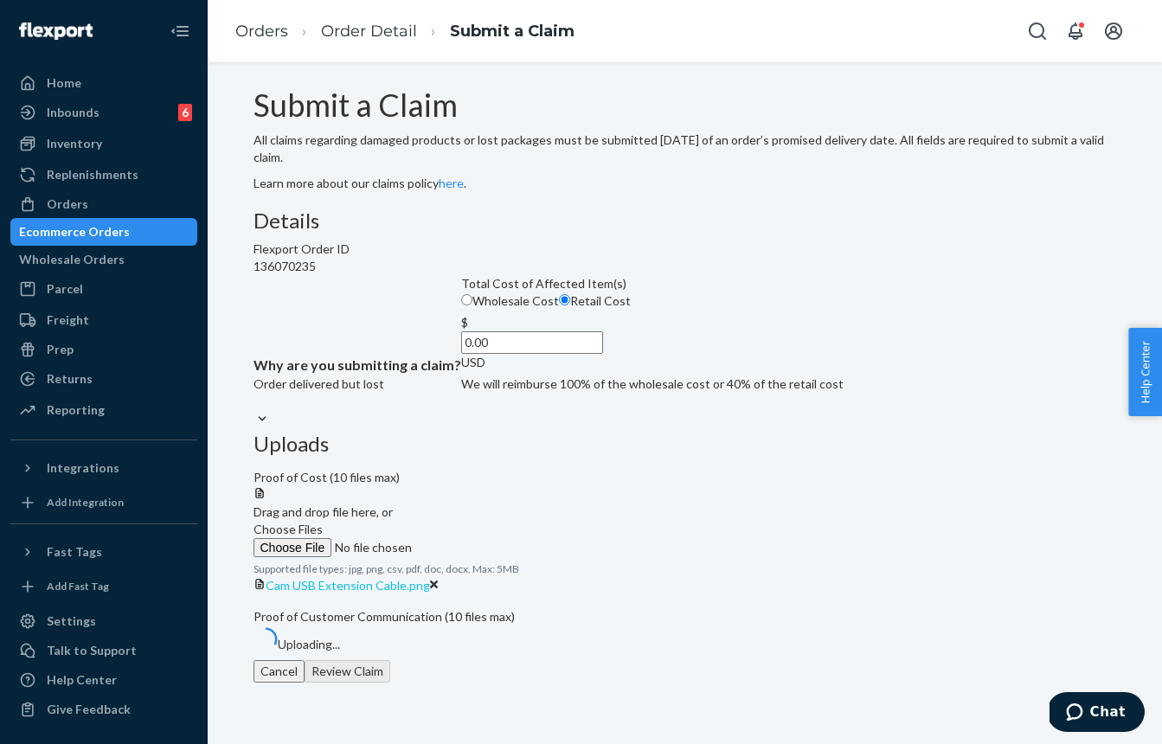
scroll to position [157, 0]
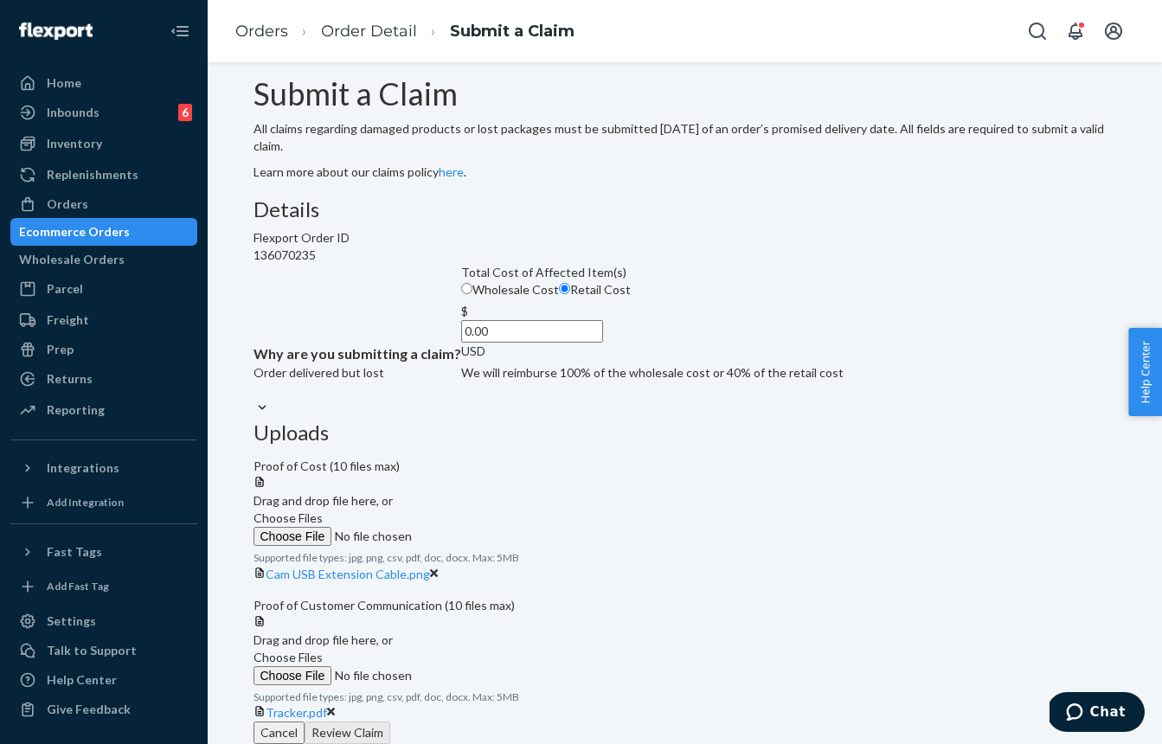
click at [323, 650] on span "Choose Files" at bounding box center [287, 657] width 69 height 15
click at [489, 666] on input "Choose Files" at bounding box center [370, 675] width 235 height 19
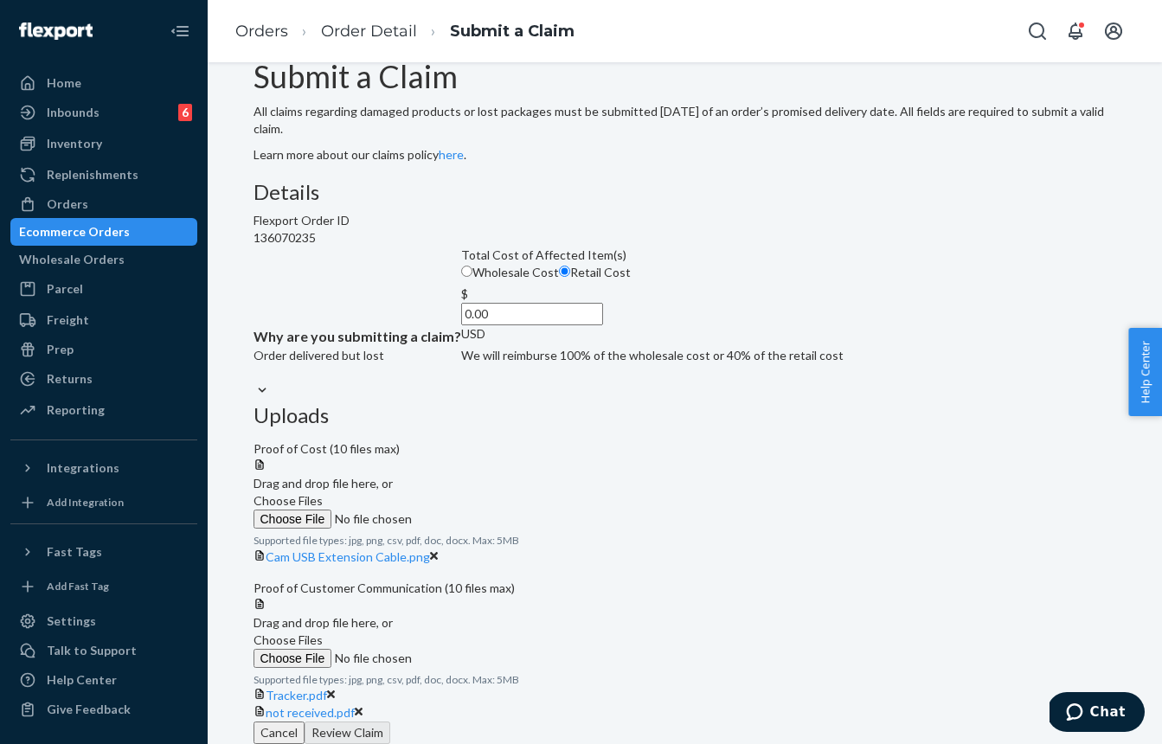
click at [495, 325] on input "0.00" at bounding box center [532, 314] width 142 height 22
type input "7.99"
drag, startPoint x: 465, startPoint y: 495, endPoint x: 546, endPoint y: 490, distance: 80.6
click at [484, 404] on div "Details Flexport Order ID 136070235 Why are you submitting a claim? Order deliv…" at bounding box center [684, 292] width 863 height 223
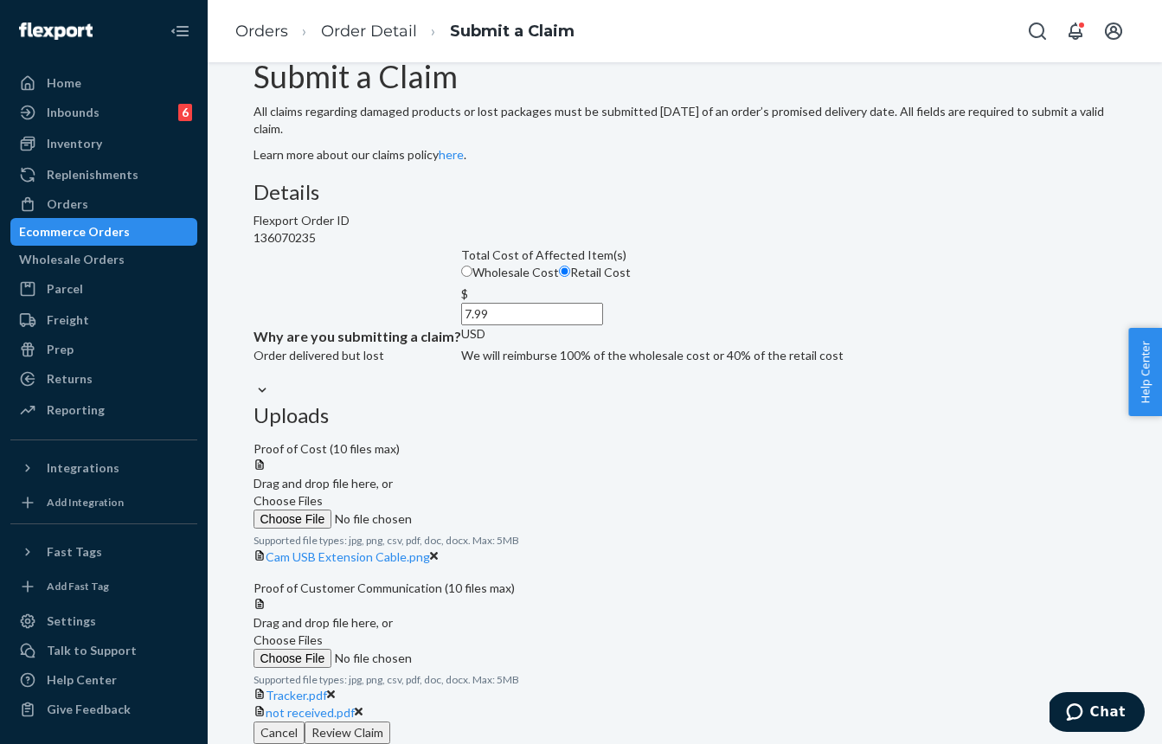
click at [390, 721] on button "Review Claim" at bounding box center [348, 732] width 86 height 22
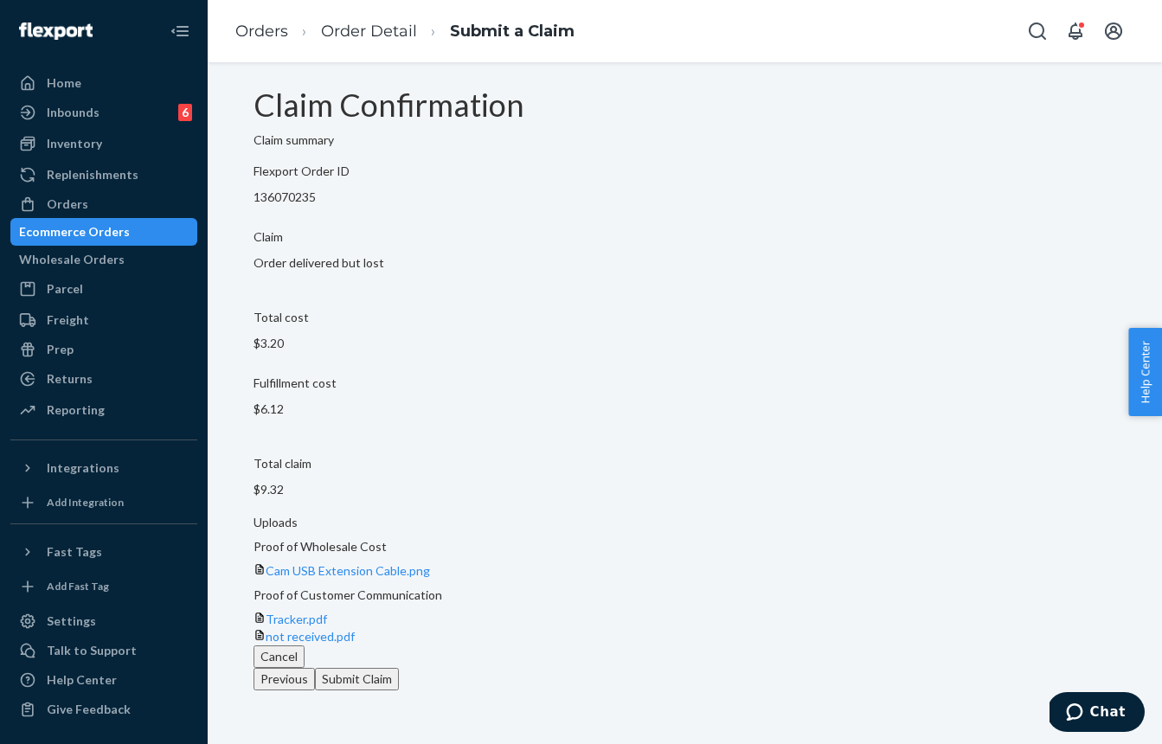
drag, startPoint x: 1022, startPoint y: 689, endPoint x: 999, endPoint y: 587, distance: 105.6
click at [399, 688] on button "Submit Claim" at bounding box center [357, 679] width 84 height 22
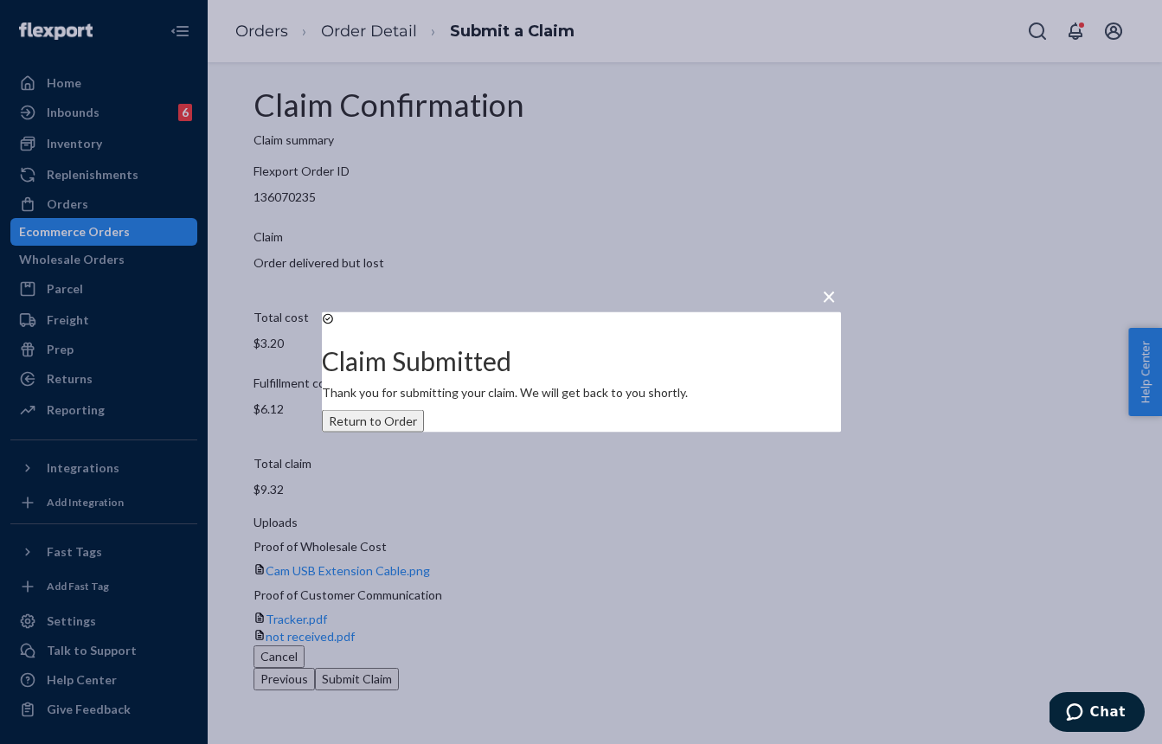
click at [141, 234] on div "× Claim Submitted Thank you for submitting your claim. We will get back to you …" at bounding box center [581, 372] width 1162 height 744
drag, startPoint x: 141, startPoint y: 234, endPoint x: 169, endPoint y: 224, distance: 29.3
click at [130, 234] on div "Ecommerce Orders" at bounding box center [74, 231] width 111 height 17
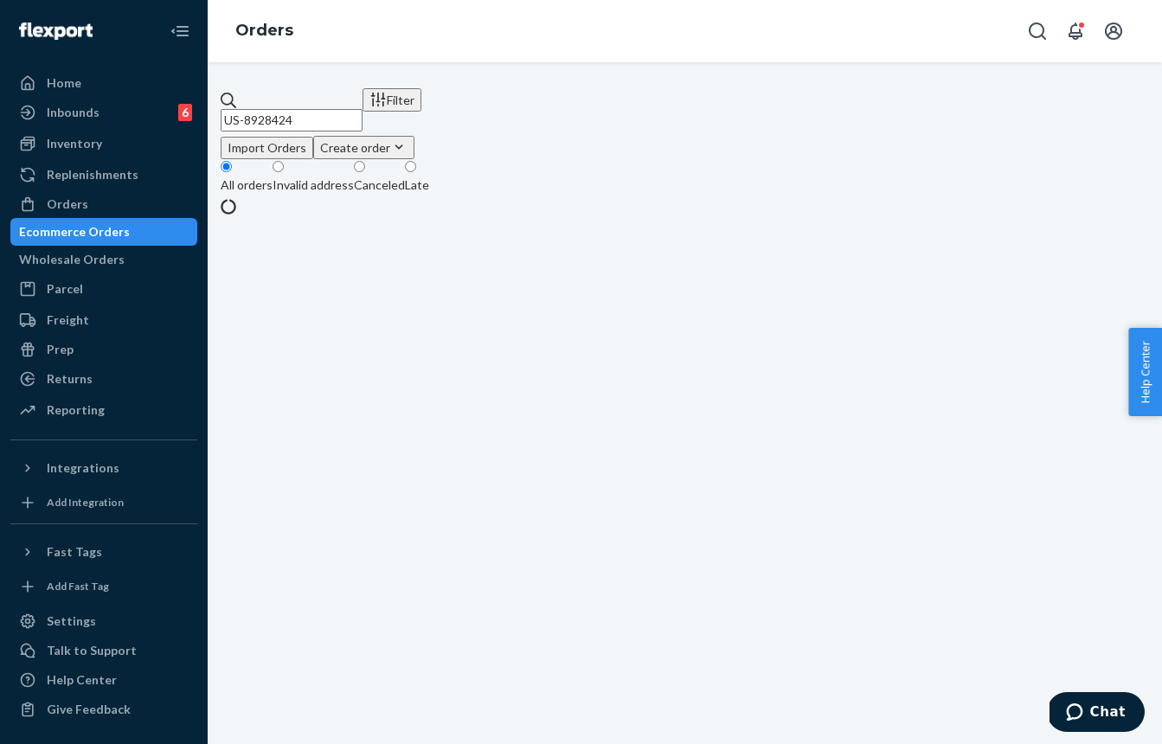
click at [346, 110] on input "US-8928424" at bounding box center [292, 120] width 142 height 22
paste input "893797"
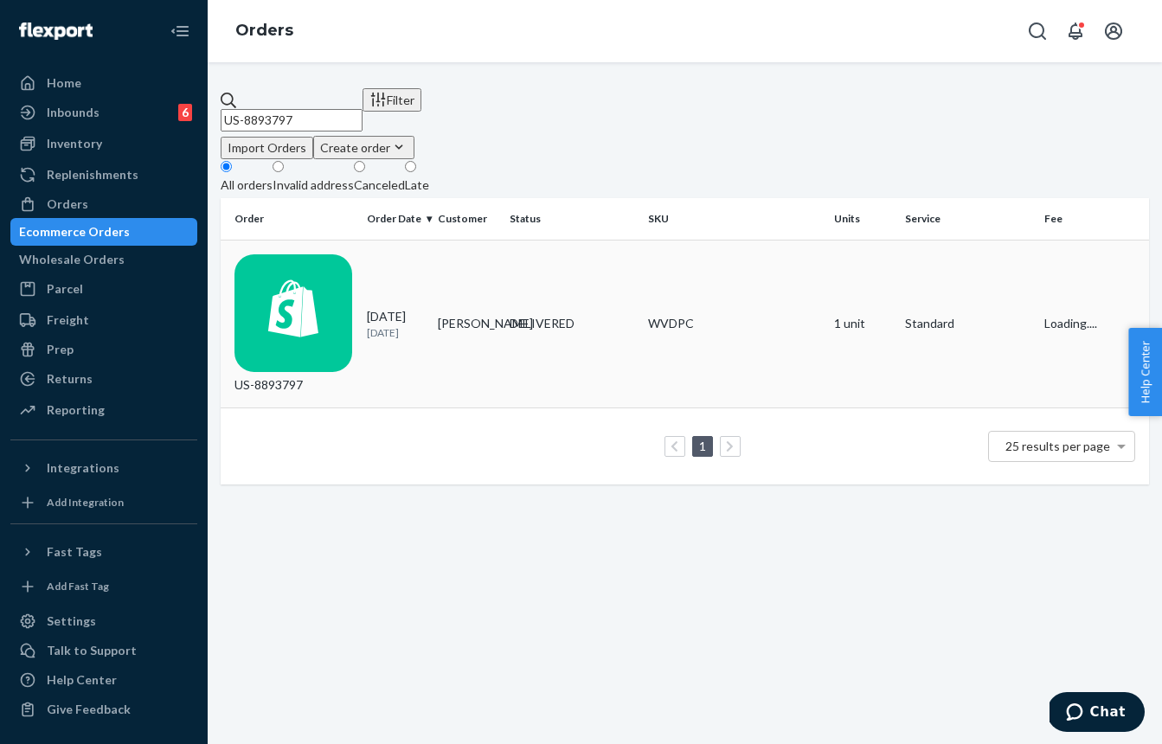
type input "US-8893797"
drag, startPoint x: 482, startPoint y: 259, endPoint x: 344, endPoint y: 85, distance: 221.7
click at [480, 253] on td "[PERSON_NAME]" at bounding box center [466, 324] width 71 height 169
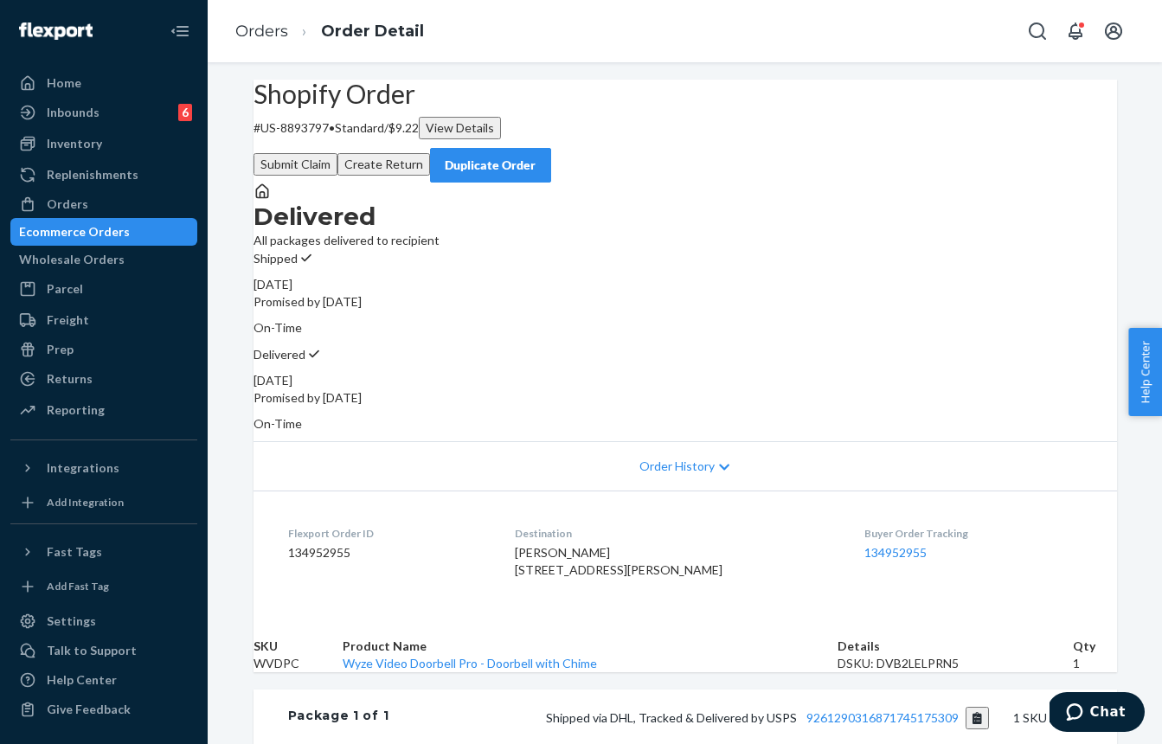
drag, startPoint x: 702, startPoint y: 462, endPoint x: 702, endPoint y: 445, distance: 17.3
click at [706, 460] on span "Order History" at bounding box center [676, 466] width 75 height 17
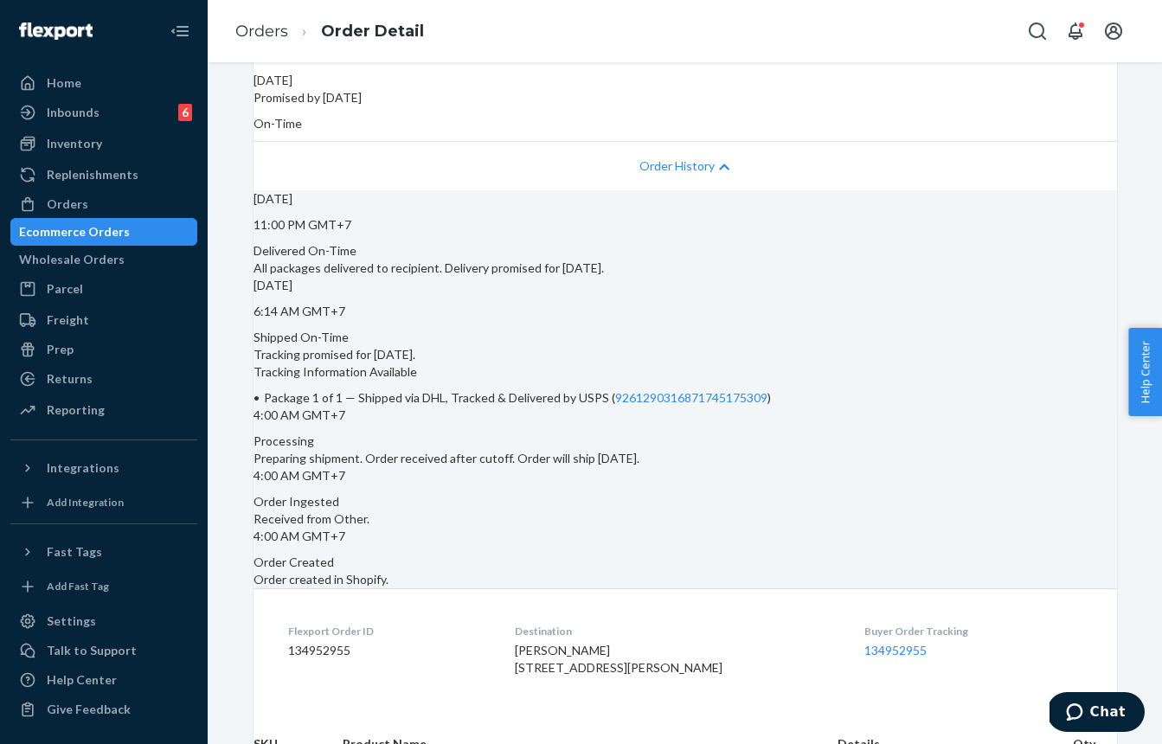
scroll to position [319, 0]
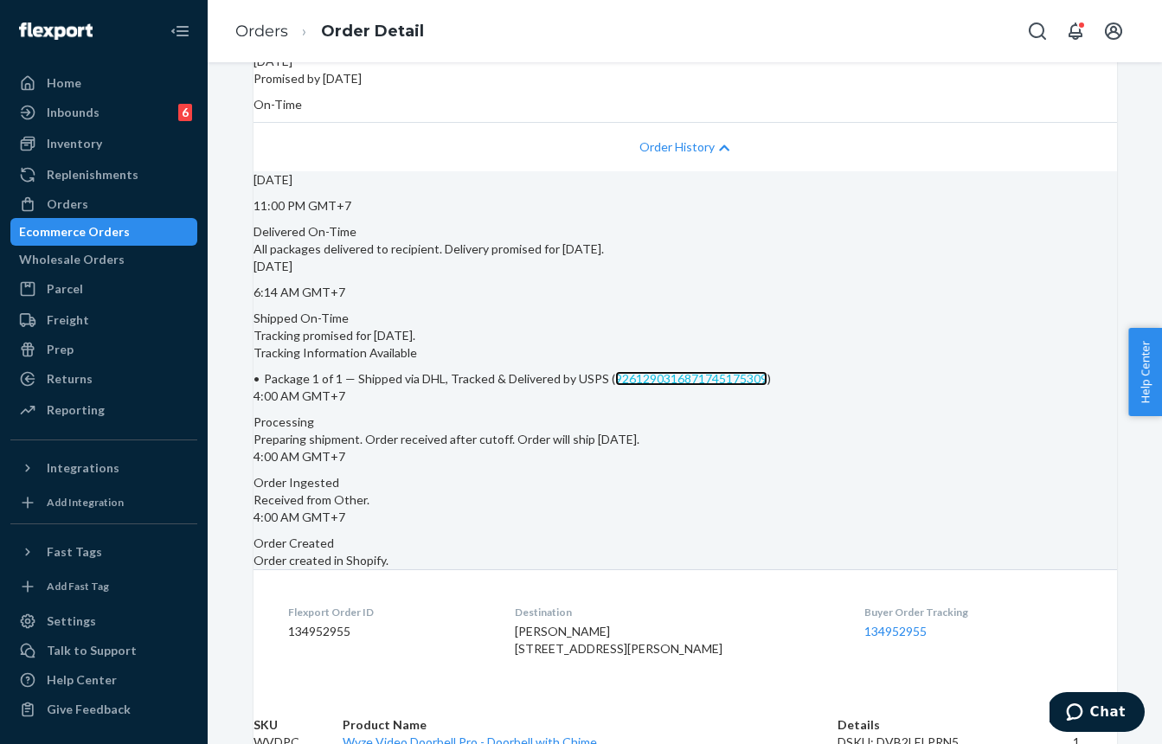
drag, startPoint x: 503, startPoint y: 460, endPoint x: 510, endPoint y: 442, distance: 19.4
click at [615, 386] on link "9261290316871745175309" at bounding box center [691, 378] width 152 height 15
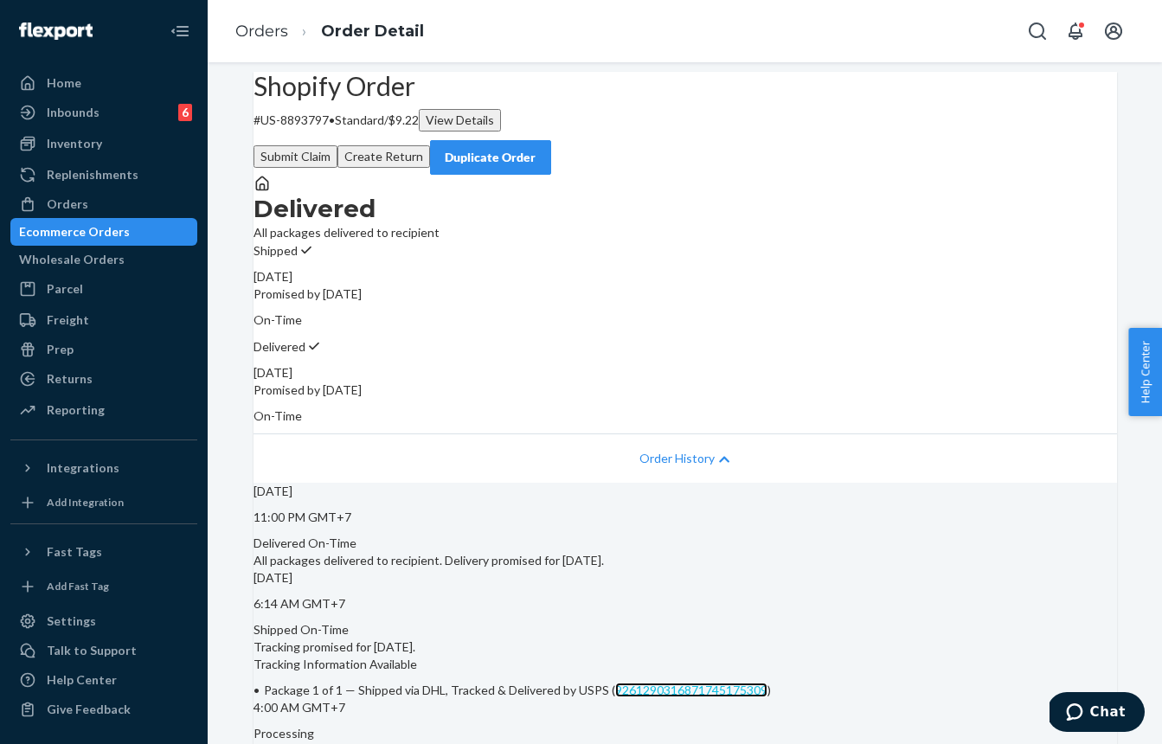
scroll to position [0, 0]
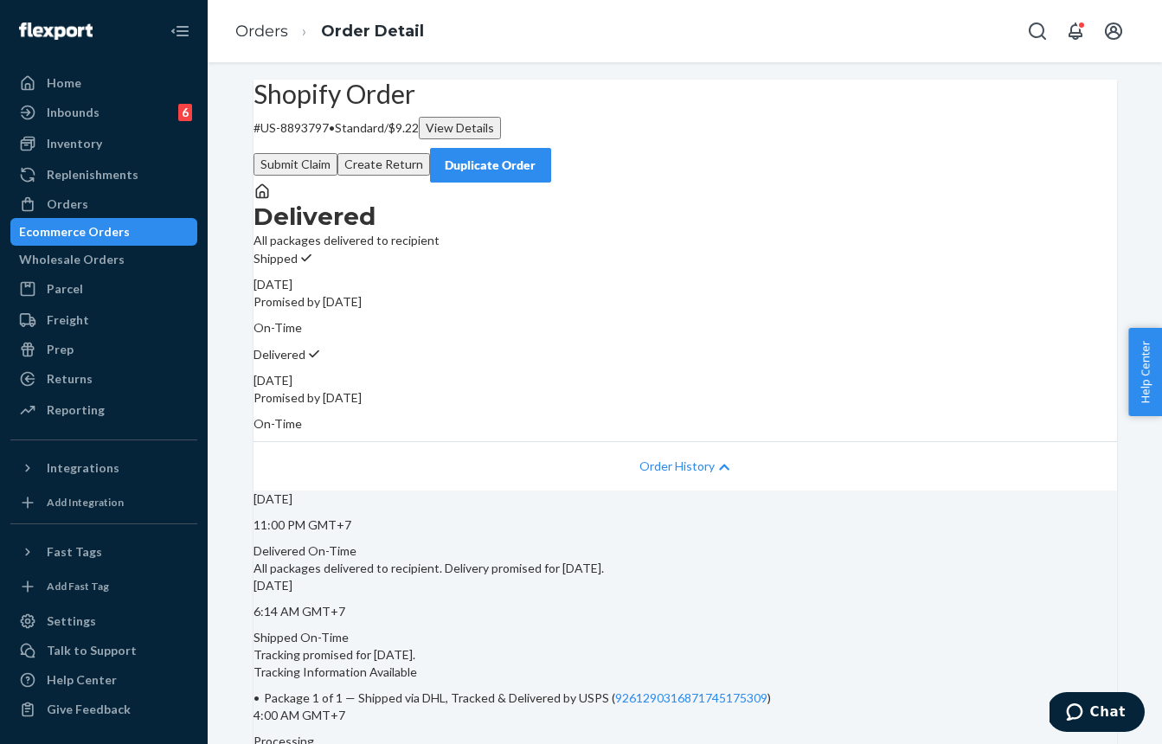
click at [337, 153] on button "Submit Claim" at bounding box center [295, 164] width 84 height 22
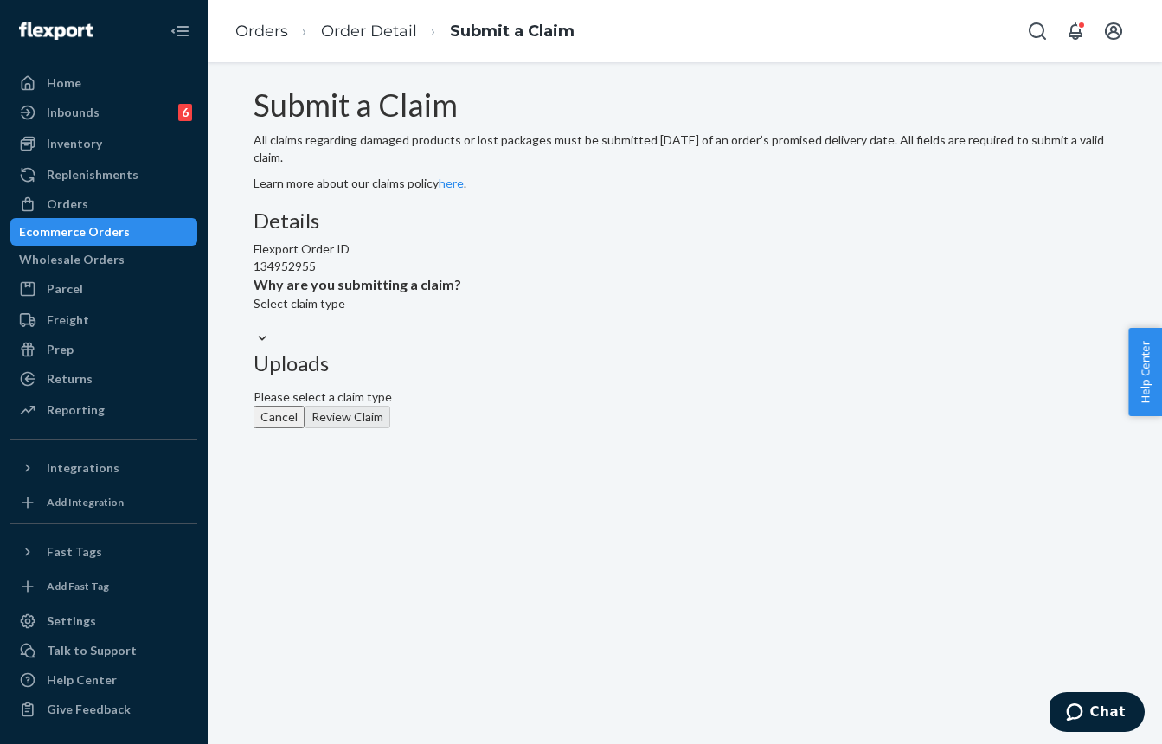
click at [451, 348] on div "Select claim type" at bounding box center [357, 321] width 208 height 53
drag, startPoint x: 462, startPoint y: 436, endPoint x: 474, endPoint y: 452, distance: 20.4
click at [461, 312] on div "Select claim type" at bounding box center [357, 303] width 208 height 17
click at [255, 330] on input "Why are you submitting a claim? Select claim type" at bounding box center [254, 320] width 2 height 17
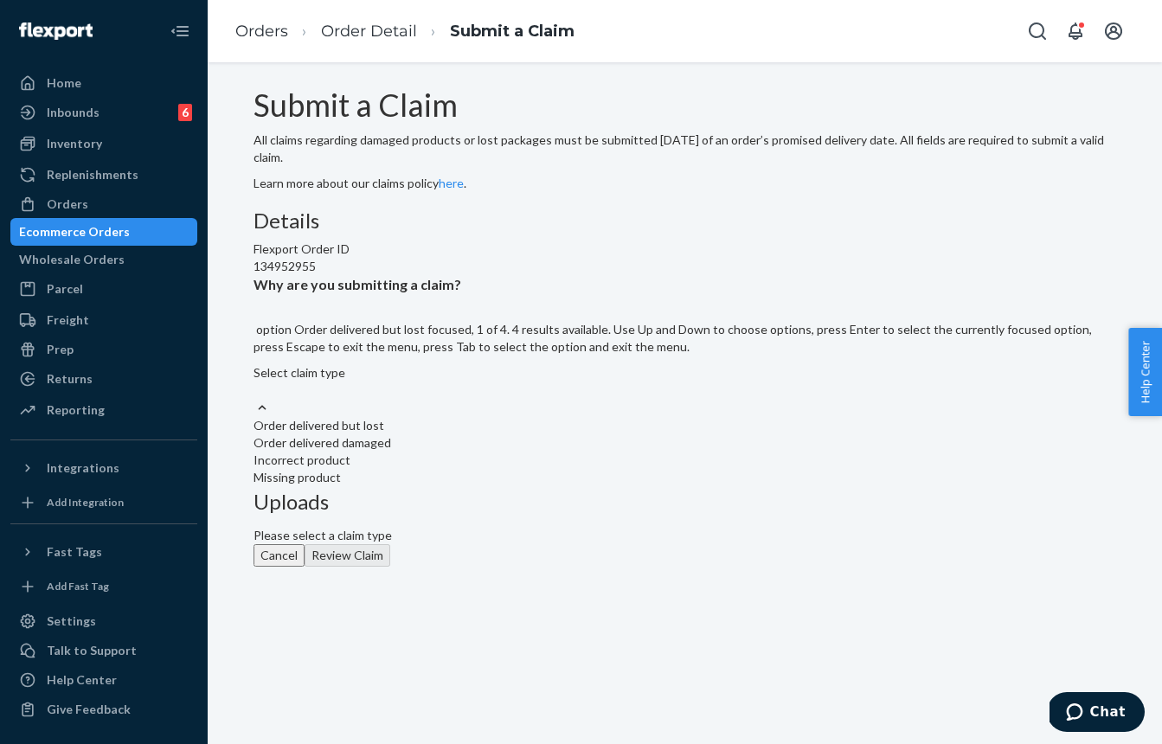
drag, startPoint x: 484, startPoint y: 478, endPoint x: 464, endPoint y: 466, distance: 23.3
click at [485, 434] on div "Order delivered but lost" at bounding box center [684, 425] width 863 height 17
click at [255, 399] on input "Why are you submitting a claim? option Order delivered but lost focused, 1 of 4…" at bounding box center [254, 389] width 2 height 17
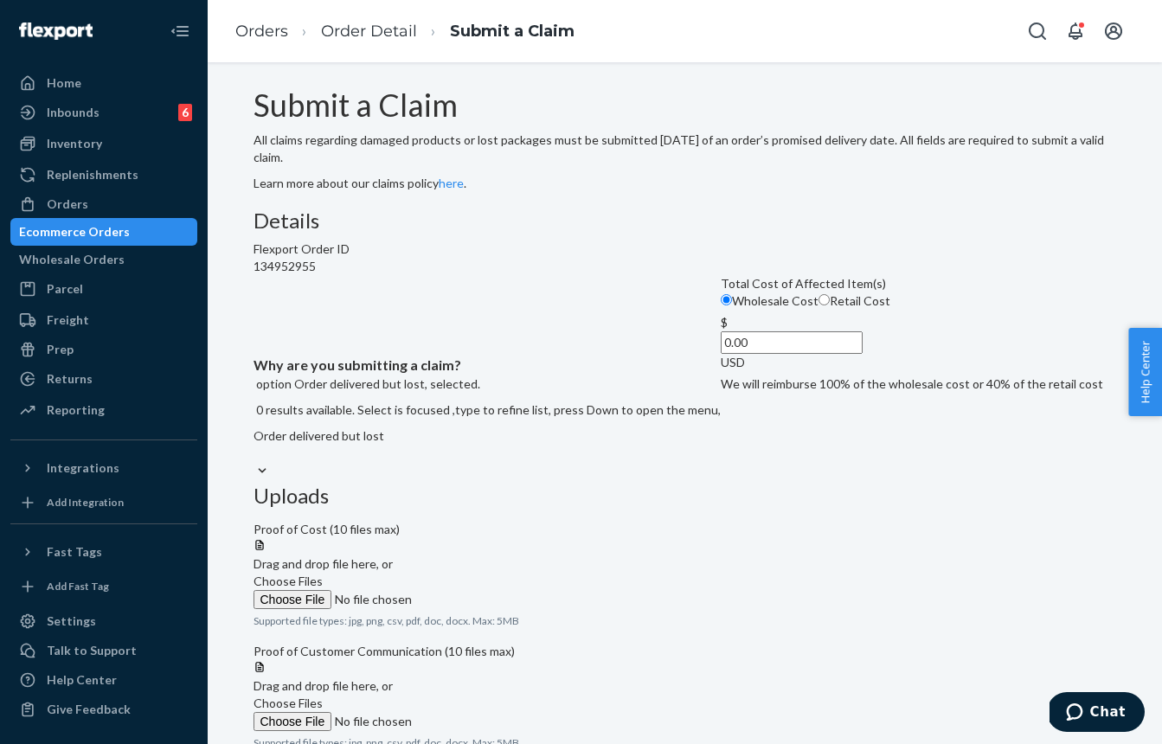
drag, startPoint x: 443, startPoint y: 504, endPoint x: 471, endPoint y: 460, distance: 52.5
click at [818, 305] on input "Retail Cost" at bounding box center [823, 299] width 11 height 11
radio input "true"
radio input "false"
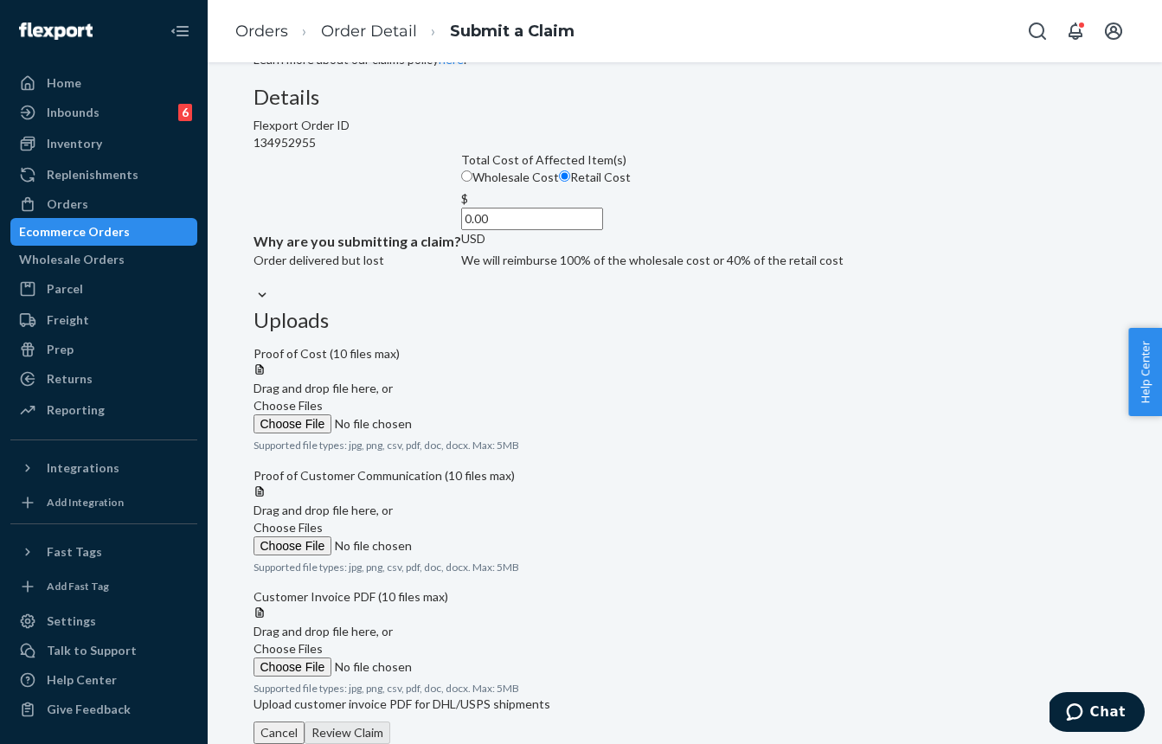
scroll to position [295, 0]
click at [323, 398] on span "Choose Files" at bounding box center [287, 405] width 69 height 15
click at [489, 414] on input "Choose Files" at bounding box center [370, 423] width 235 height 19
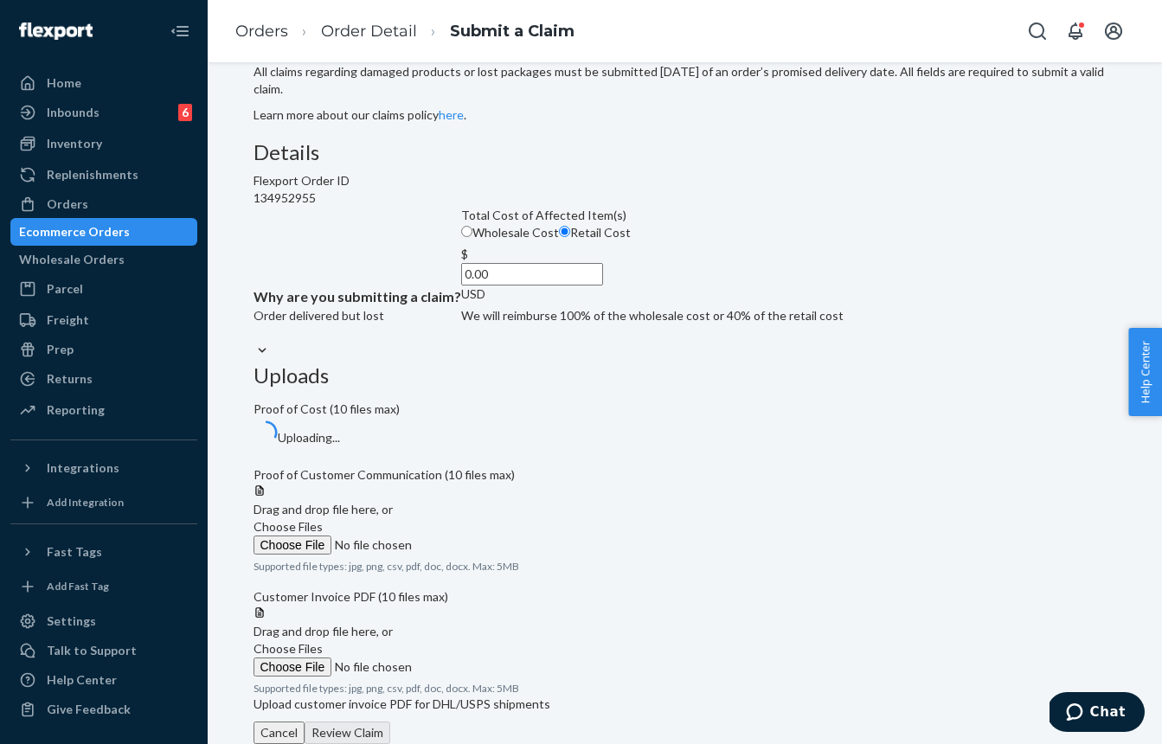
click at [323, 519] on span "Choose Files" at bounding box center [287, 526] width 69 height 15
click at [489, 535] on input "Choose Files" at bounding box center [370, 544] width 235 height 19
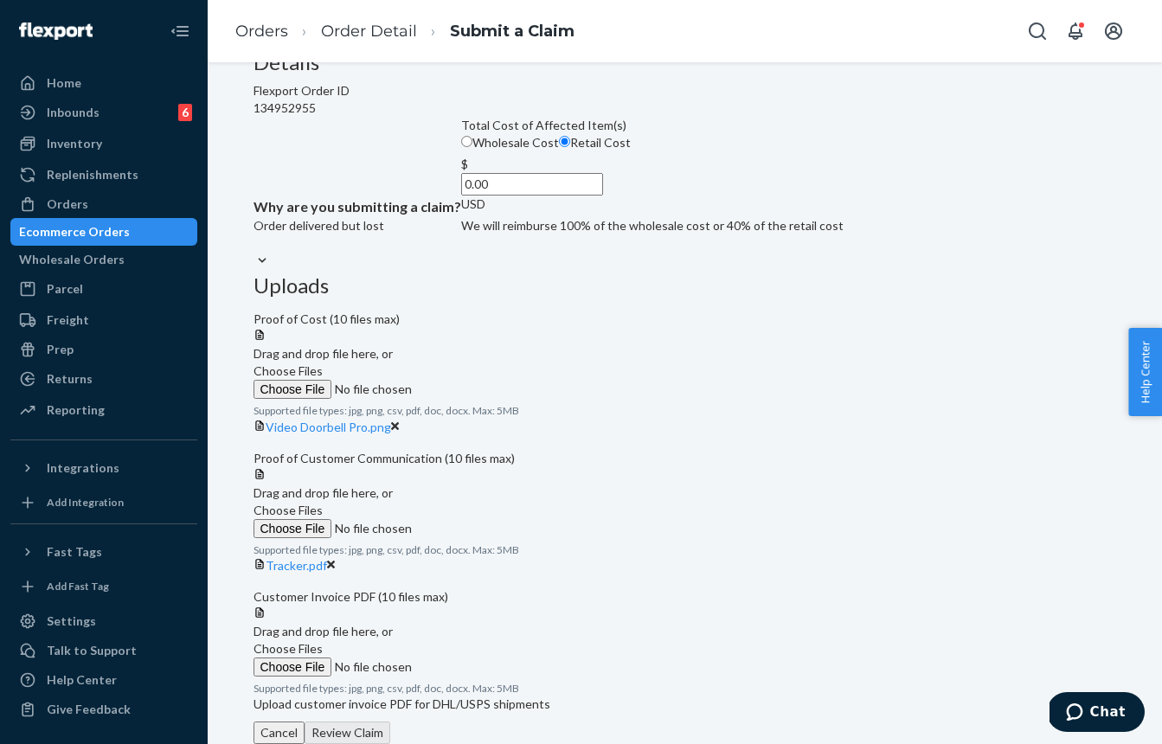
scroll to position [412, 0]
click at [489, 502] on label "Choose Files" at bounding box center [370, 520] width 235 height 36
click at [489, 519] on input "Choose Files" at bounding box center [370, 528] width 235 height 19
click at [489, 502] on label "Choose Files" at bounding box center [370, 520] width 235 height 36
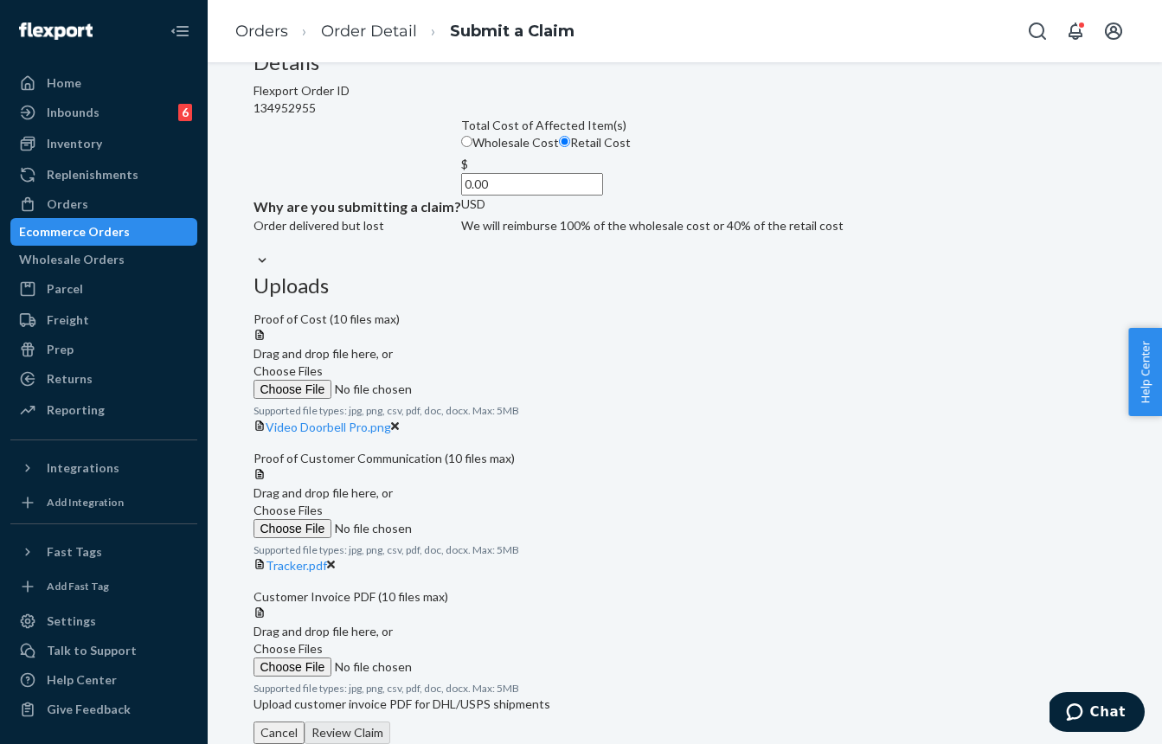
click at [489, 519] on input "Choose Files" at bounding box center [370, 528] width 235 height 19
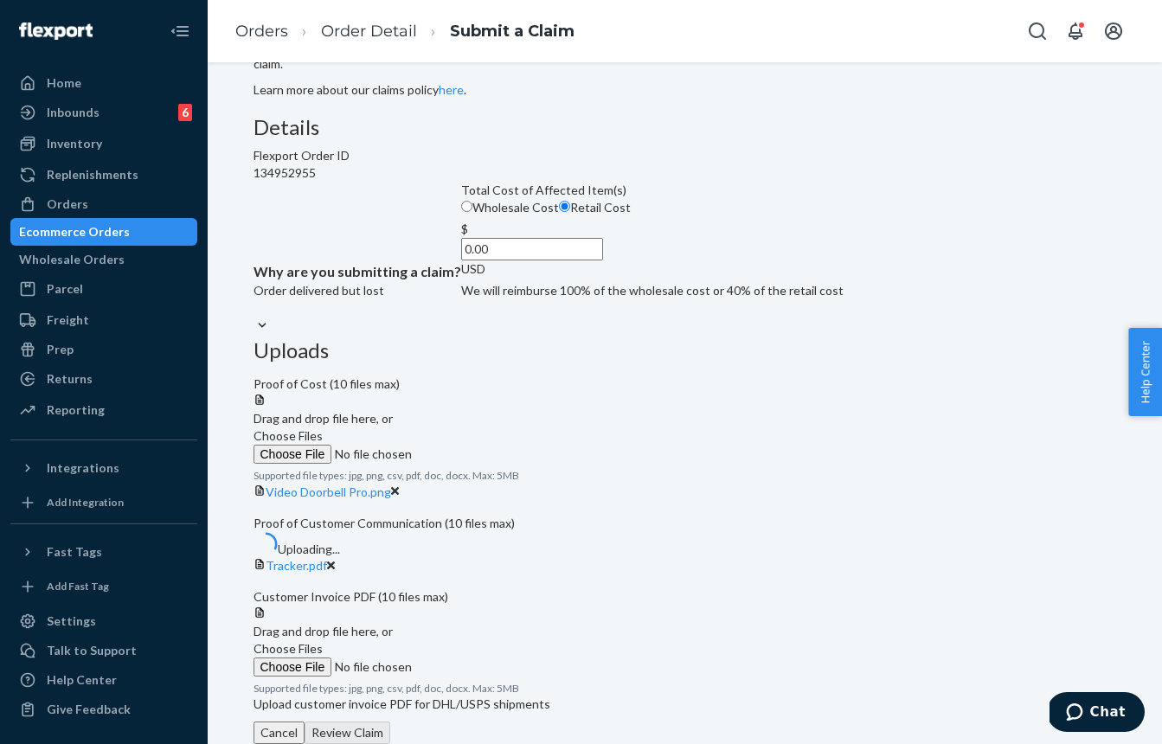
click at [1021, 557] on div "Tracker.pdf" at bounding box center [684, 565] width 863 height 17
click at [1025, 557] on div "Tracker.pdf" at bounding box center [684, 565] width 863 height 17
click at [336, 560] on icon at bounding box center [331, 566] width 9 height 12
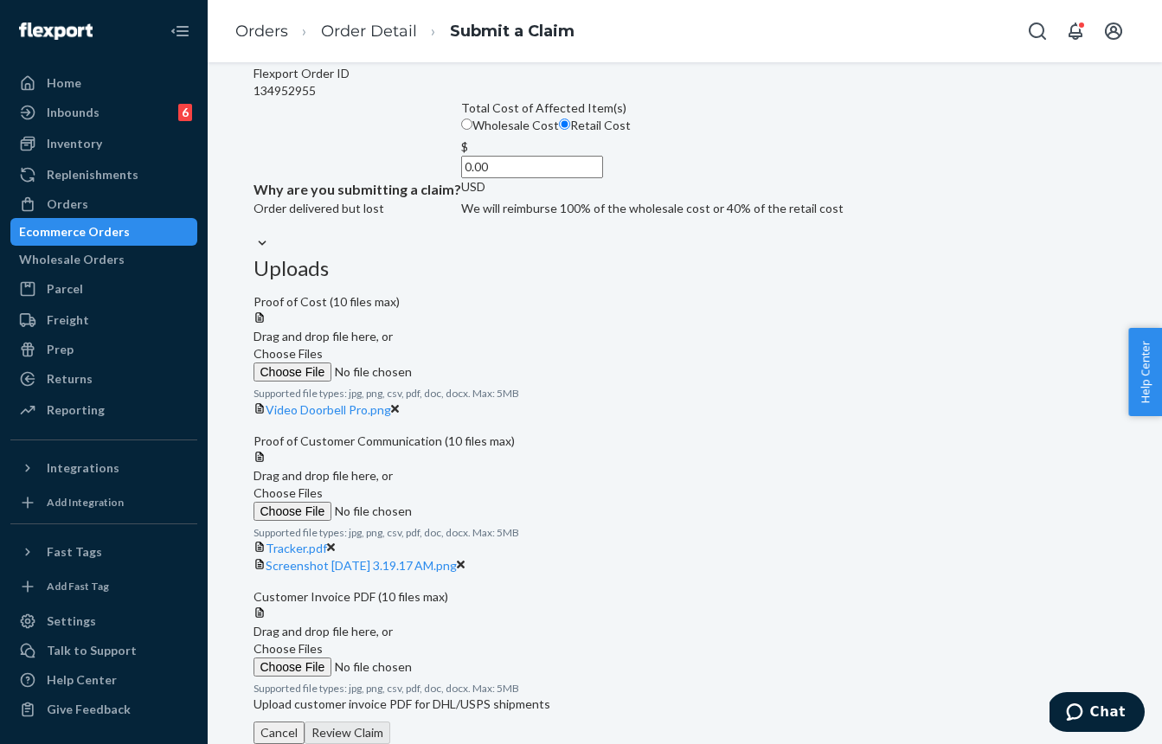
scroll to position [526, 0]
click at [489, 640] on label "Choose Files" at bounding box center [370, 658] width 235 height 36
click at [489, 657] on input "Choose Files" at bounding box center [370, 666] width 235 height 19
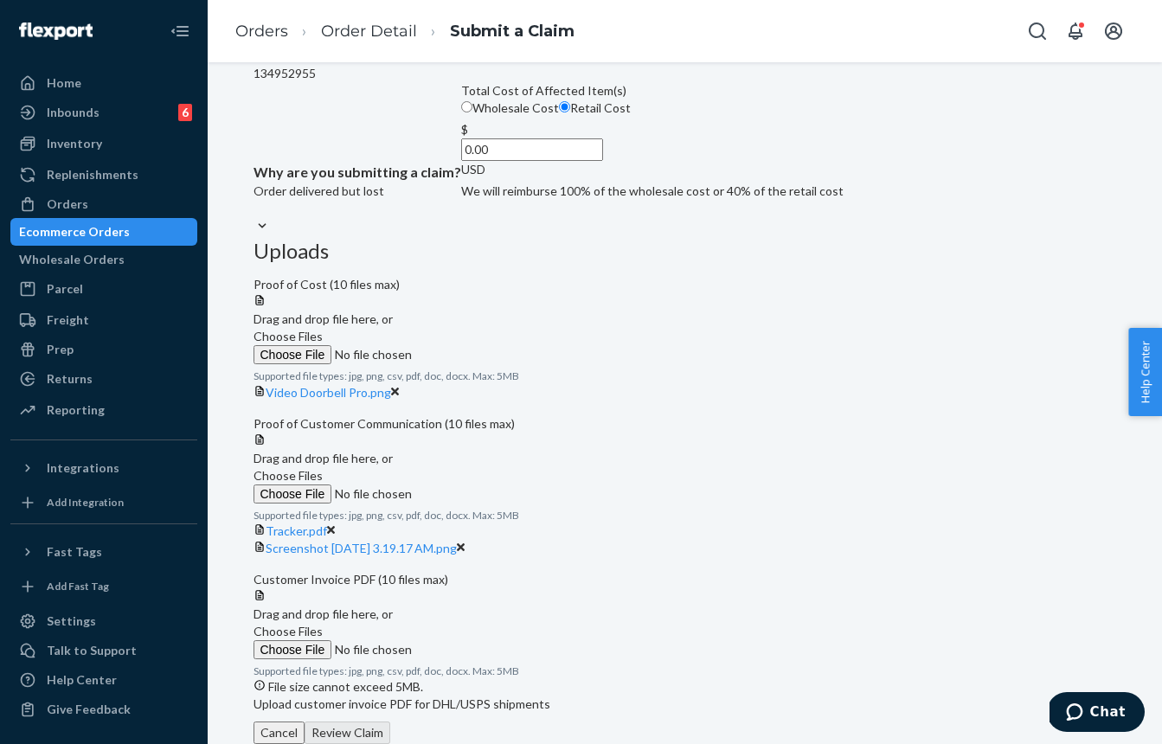
scroll to position [451, 0]
click at [1035, 522] on div "Tracker.pdf" at bounding box center [684, 530] width 863 height 17
click at [336, 524] on icon at bounding box center [331, 530] width 9 height 12
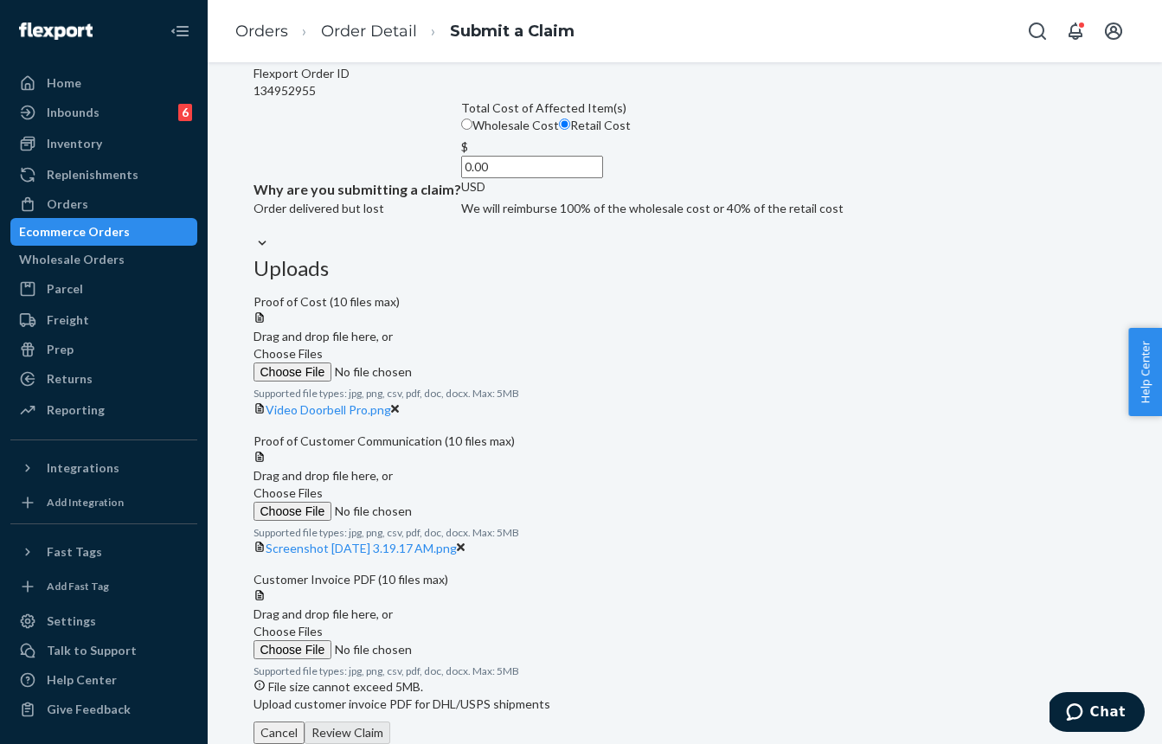
click at [323, 485] on span "Choose Files" at bounding box center [287, 492] width 69 height 15
click at [489, 502] on input "Choose Files" at bounding box center [370, 511] width 235 height 19
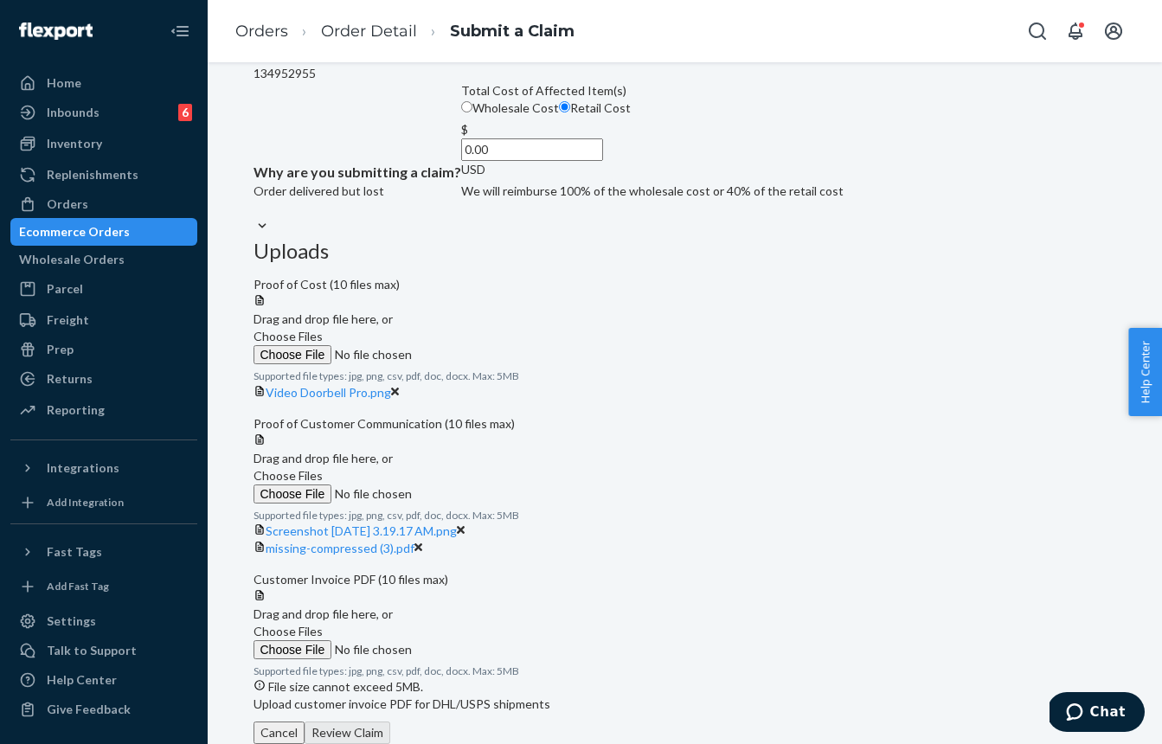
scroll to position [548, 0]
click at [489, 623] on label "Choose Files" at bounding box center [370, 641] width 235 height 36
click at [489, 640] on input "Choose Files" at bounding box center [370, 649] width 235 height 19
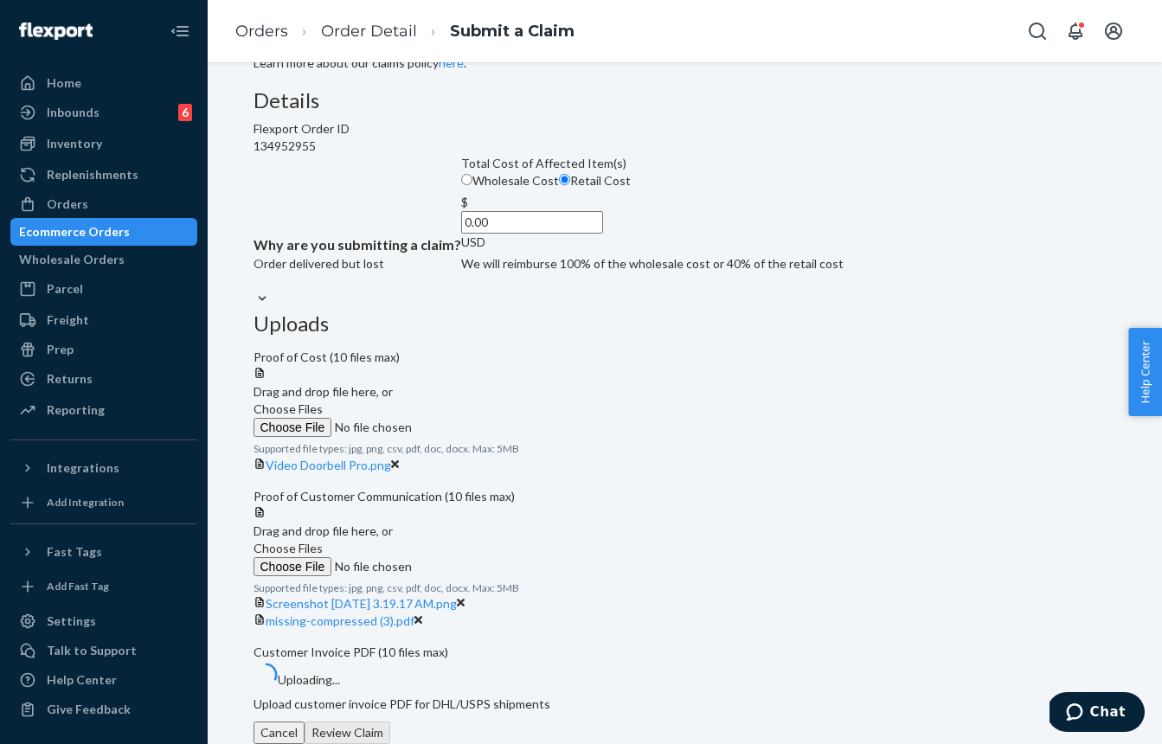
scroll to position [155, 0]
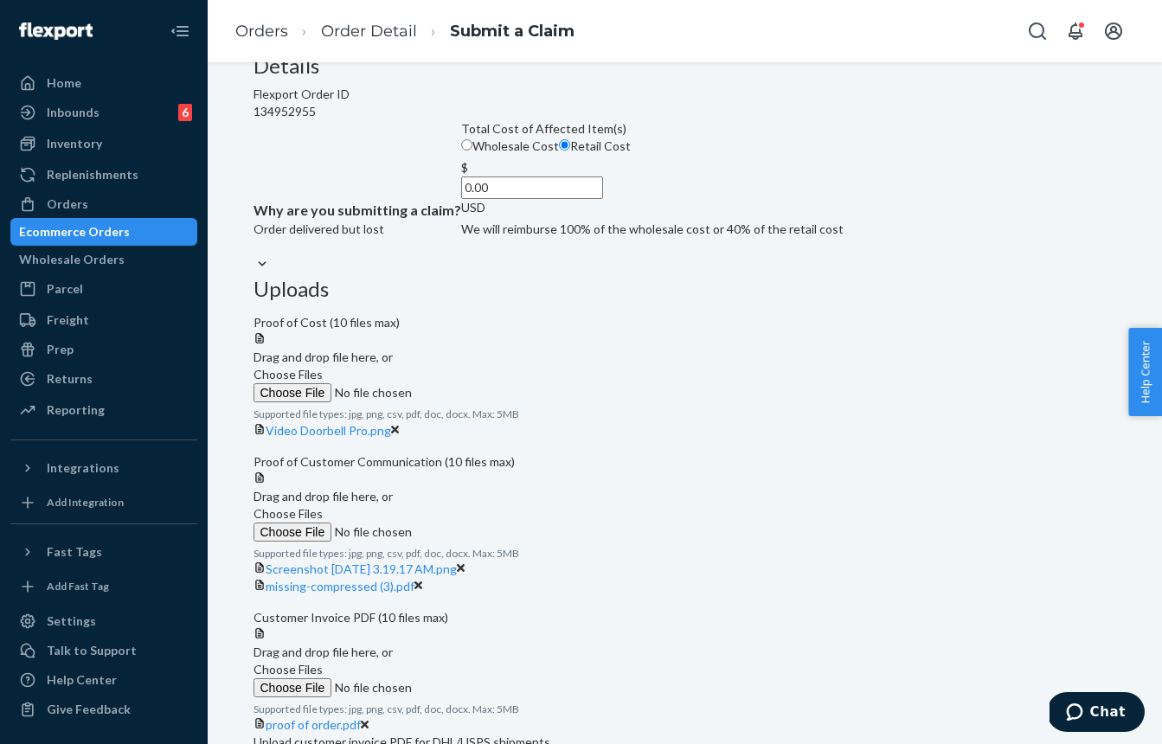
click at [528, 199] on input "0.00" at bounding box center [532, 187] width 142 height 22
paste input "99.98"
type input "99.98"
click at [633, 278] on div "Details Flexport Order ID 134952955 Why are you submitting a claim? Order deliv…" at bounding box center [684, 165] width 863 height 223
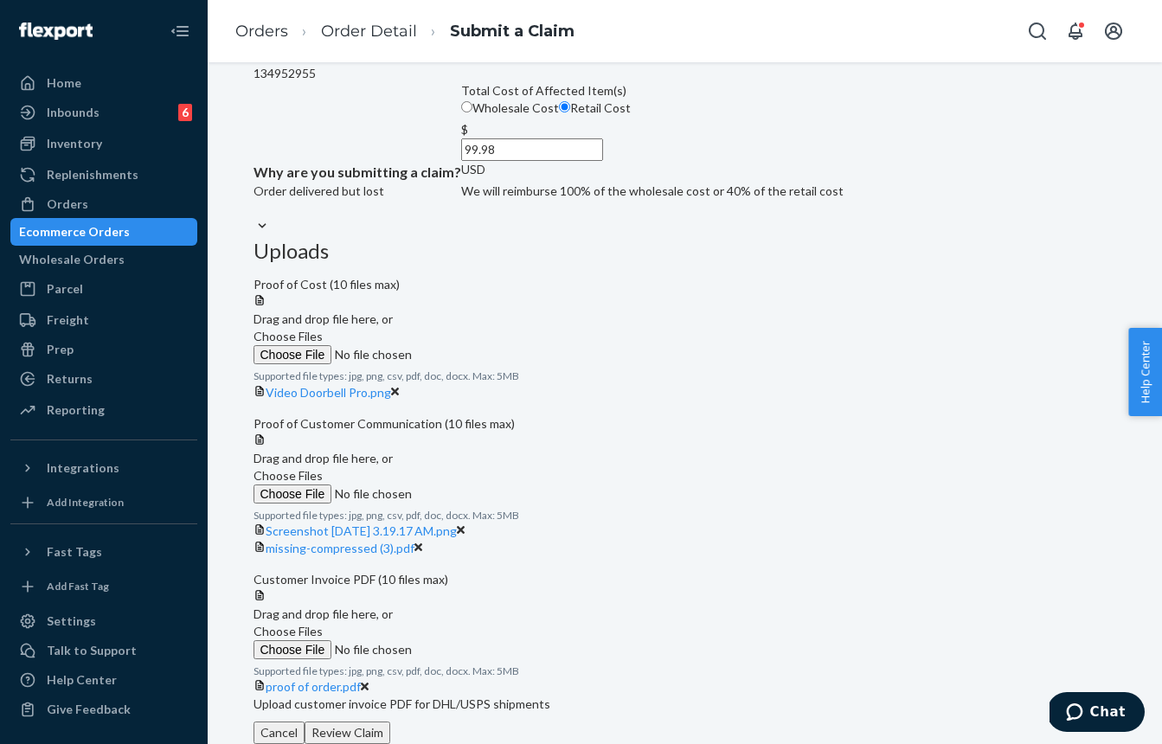
scroll to position [593, 0]
click at [390, 721] on button "Review Claim" at bounding box center [348, 732] width 86 height 22
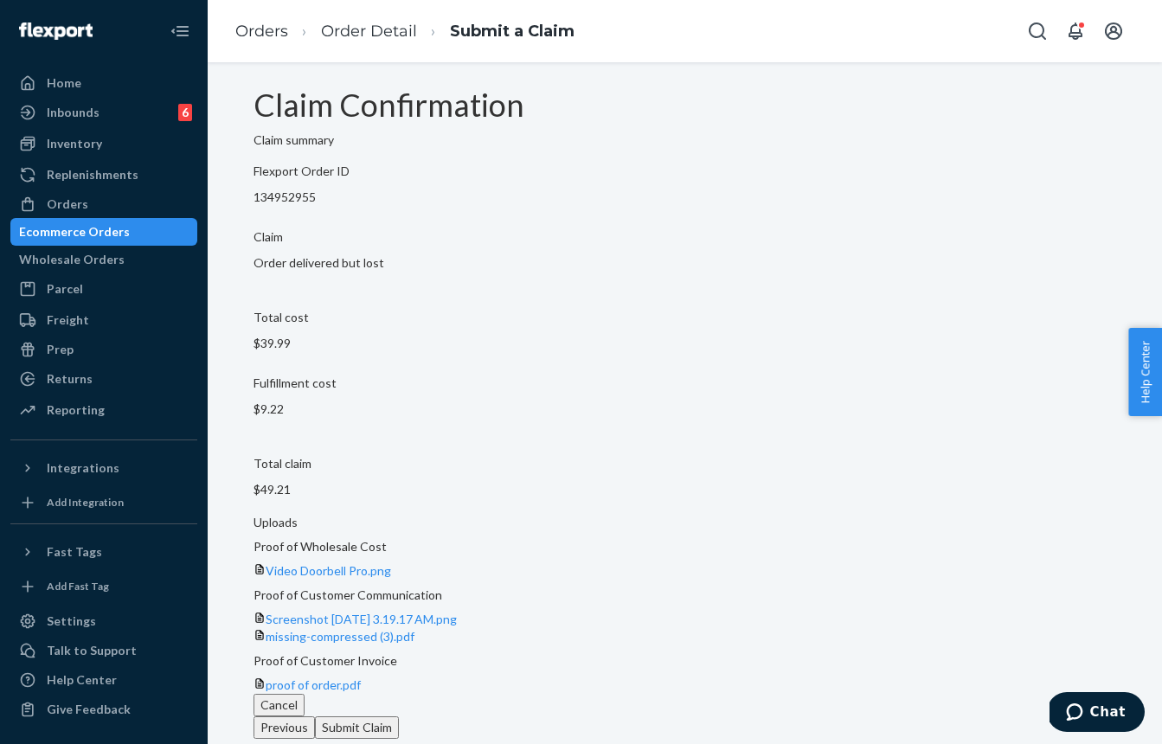
scroll to position [96, 0]
click at [399, 716] on button "Submit Claim" at bounding box center [357, 727] width 84 height 22
